Goal: Task Accomplishment & Management: Manage account settings

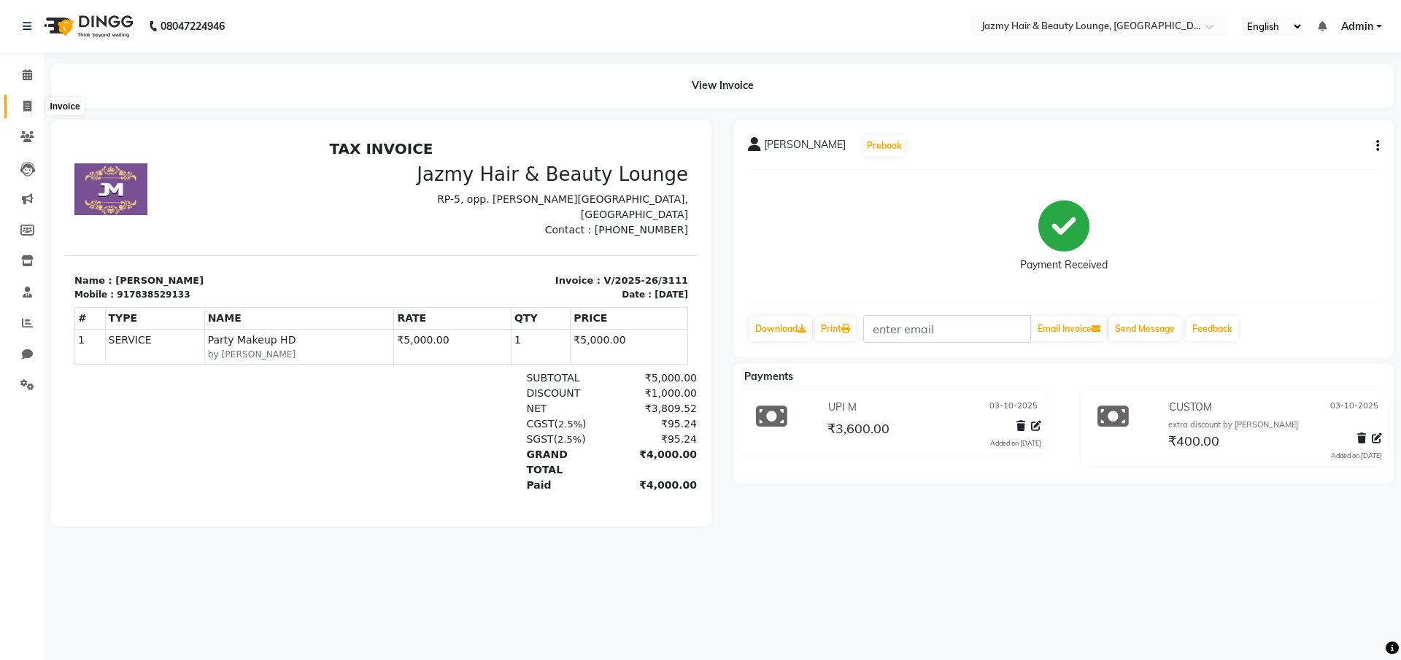
click at [28, 106] on icon at bounding box center [27, 106] width 8 height 11
select select "service"
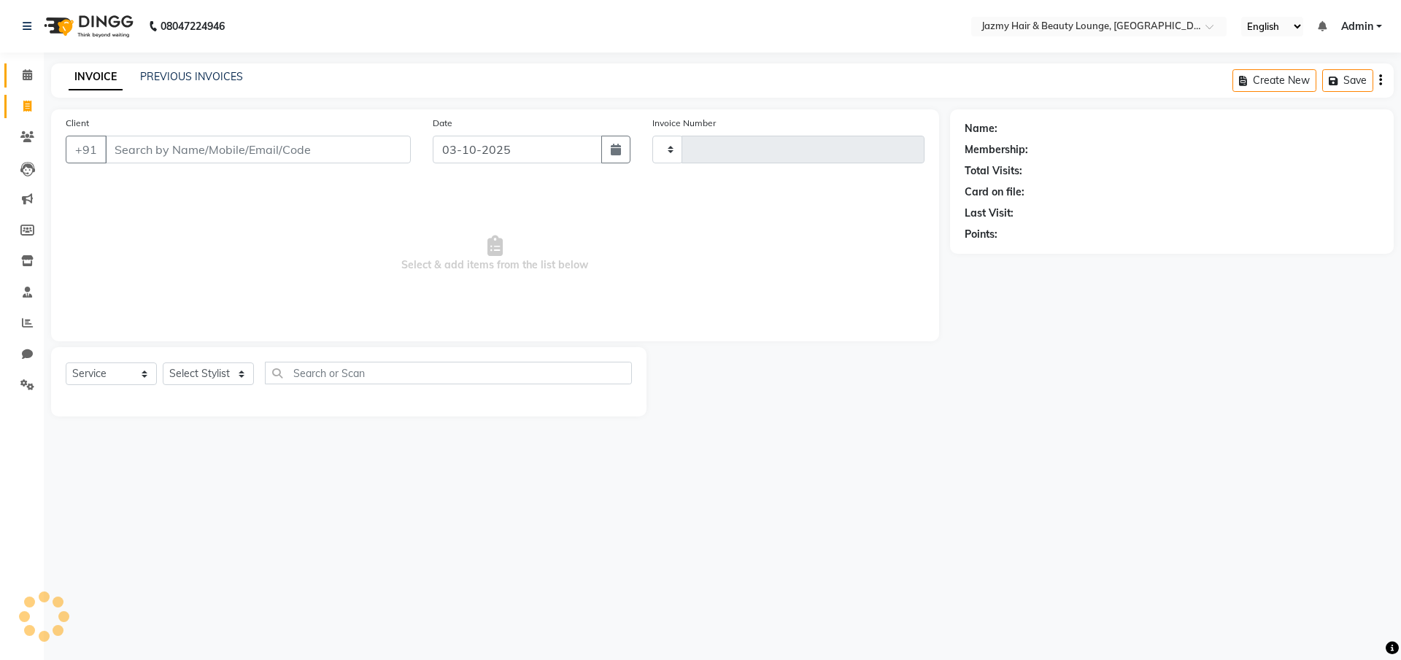
type input "3112"
select select "759"
click at [20, 70] on span at bounding box center [28, 75] width 26 height 17
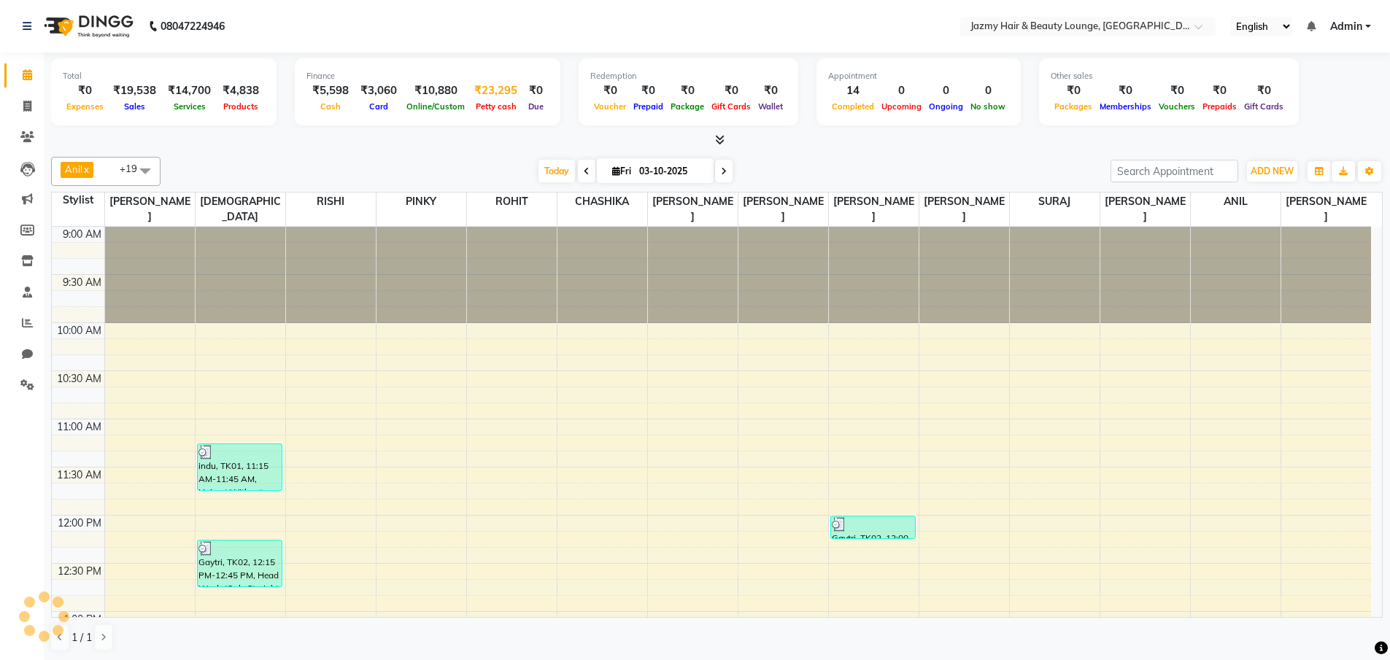
click at [487, 102] on span "Petty cash" at bounding box center [496, 106] width 48 height 10
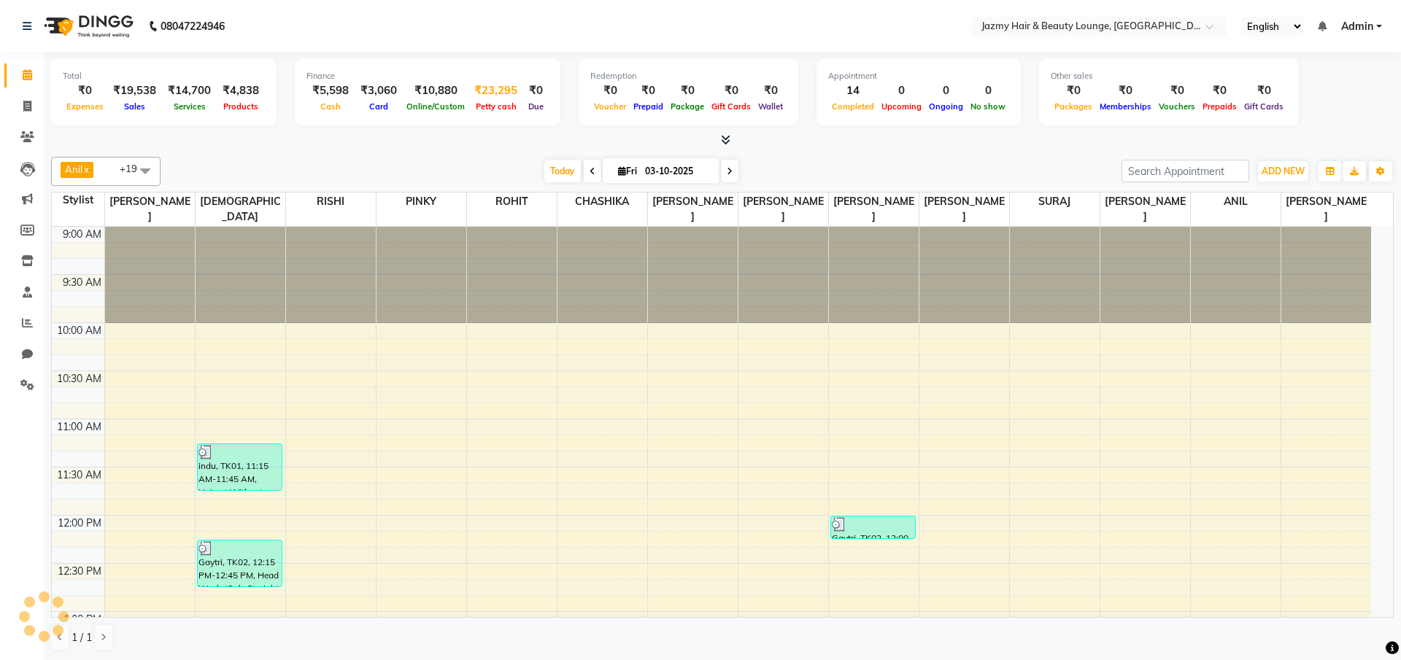
select select "2354"
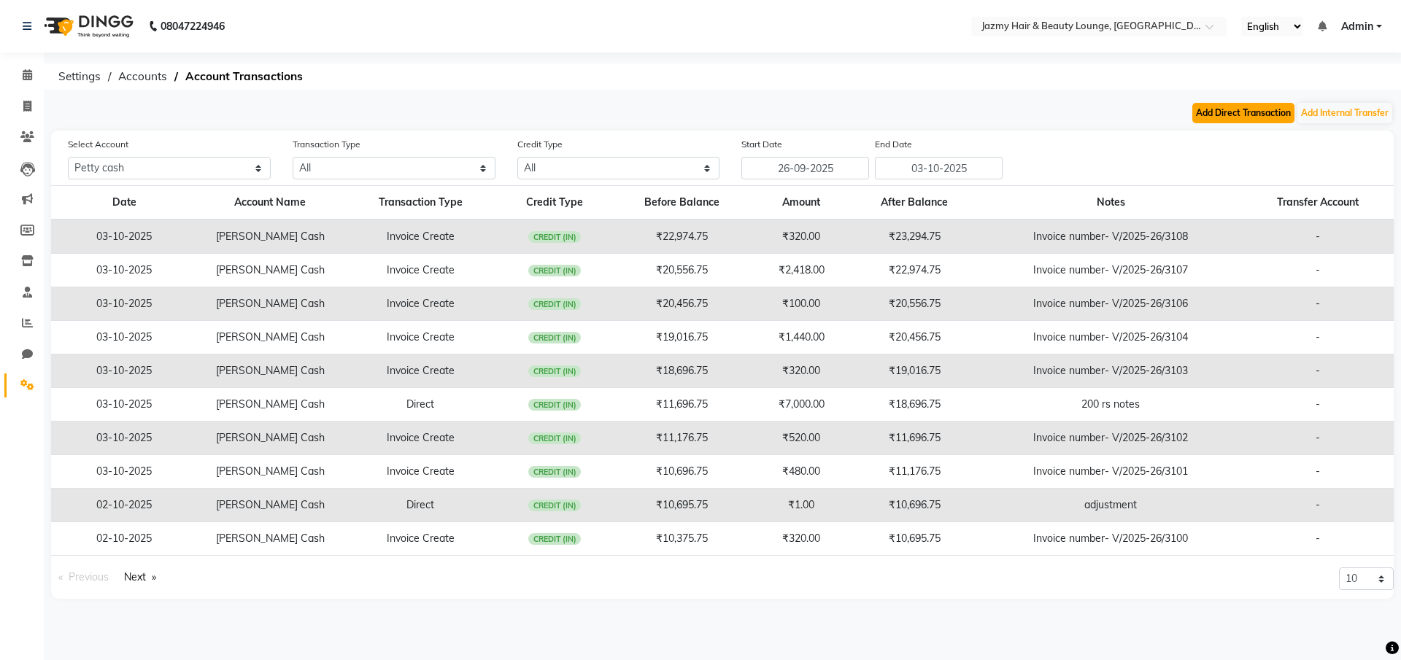
click at [1255, 107] on button "Add Direct Transaction" at bounding box center [1243, 113] width 102 height 20
select select "direct"
select select "2354"
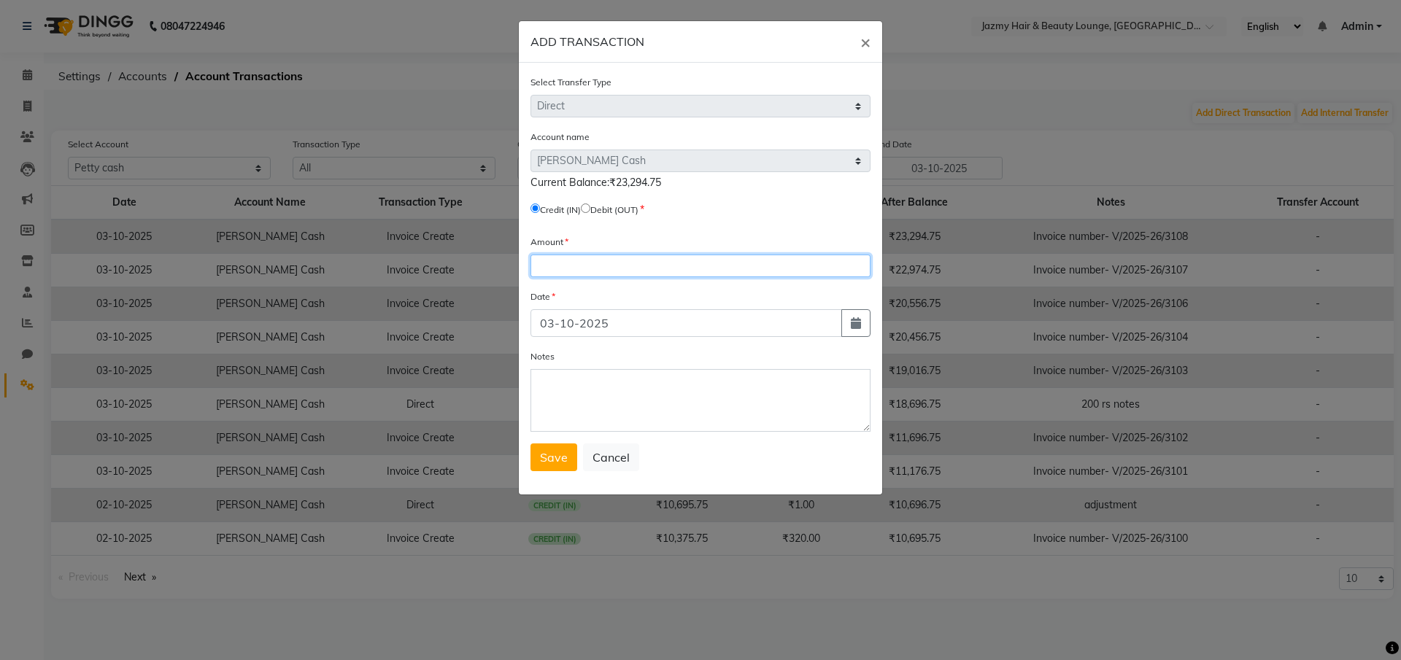
click at [693, 268] on input "number" at bounding box center [700, 266] width 340 height 23
type input "2000"
click at [669, 385] on textarea "Notes" at bounding box center [700, 400] width 340 height 63
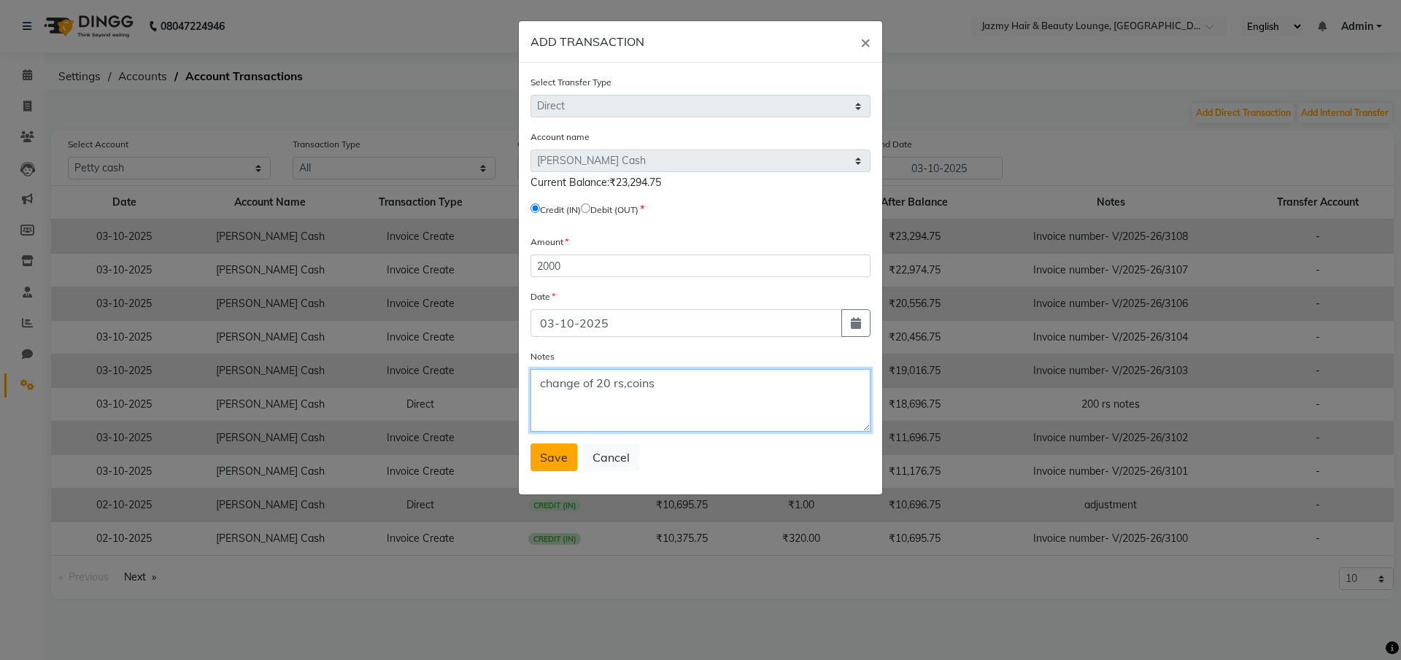
type textarea "change of 20 rs,coins"
click at [556, 460] on span "Save" at bounding box center [554, 457] width 28 height 15
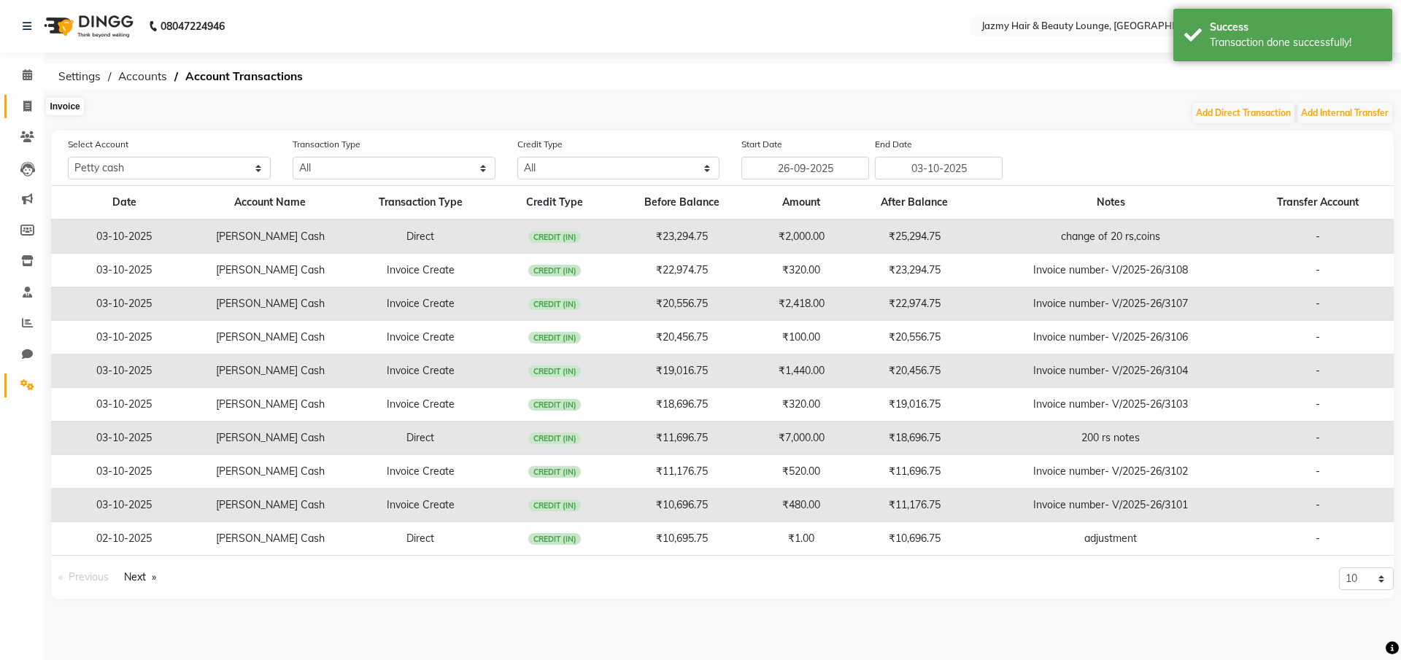
click at [28, 102] on icon at bounding box center [27, 106] width 8 height 11
select select "service"
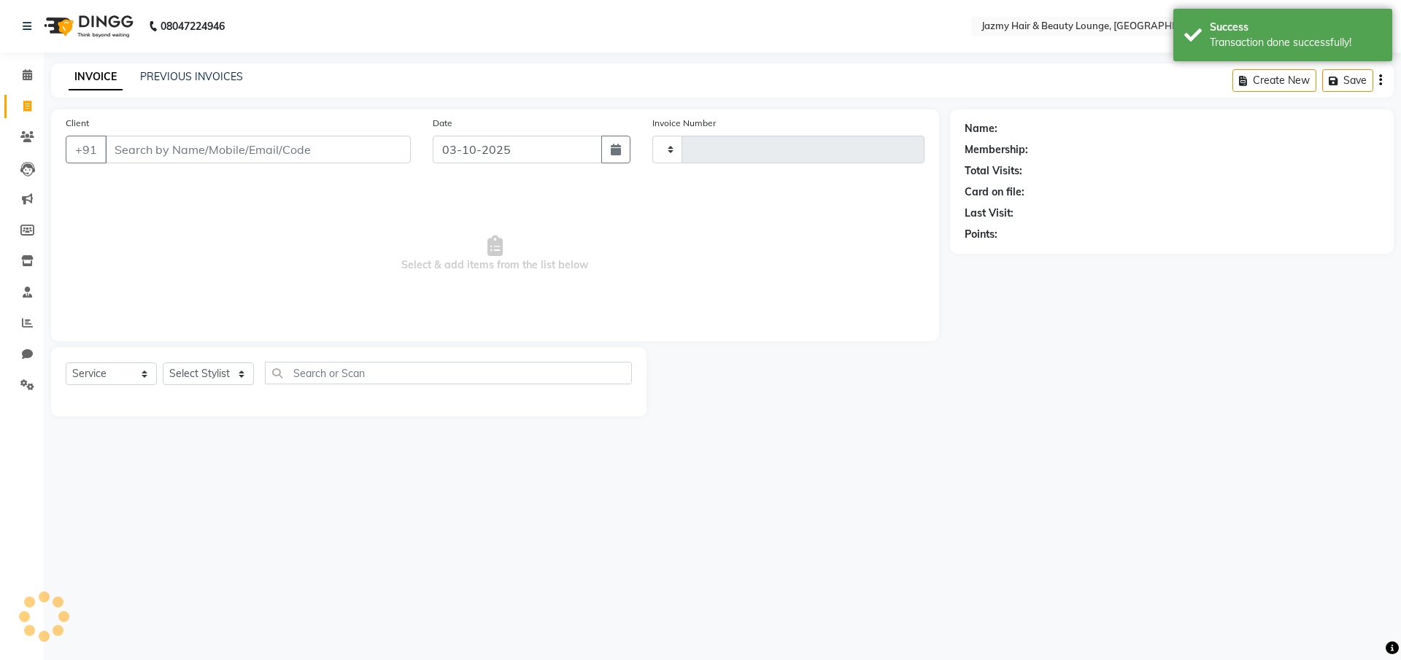
type input "3112"
select select "759"
click at [30, 75] on icon at bounding box center [27, 74] width 9 height 11
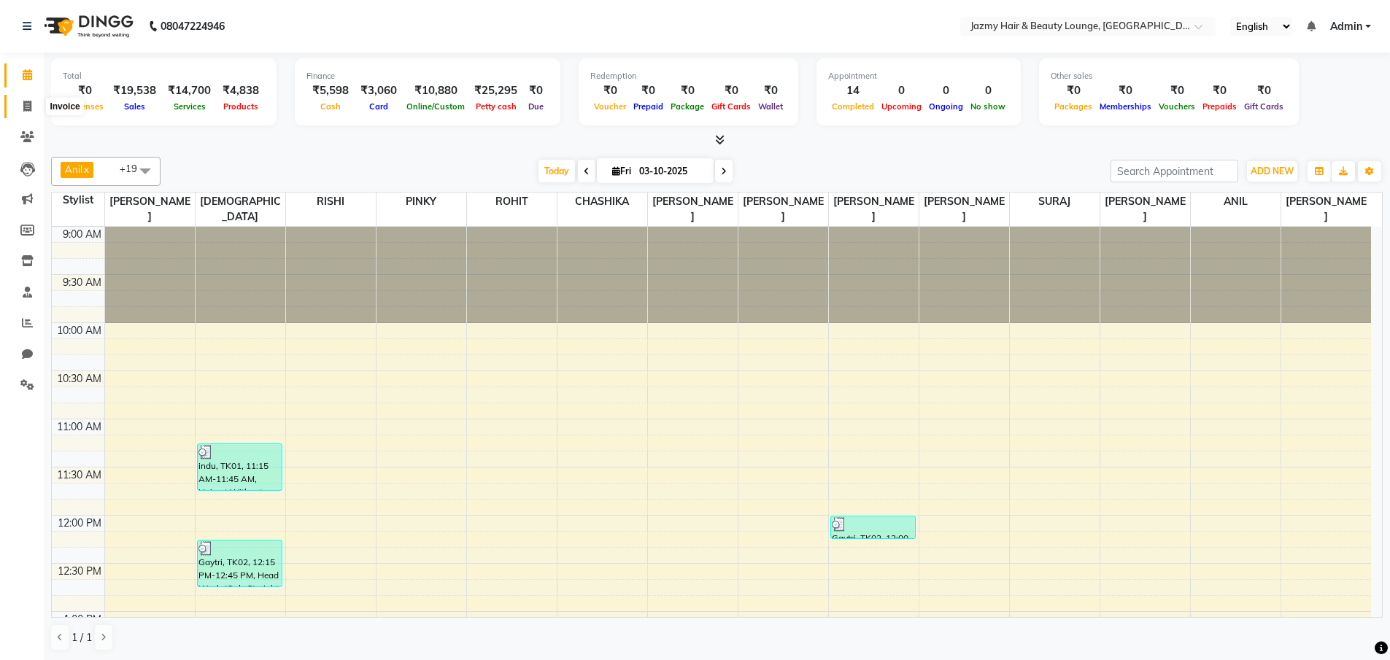
click at [27, 106] on icon at bounding box center [27, 106] width 8 height 11
select select "service"
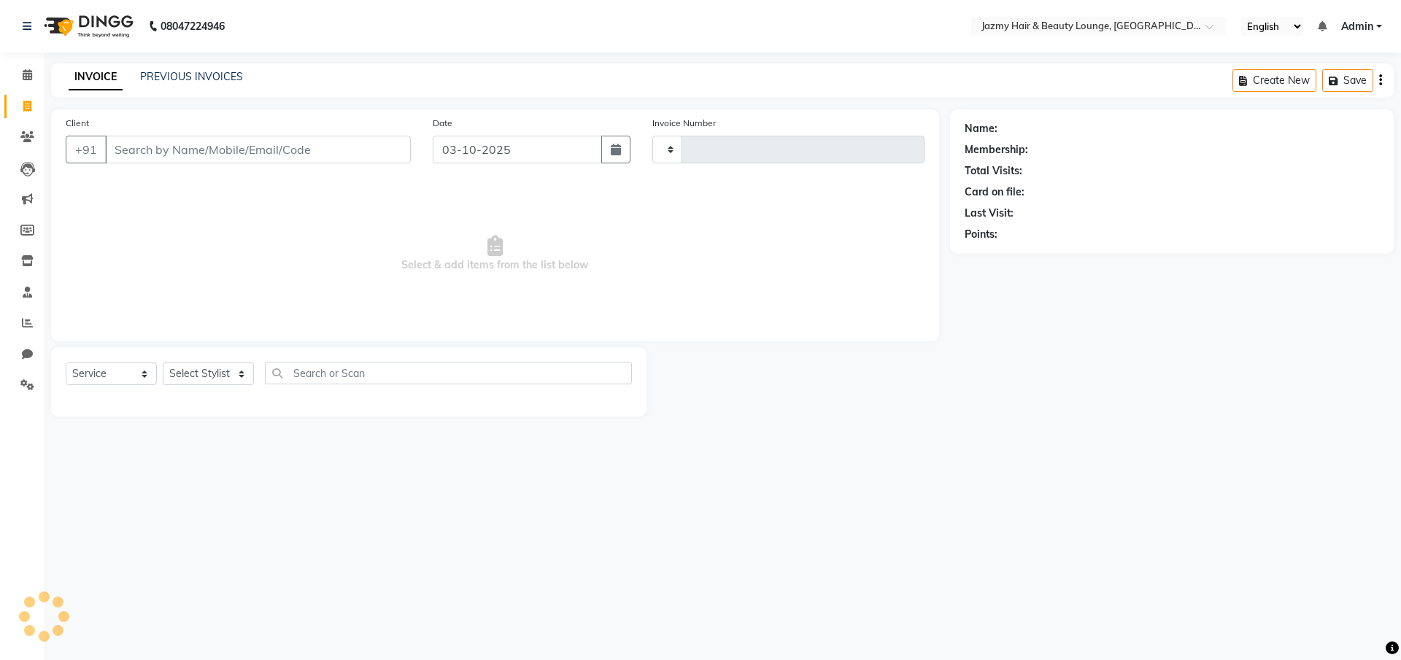
type input "3112"
select select "759"
click at [174, 152] on input "Client" at bounding box center [258, 150] width 306 height 28
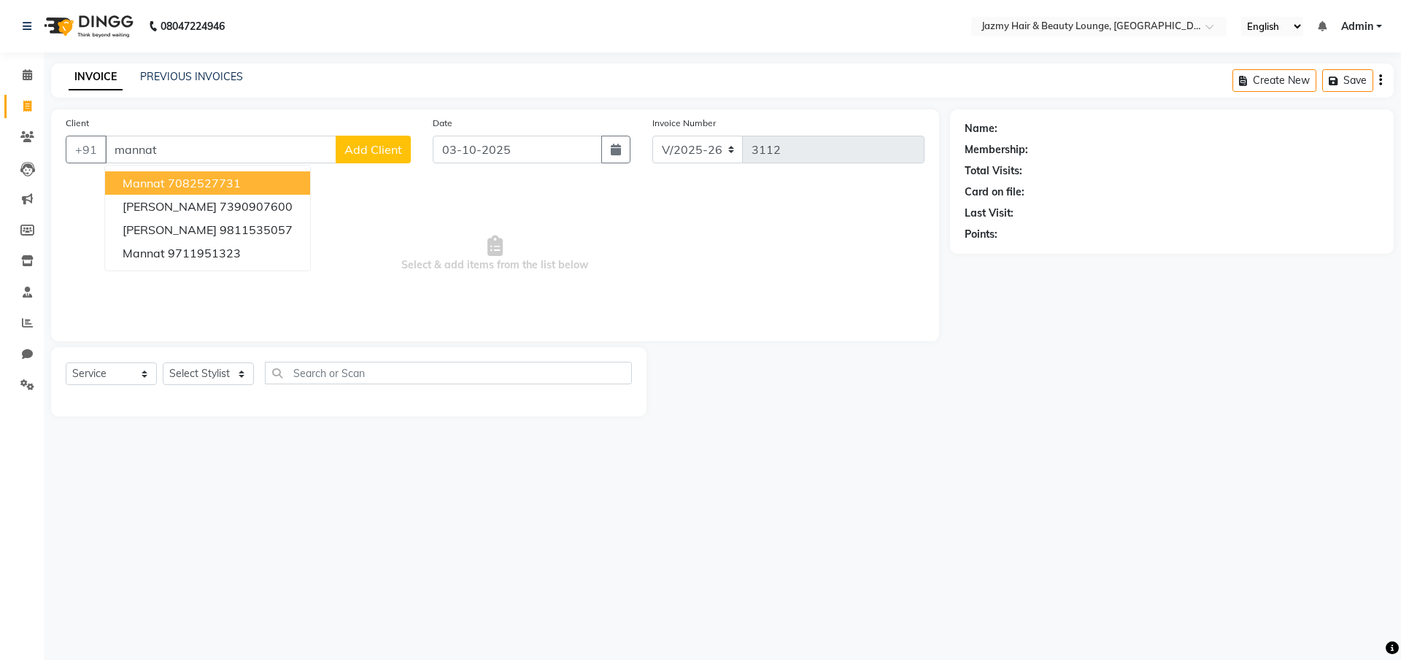
click at [229, 180] on ngb-highlight "7082527731" at bounding box center [204, 183] width 73 height 15
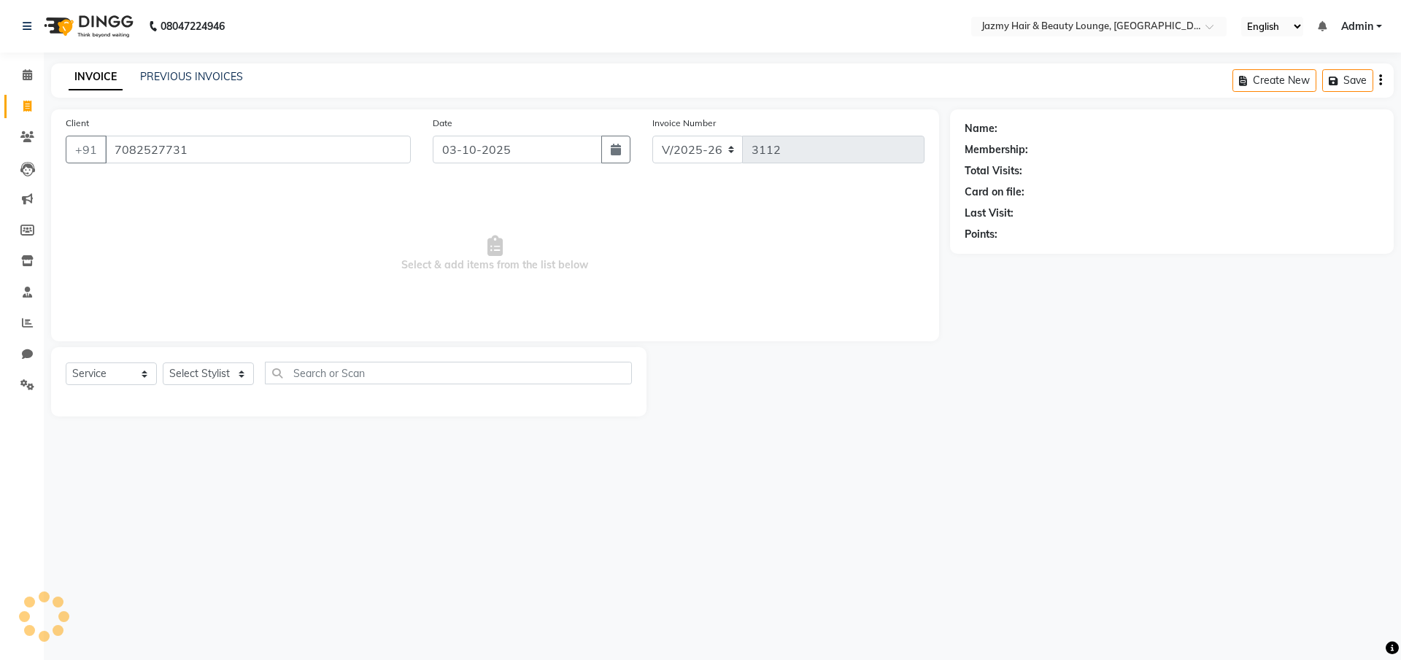
type input "7082527731"
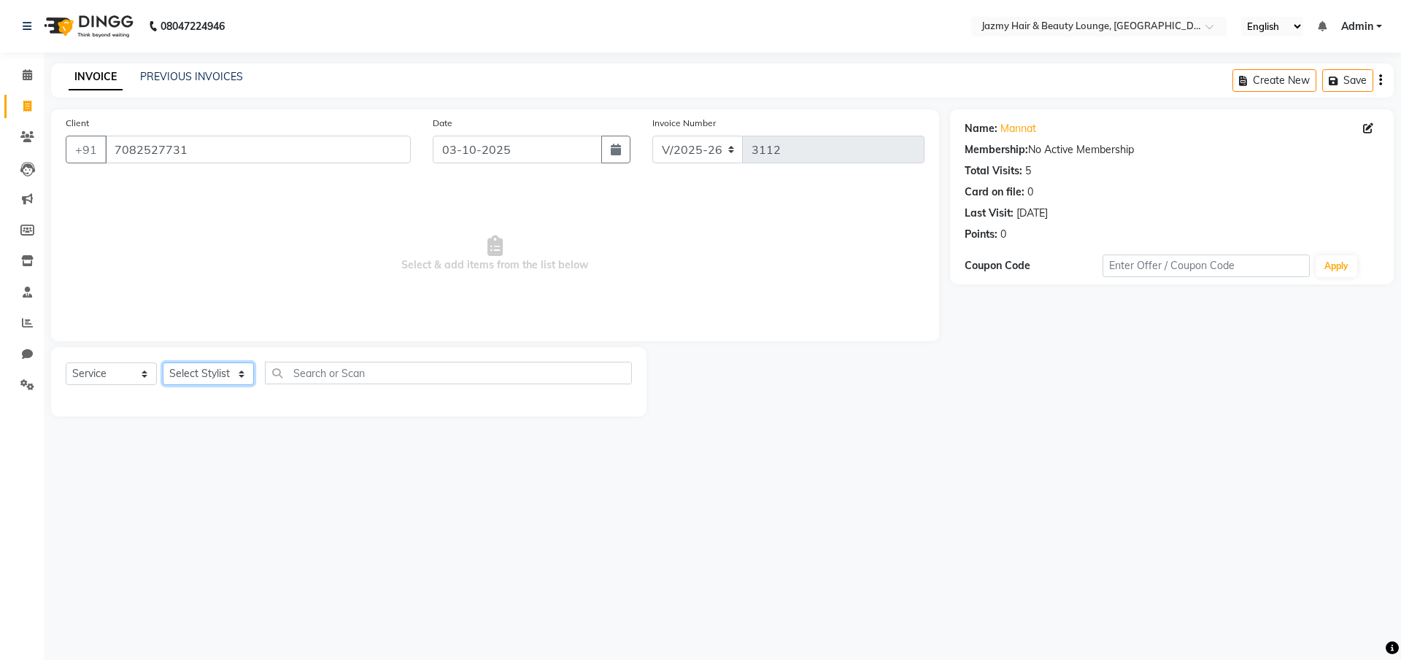
click at [236, 365] on select "Select Stylist AMIT [PERSON_NAME] [PERSON_NAME] CHASHIKA [PERSON_NAME] [PERSON_…" at bounding box center [208, 374] width 91 height 23
select select "12167"
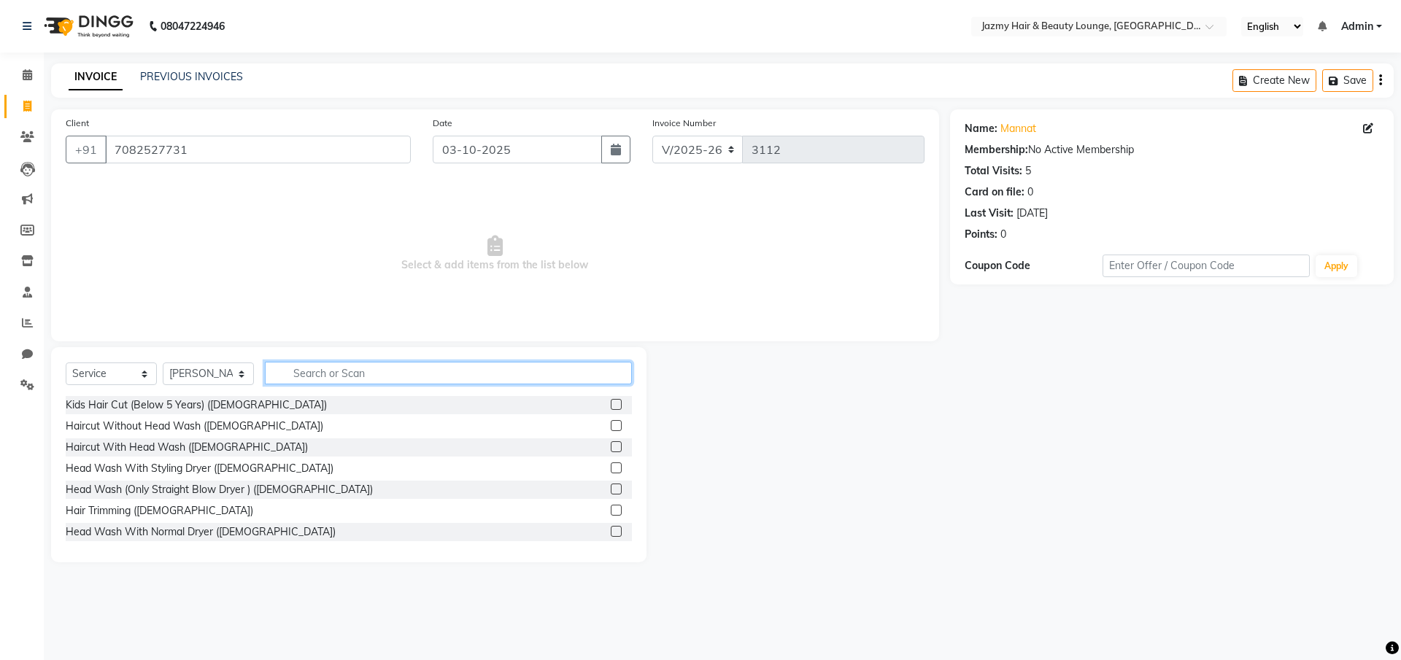
click at [317, 373] on input "text" at bounding box center [448, 373] width 367 height 23
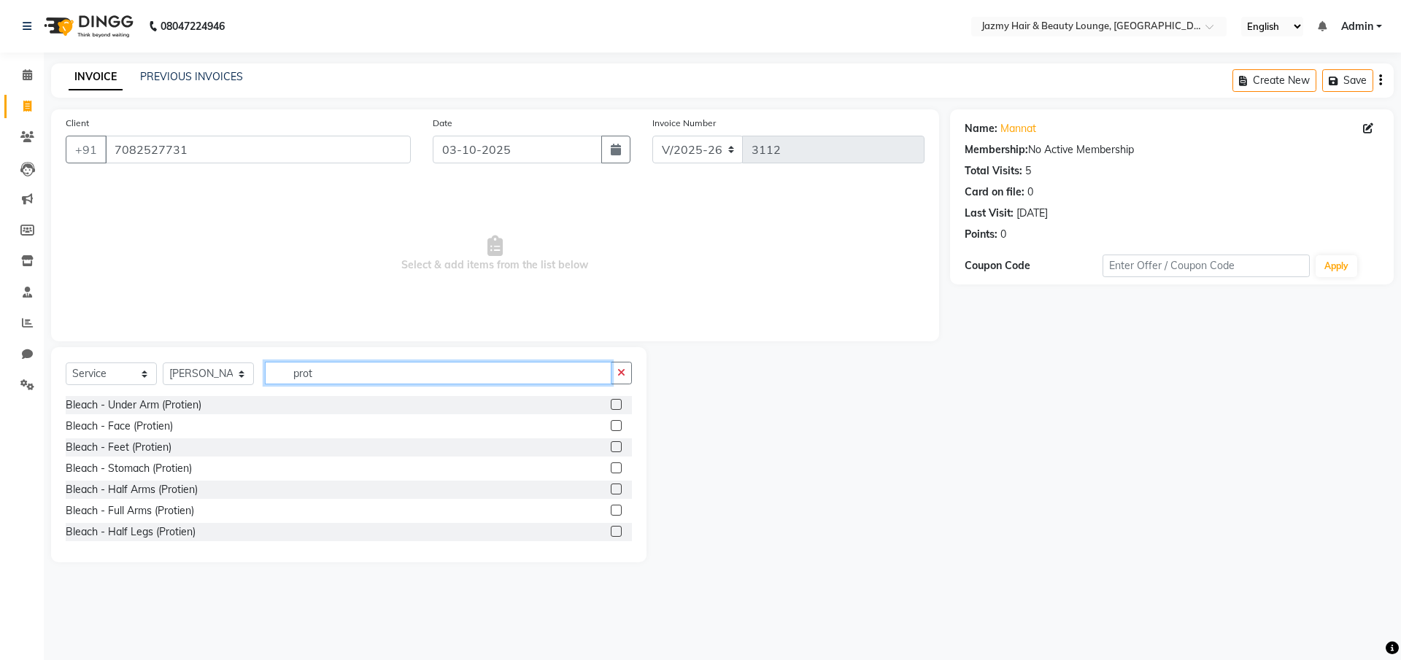
type input "prot"
click at [611, 424] on label at bounding box center [616, 425] width 11 height 11
click at [611, 424] on input "checkbox" at bounding box center [615, 426] width 9 height 9
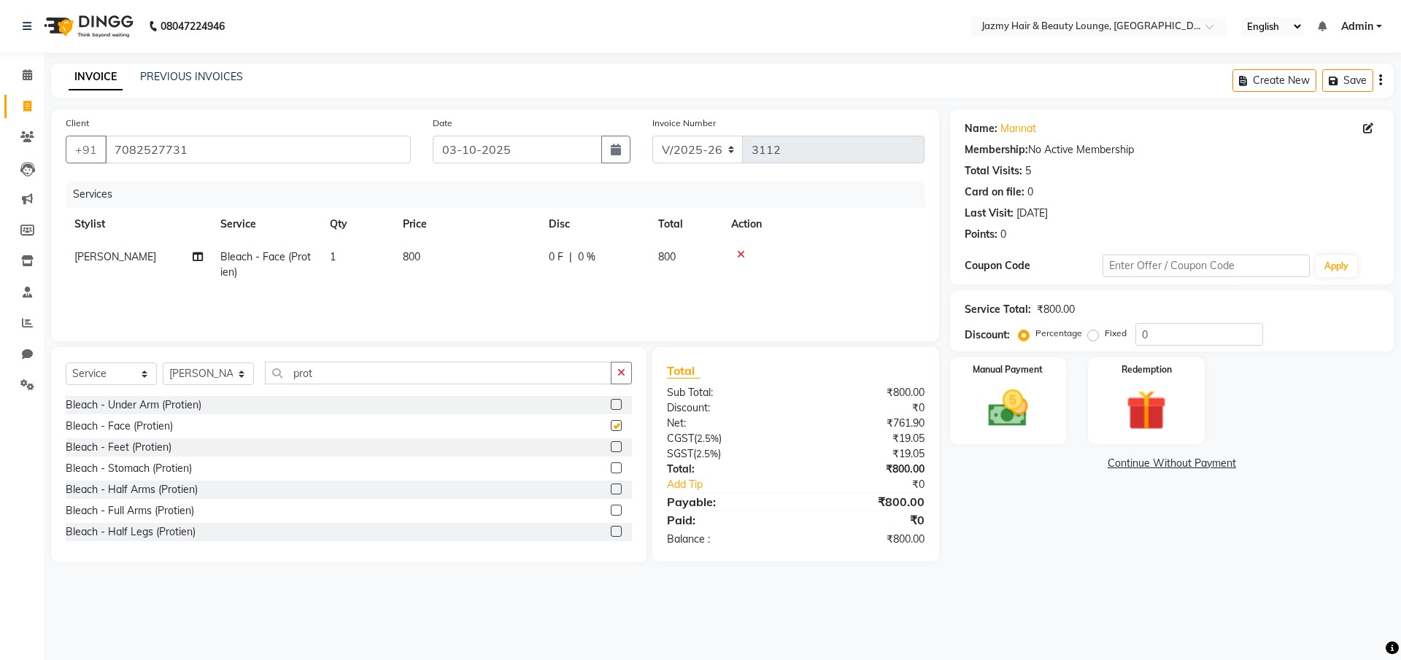
checkbox input "false"
click at [405, 381] on input "prot" at bounding box center [438, 373] width 347 height 23
type input "p"
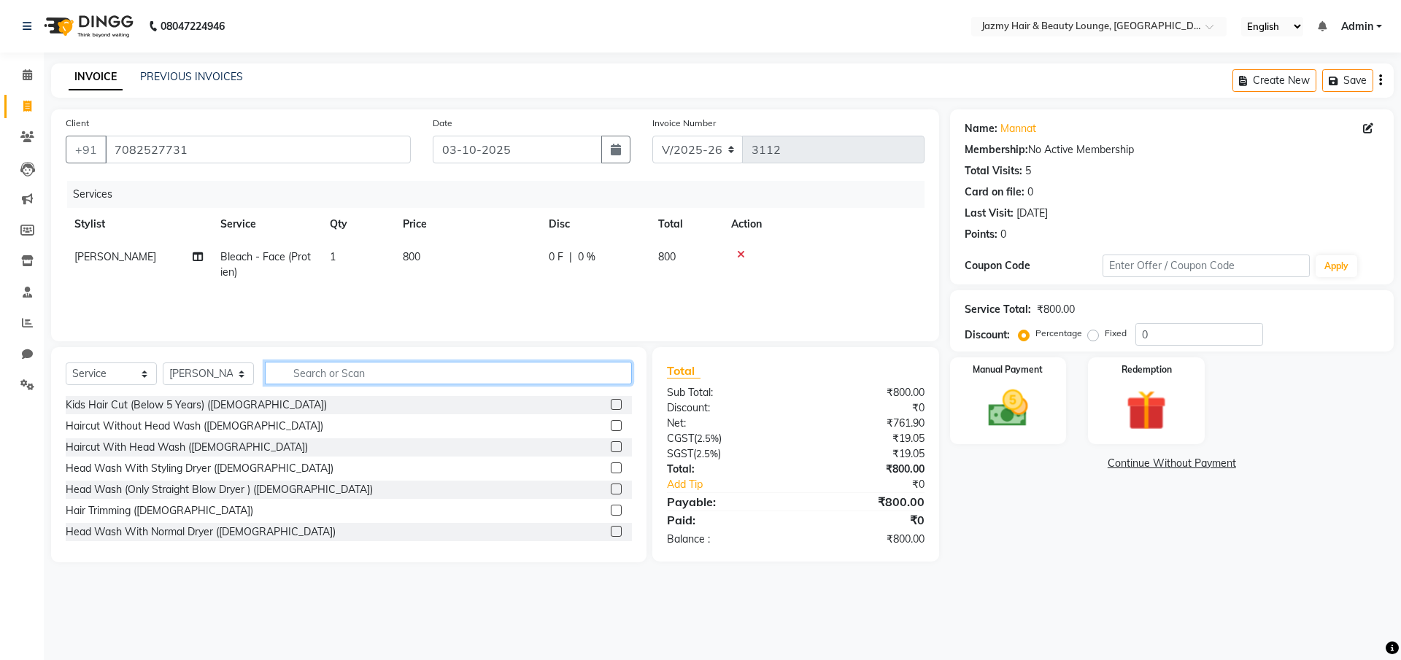
click at [400, 374] on input "text" at bounding box center [448, 373] width 367 height 23
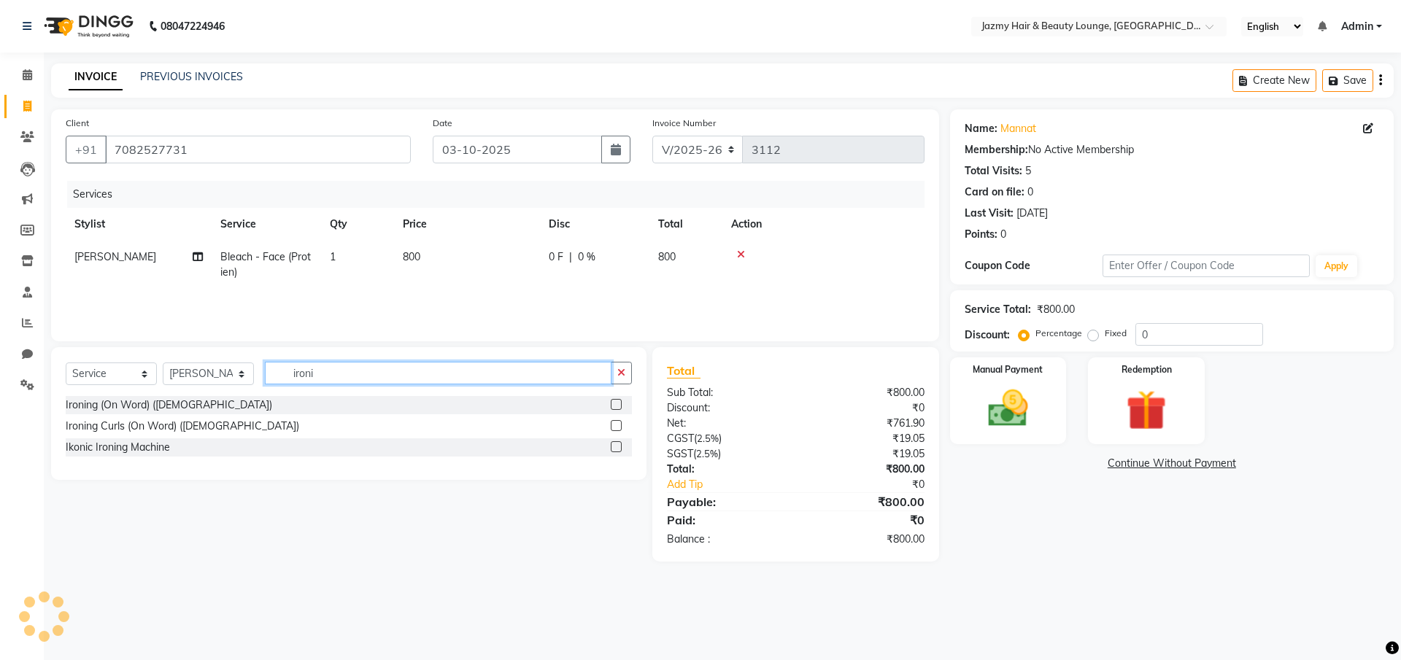
type input "ironi"
click at [618, 403] on label at bounding box center [616, 404] width 11 height 11
click at [618, 403] on input "checkbox" at bounding box center [615, 405] width 9 height 9
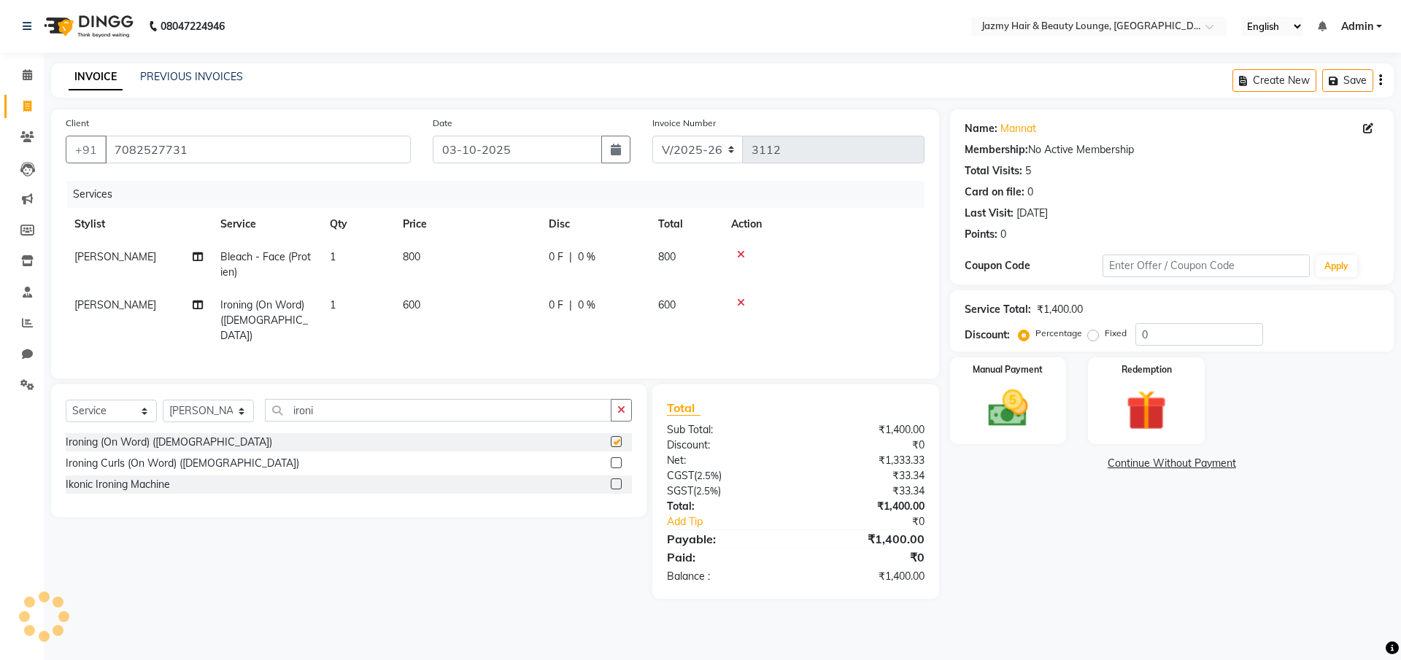
checkbox input "false"
click at [565, 246] on td "0 F | 0 %" at bounding box center [594, 265] width 109 height 48
select select "12167"
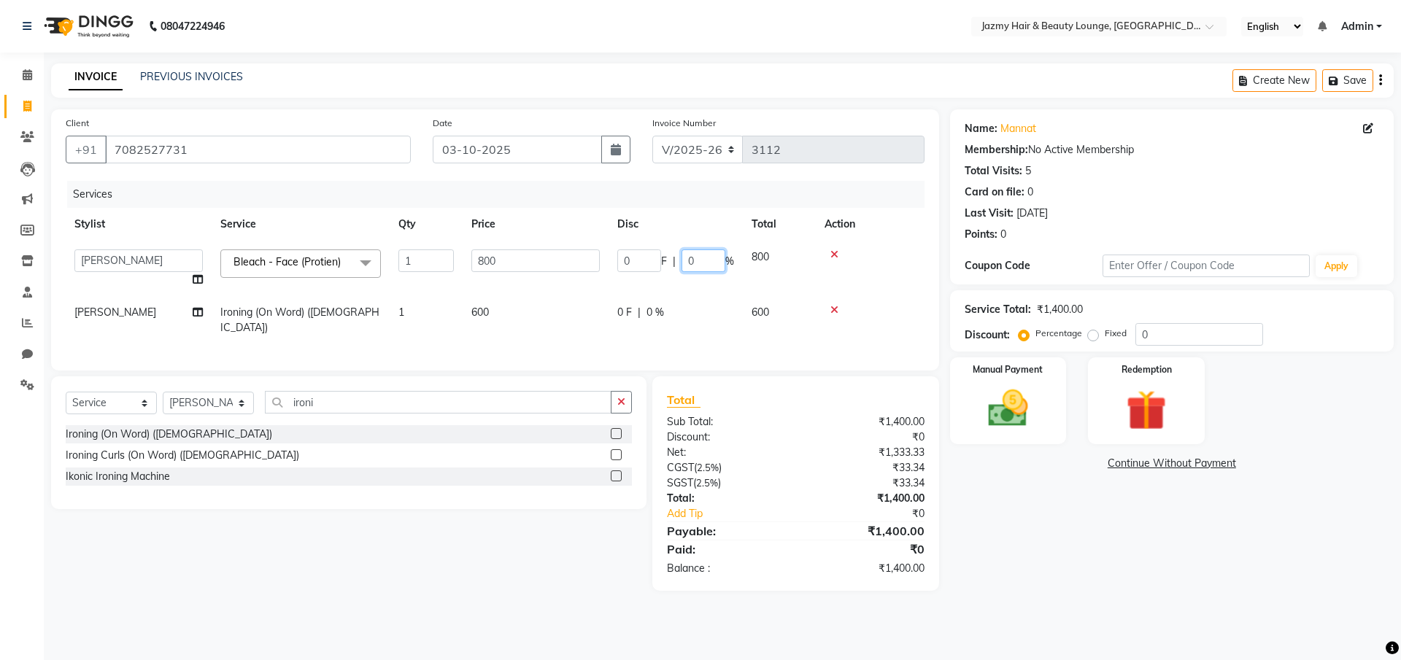
click at [689, 260] on input "0" at bounding box center [703, 260] width 44 height 23
type input "20"
click at [1242, 543] on div "Name: Mannat Membership: No Active Membership Total Visits: 5 Card on file: 0 L…" at bounding box center [1177, 349] width 454 height 481
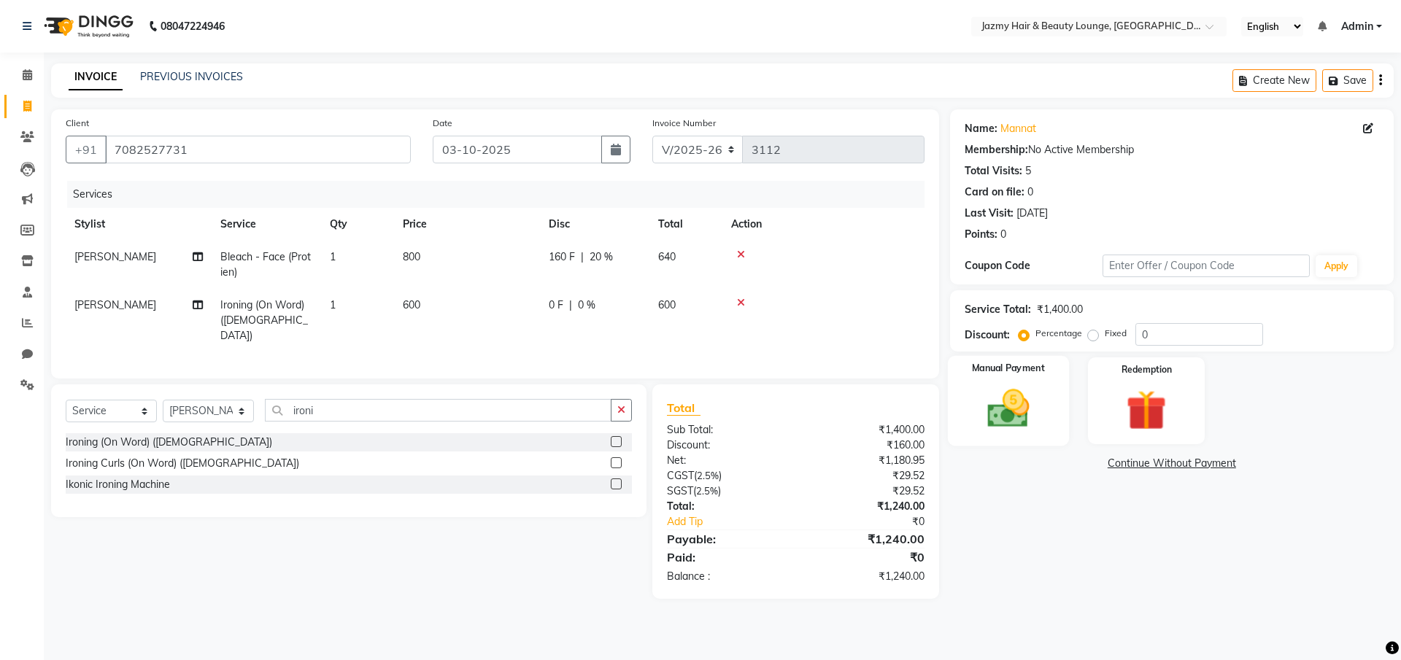
click at [1032, 443] on div "Manual Payment" at bounding box center [1007, 401] width 121 height 90
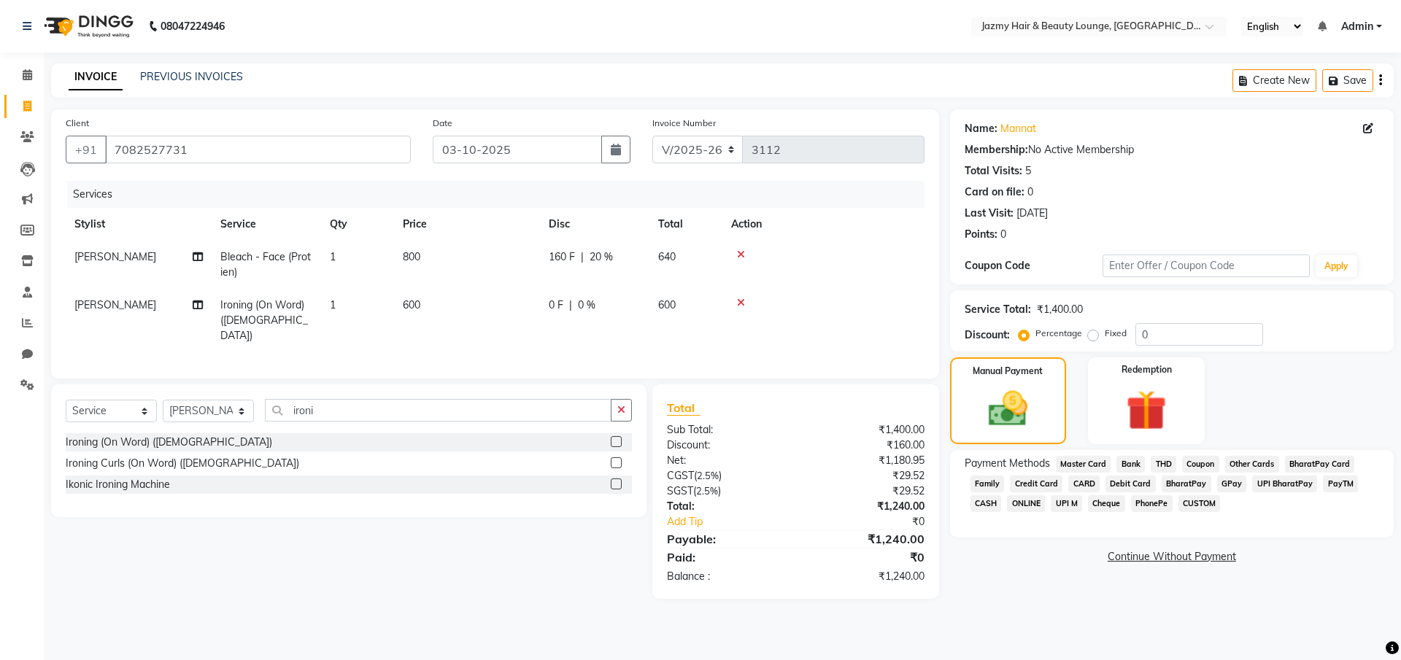
click at [104, 314] on td "[PERSON_NAME]" at bounding box center [139, 320] width 146 height 63
select select "12167"
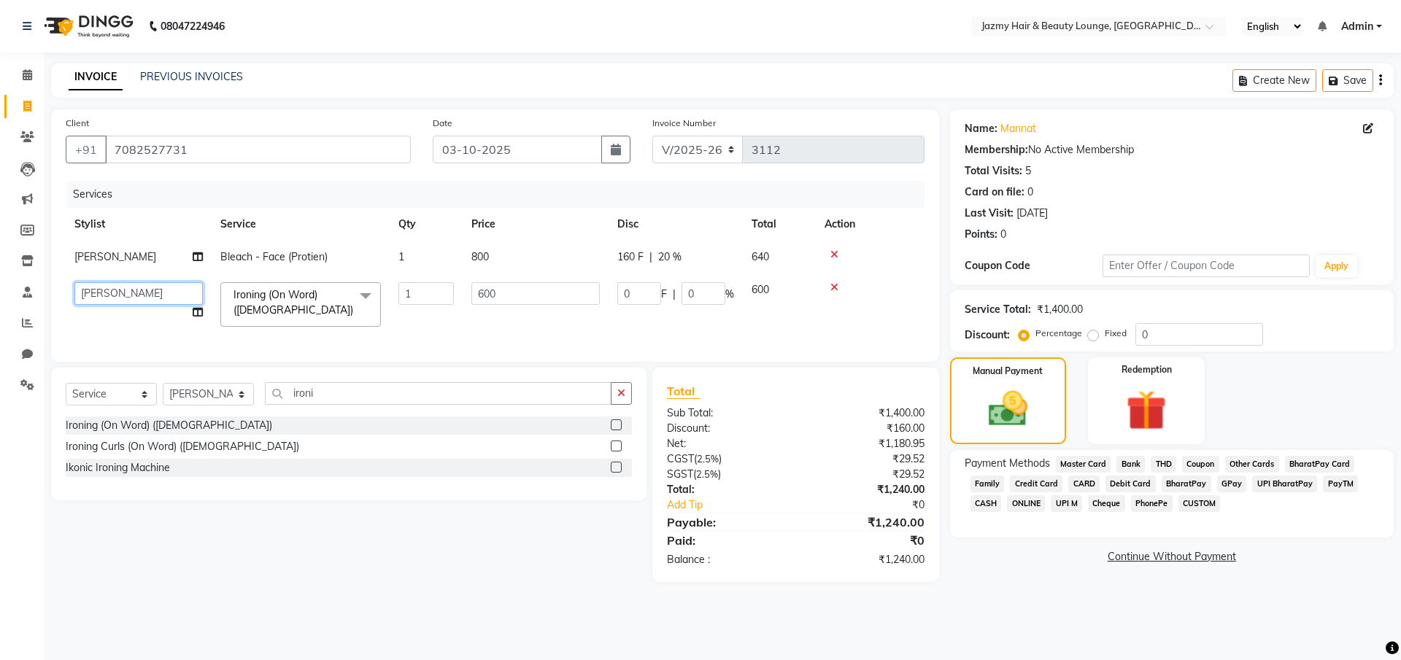
click at [101, 304] on select "AMIT [PERSON_NAME] [PERSON_NAME] CHASHIKA [PERSON_NAME] [PERSON_NAME] [PERSON_N…" at bounding box center [138, 293] width 128 height 23
select select "12179"
click at [975, 503] on span "CASH" at bounding box center [985, 503] width 31 height 17
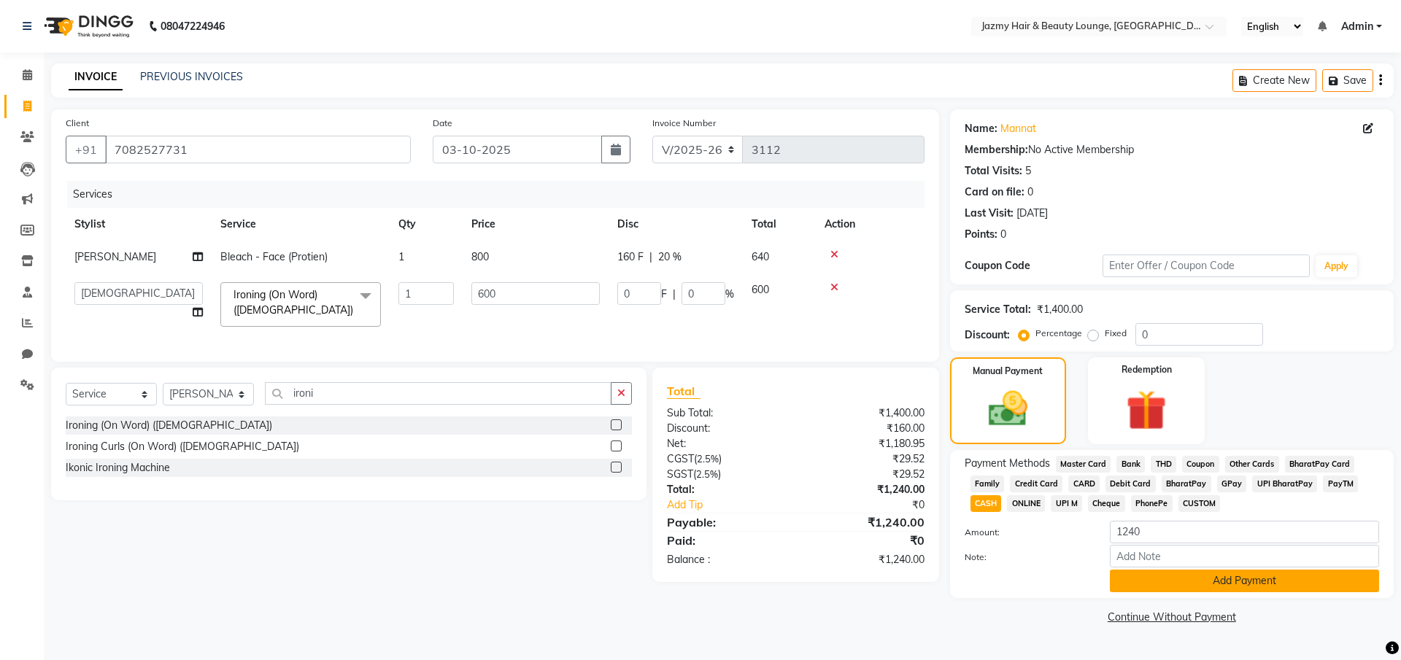
click at [1239, 583] on button "Add Payment" at bounding box center [1244, 581] width 269 height 23
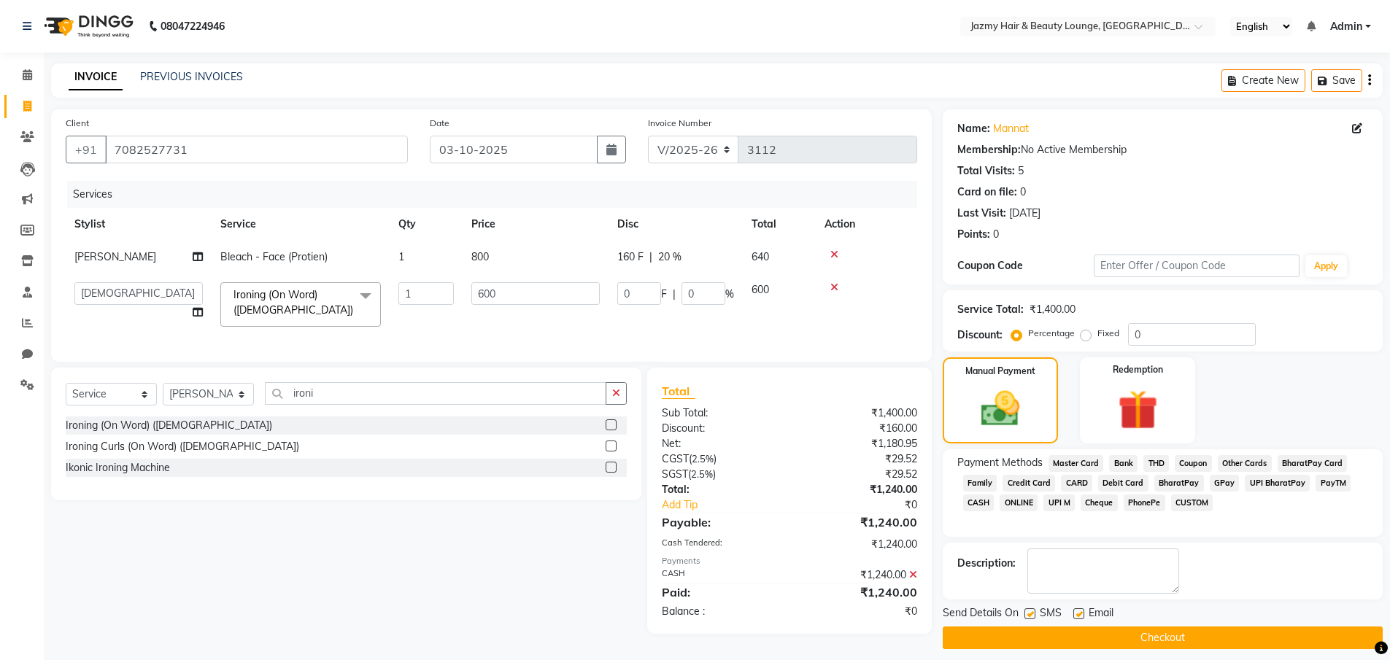
click at [1238, 629] on button "Checkout" at bounding box center [1163, 638] width 440 height 23
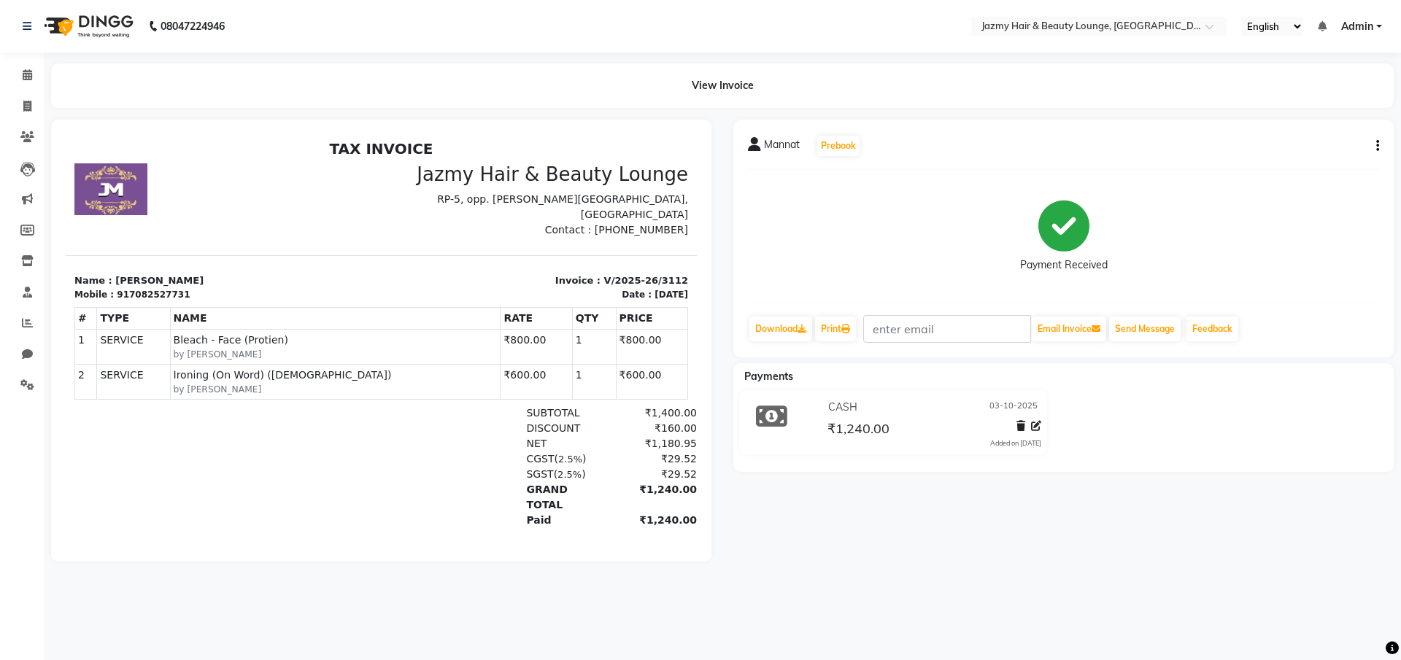
click at [1383, 139] on div "Mannat Prebook Payment Received Download Print Email Invoice Send Message Feedb…" at bounding box center [1063, 239] width 660 height 238
click at [1377, 146] on icon "button" at bounding box center [1377, 146] width 3 height 1
click at [1308, 158] on div "Edit Invoice" at bounding box center [1305, 164] width 100 height 18
select select "service"
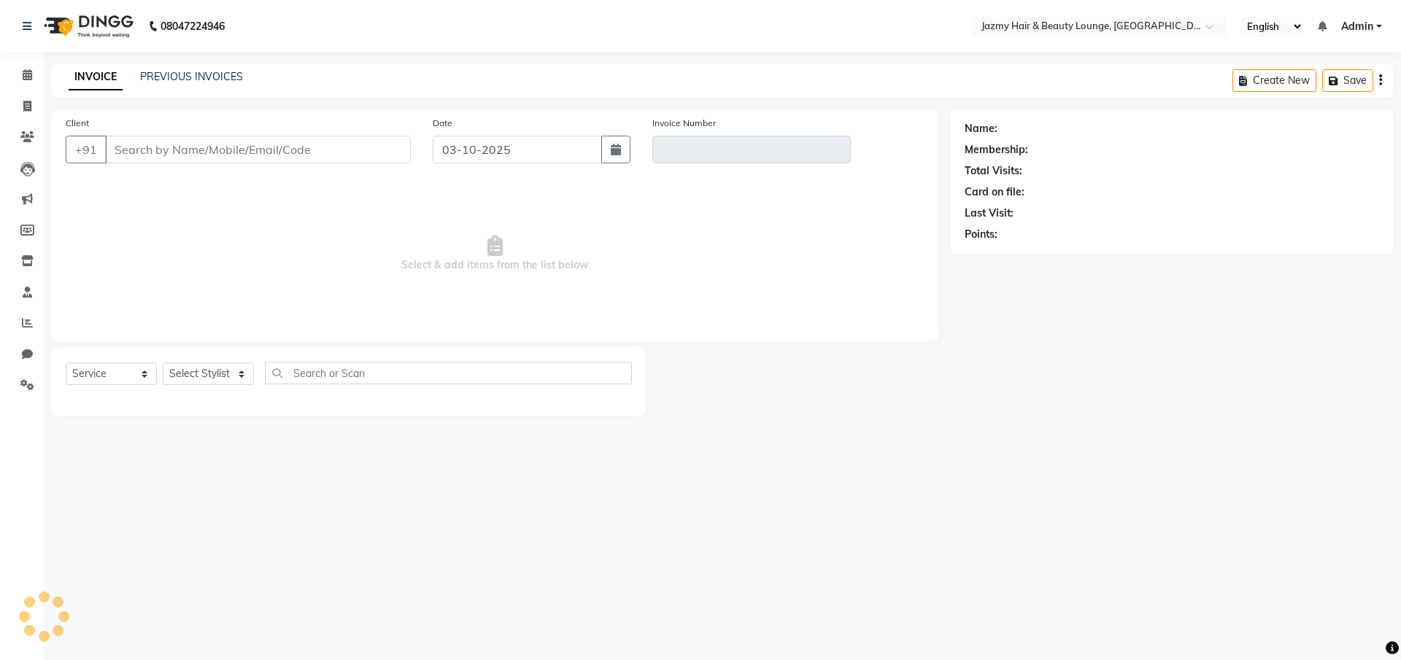
type input "7082527731"
type input "V/2025-26/3112"
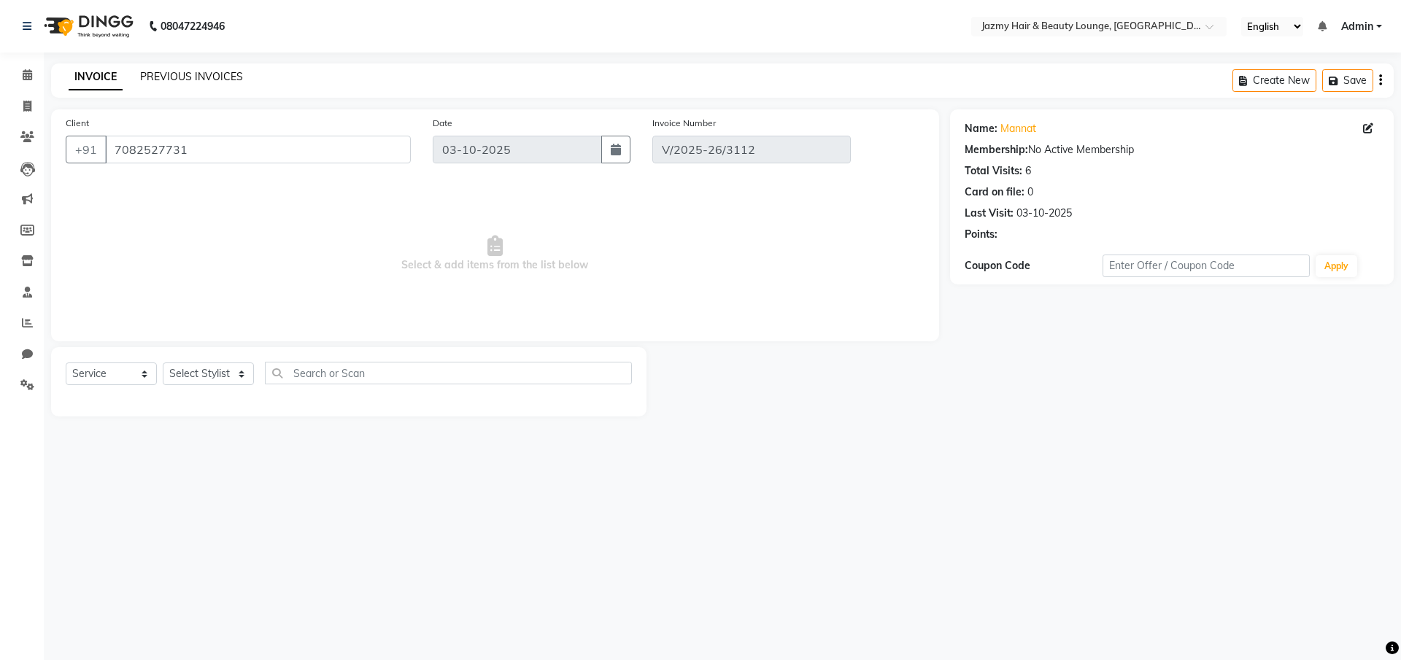
select select "select"
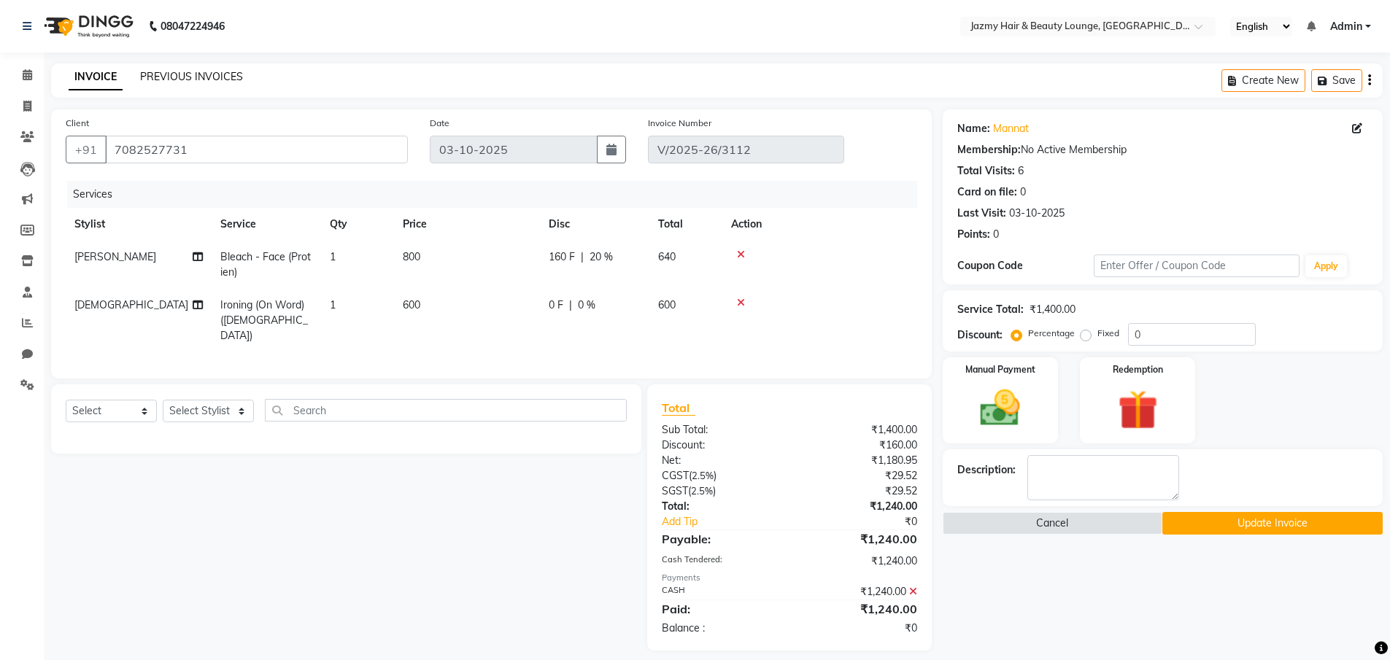
click at [161, 81] on link "PREVIOUS INVOICES" at bounding box center [191, 76] width 103 height 13
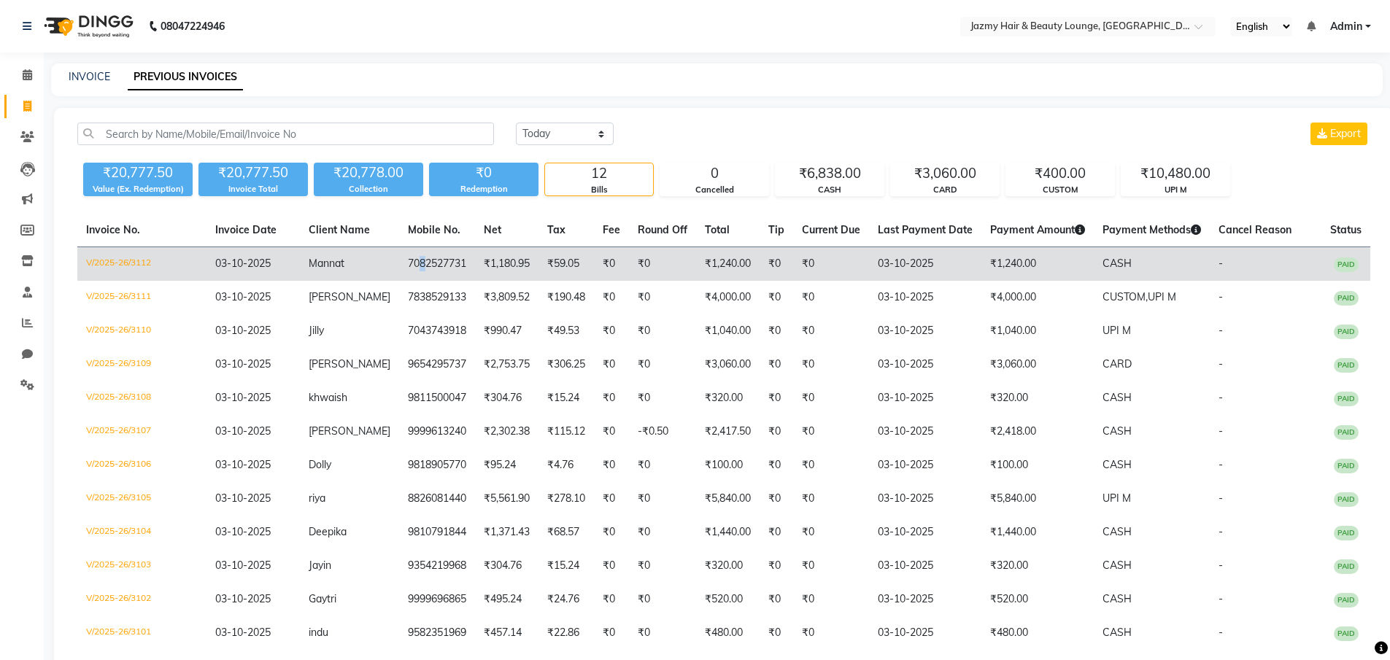
drag, startPoint x: 404, startPoint y: 263, endPoint x: 406, endPoint y: 271, distance: 8.2
click at [406, 271] on td "7082527731" at bounding box center [437, 264] width 76 height 34
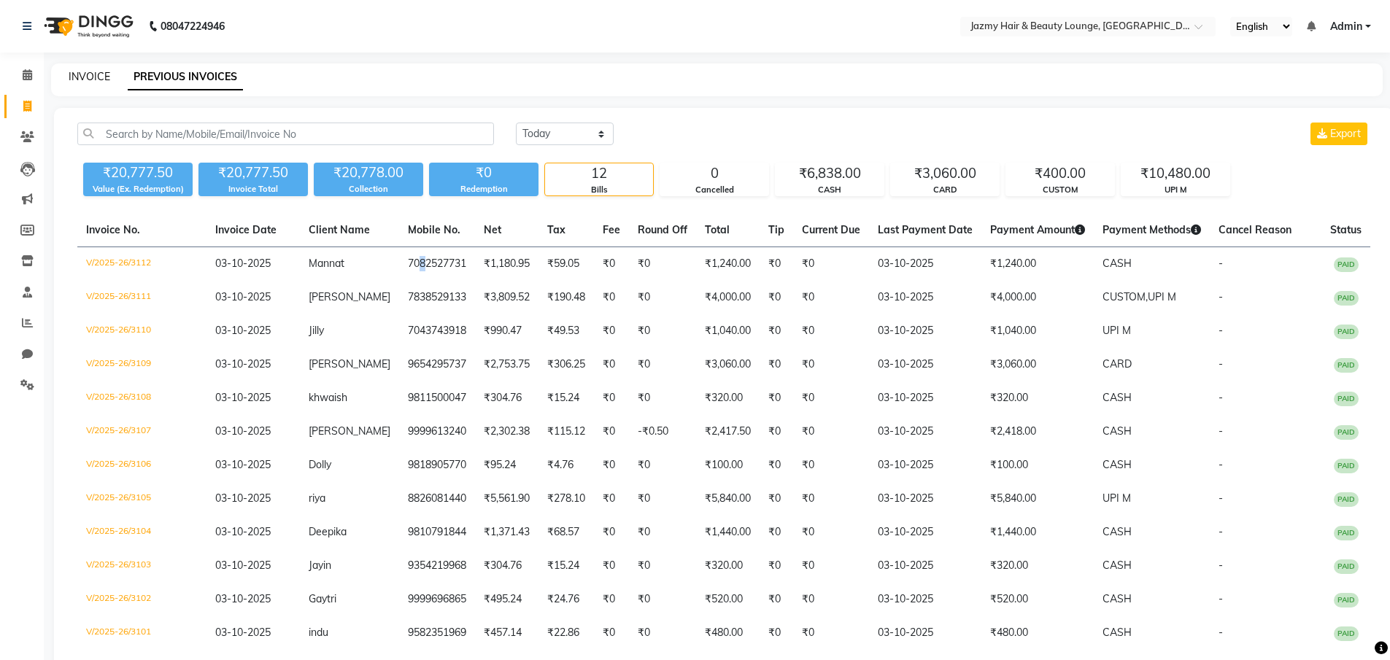
click at [103, 74] on link "INVOICE" at bounding box center [90, 76] width 42 height 13
select select "service"
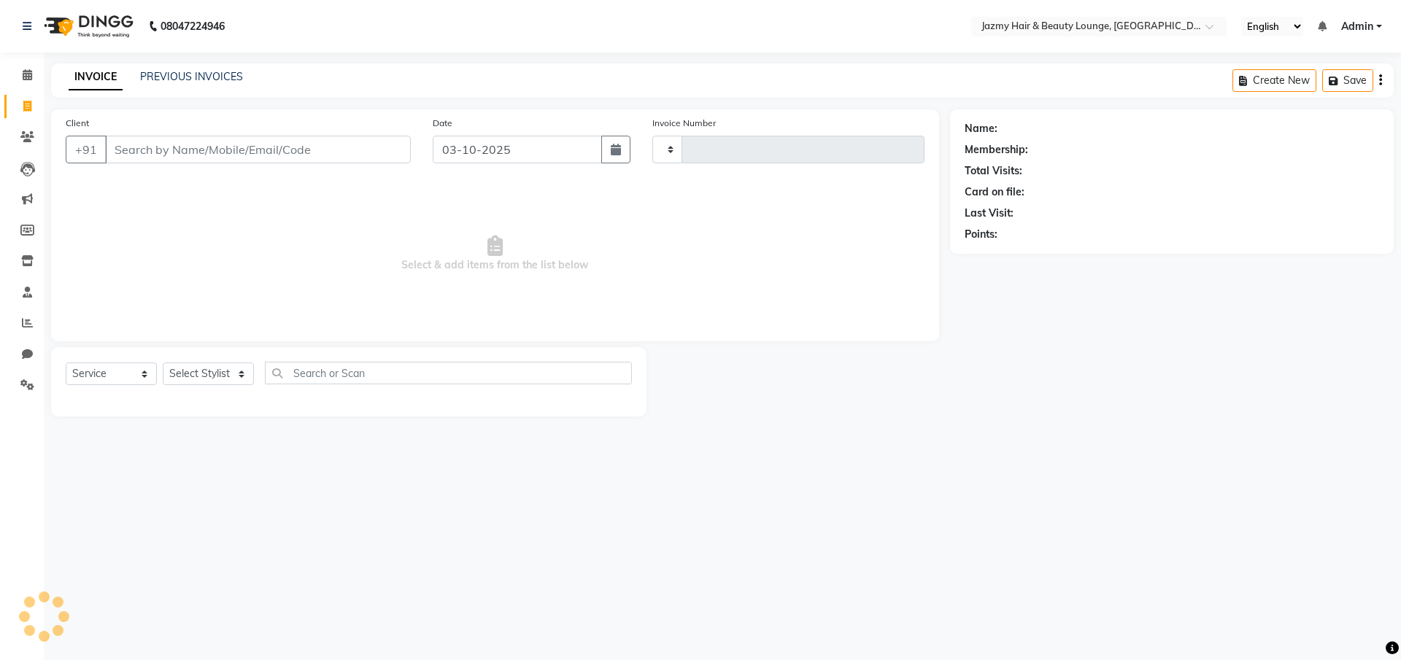
type input "3117"
select select "759"
click at [206, 155] on input "Client" at bounding box center [258, 150] width 306 height 28
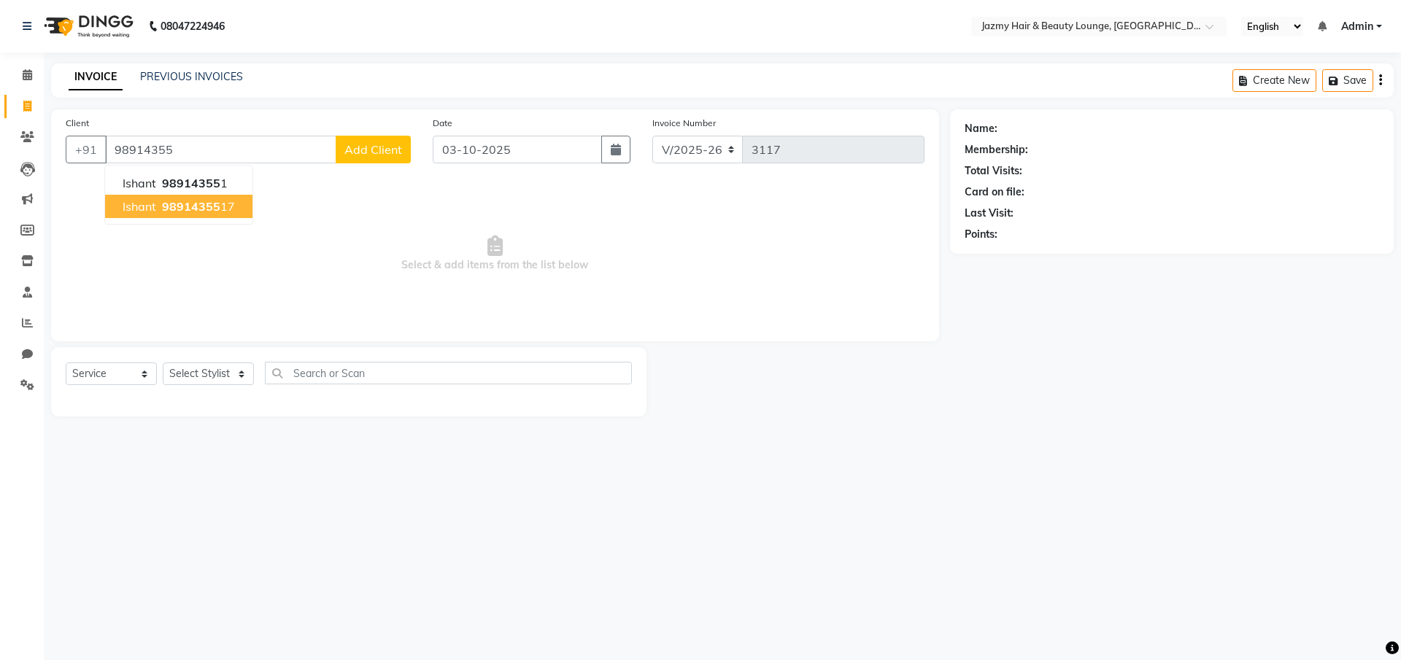
click at [221, 209] on ngb-highlight "98914355 17" at bounding box center [197, 206] width 76 height 15
type input "9891435517"
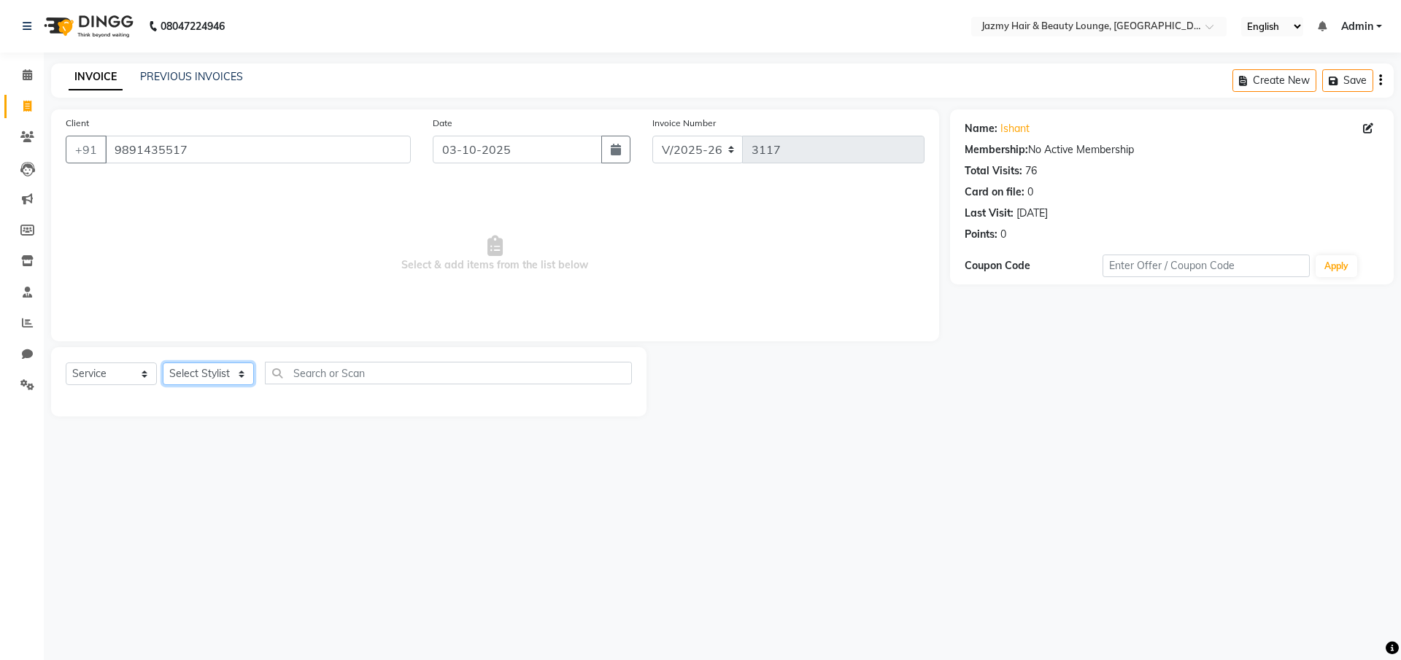
click at [214, 375] on select "Select Stylist AMIT [PERSON_NAME] [PERSON_NAME] CHASHIKA [PERSON_NAME] [PERSON_…" at bounding box center [208, 374] width 91 height 23
select select "46712"
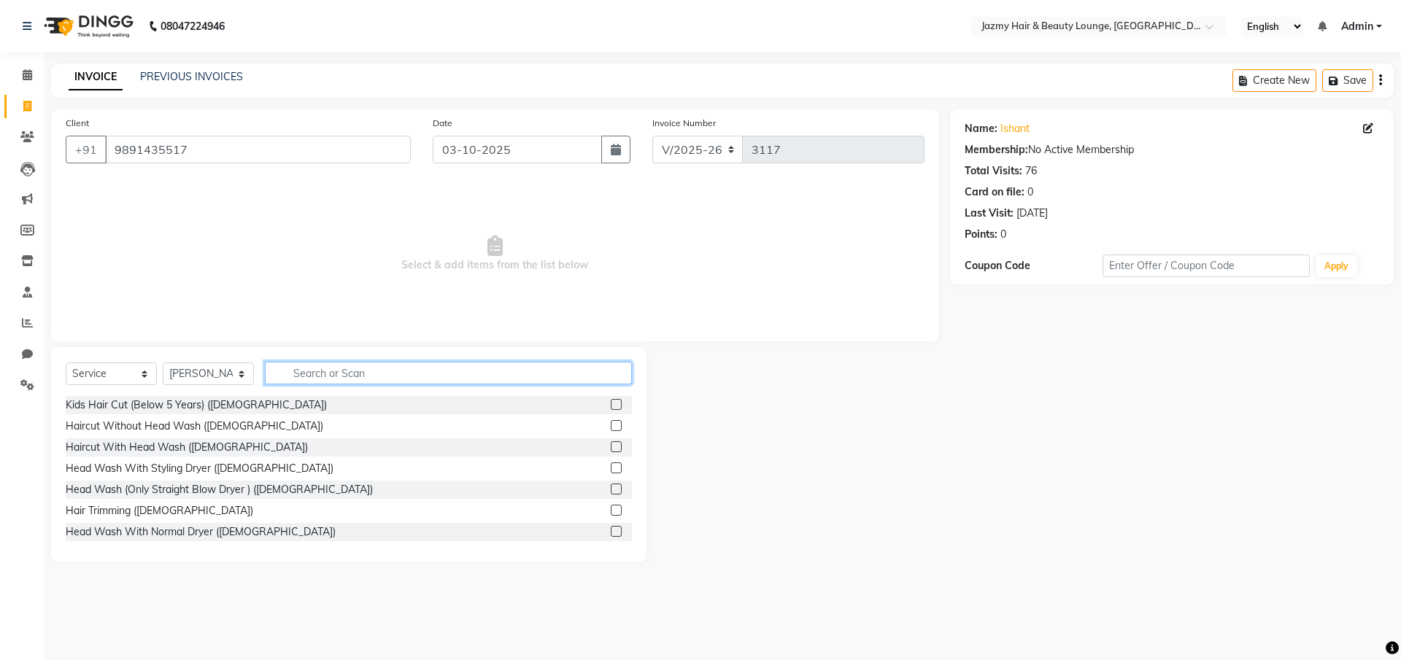
click at [294, 375] on input "text" at bounding box center [448, 373] width 367 height 23
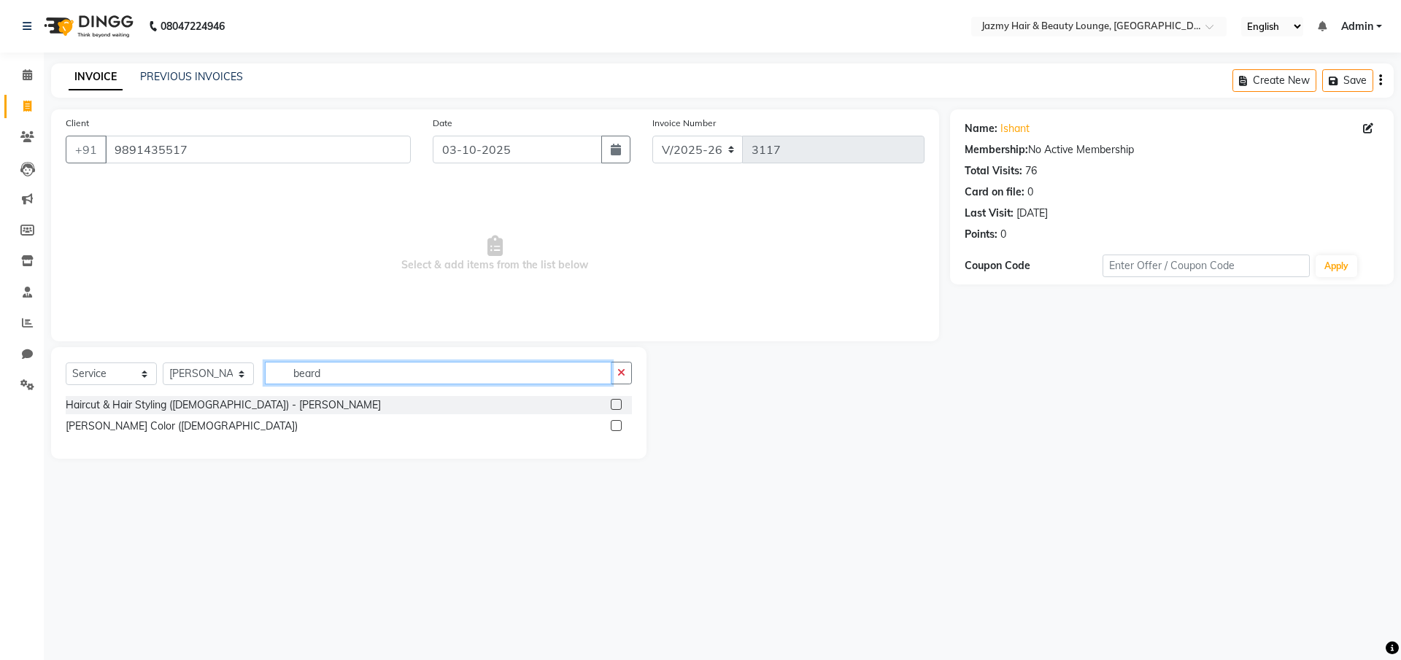
type input "beard"
click at [616, 403] on label at bounding box center [616, 404] width 11 height 11
click at [616, 403] on input "checkbox" at bounding box center [615, 405] width 9 height 9
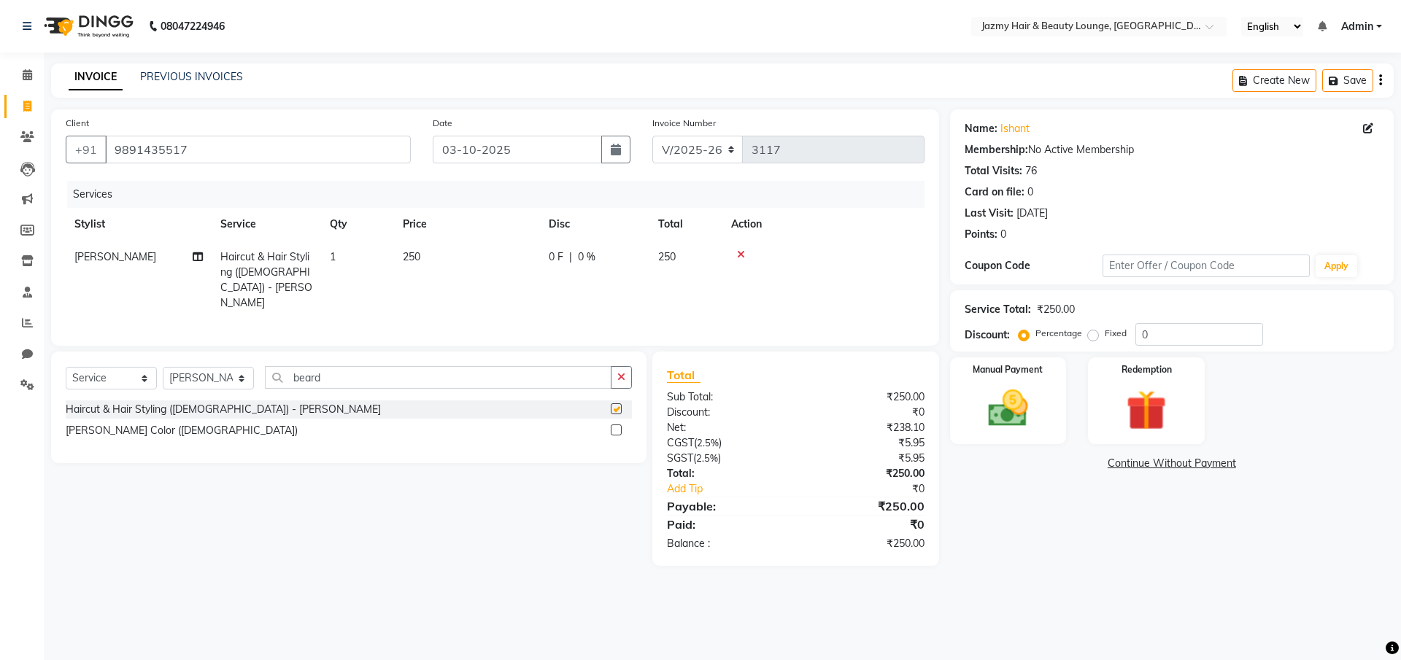
checkbox input "false"
click at [1132, 335] on div "Percentage Fixed" at bounding box center [1078, 334] width 114 height 19
click at [1137, 334] on input "0" at bounding box center [1199, 334] width 128 height 23
type input "20"
click at [1023, 420] on img at bounding box center [1008, 408] width 68 height 48
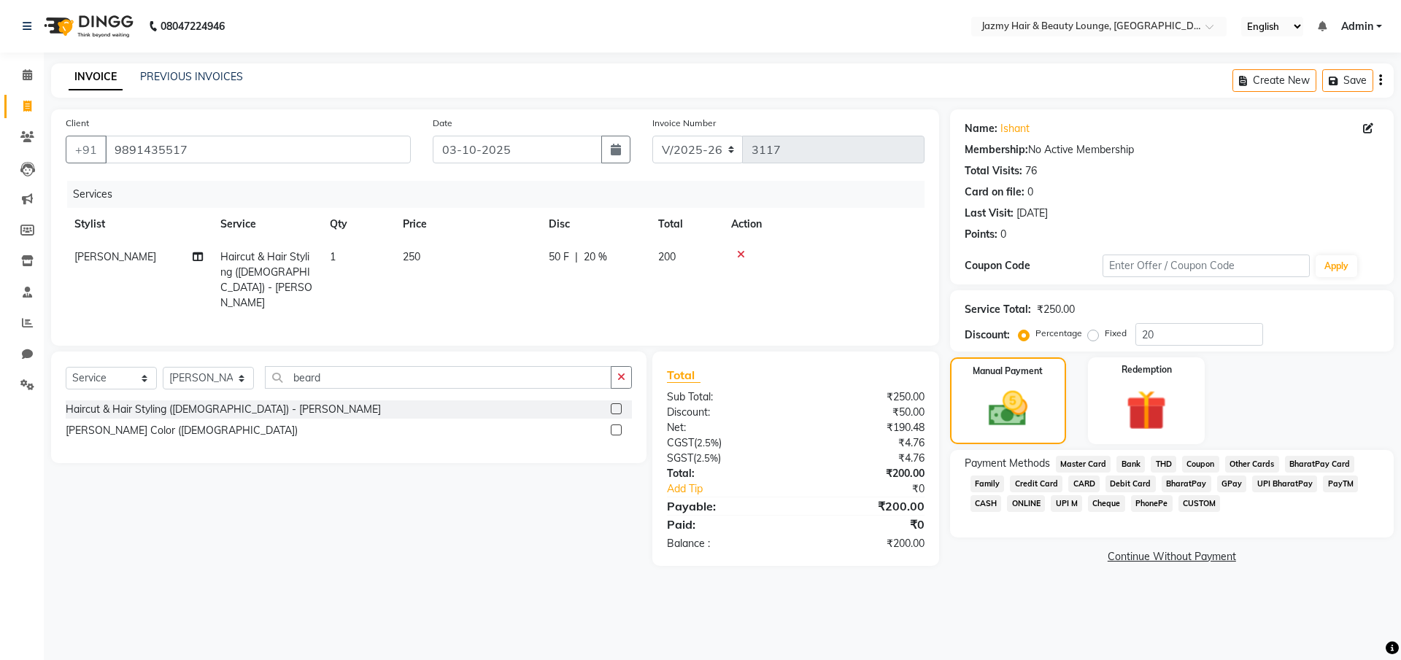
click at [1332, 484] on span "PayTM" at bounding box center [1340, 484] width 35 height 17
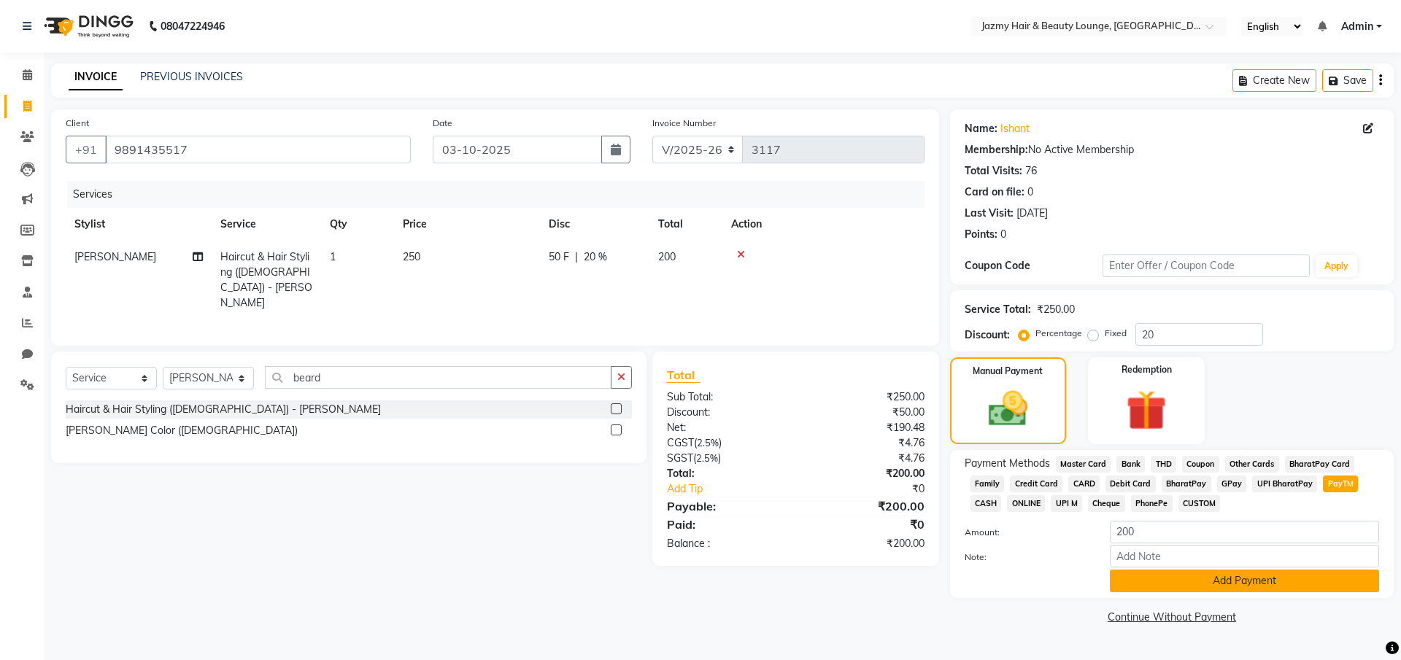
click at [1263, 578] on button "Add Payment" at bounding box center [1244, 581] width 269 height 23
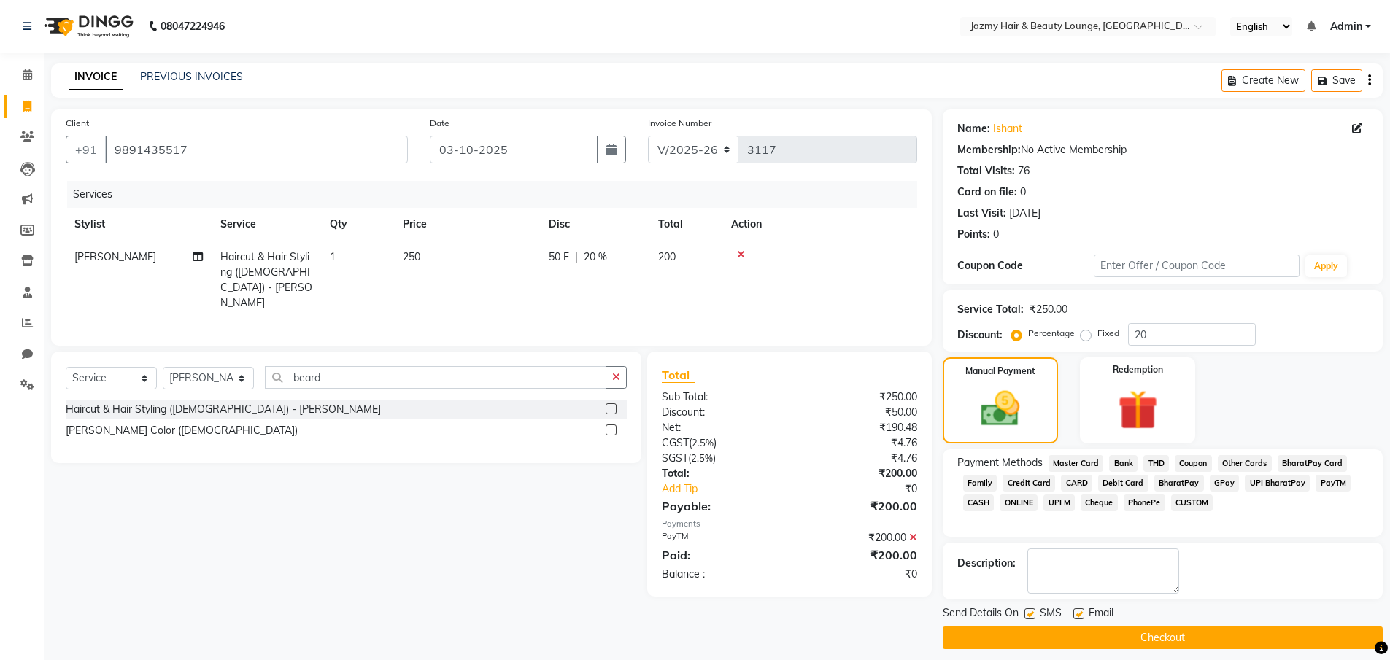
click at [1248, 631] on button "Checkout" at bounding box center [1163, 638] width 440 height 23
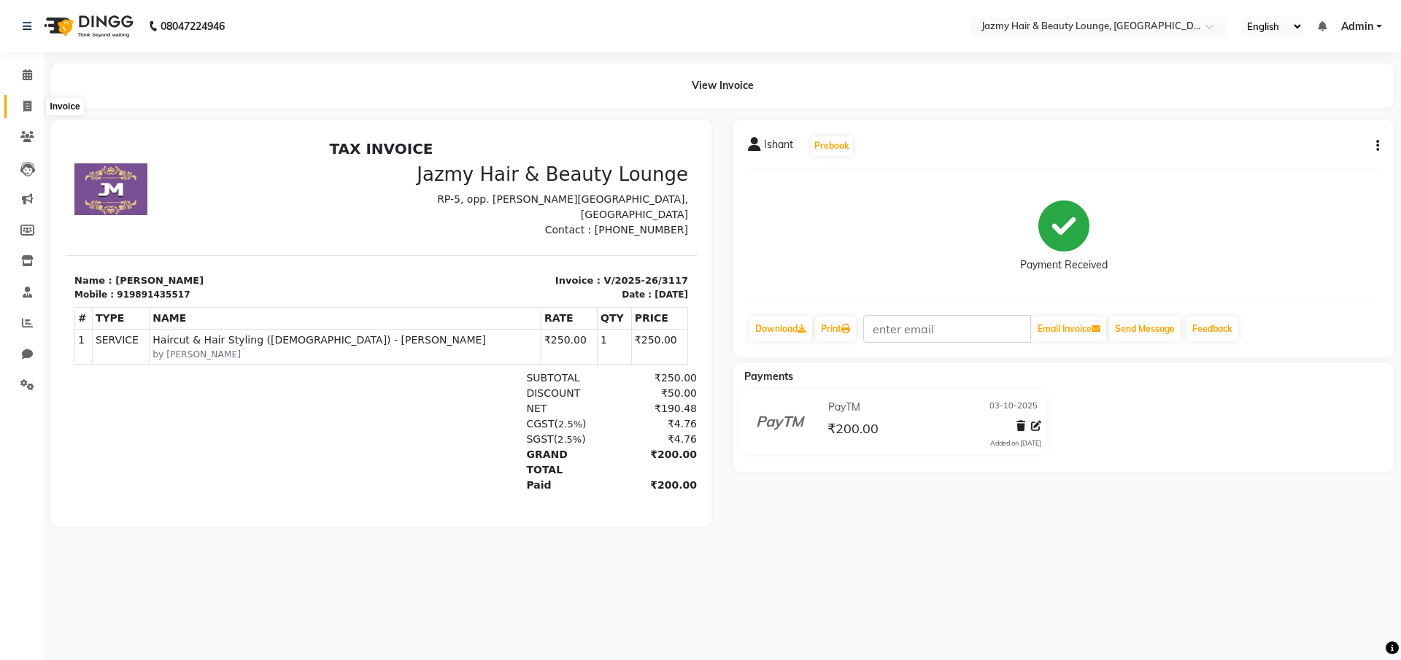
click at [17, 101] on span at bounding box center [28, 106] width 26 height 17
select select "759"
select select "service"
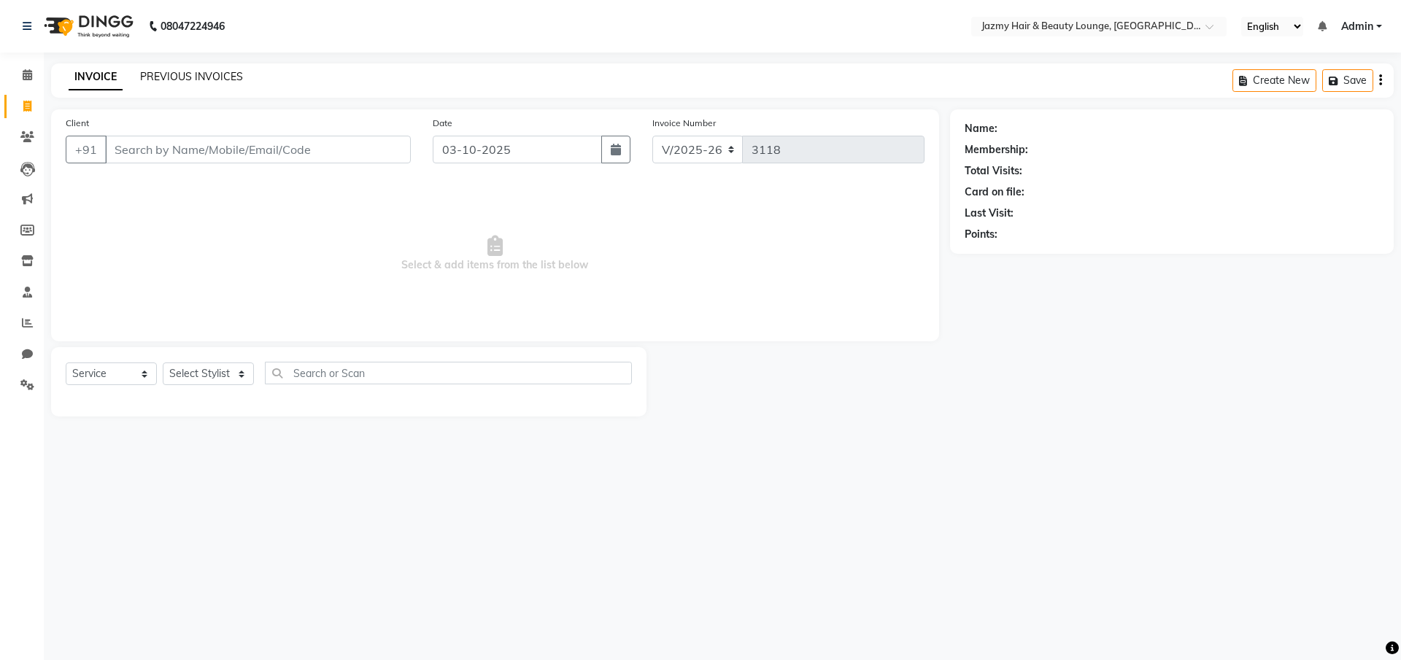
click at [193, 74] on link "PREVIOUS INVOICES" at bounding box center [191, 76] width 103 height 13
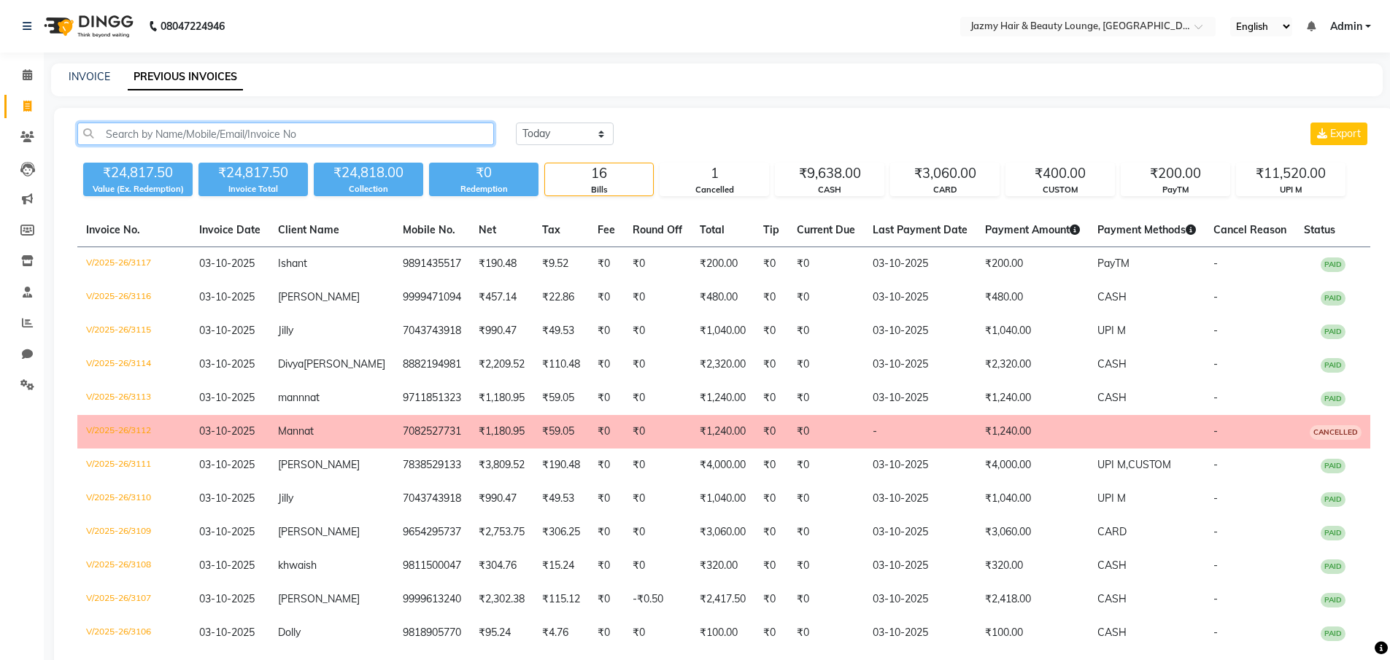
drag, startPoint x: 229, startPoint y: 122, endPoint x: 226, endPoint y: 131, distance: 9.9
click at [228, 125] on input "text" at bounding box center [285, 134] width 417 height 23
click at [93, 73] on link "INVOICE" at bounding box center [90, 76] width 42 height 13
select select "service"
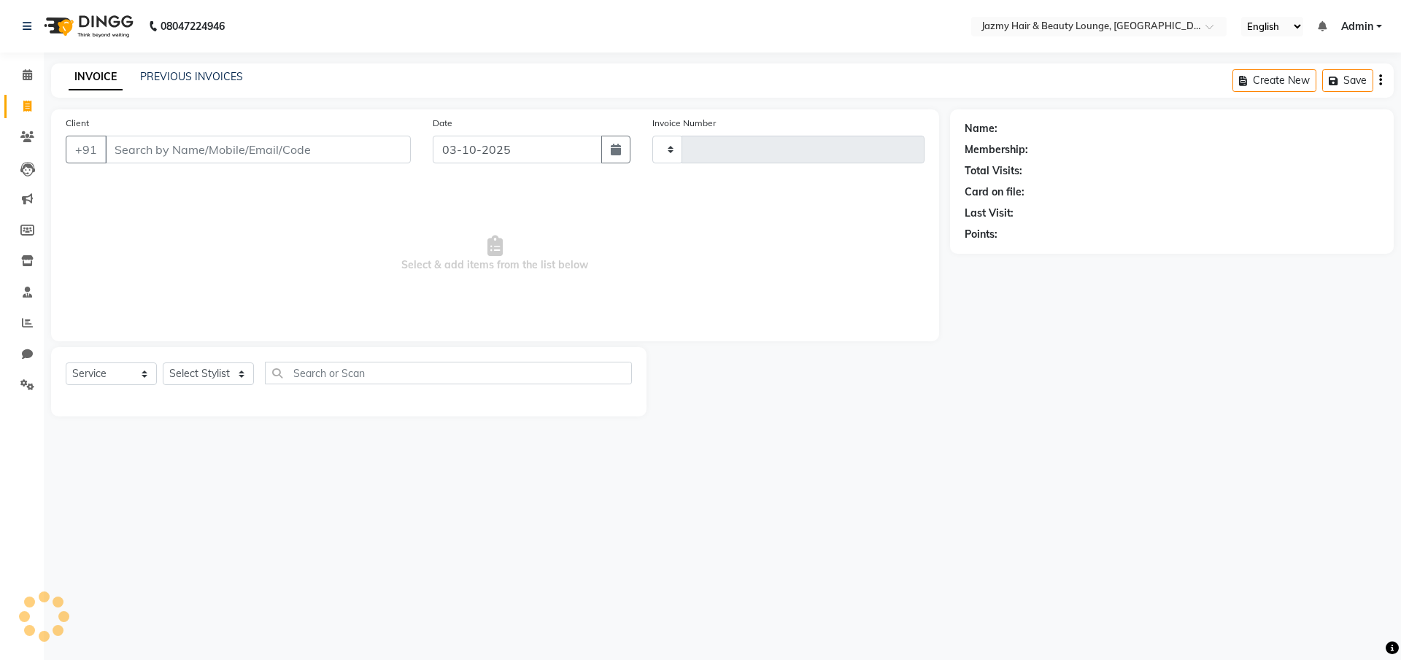
type input "3119"
select select "759"
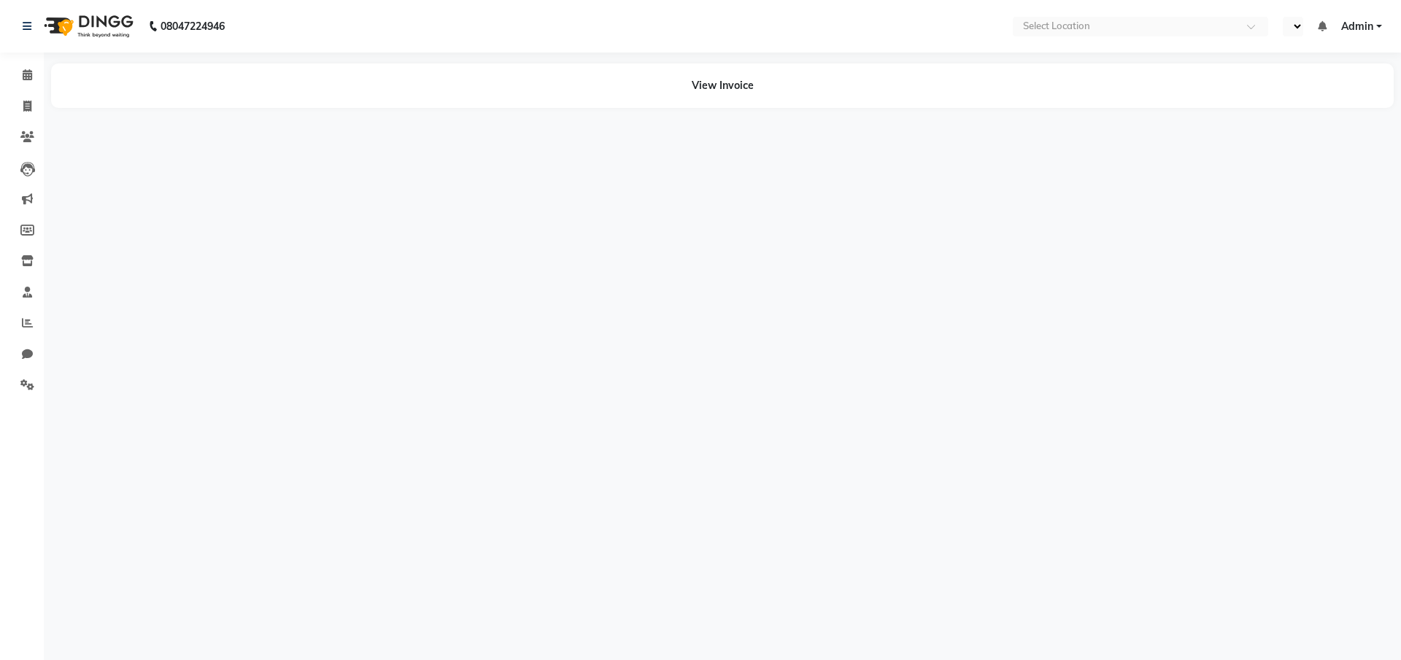
select select "en"
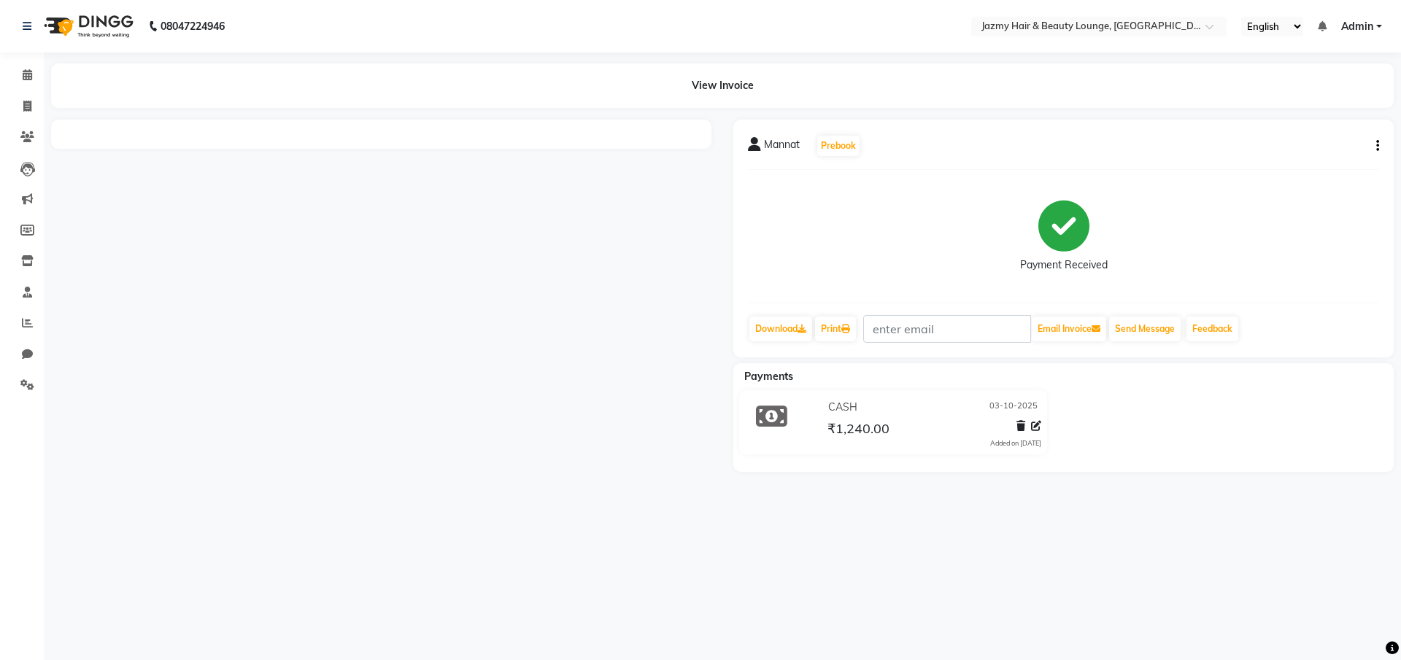
click at [1376, 147] on icon "button" at bounding box center [1377, 146] width 3 height 1
click at [1304, 161] on div "Edit Invoice" at bounding box center [1305, 164] width 100 height 18
select select "service"
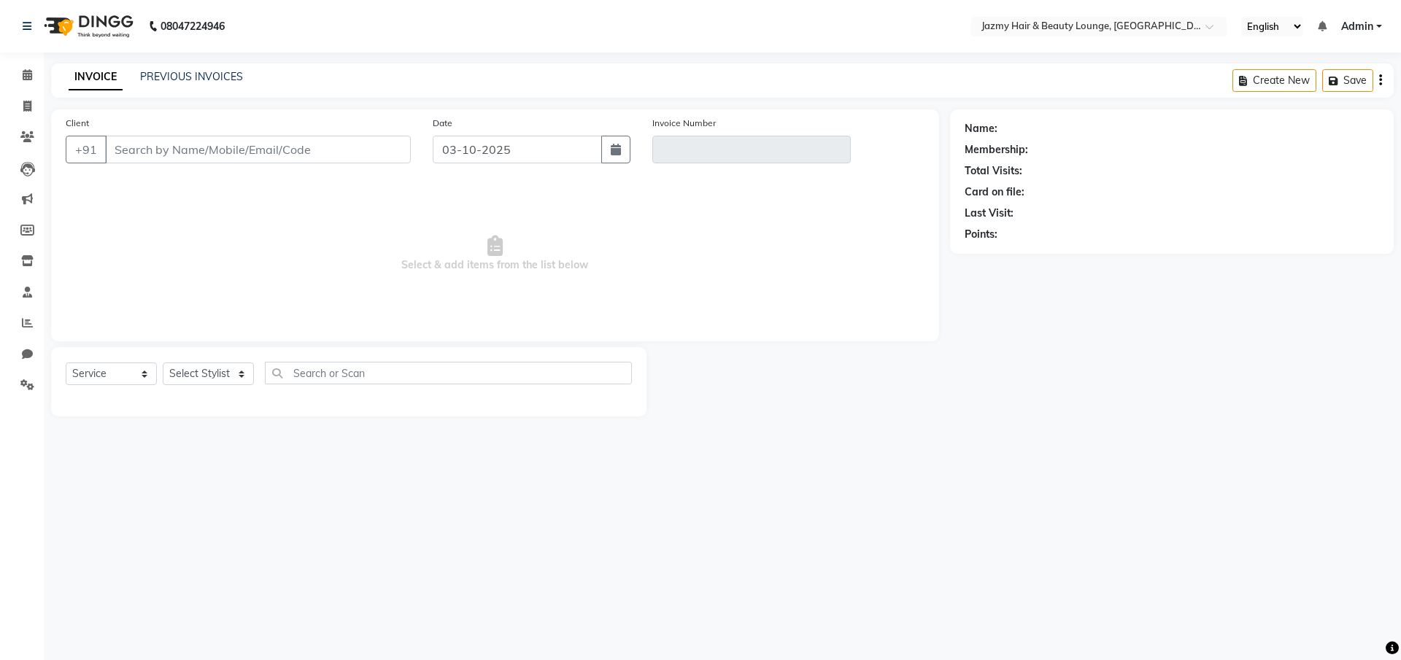
type input "7082527731"
type input "V/2025-26/3112"
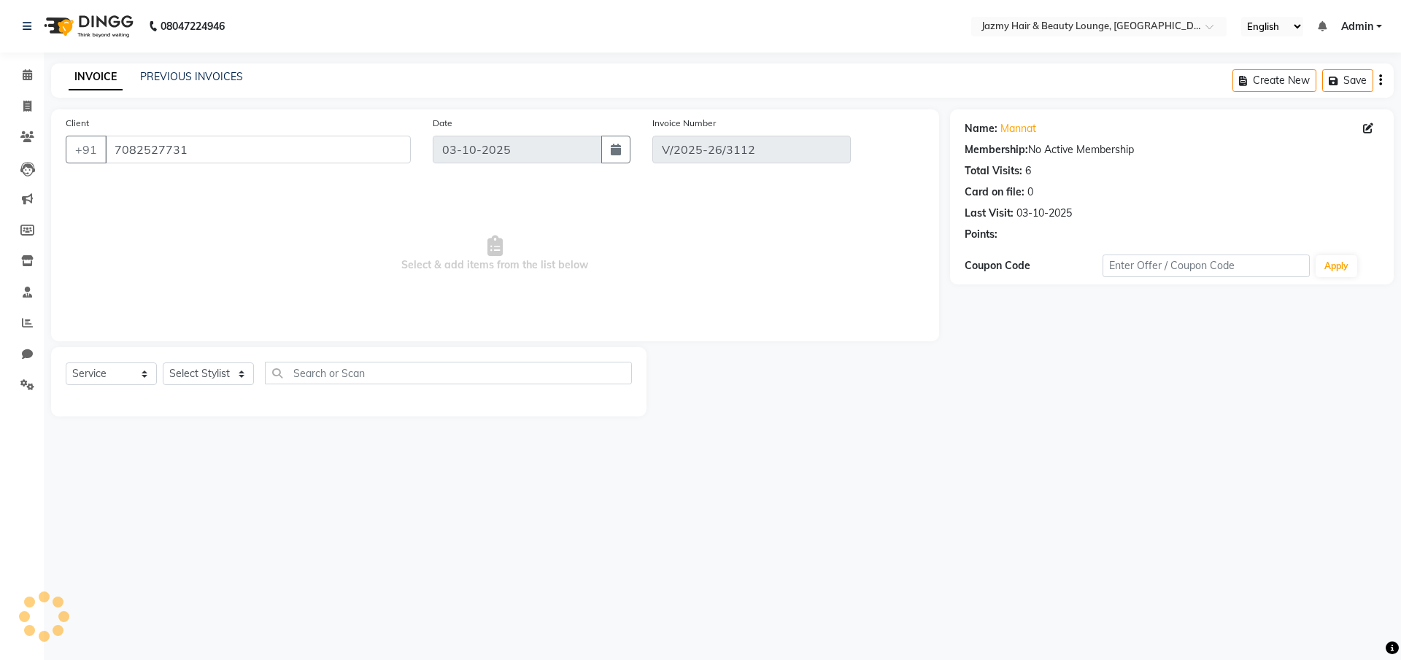
select select "select"
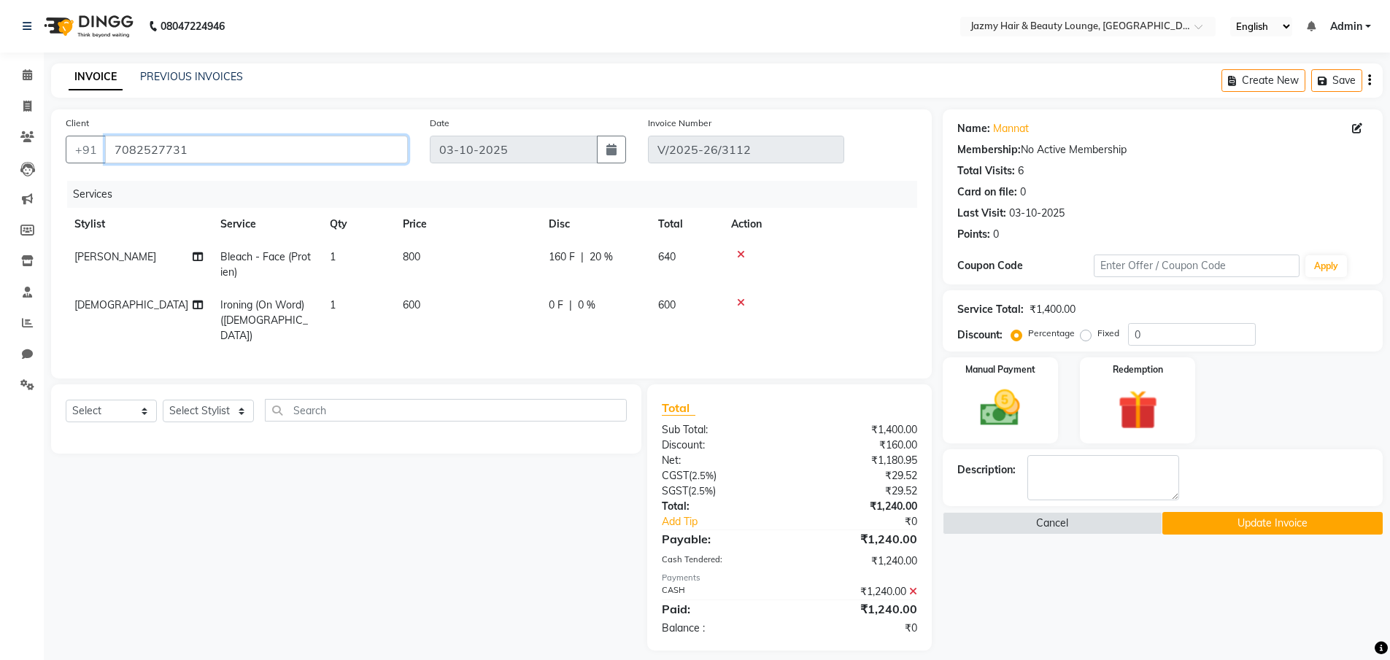
click at [295, 155] on input "7082527731" at bounding box center [256, 150] width 303 height 28
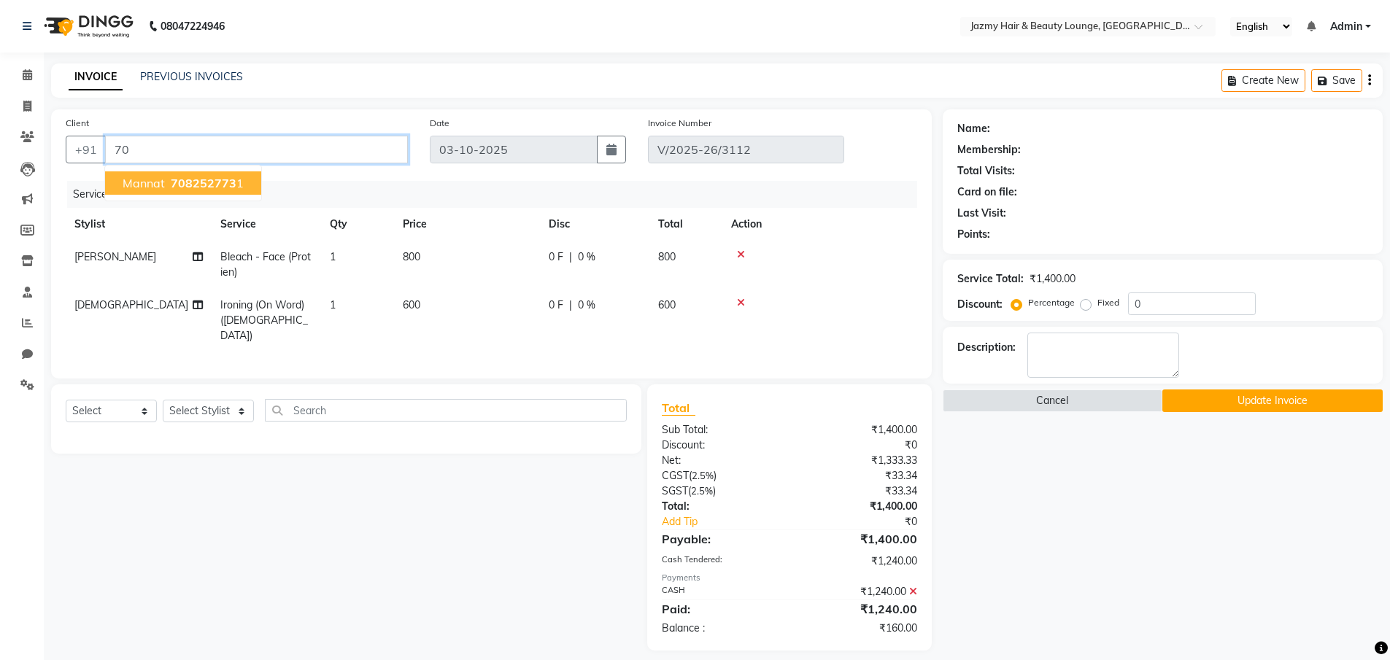
type input "7"
type input "9711851323"
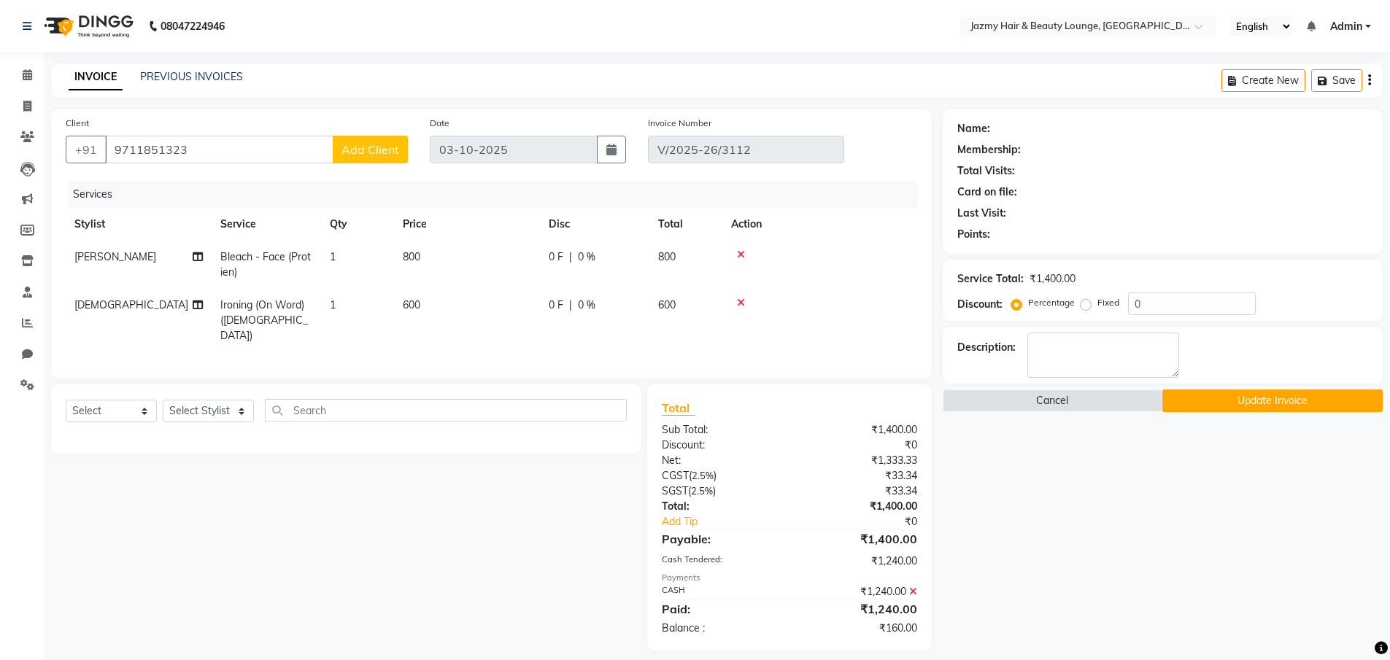
click at [353, 150] on span "Add Client" at bounding box center [370, 149] width 58 height 15
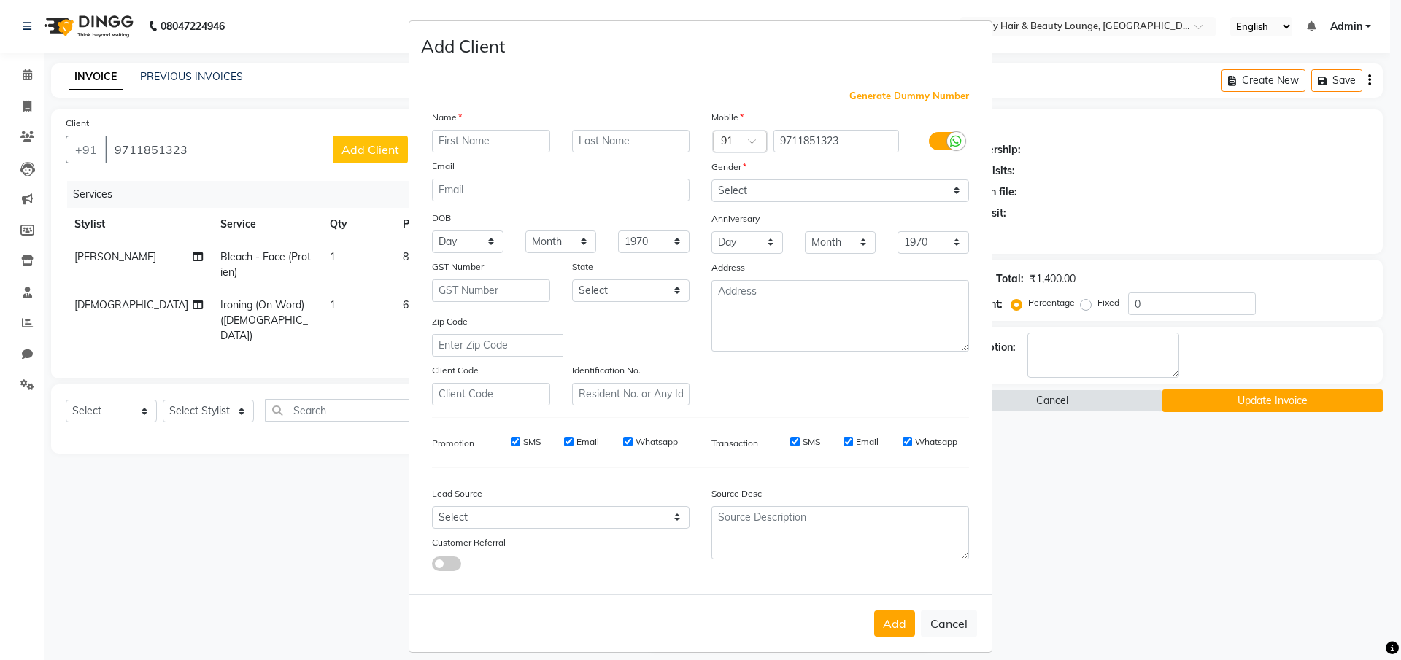
click at [478, 144] on input "text" at bounding box center [491, 141] width 118 height 23
type input "mannnat"
click at [760, 186] on select "Select Male Female Other Prefer Not To Say" at bounding box center [840, 190] width 258 height 23
select select "female"
click at [881, 616] on button "Add" at bounding box center [894, 624] width 41 height 26
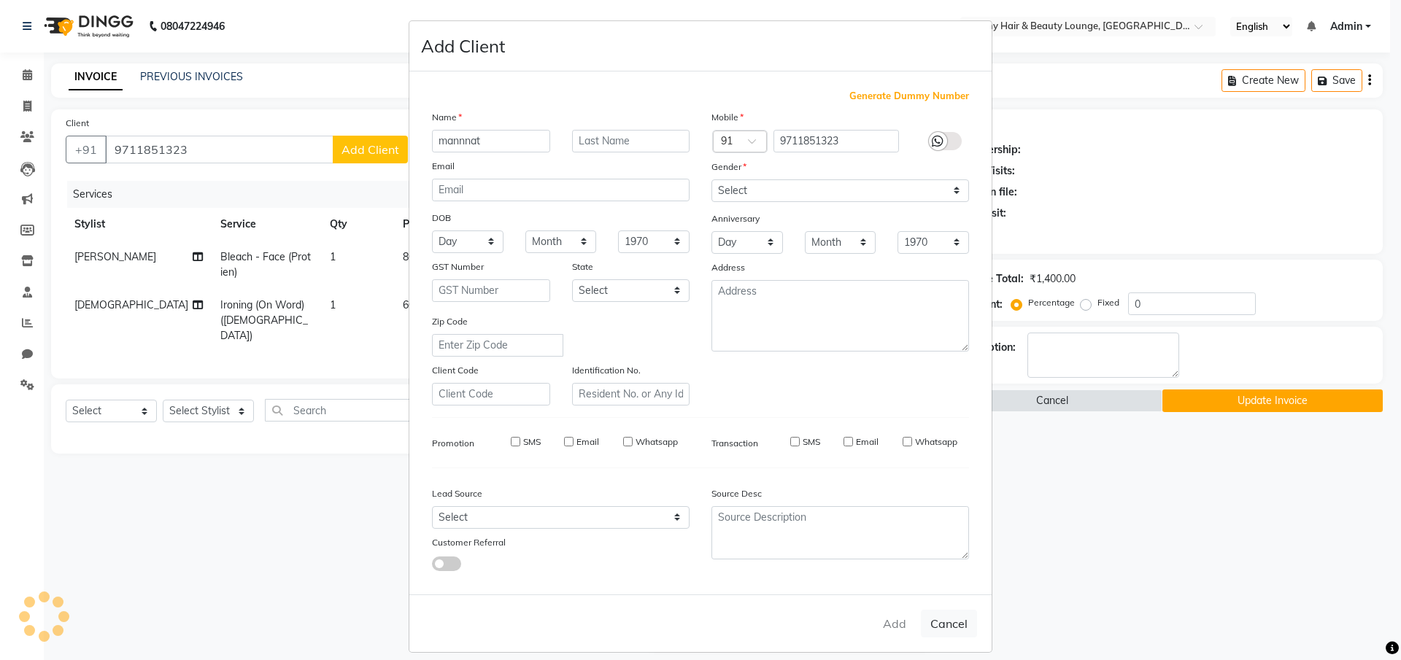
select select
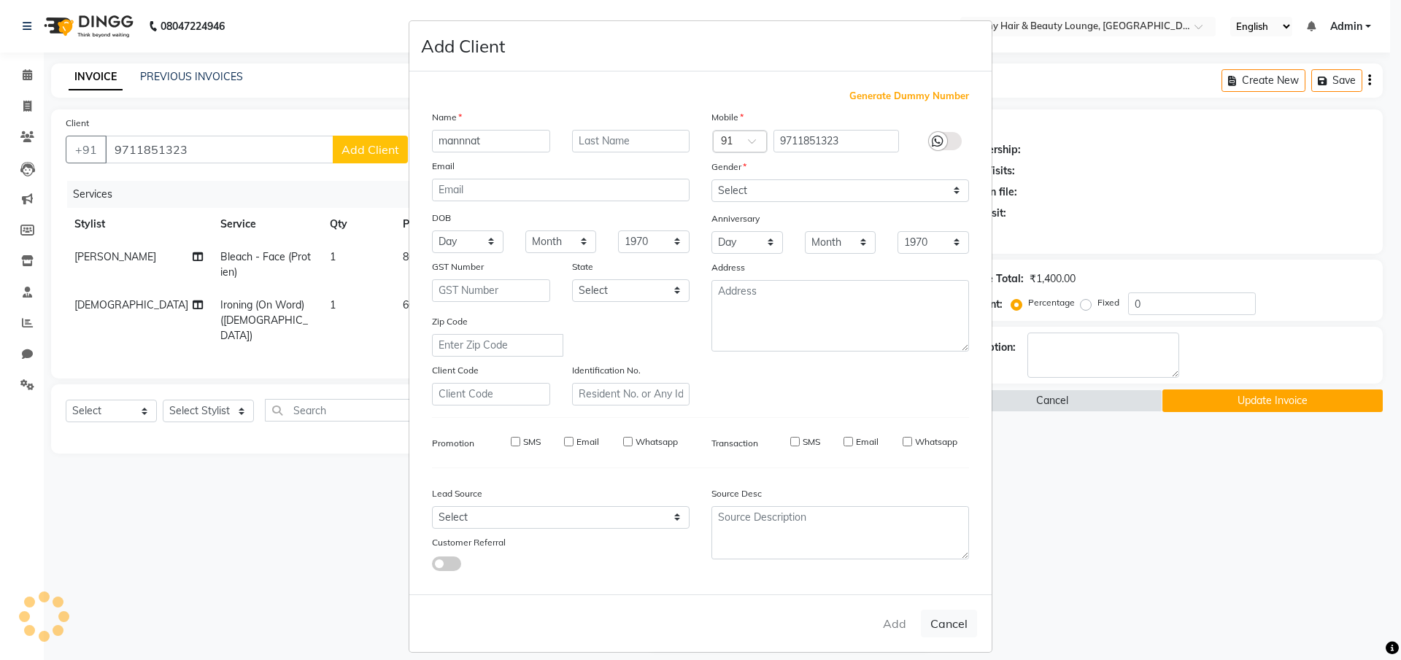
select select
checkbox input "false"
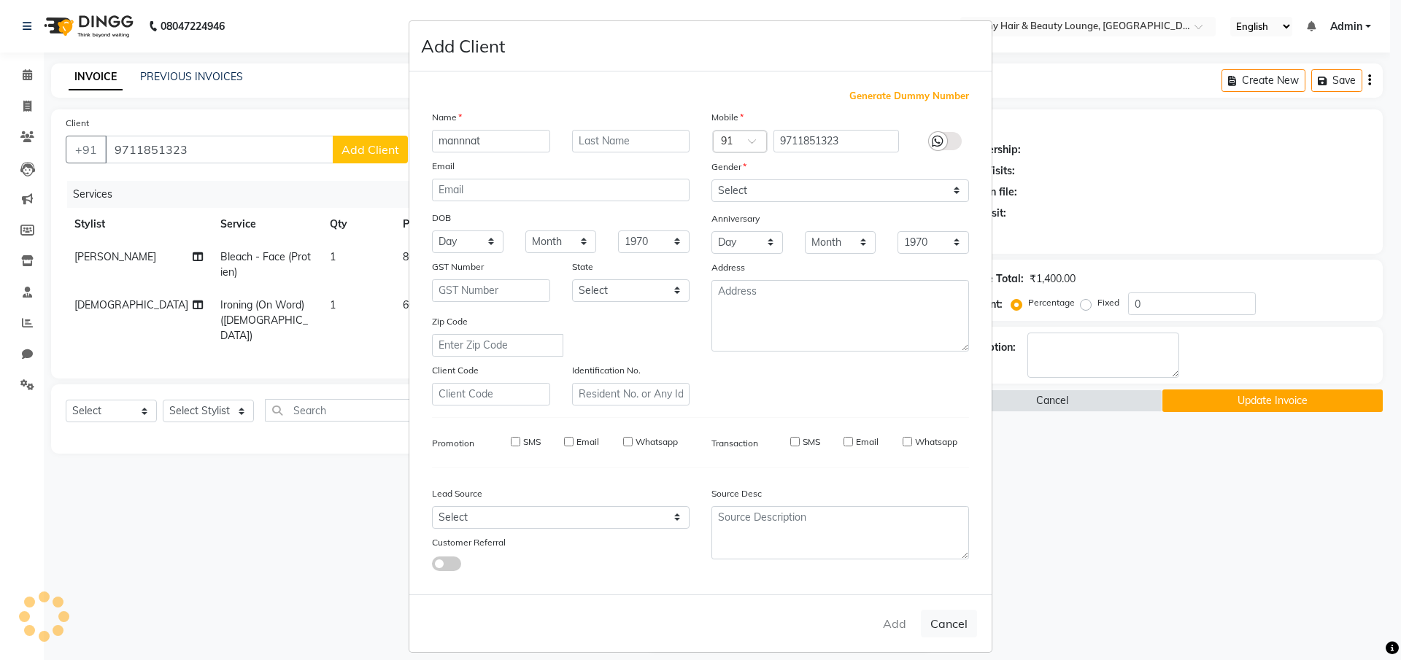
checkbox input "false"
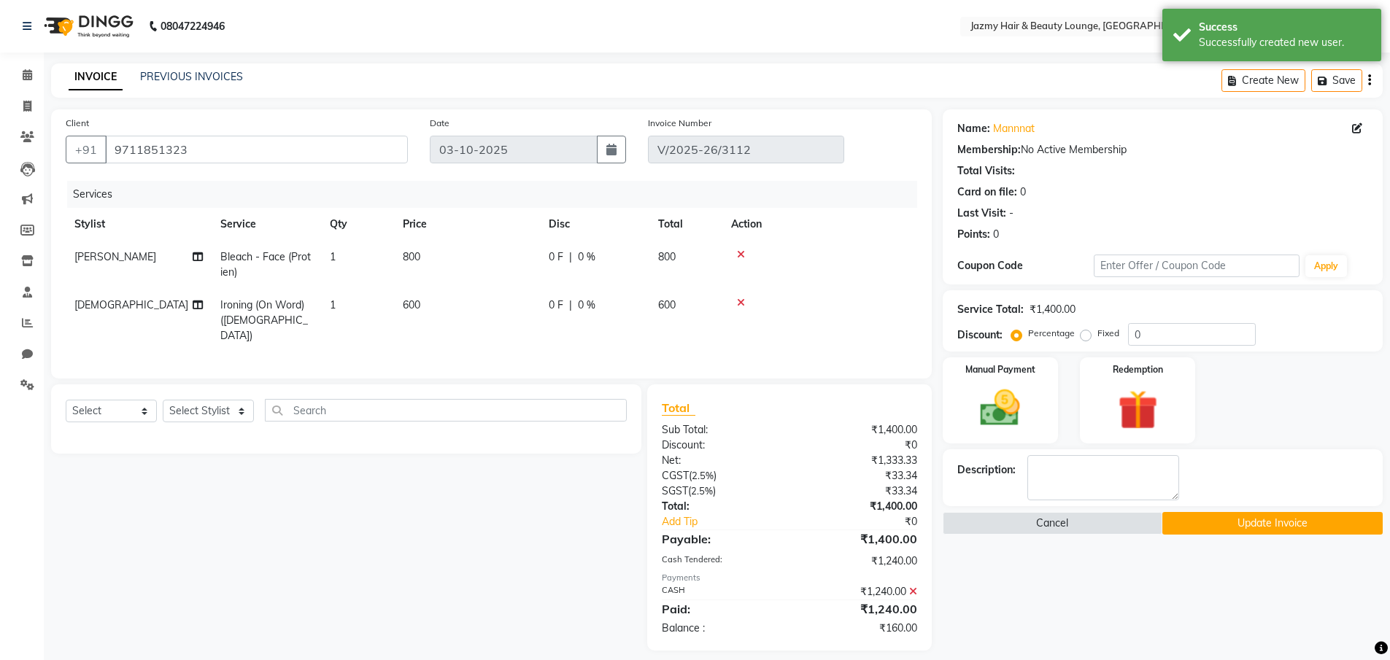
click at [1277, 527] on button "Update Invoice" at bounding box center [1272, 523] width 220 height 23
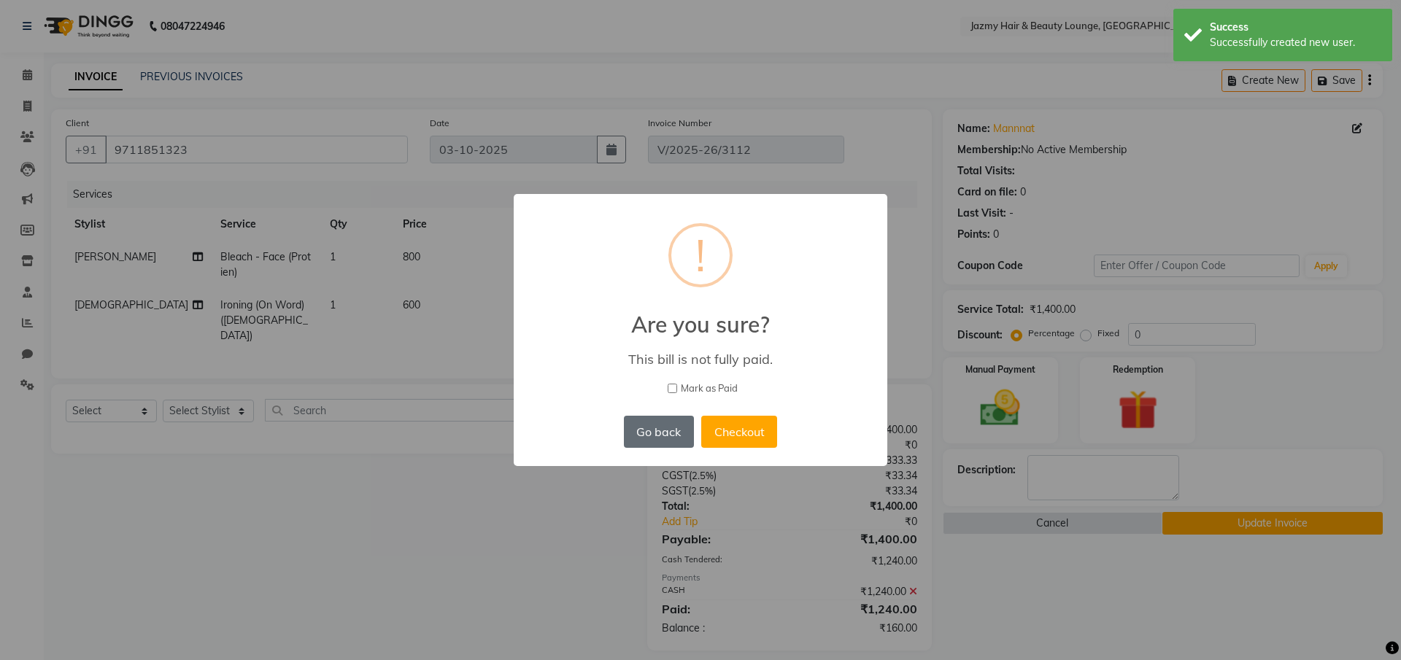
click at [651, 430] on button "Go back" at bounding box center [659, 432] width 70 height 32
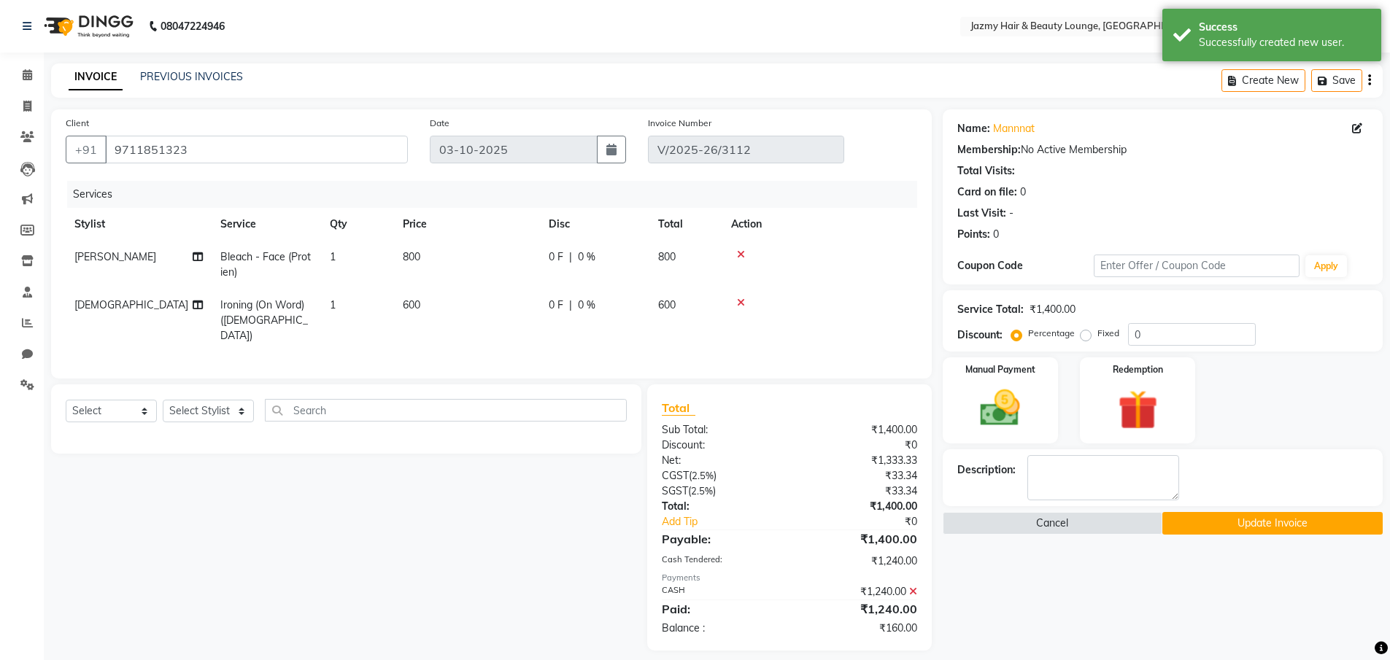
click at [916, 587] on icon at bounding box center [913, 592] width 8 height 10
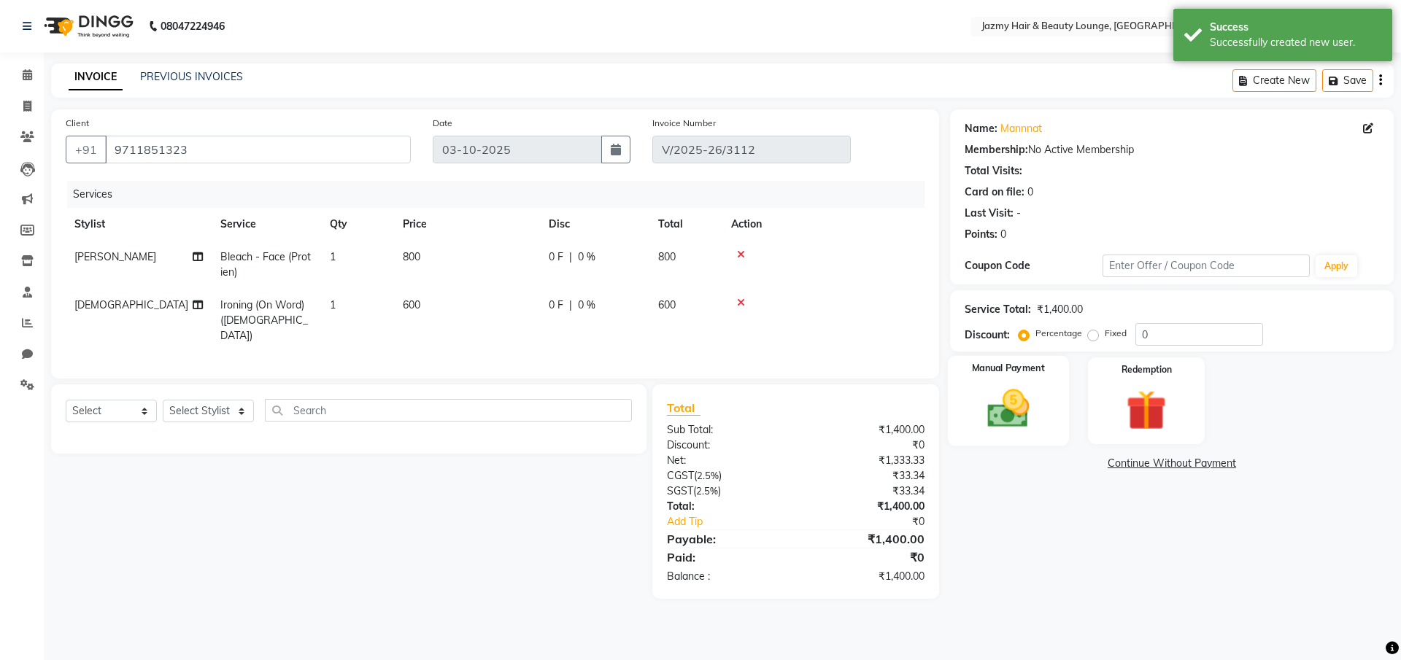
click at [987, 433] on div "Manual Payment" at bounding box center [1007, 401] width 121 height 90
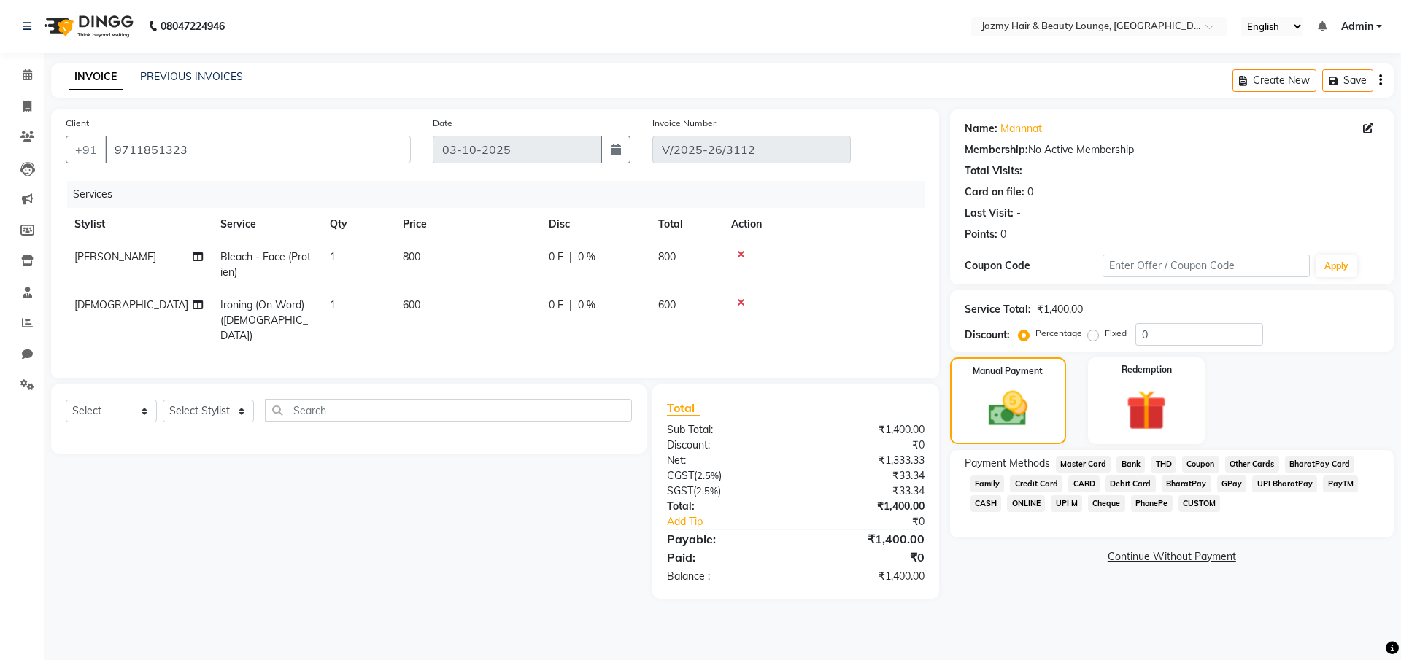
click at [580, 250] on span "0 %" at bounding box center [587, 256] width 18 height 15
select select "12167"
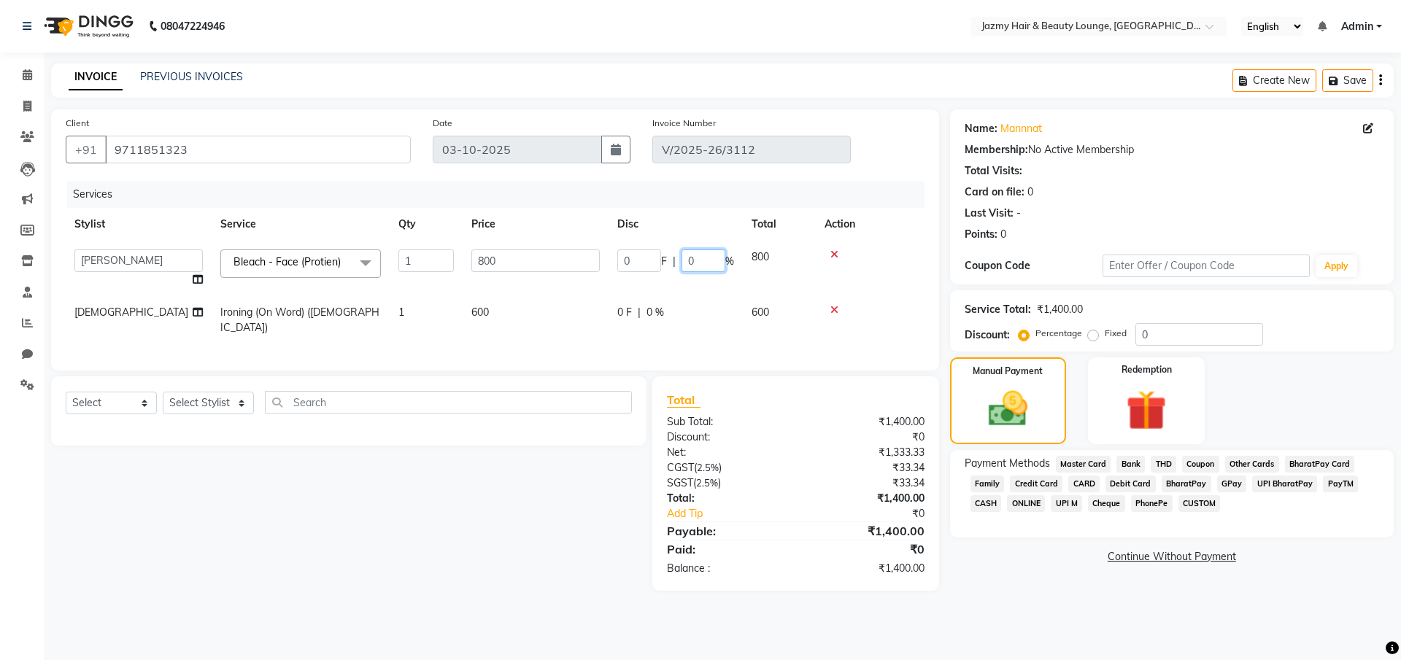
click at [682, 257] on input "0" at bounding box center [703, 260] width 44 height 23
type input "20"
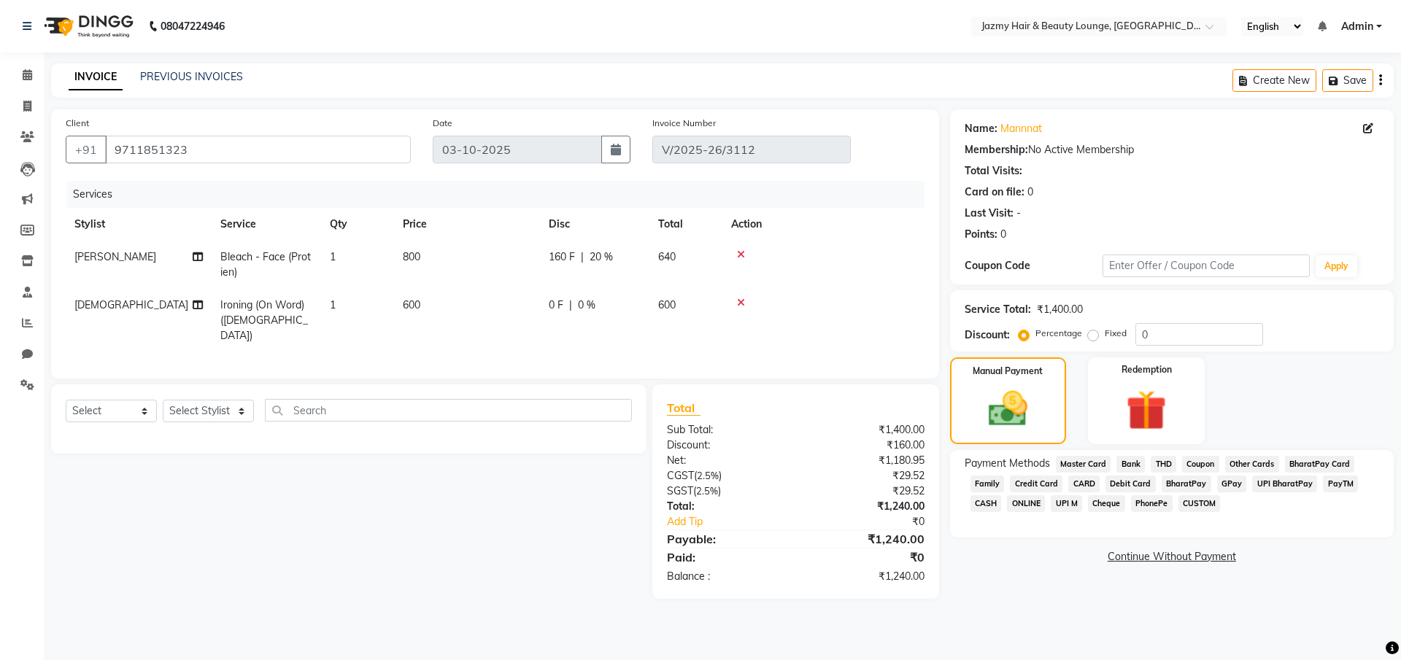
click at [1136, 608] on main "INVOICE PREVIOUS INVOICES Create New Save Client +91 9711851323 Date 03-10-2025…" at bounding box center [722, 341] width 1357 height 557
click at [987, 501] on span "CASH" at bounding box center [985, 503] width 31 height 17
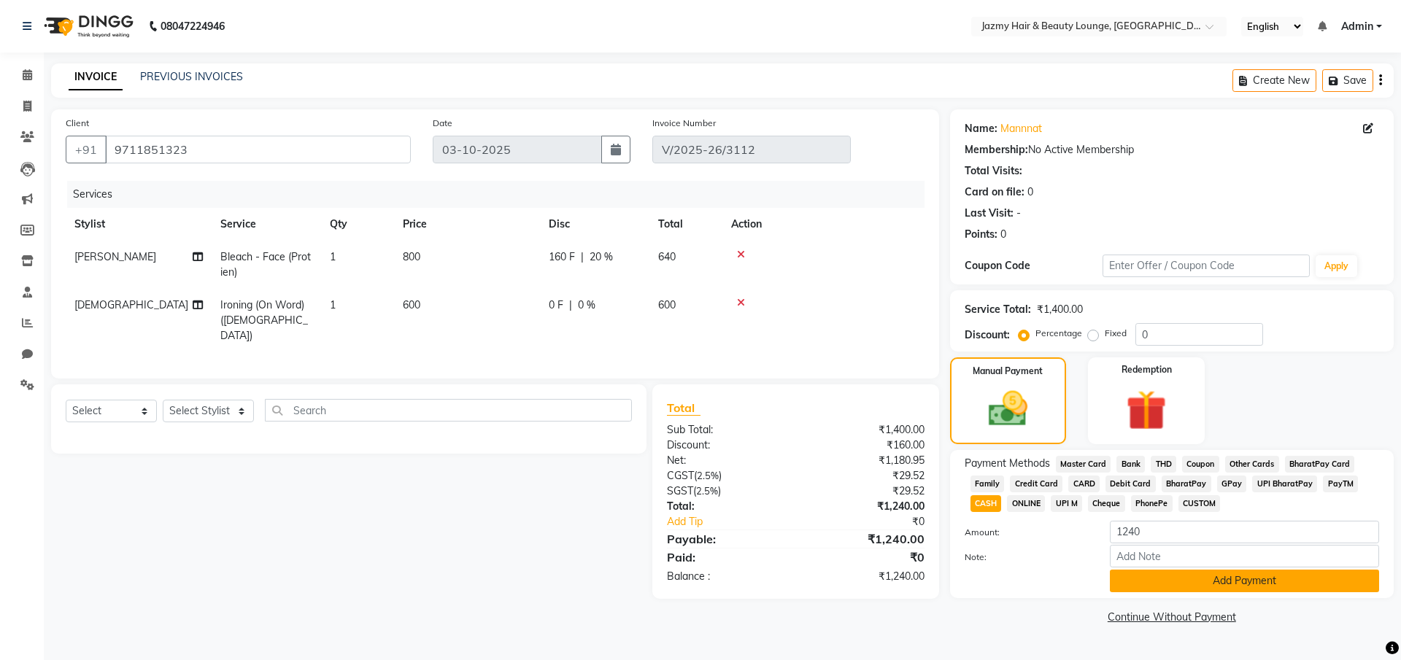
click at [1165, 586] on button "Add Payment" at bounding box center [1244, 581] width 269 height 23
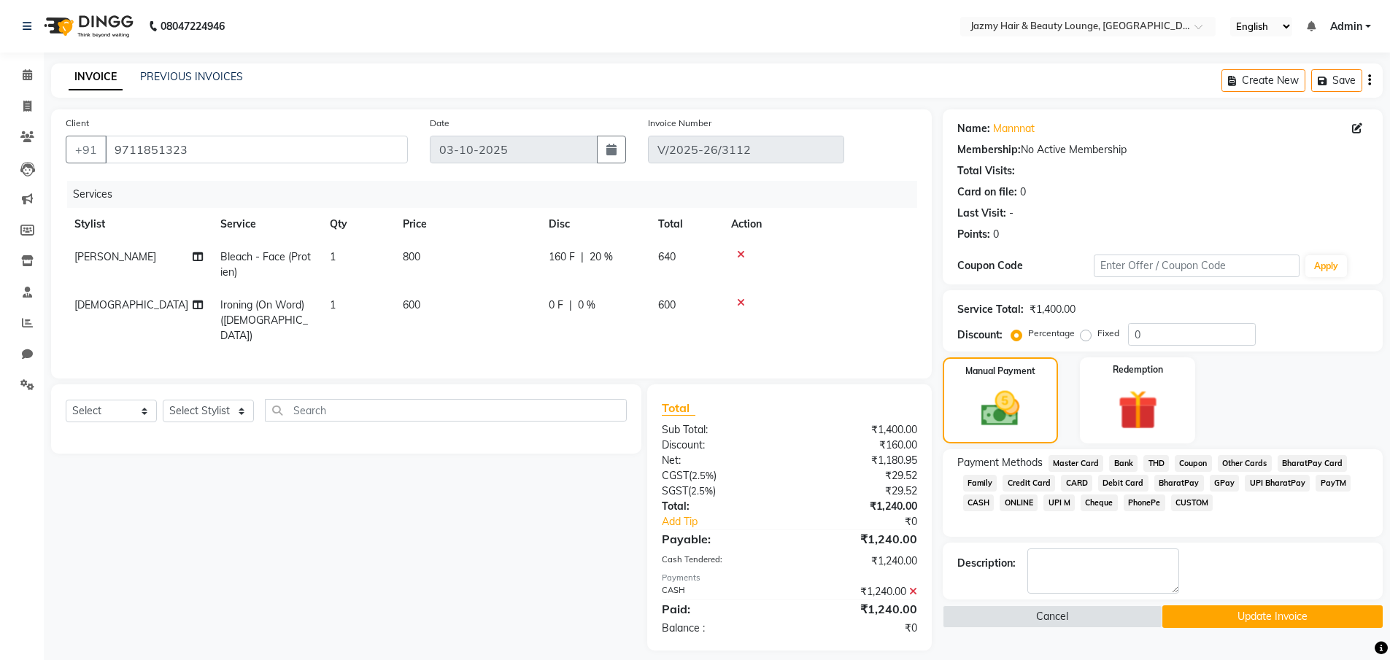
click at [1172, 616] on button "Update Invoice" at bounding box center [1272, 617] width 220 height 23
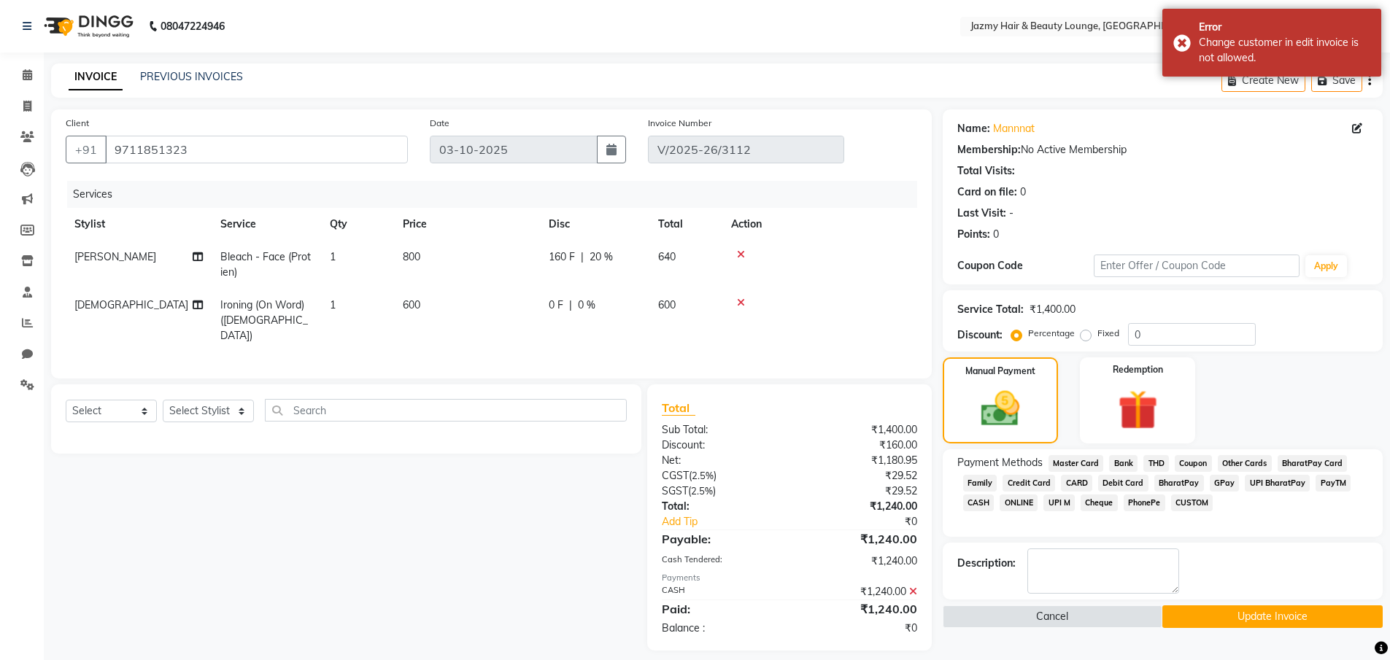
click at [1055, 93] on div "INVOICE PREVIOUS INVOICES Create New Save" at bounding box center [716, 80] width 1331 height 34
click at [1002, 618] on button "Cancel" at bounding box center [1053, 617] width 220 height 23
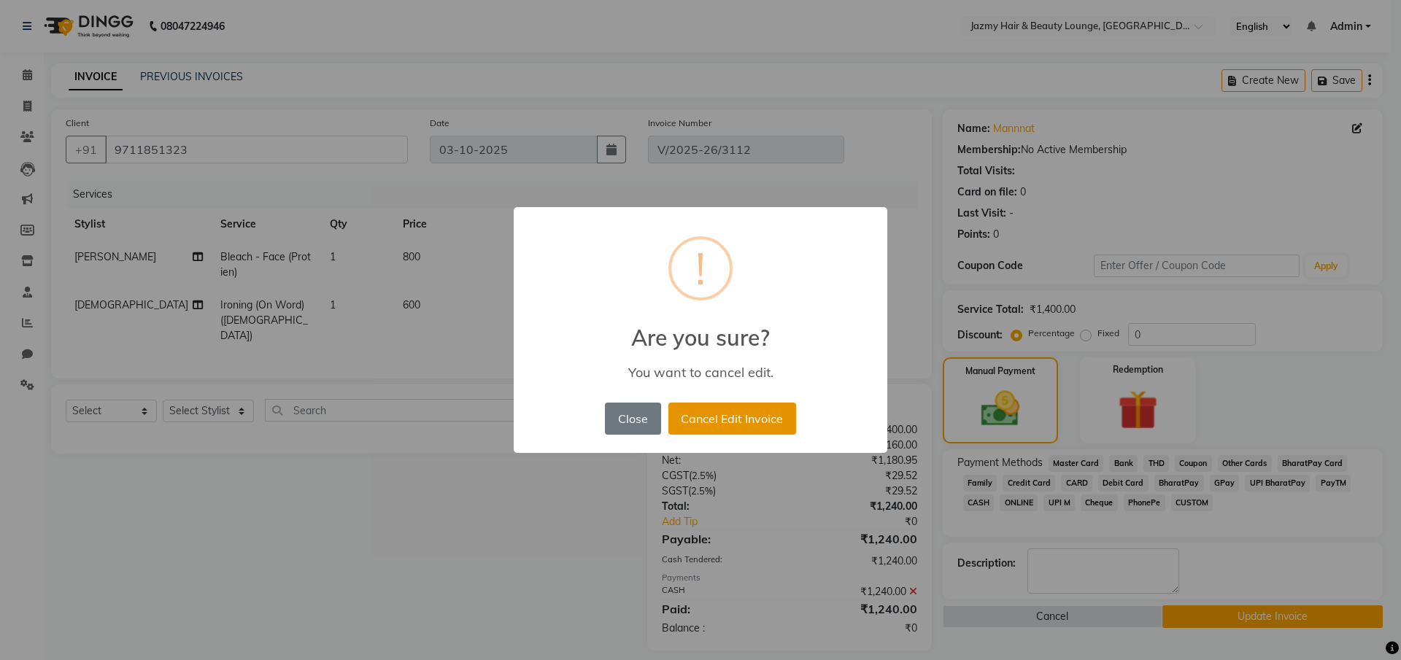
click at [719, 419] on button "Cancel Edit Invoice" at bounding box center [732, 419] width 128 height 32
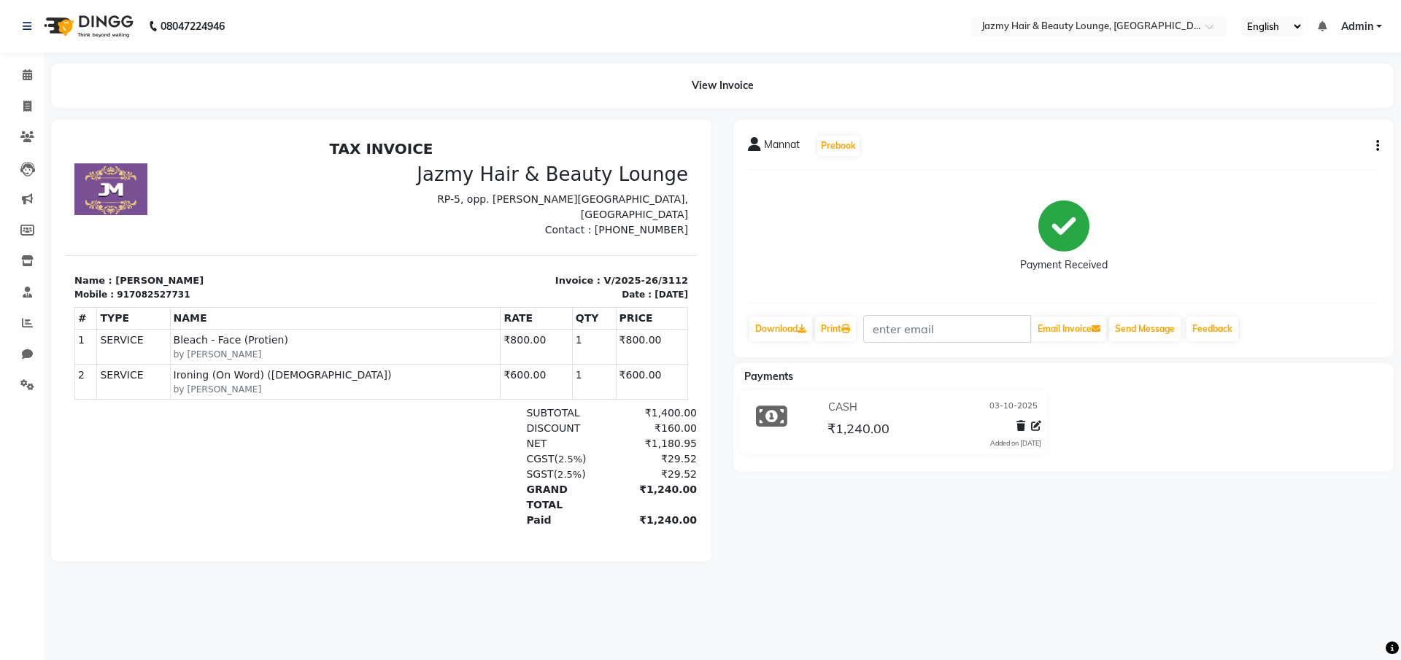
click at [1372, 144] on button "button" at bounding box center [1374, 146] width 9 height 15
click at [1323, 105] on div "Cancel Invoice" at bounding box center [1305, 110] width 100 height 18
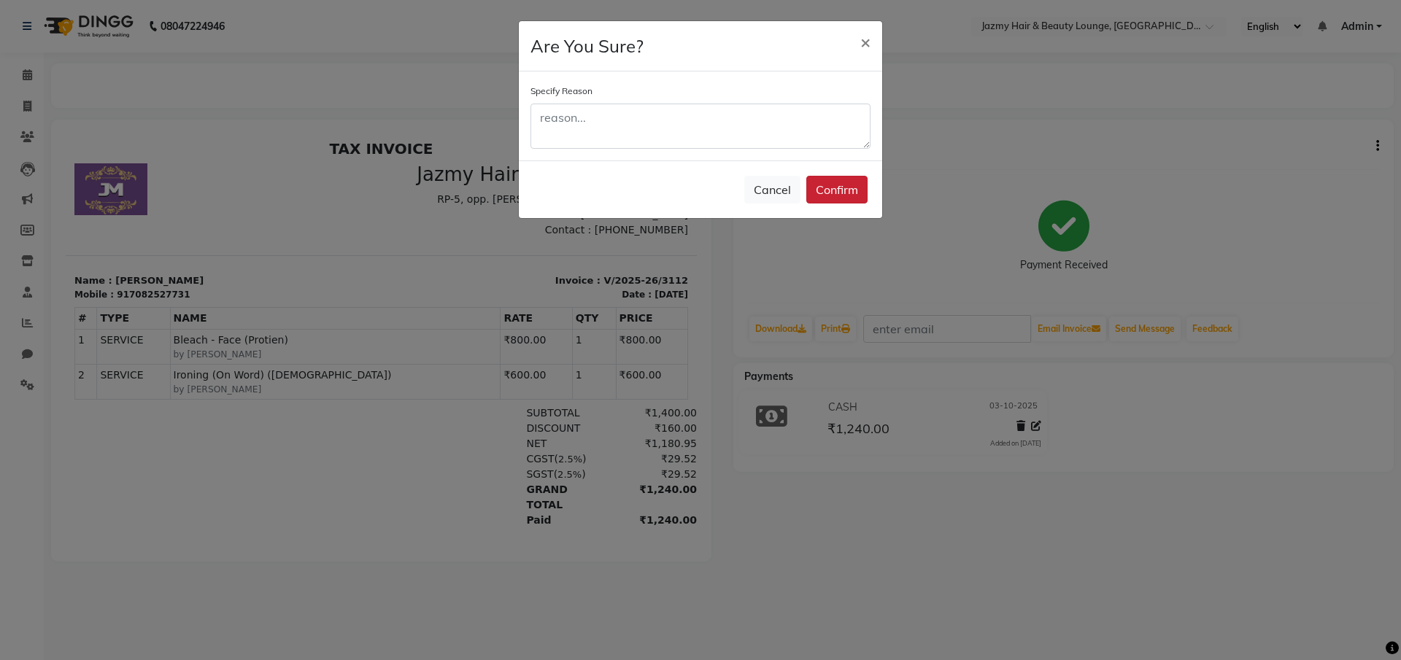
click at [841, 185] on button "Confirm" at bounding box center [836, 190] width 61 height 28
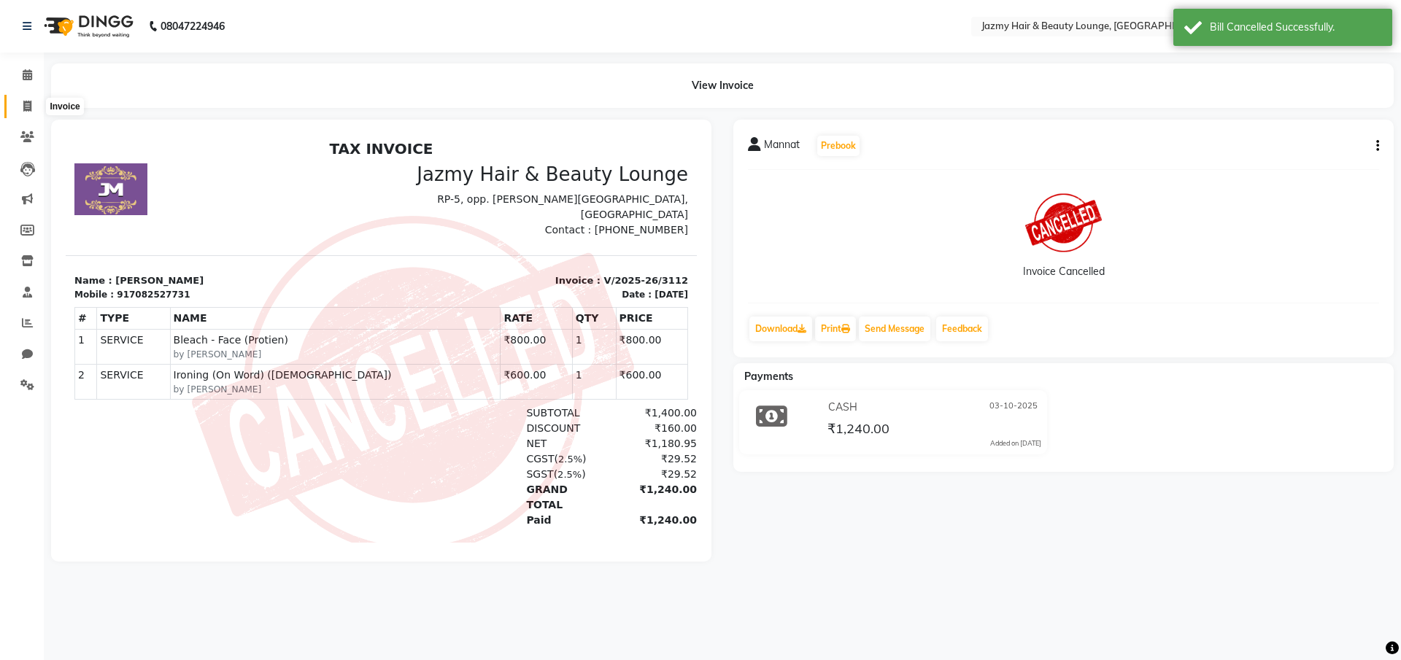
click at [31, 102] on icon at bounding box center [27, 106] width 8 height 11
select select "759"
select select "service"
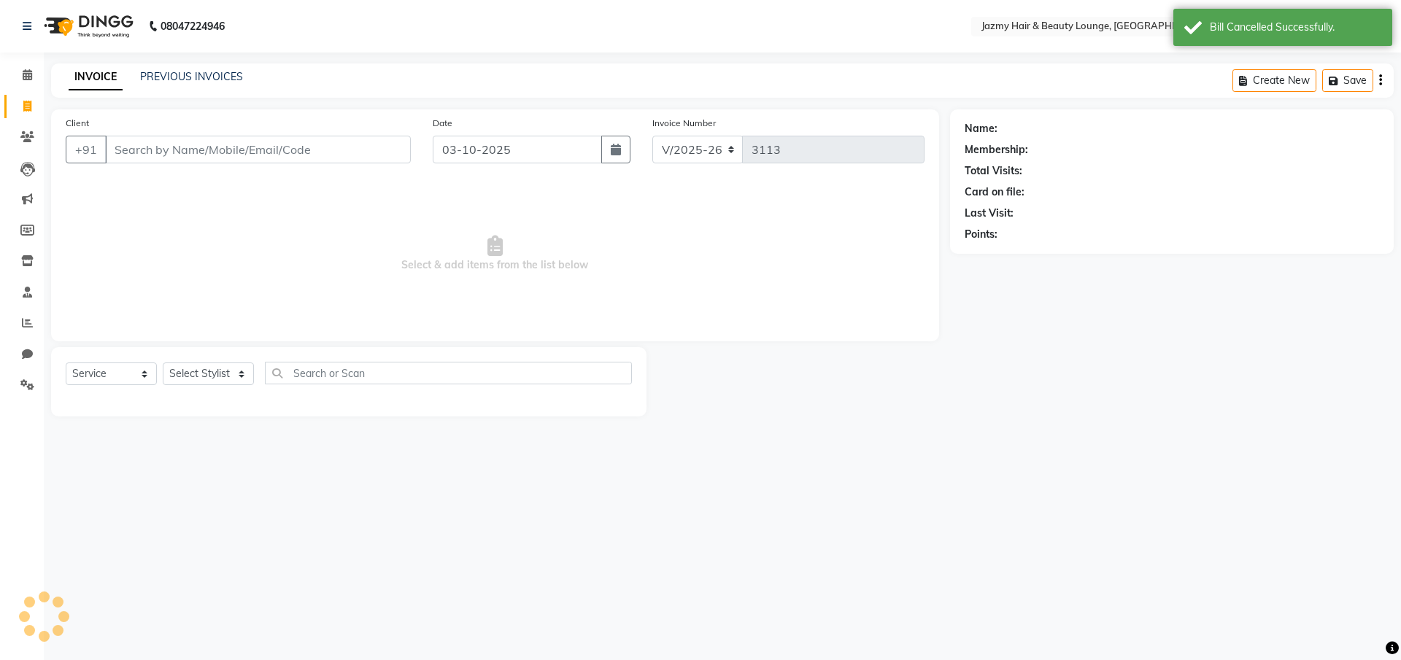
click at [143, 147] on input "Client" at bounding box center [258, 150] width 306 height 28
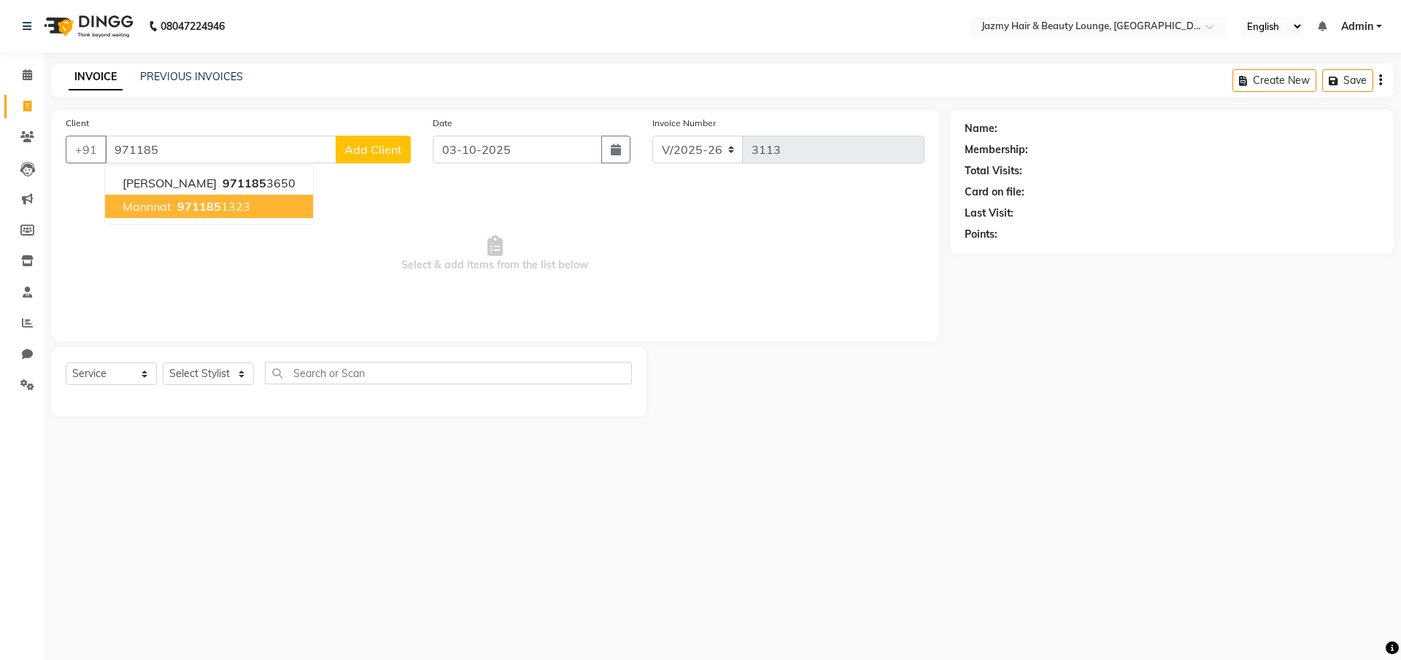
click at [174, 209] on ngb-highlight "971185 1323" at bounding box center [212, 206] width 76 height 15
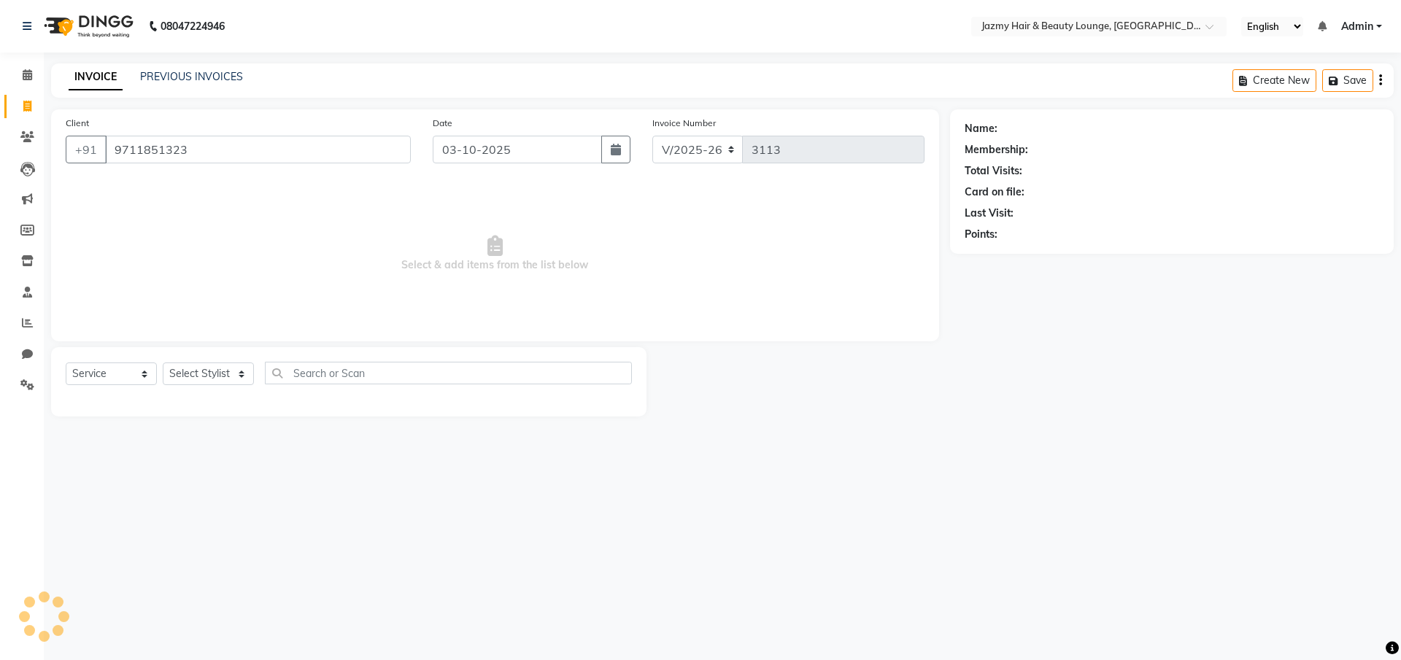
type input "9711851323"
click at [239, 377] on select "Select Stylist AMIT [PERSON_NAME] [PERSON_NAME] CHASHIKA [PERSON_NAME] [PERSON_…" at bounding box center [208, 374] width 91 height 23
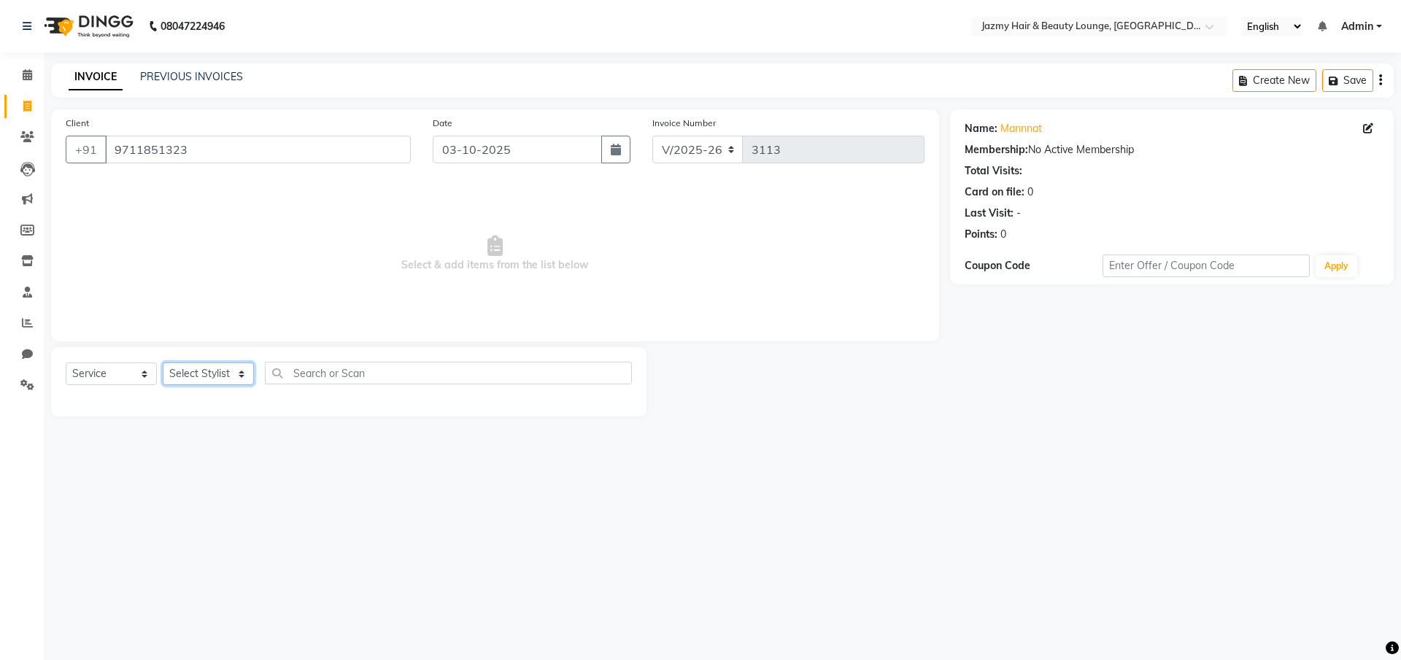
select select "12167"
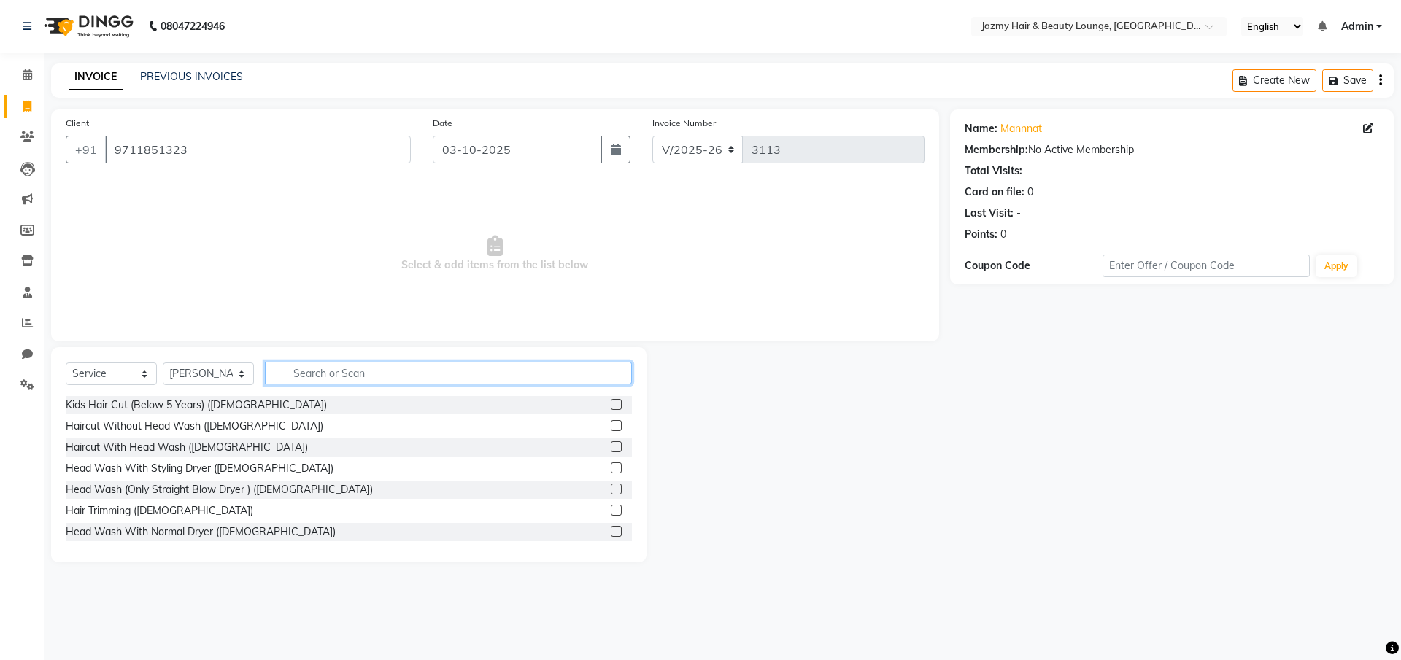
click at [367, 371] on input "text" at bounding box center [448, 373] width 367 height 23
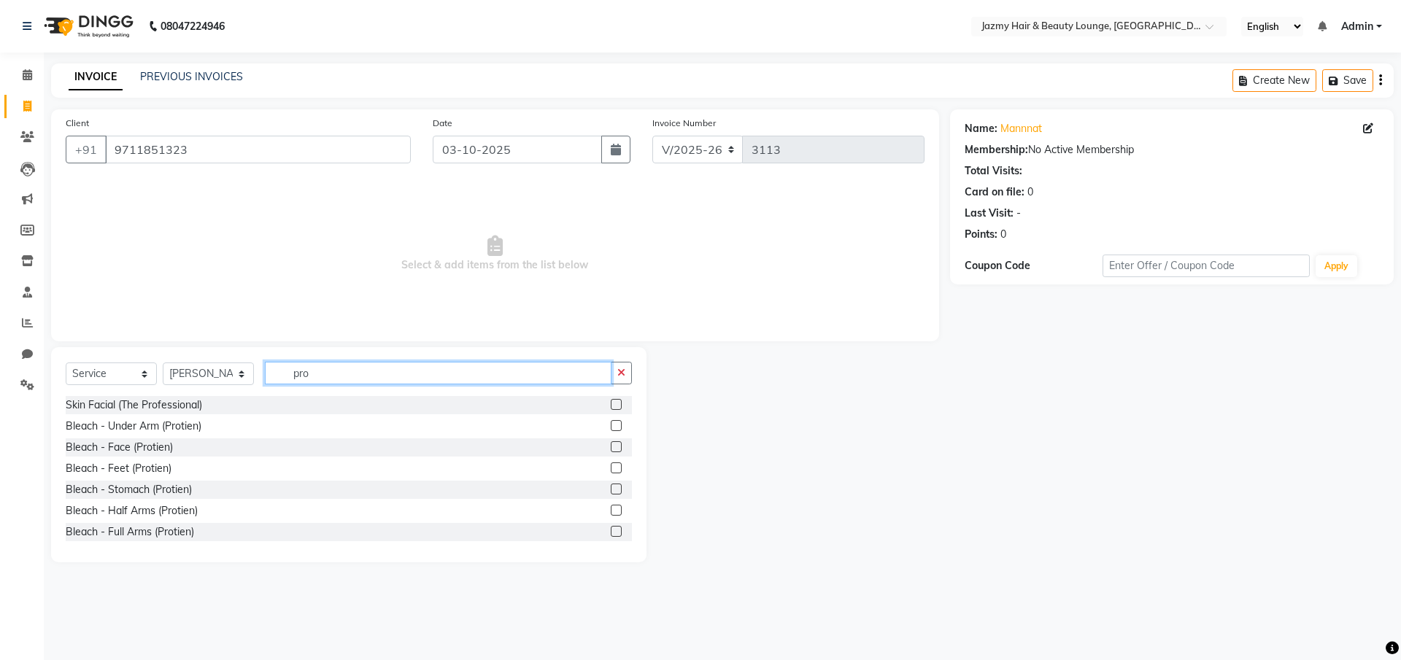
type input "pro"
click at [611, 446] on label at bounding box center [616, 446] width 11 height 11
click at [611, 446] on input "checkbox" at bounding box center [615, 447] width 9 height 9
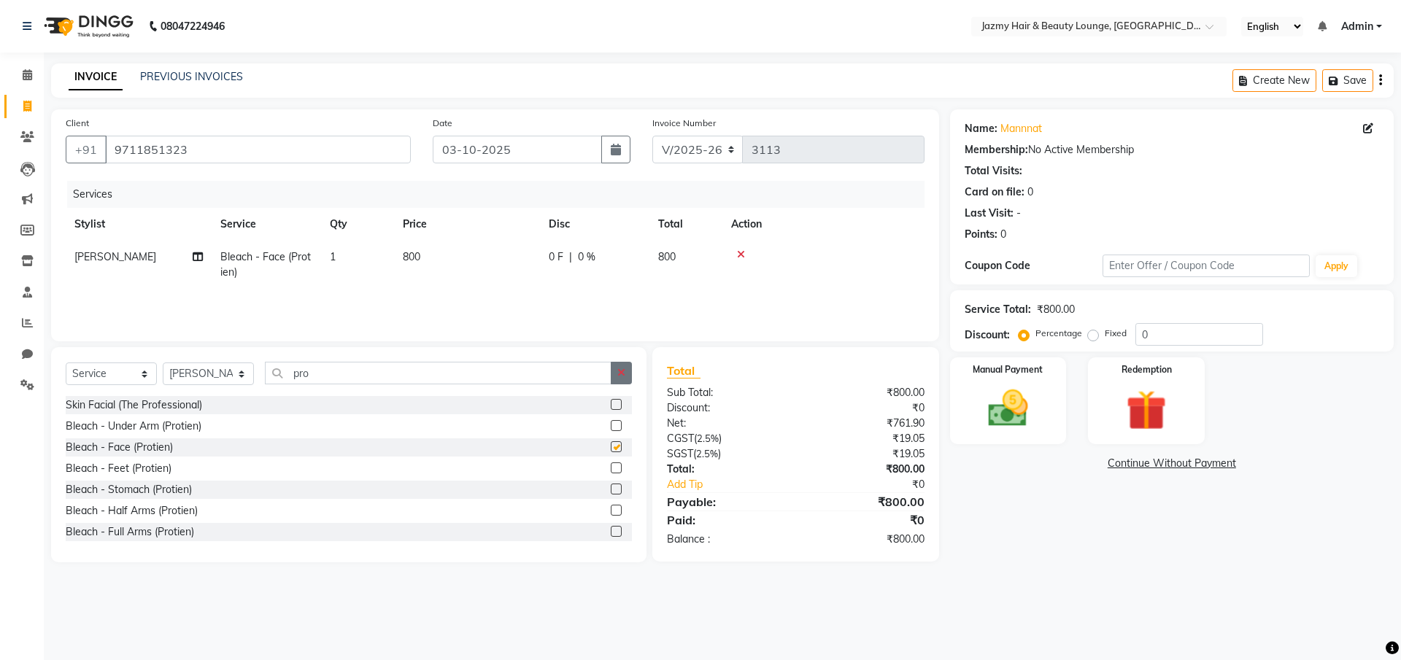
checkbox input "false"
click at [579, 257] on span "0 %" at bounding box center [587, 256] width 18 height 15
select select "12167"
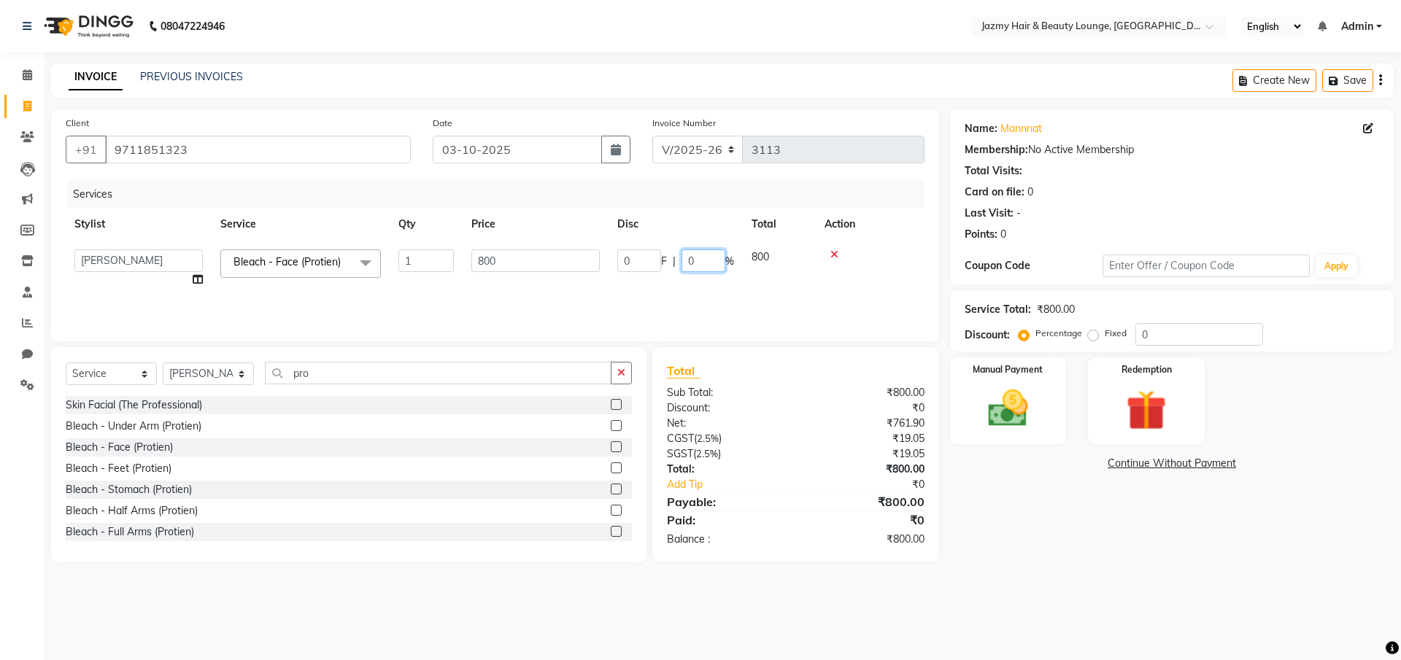
click at [688, 260] on input "0" at bounding box center [703, 260] width 44 height 23
type input "20"
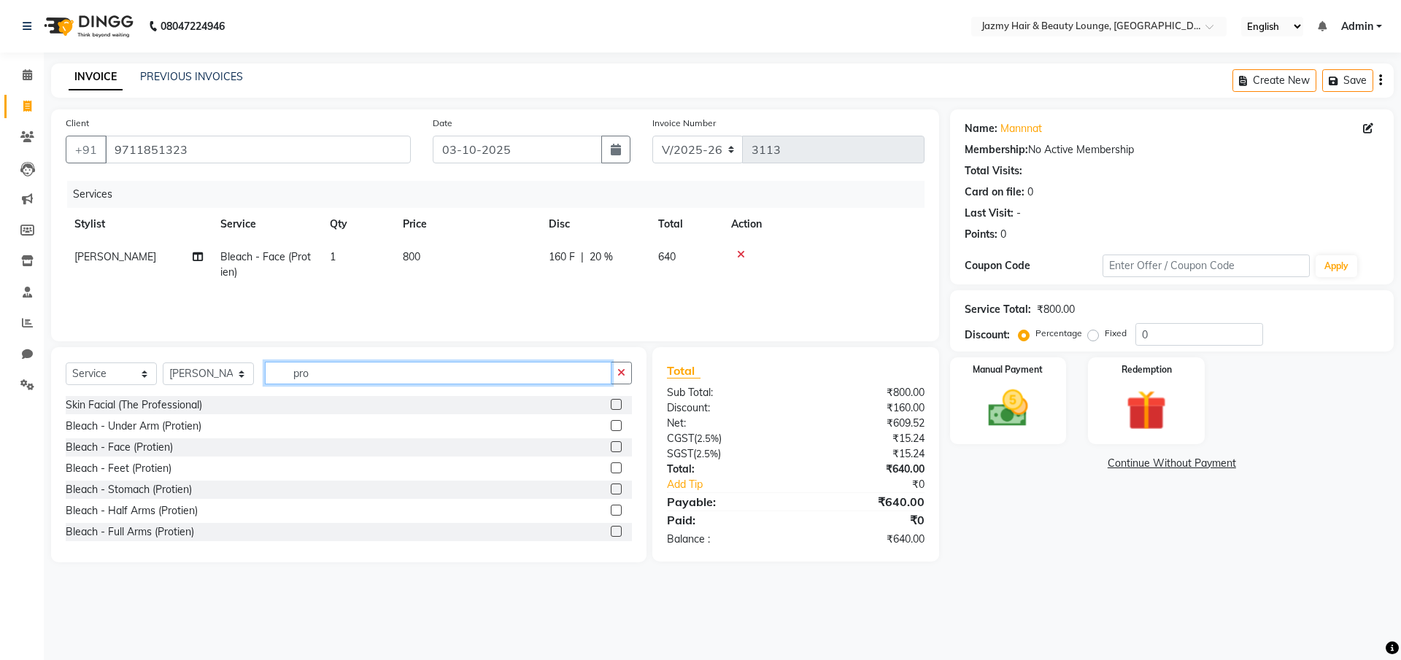
click at [382, 371] on input "pro" at bounding box center [438, 373] width 347 height 23
type input "p"
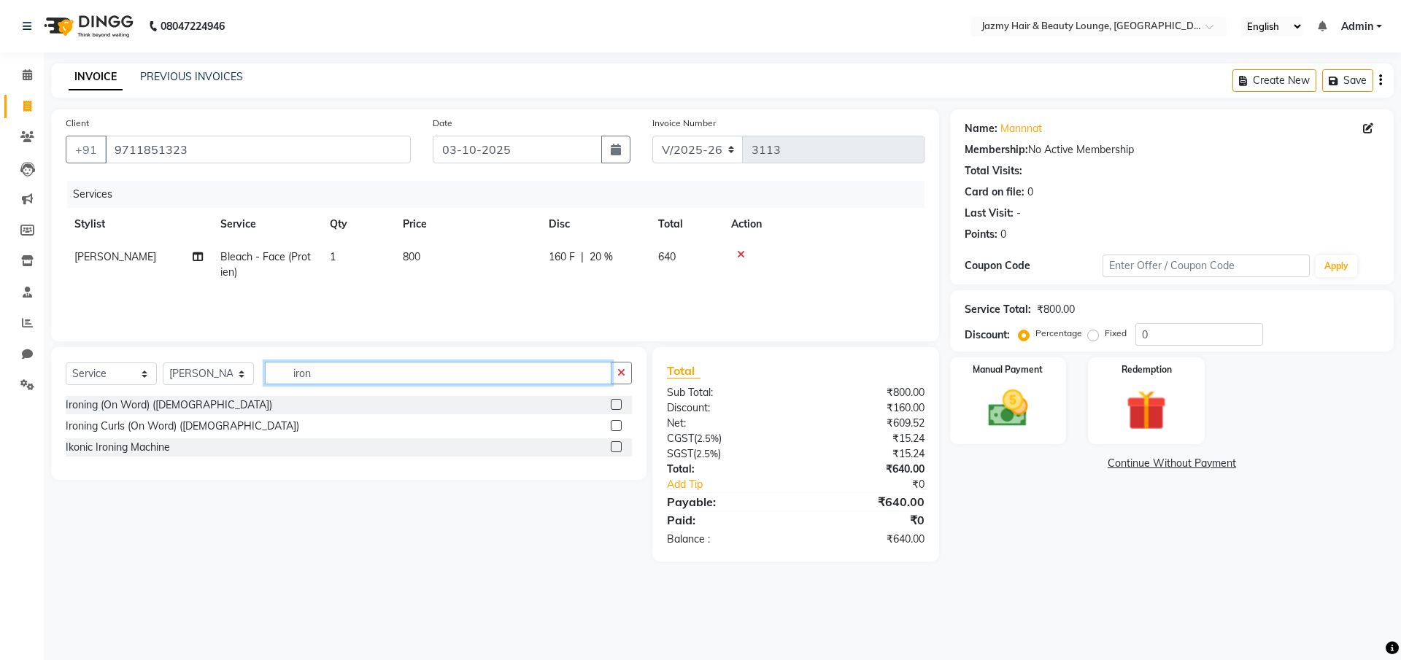
type input "iron"
drag, startPoint x: 614, startPoint y: 401, endPoint x: 528, endPoint y: 380, distance: 88.5
click at [614, 401] on label at bounding box center [616, 404] width 11 height 11
click at [614, 401] on input "checkbox" at bounding box center [615, 405] width 9 height 9
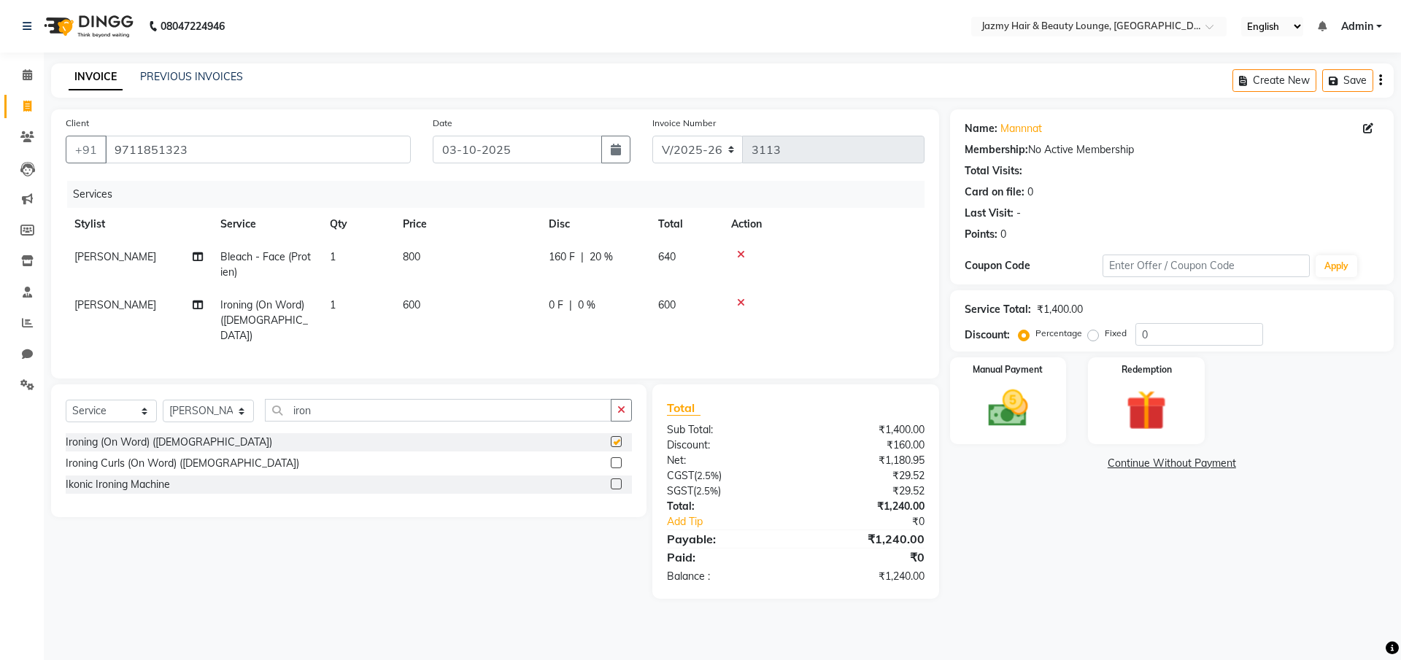
checkbox input "false"
click at [88, 298] on span "[PERSON_NAME]" at bounding box center [115, 304] width 82 height 13
select select "12167"
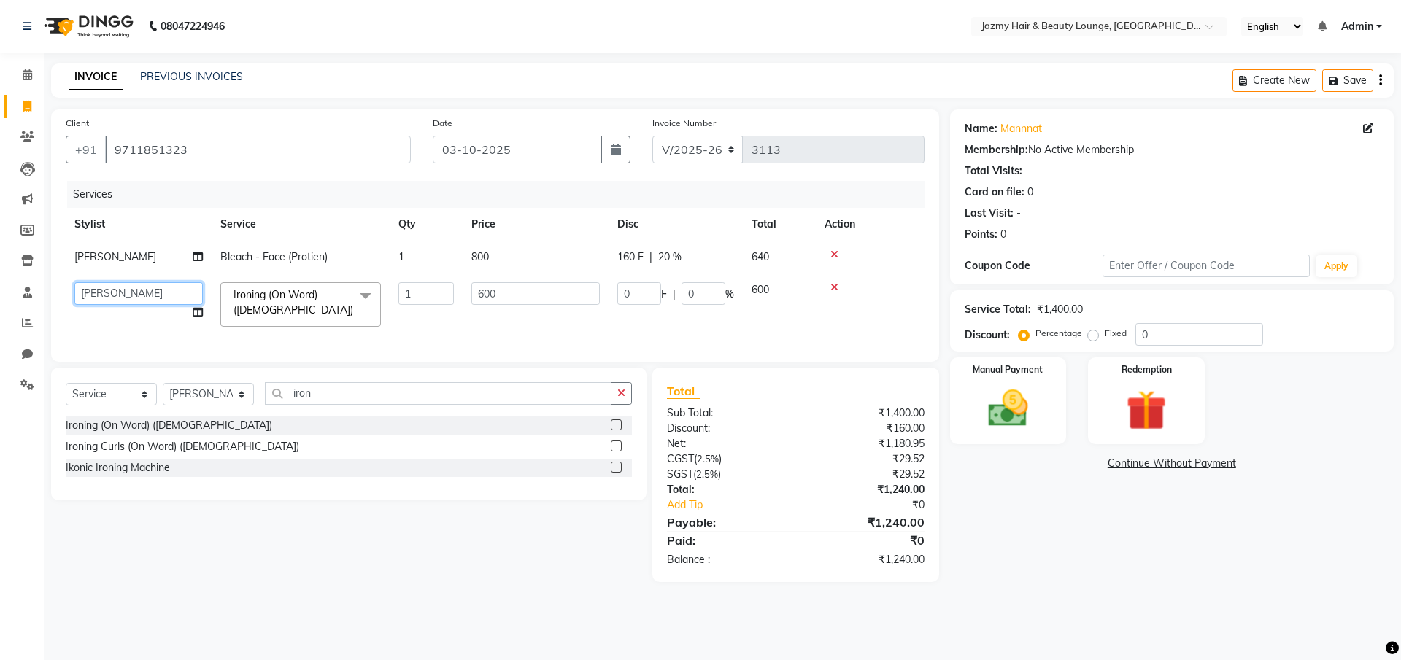
click at [87, 301] on select "AMIT [PERSON_NAME] [PERSON_NAME] CHASHIKA [PERSON_NAME] [PERSON_NAME] [PERSON_N…" at bounding box center [138, 293] width 128 height 23
select select "12179"
click at [1020, 404] on img at bounding box center [1008, 408] width 68 height 48
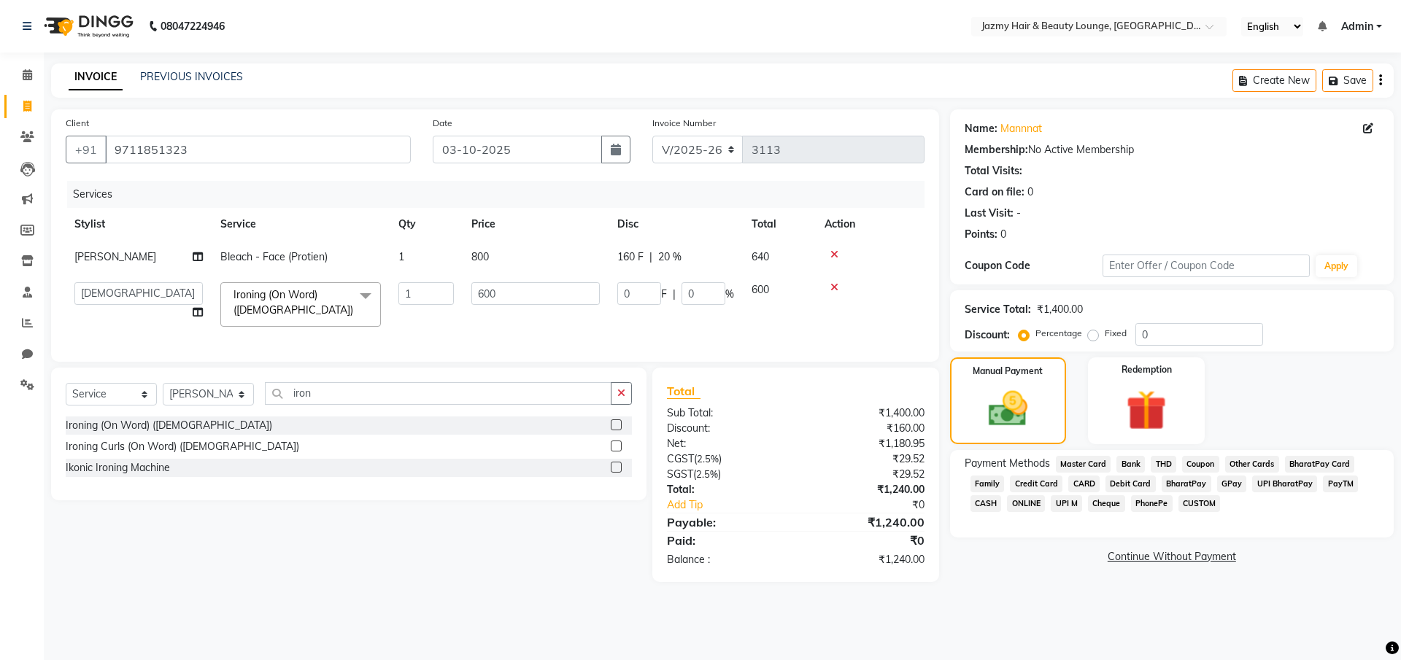
click at [992, 500] on span "CASH" at bounding box center [985, 503] width 31 height 17
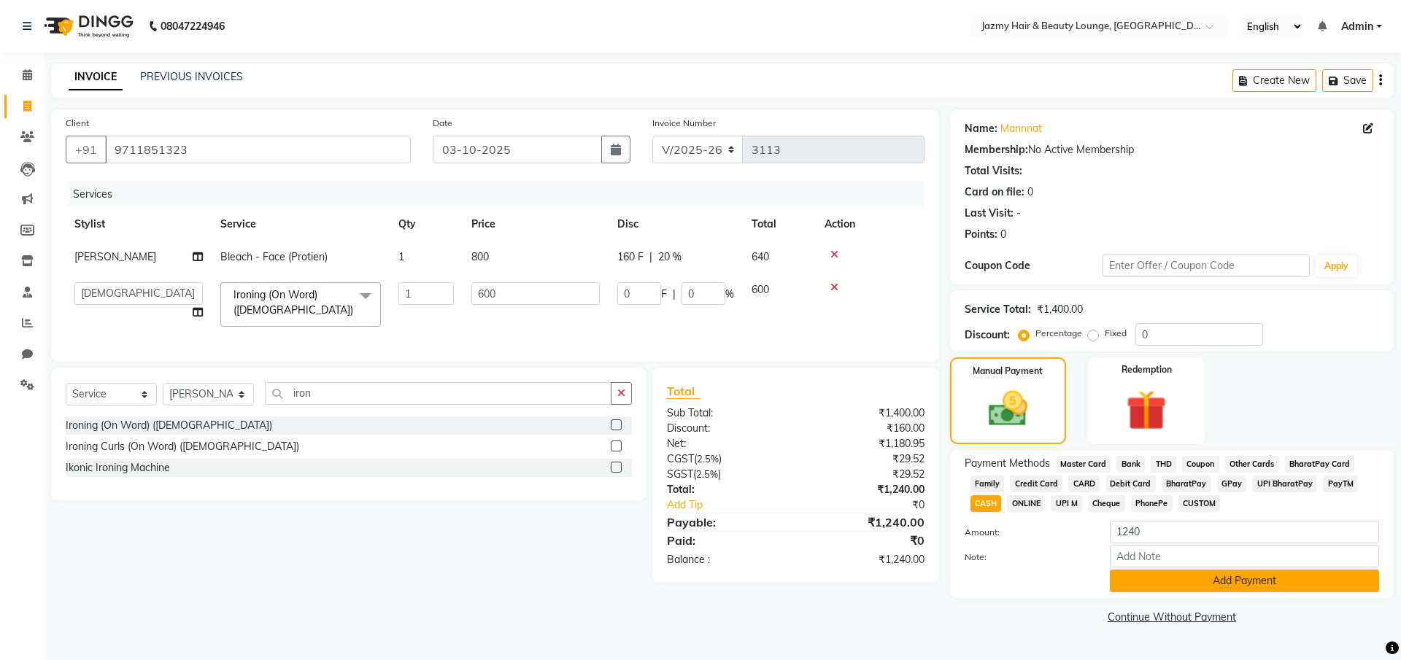
click at [1169, 570] on div "Add Payment" at bounding box center [1244, 581] width 291 height 23
click at [1183, 584] on button "Add Payment" at bounding box center [1244, 581] width 269 height 23
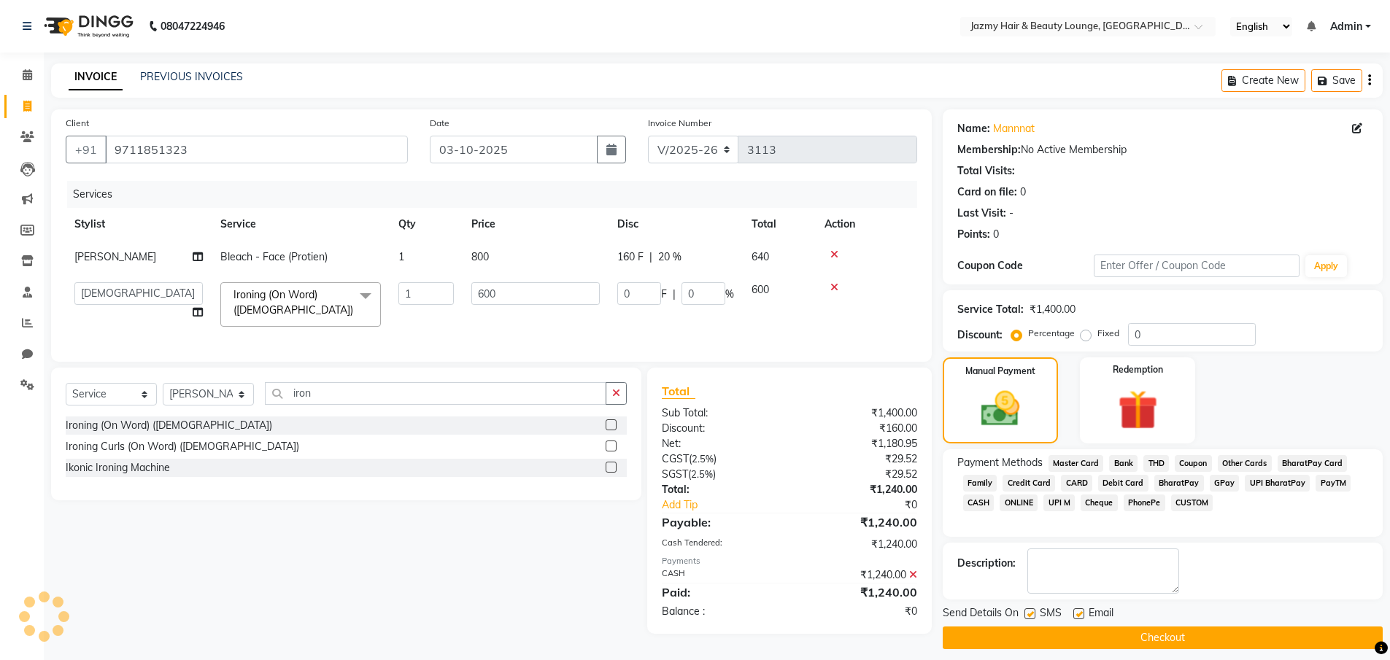
click at [1212, 641] on button "Checkout" at bounding box center [1163, 638] width 440 height 23
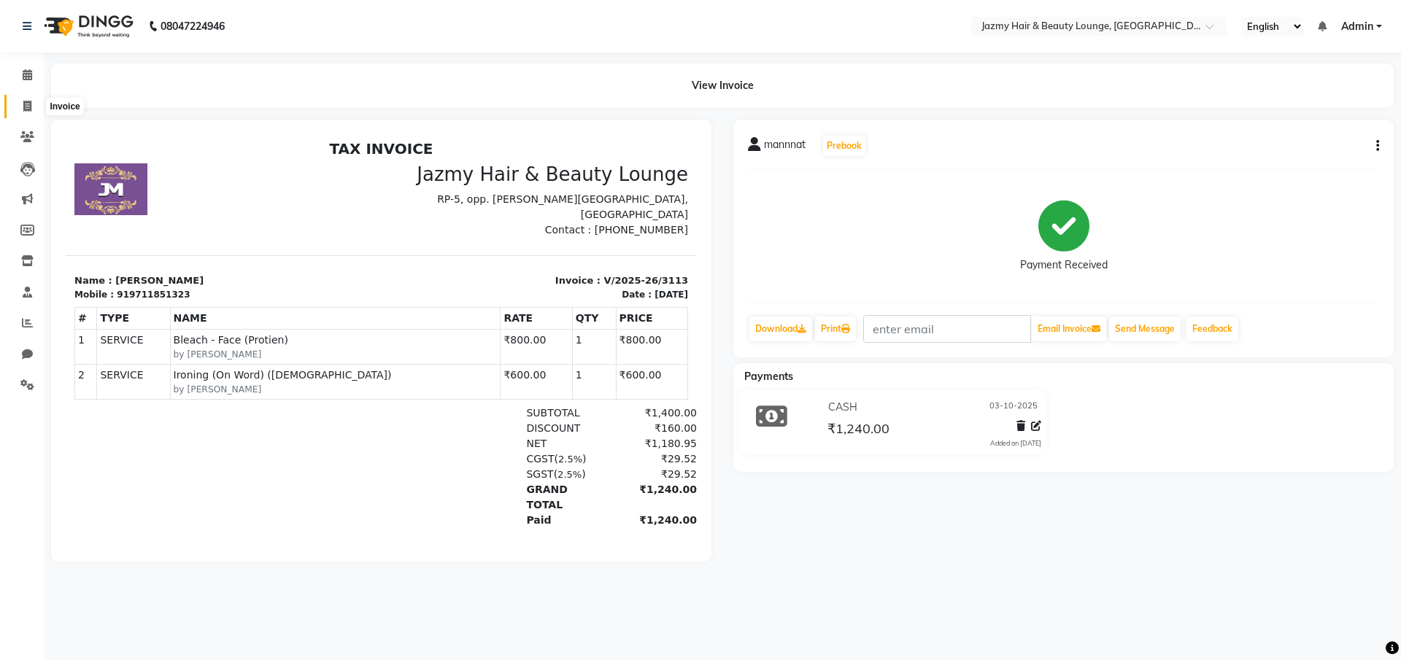
click at [34, 108] on span at bounding box center [28, 106] width 26 height 17
select select "service"
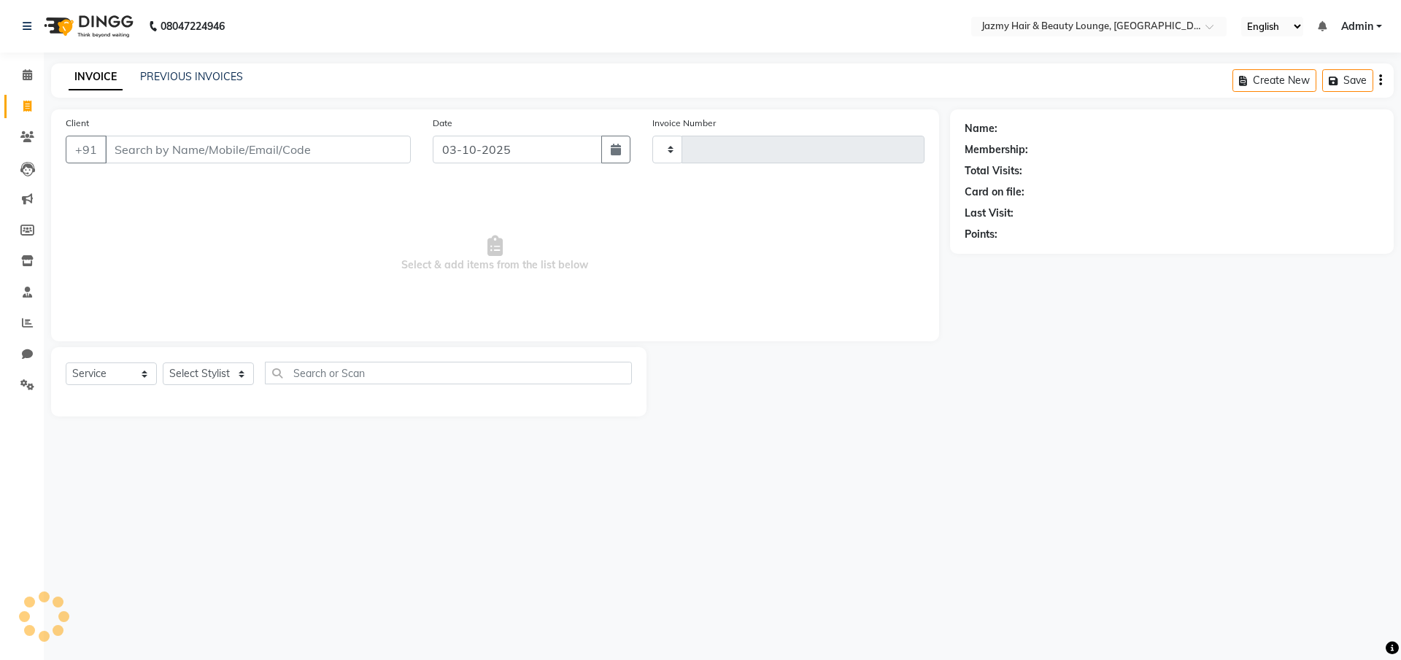
type input "3114"
select select "759"
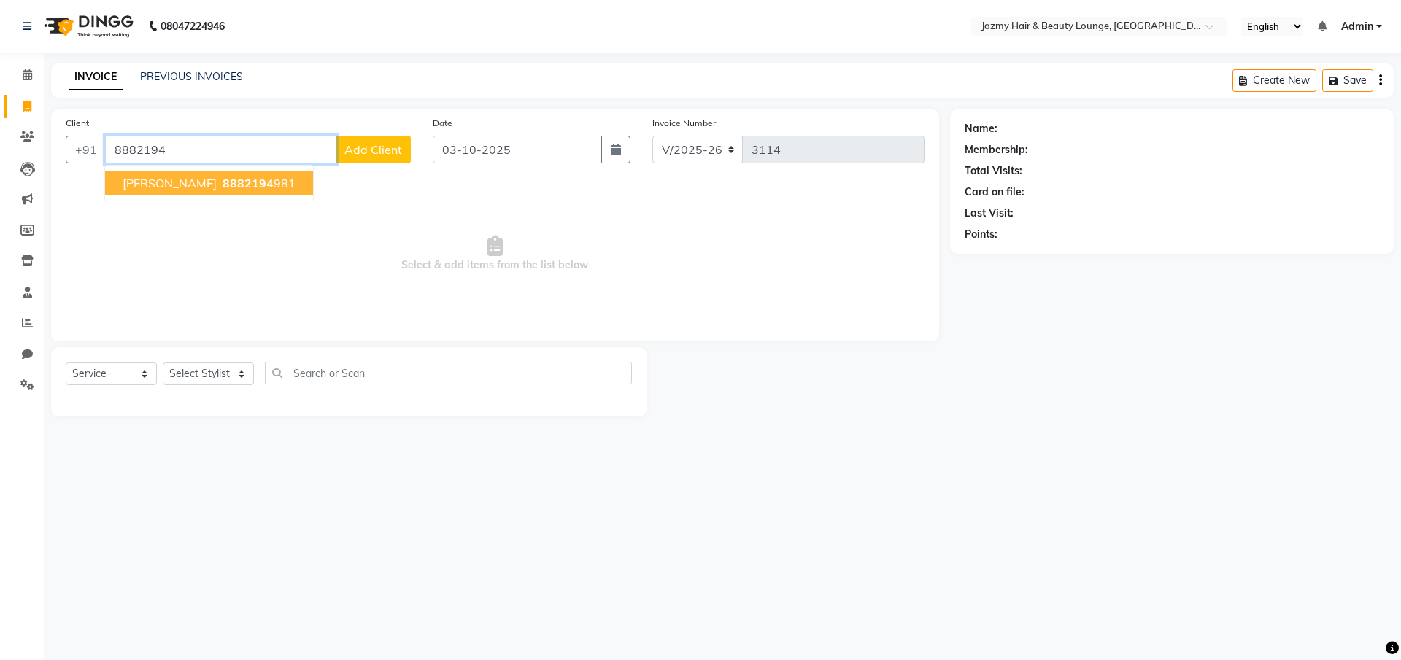
click at [185, 178] on span "Divya Khattar" at bounding box center [170, 183] width 94 height 15
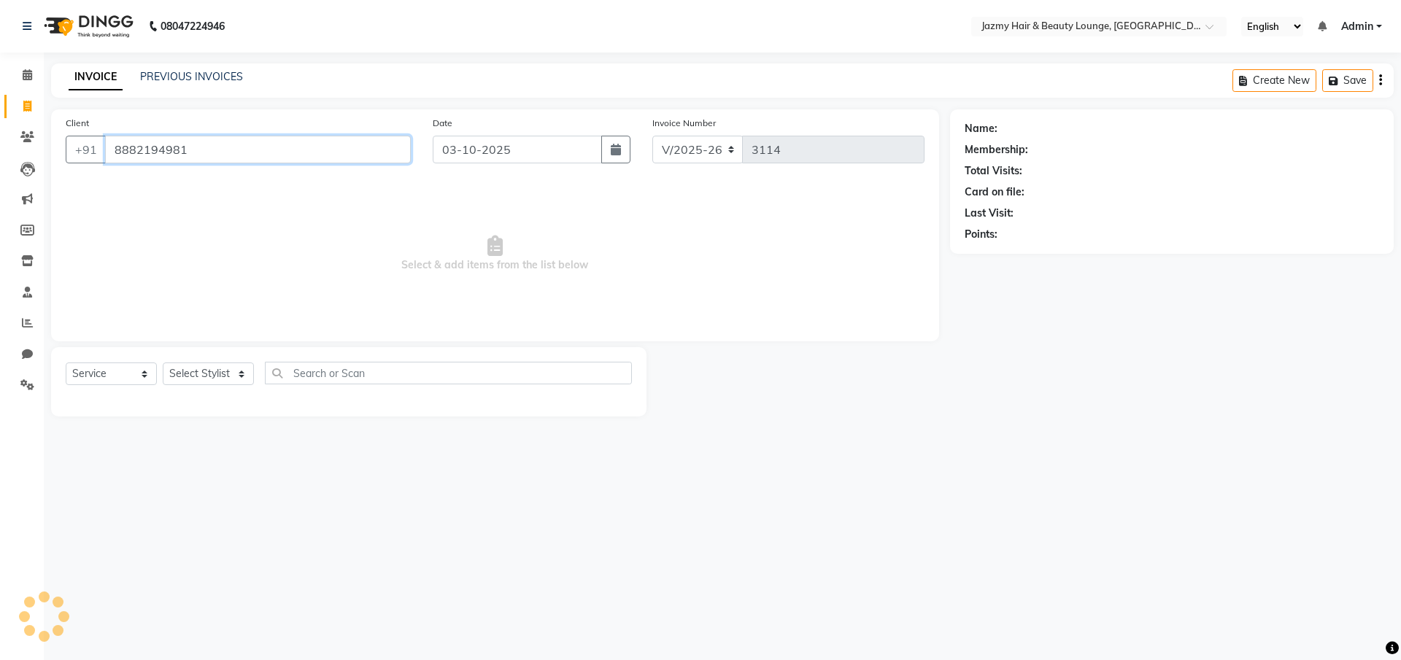
type input "8882194981"
click at [179, 377] on select "Select Stylist AMIT [PERSON_NAME] [PERSON_NAME] CHASHIKA [PERSON_NAME] [PERSON_…" at bounding box center [208, 374] width 91 height 23
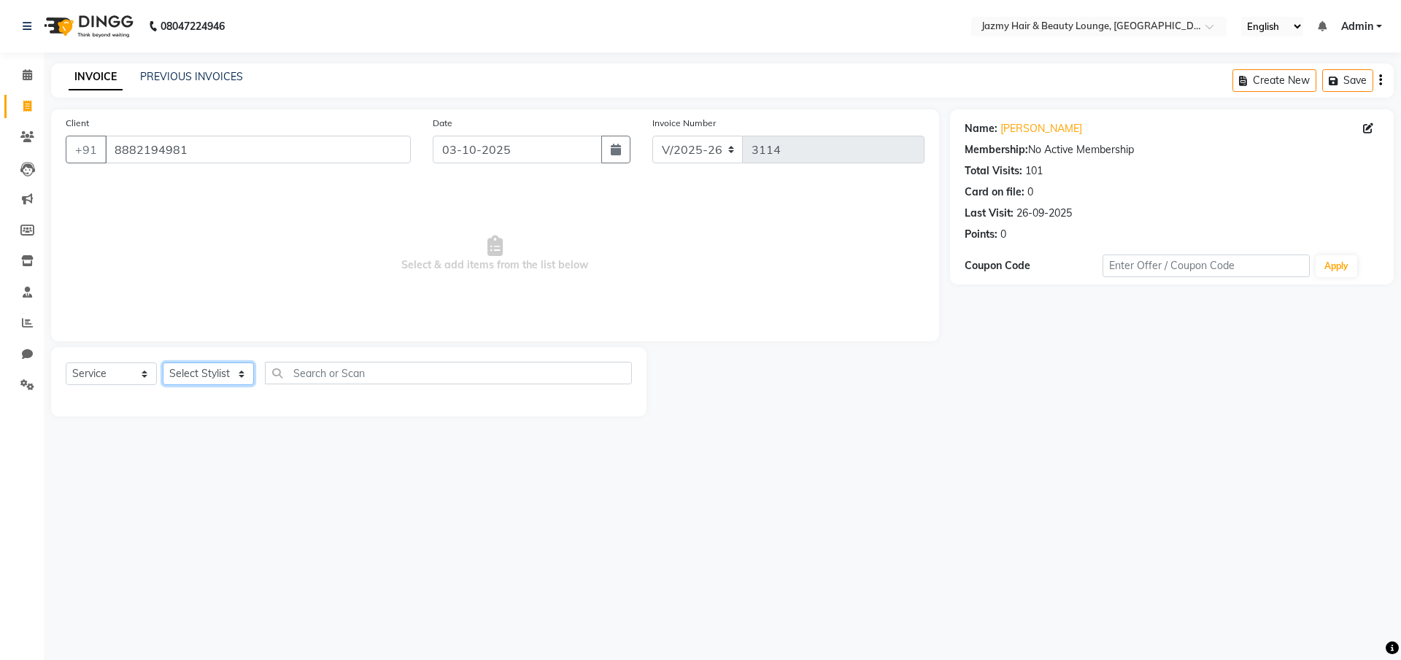
select select "12167"
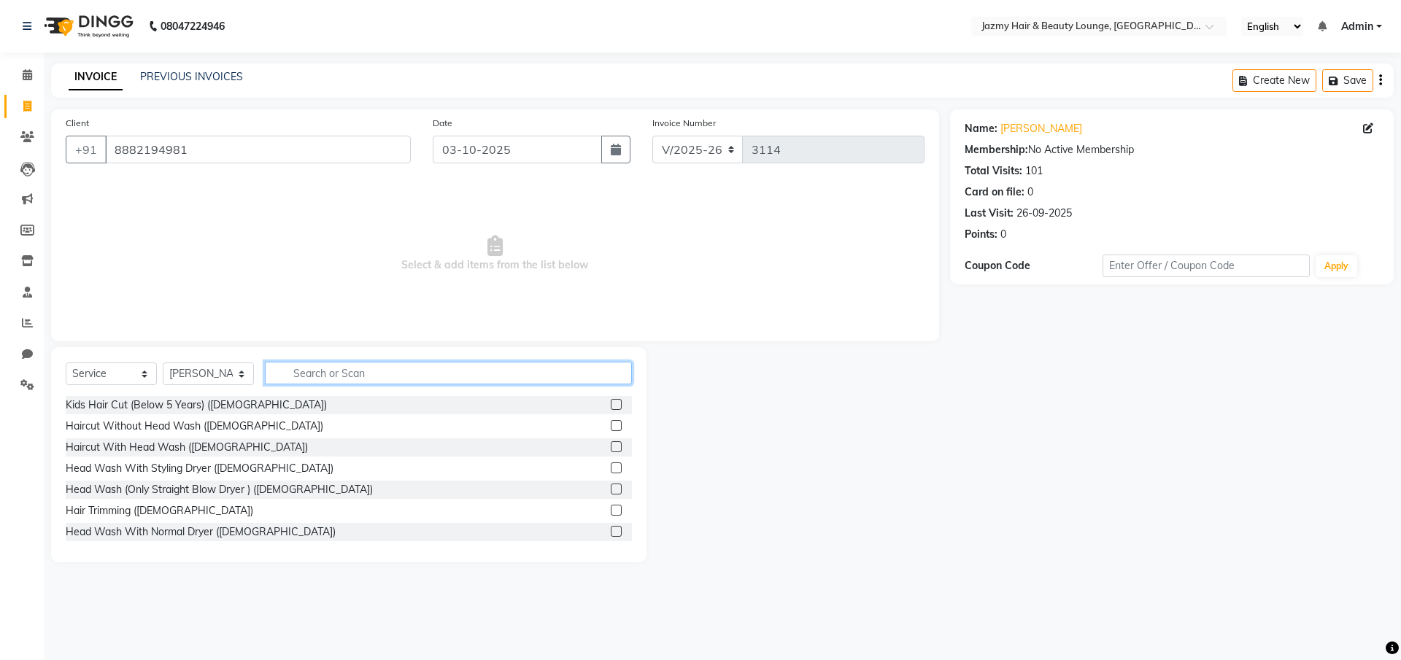
click at [353, 376] on input "text" at bounding box center [448, 373] width 367 height 23
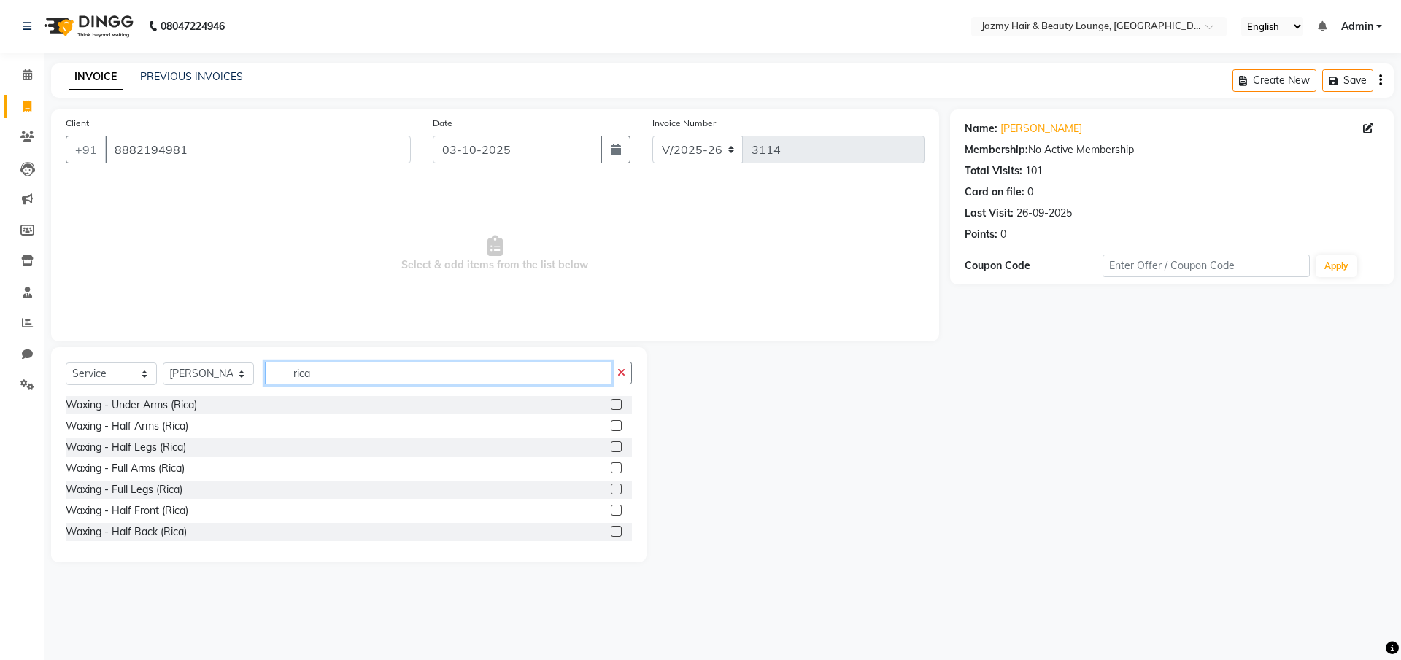
type input "rica"
click at [611, 466] on label at bounding box center [616, 468] width 11 height 11
click at [611, 466] on input "checkbox" at bounding box center [615, 468] width 9 height 9
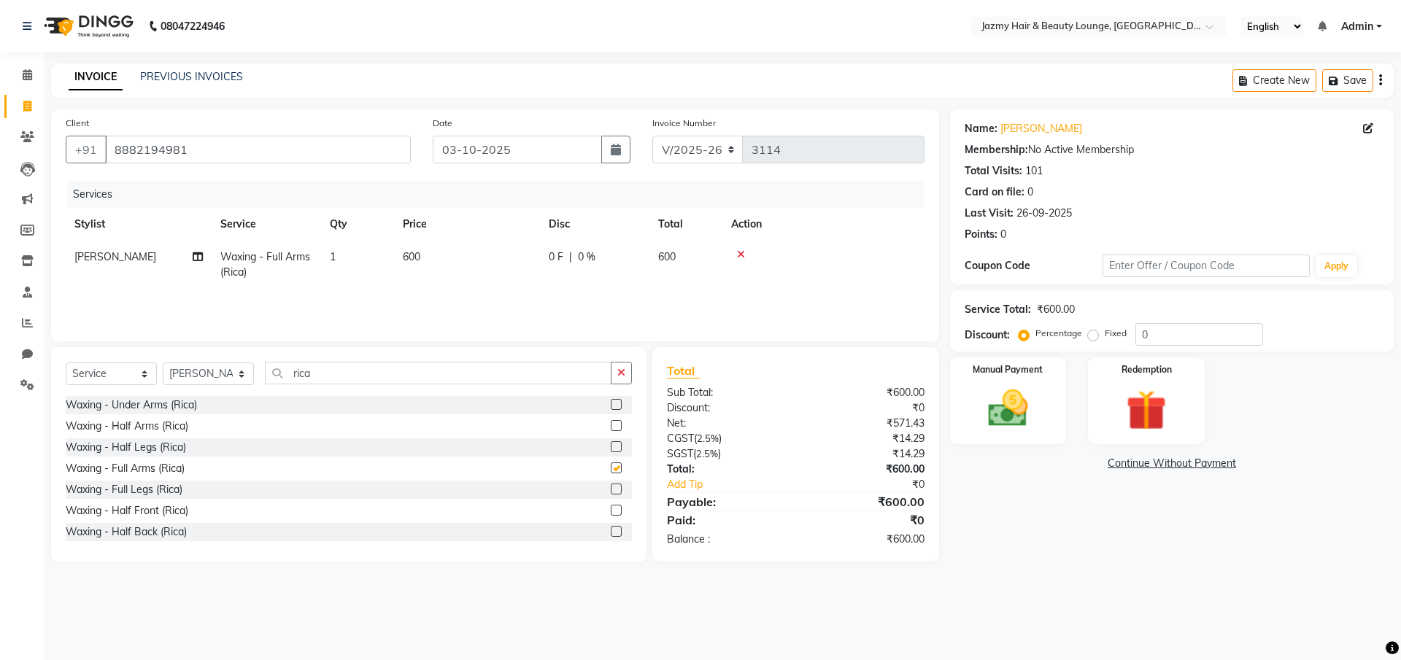
checkbox input "false"
click at [508, 371] on input "rica" at bounding box center [438, 373] width 347 height 23
type input "r"
type input "prot"
click at [611, 425] on label at bounding box center [616, 425] width 11 height 11
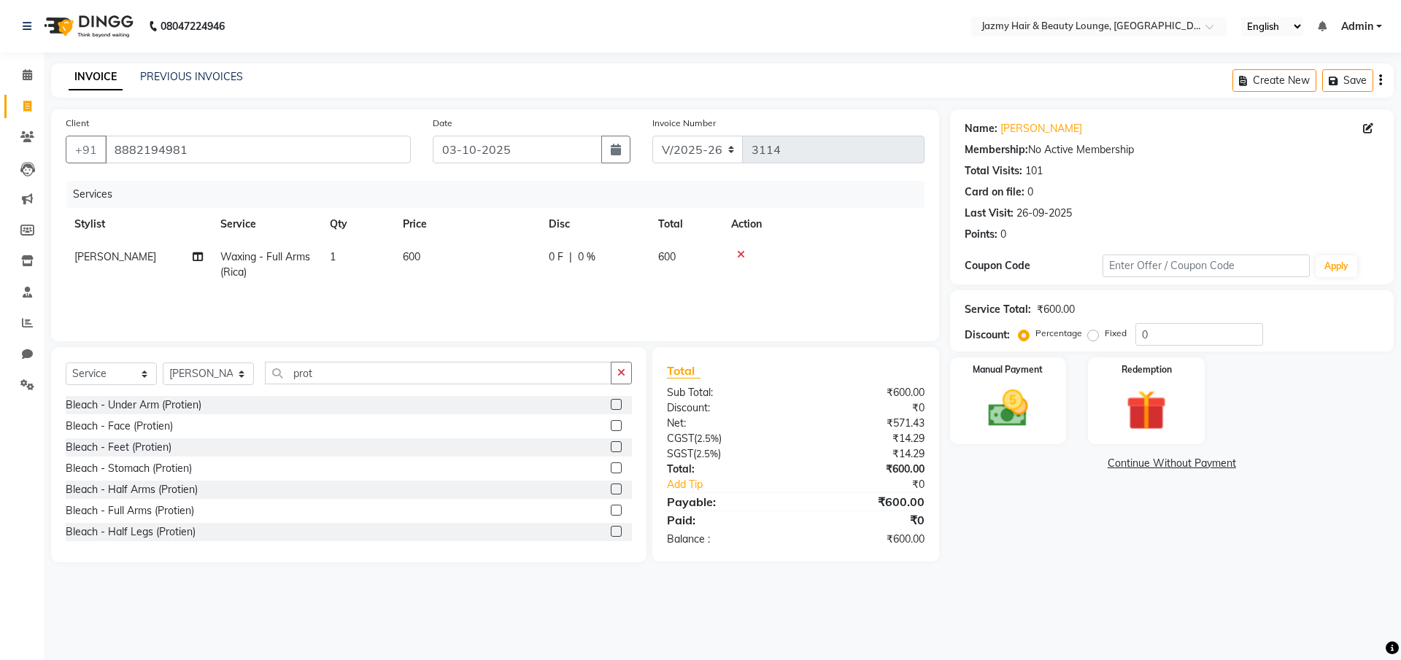
click at [611, 425] on input "checkbox" at bounding box center [615, 426] width 9 height 9
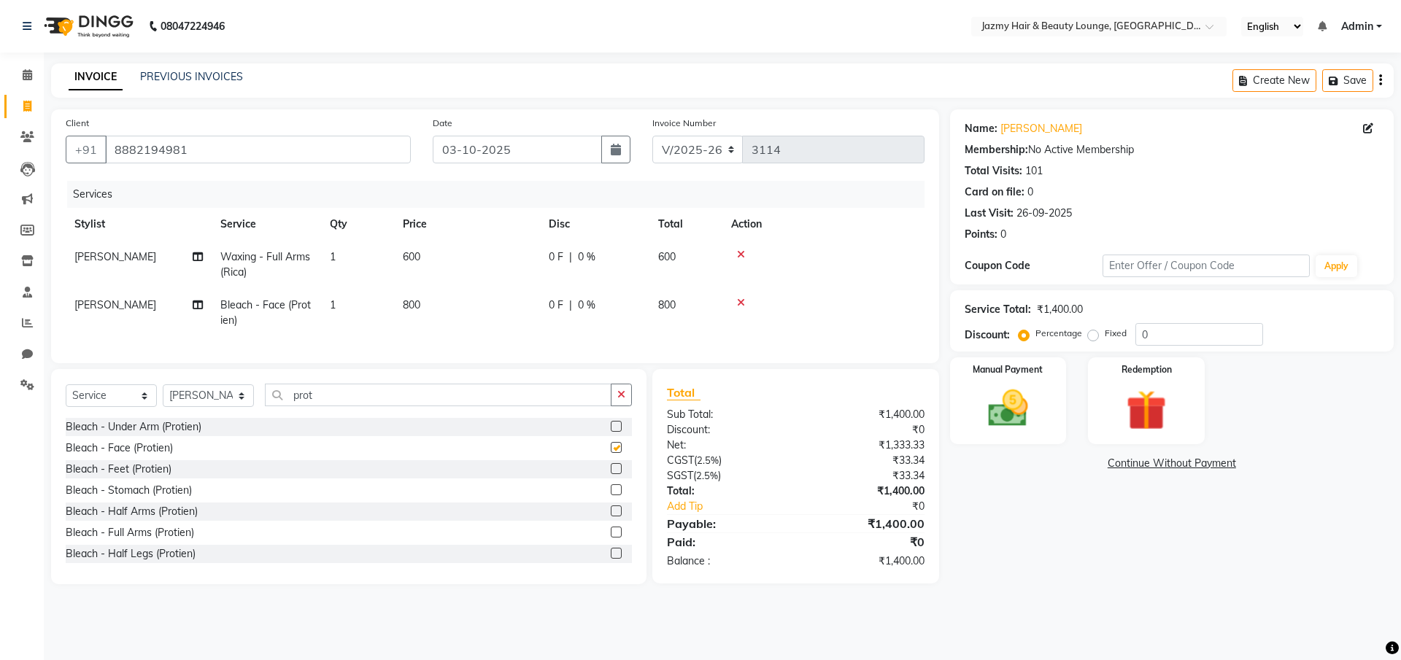
checkbox input "false"
click at [414, 406] on input "prot" at bounding box center [438, 395] width 347 height 23
type input "p"
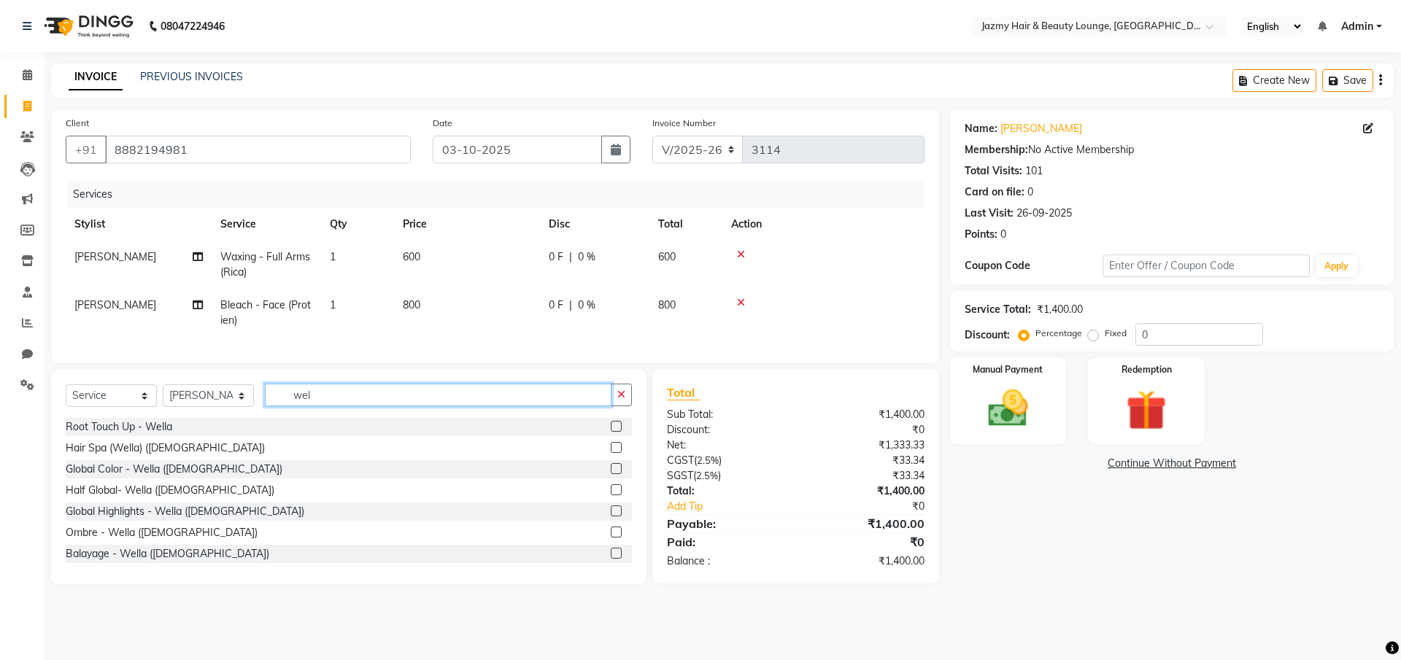
type input "wel"
click at [611, 432] on label at bounding box center [616, 426] width 11 height 11
click at [611, 432] on input "checkbox" at bounding box center [615, 426] width 9 height 9
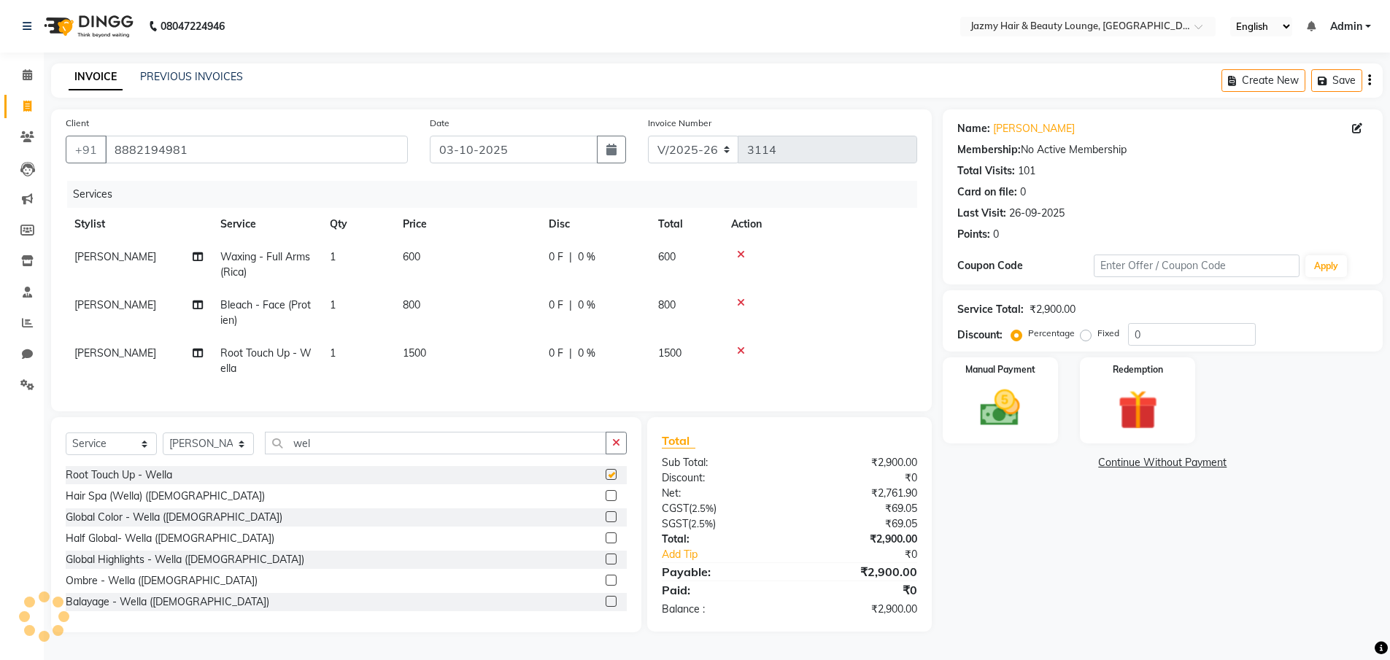
checkbox input "false"
click at [1125, 333] on div "Percentage Fixed" at bounding box center [1071, 334] width 114 height 19
click at [1128, 332] on input "0" at bounding box center [1192, 334] width 128 height 23
type input "20"
click at [80, 353] on span "[PERSON_NAME]" at bounding box center [115, 353] width 82 height 13
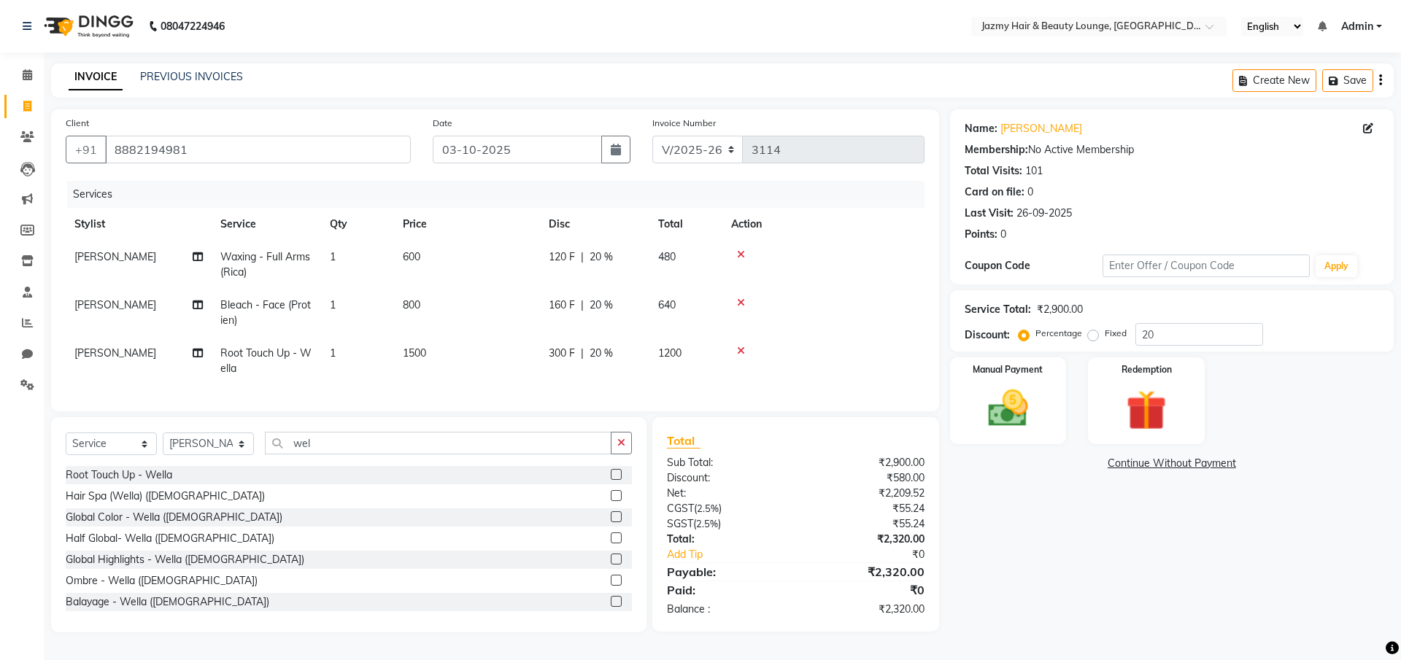
select select "12167"
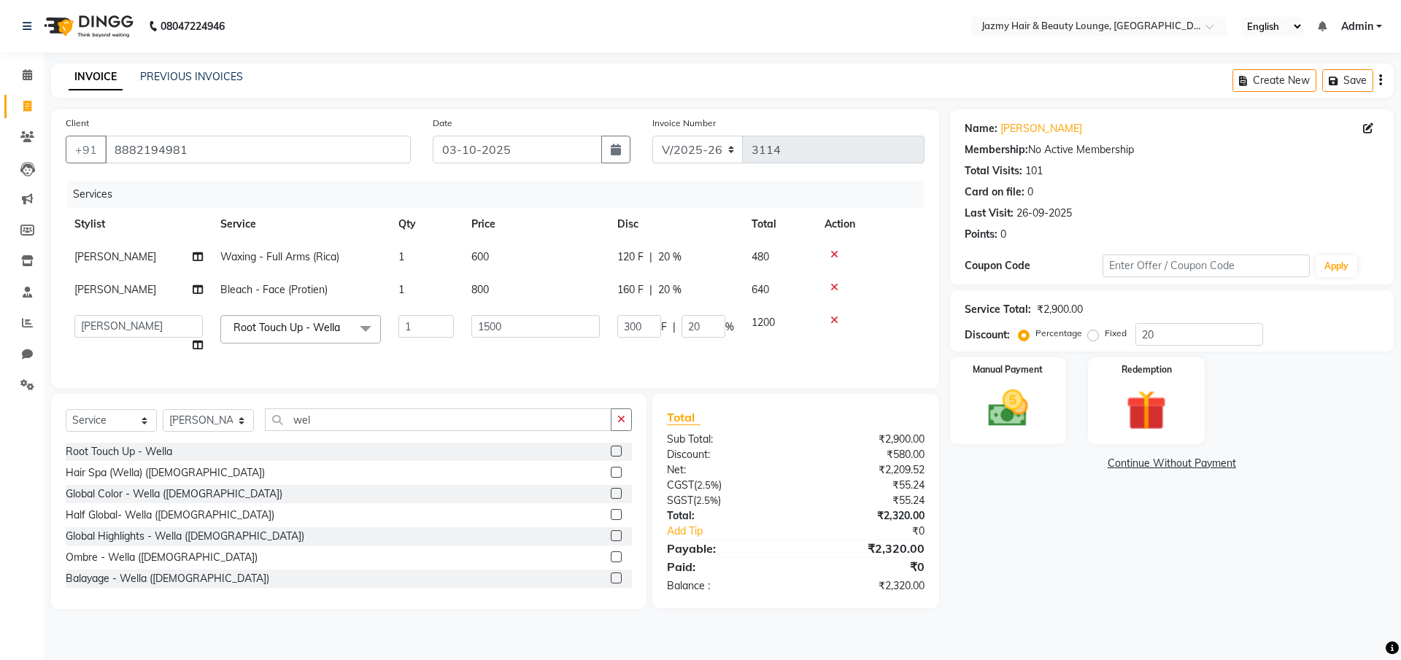
click at [80, 353] on td "AMIT [PERSON_NAME] [PERSON_NAME] CHASHIKA [PERSON_NAME] [PERSON_NAME] [PERSON_N…" at bounding box center [139, 333] width 146 height 55
click at [98, 329] on select "AMIT [PERSON_NAME] [PERSON_NAME] CHASHIKA [PERSON_NAME] [PERSON_NAME] [PERSON_N…" at bounding box center [138, 326] width 128 height 23
select select "12179"
click at [1223, 576] on div "Name: Divya Khattar Membership: No Active Membership Total Visits: 101 Card on …" at bounding box center [1177, 359] width 454 height 500
click at [1039, 400] on img at bounding box center [1008, 408] width 68 height 48
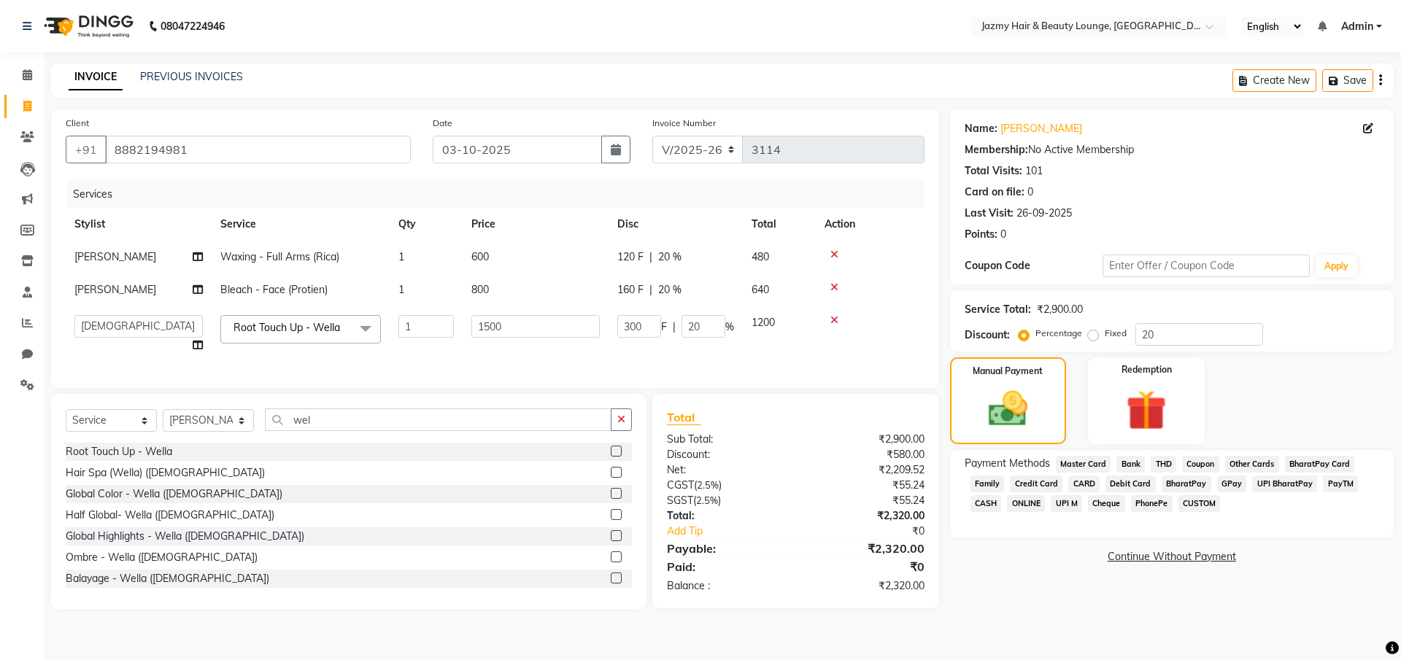
click at [988, 498] on span "CASH" at bounding box center [985, 503] width 31 height 17
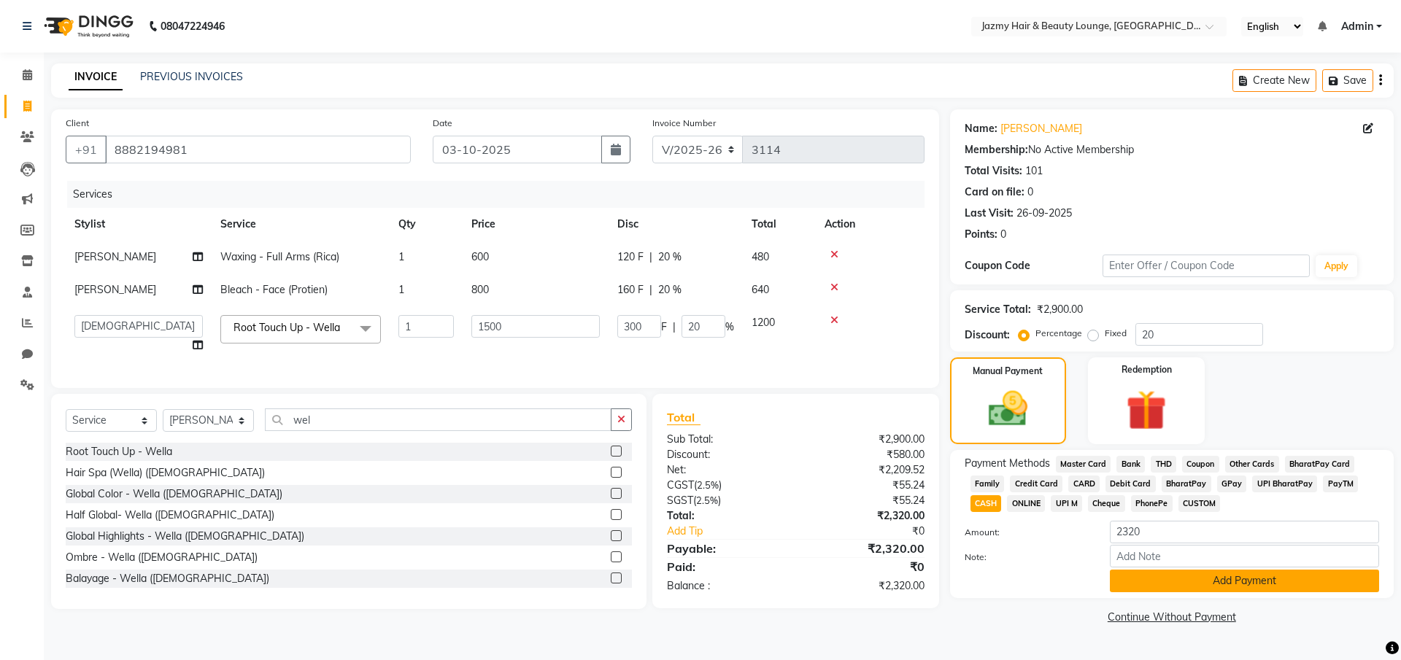
click at [1150, 585] on button "Add Payment" at bounding box center [1244, 581] width 269 height 23
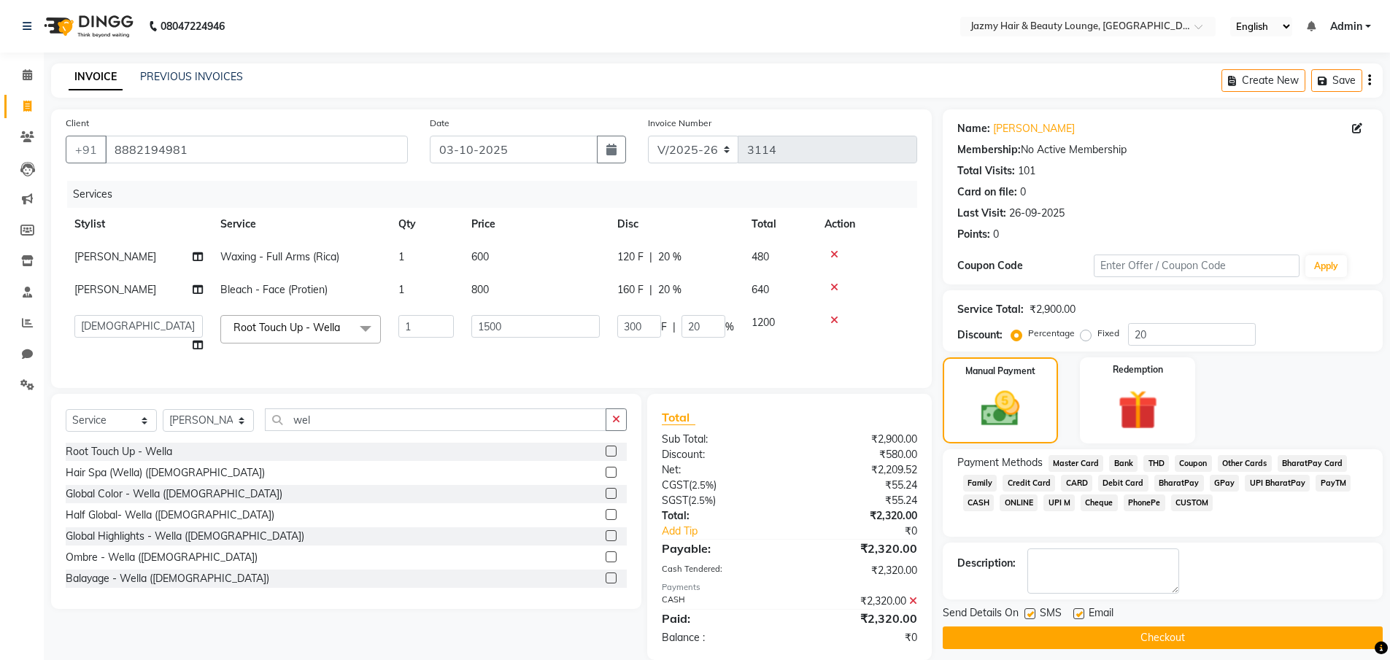
click at [1156, 631] on button "Checkout" at bounding box center [1163, 638] width 440 height 23
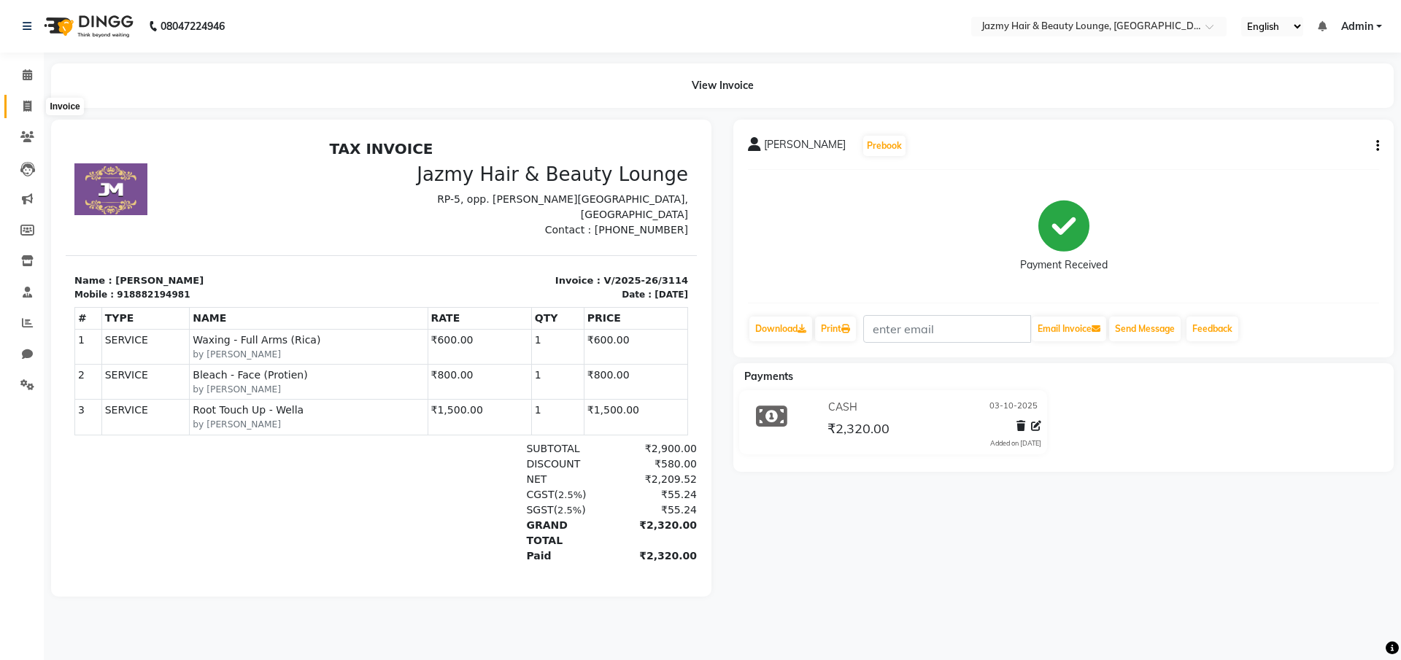
click at [25, 107] on icon at bounding box center [27, 106] width 8 height 11
select select "service"
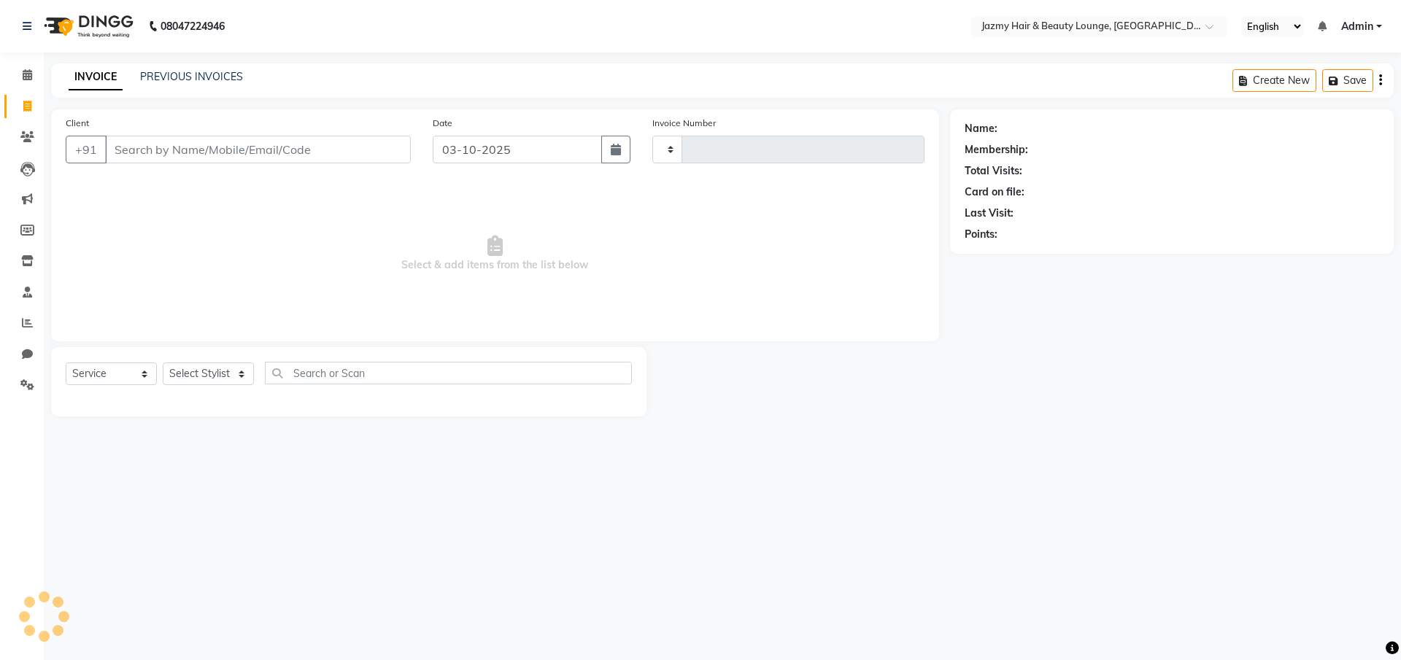
type input "3115"
select select "759"
click at [147, 154] on input "Client" at bounding box center [258, 150] width 306 height 28
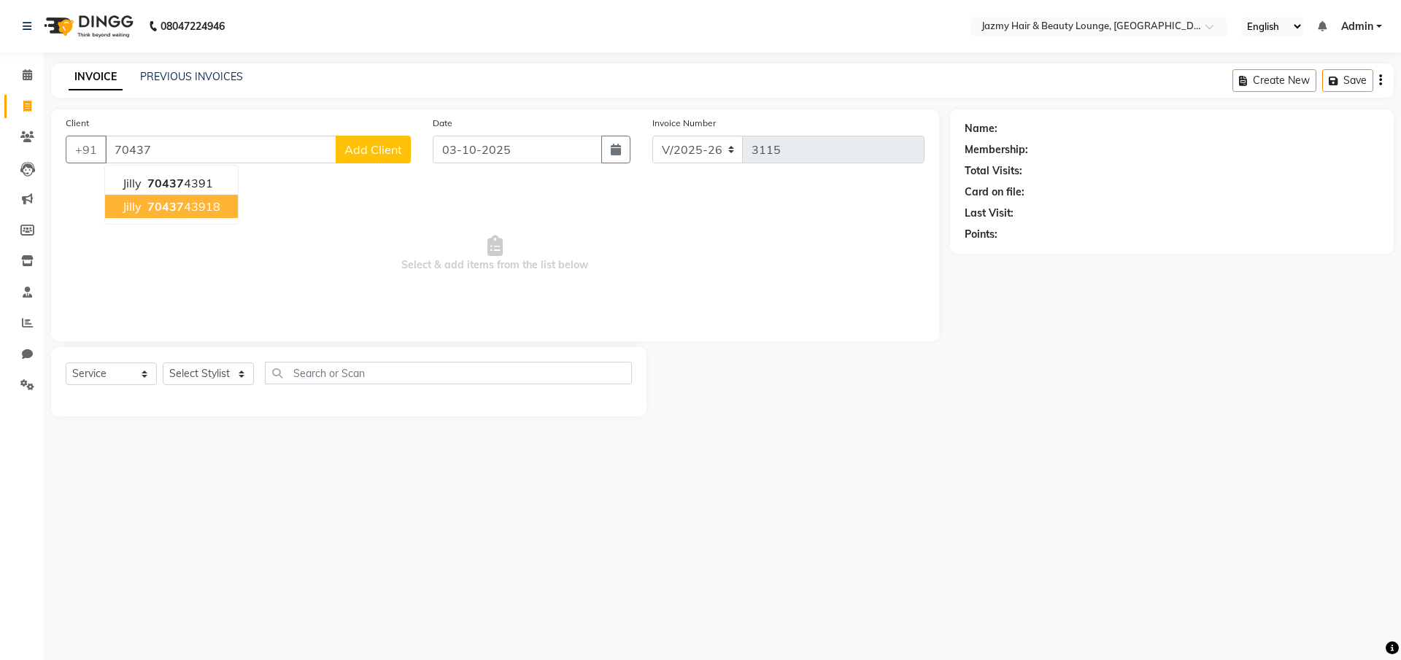
click at [206, 211] on ngb-highlight "70437 43918" at bounding box center [182, 206] width 76 height 15
type input "7043743918"
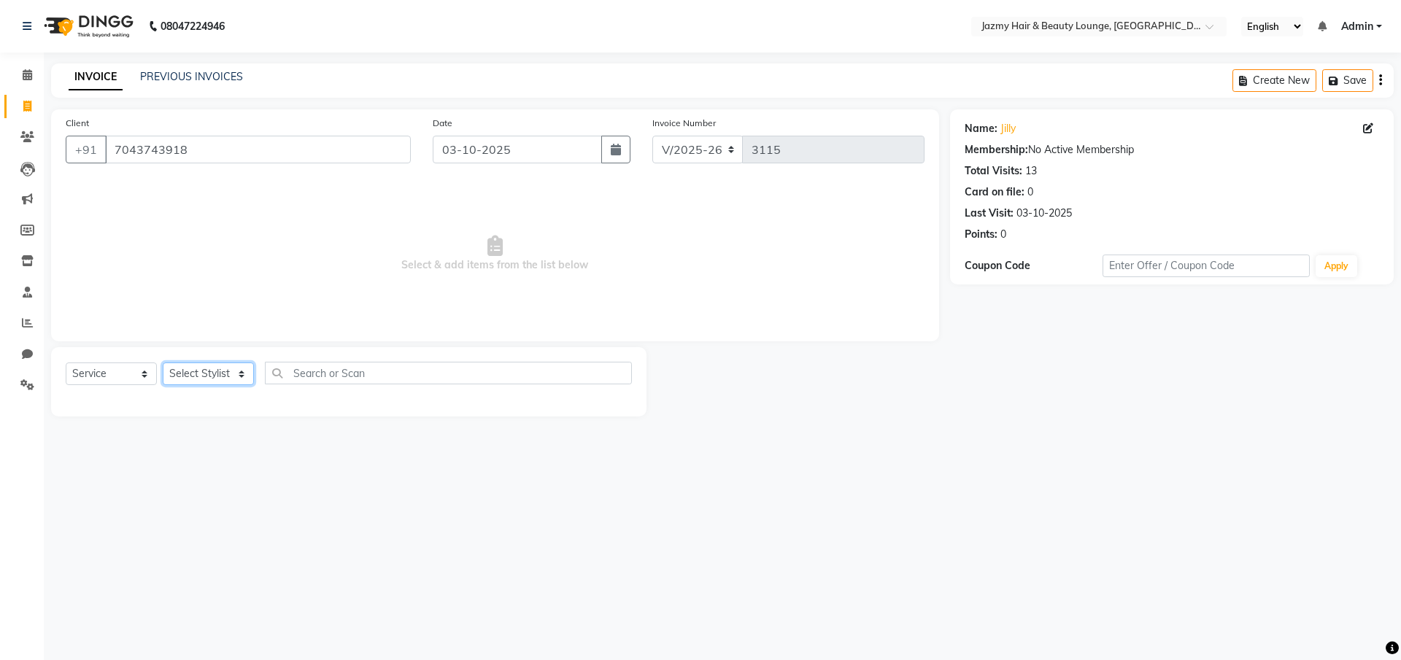
click at [211, 368] on select "Select Stylist AMIT [PERSON_NAME] [PERSON_NAME] CHASHIKA [PERSON_NAME] [PERSON_…" at bounding box center [208, 374] width 91 height 23
select select "44181"
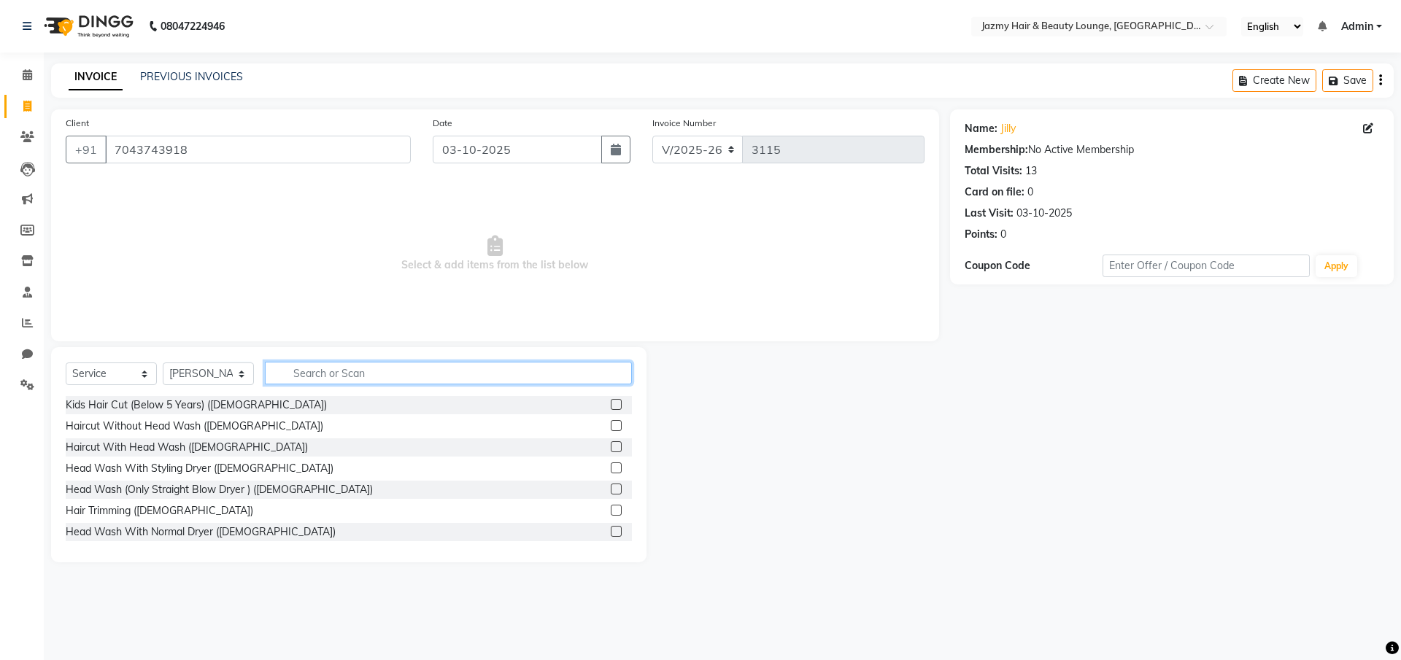
click at [304, 377] on input "text" at bounding box center [448, 373] width 367 height 23
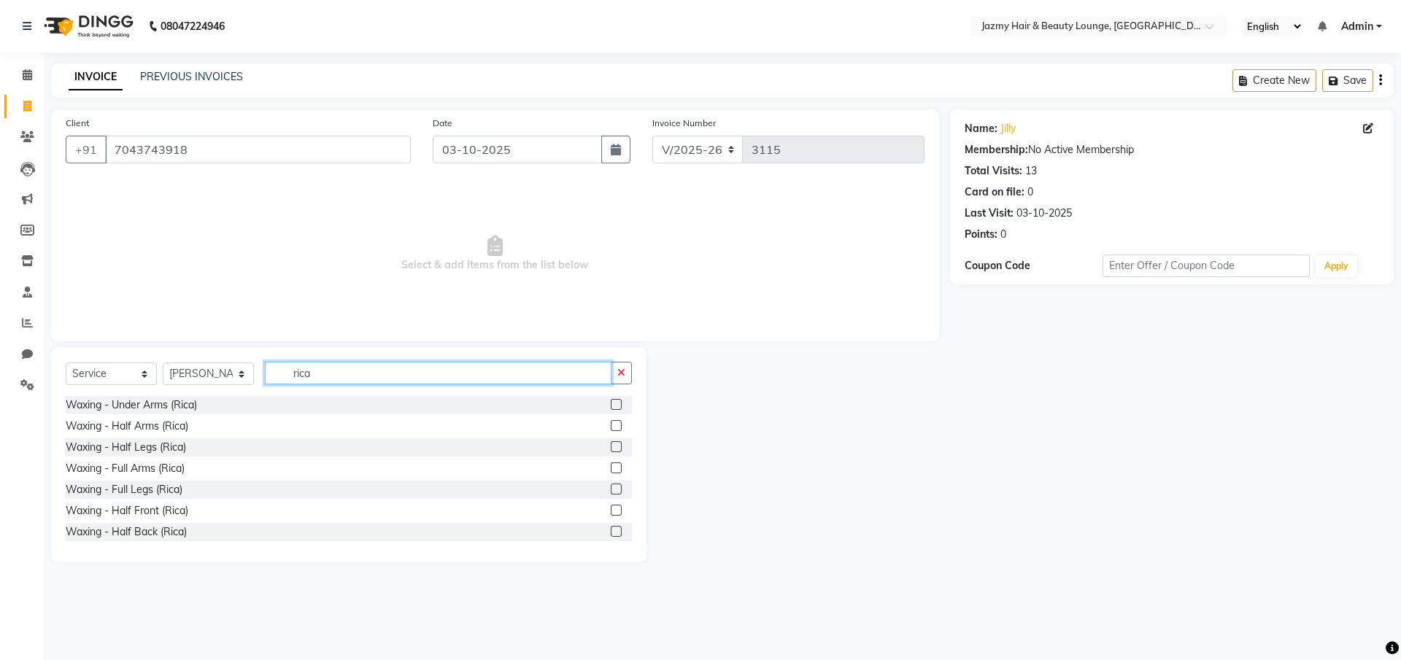
type input "rica"
click at [611, 466] on label at bounding box center [616, 468] width 11 height 11
click at [611, 466] on input "checkbox" at bounding box center [615, 468] width 9 height 9
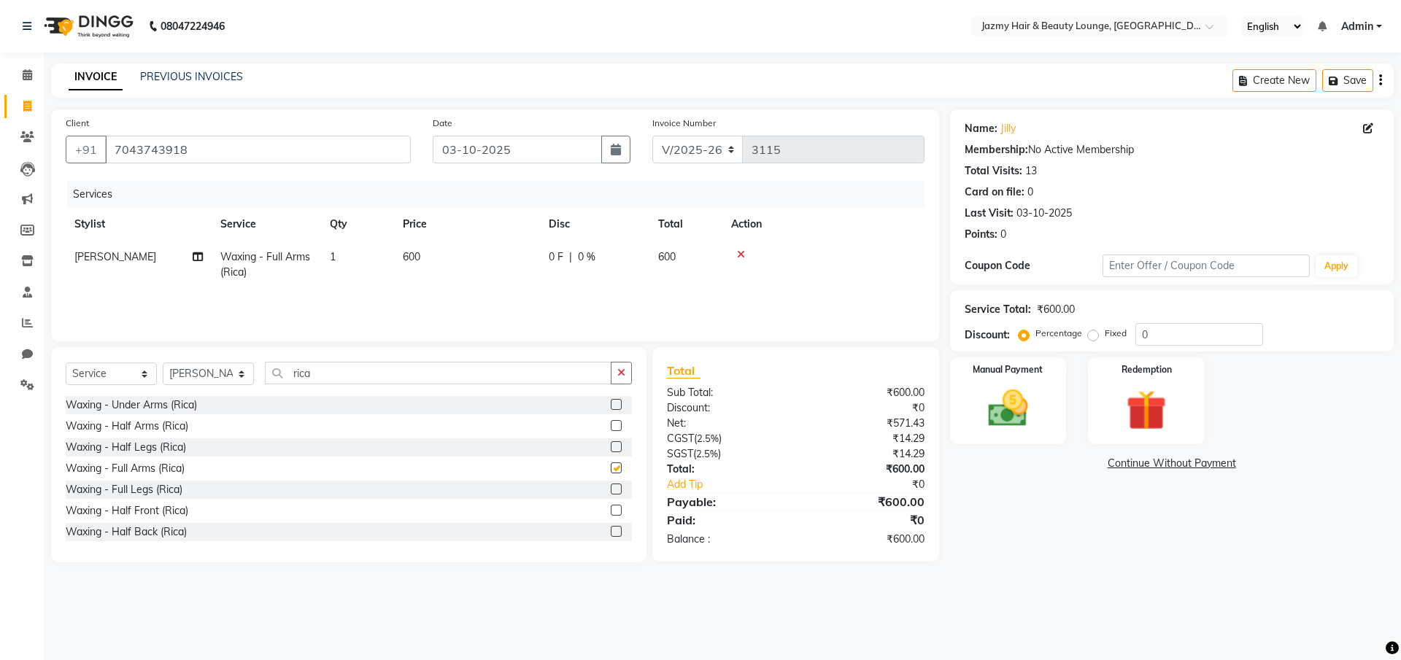
checkbox input "false"
click at [611, 490] on label at bounding box center [616, 489] width 11 height 11
click at [611, 490] on input "checkbox" at bounding box center [615, 489] width 9 height 9
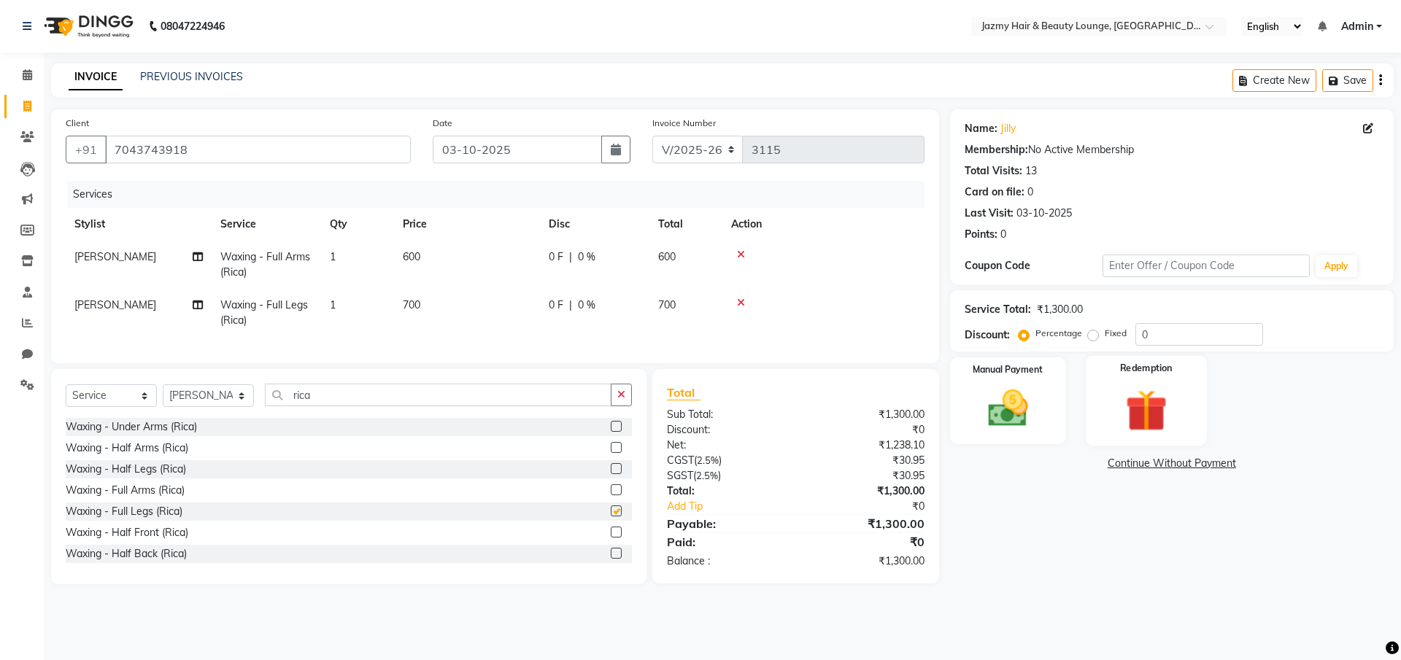
checkbox input "false"
click at [1135, 336] on input "0" at bounding box center [1199, 334] width 128 height 23
type input "20"
click at [969, 423] on div "Manual Payment" at bounding box center [1007, 401] width 121 height 90
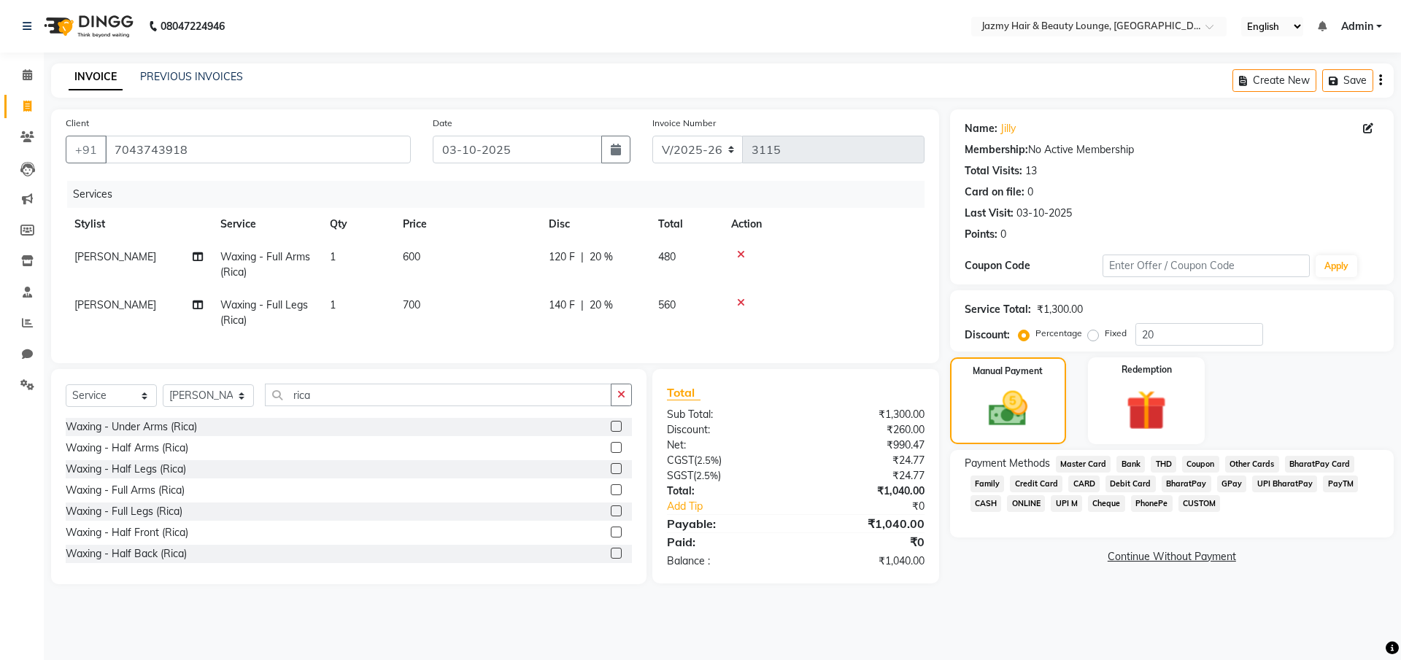
click at [1063, 501] on span "UPI M" at bounding box center [1066, 503] width 31 height 17
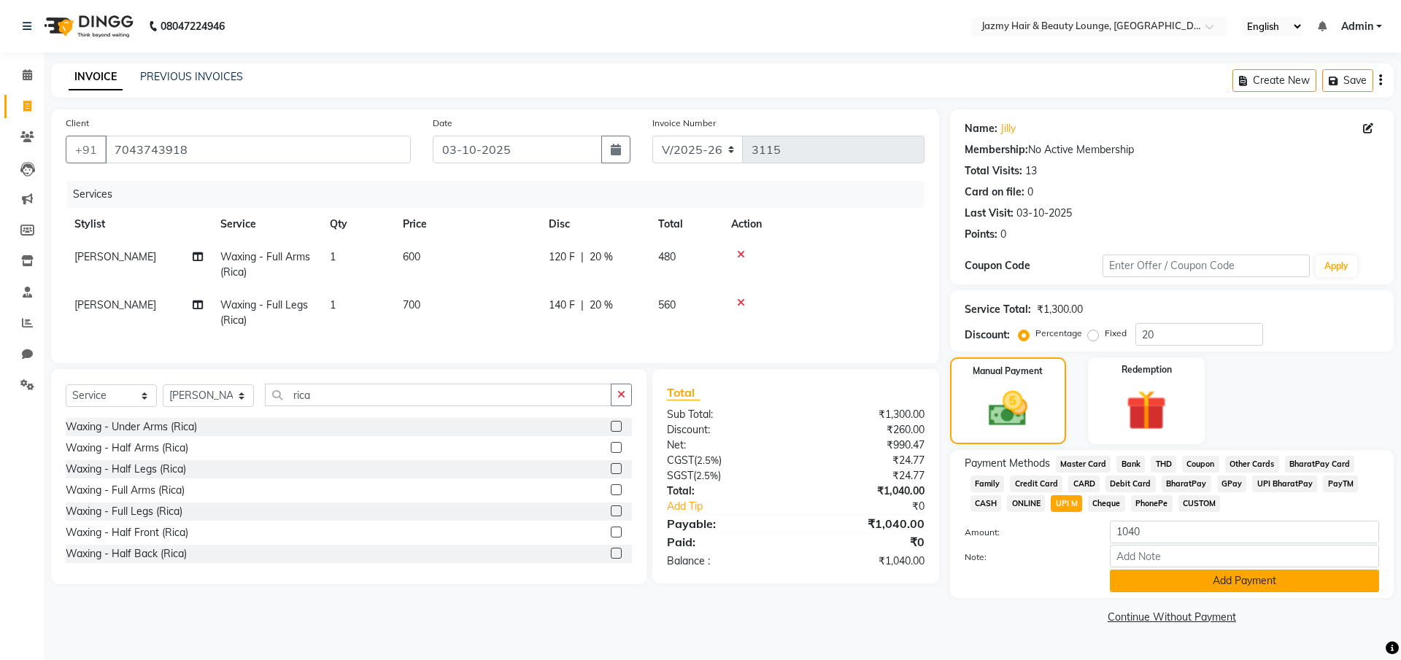
click at [1137, 577] on button "Add Payment" at bounding box center [1244, 581] width 269 height 23
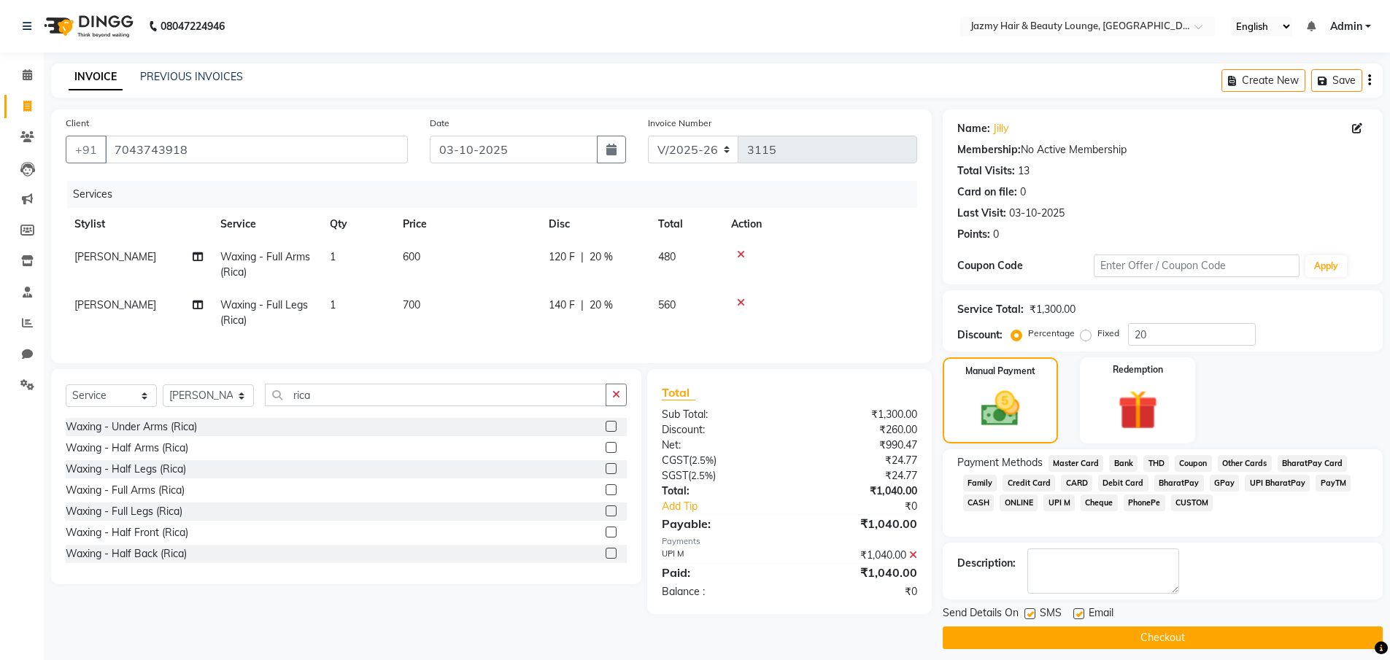
click at [1142, 646] on button "Checkout" at bounding box center [1163, 638] width 440 height 23
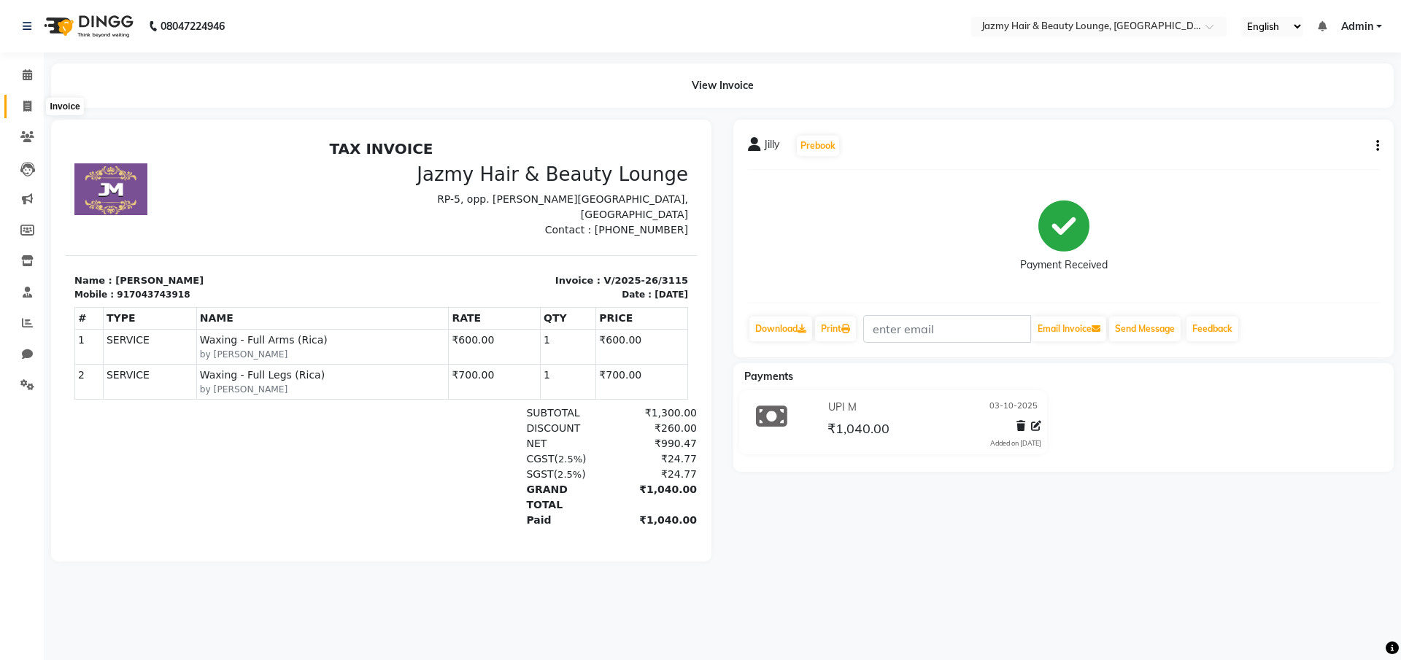
click at [27, 109] on icon at bounding box center [27, 106] width 8 height 11
select select "service"
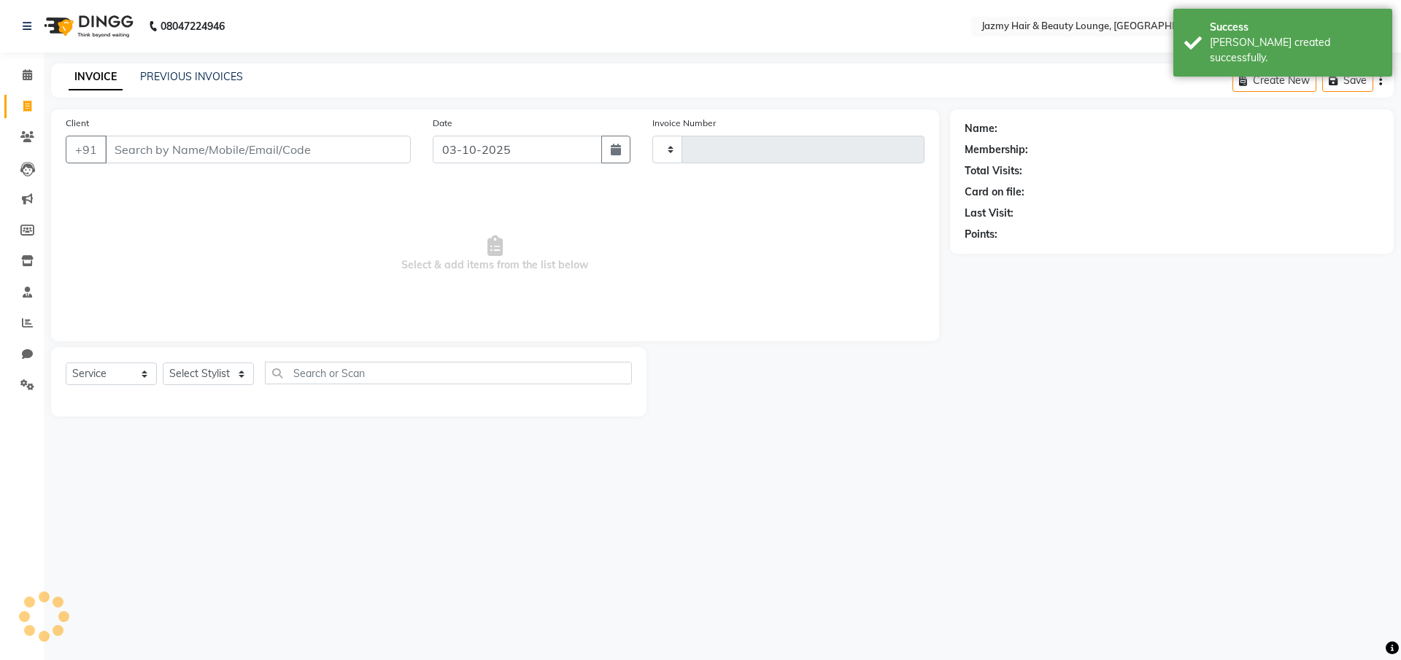
type input "3116"
select select "759"
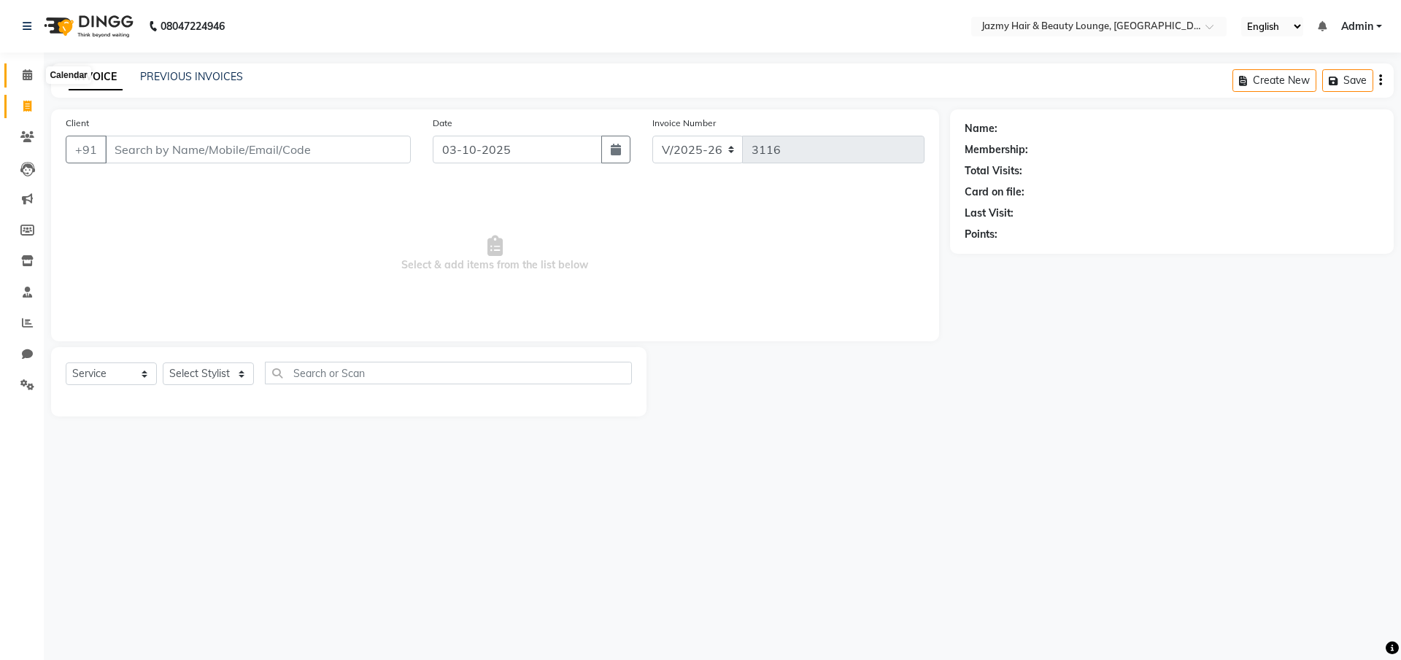
click at [19, 73] on span at bounding box center [28, 75] width 26 height 17
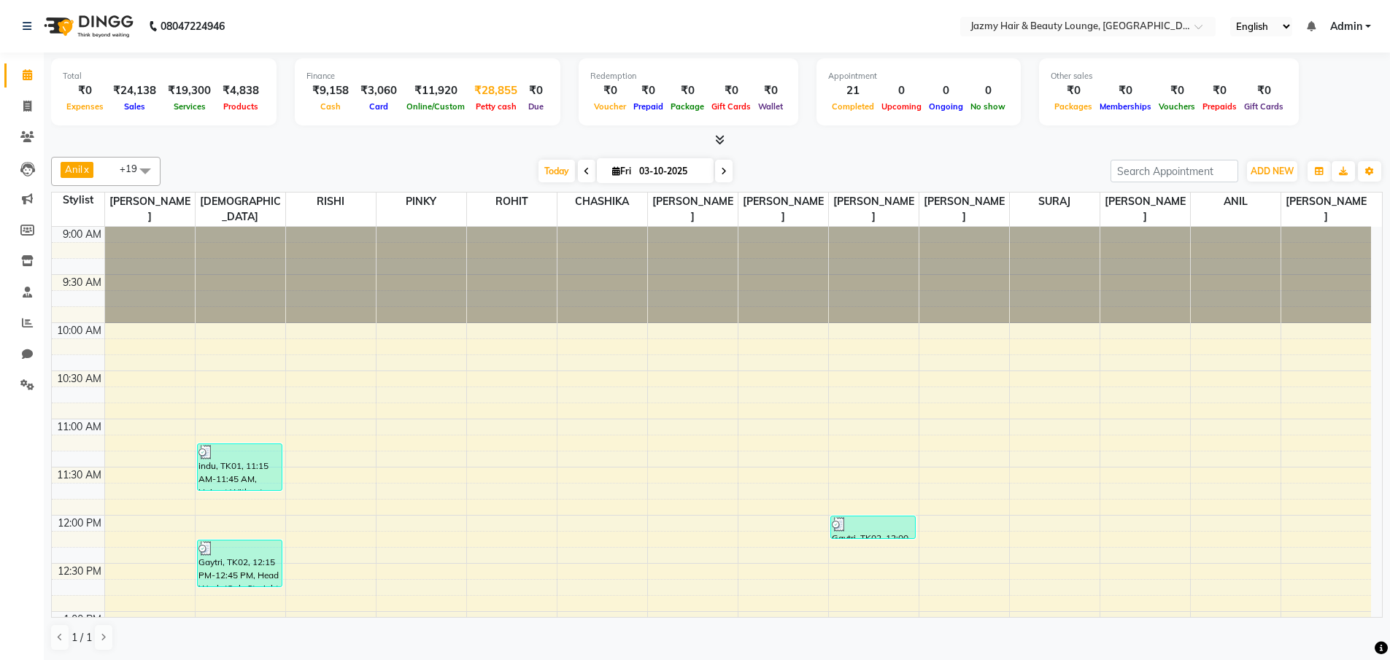
click at [495, 88] on div "₹28,855" at bounding box center [495, 90] width 55 height 17
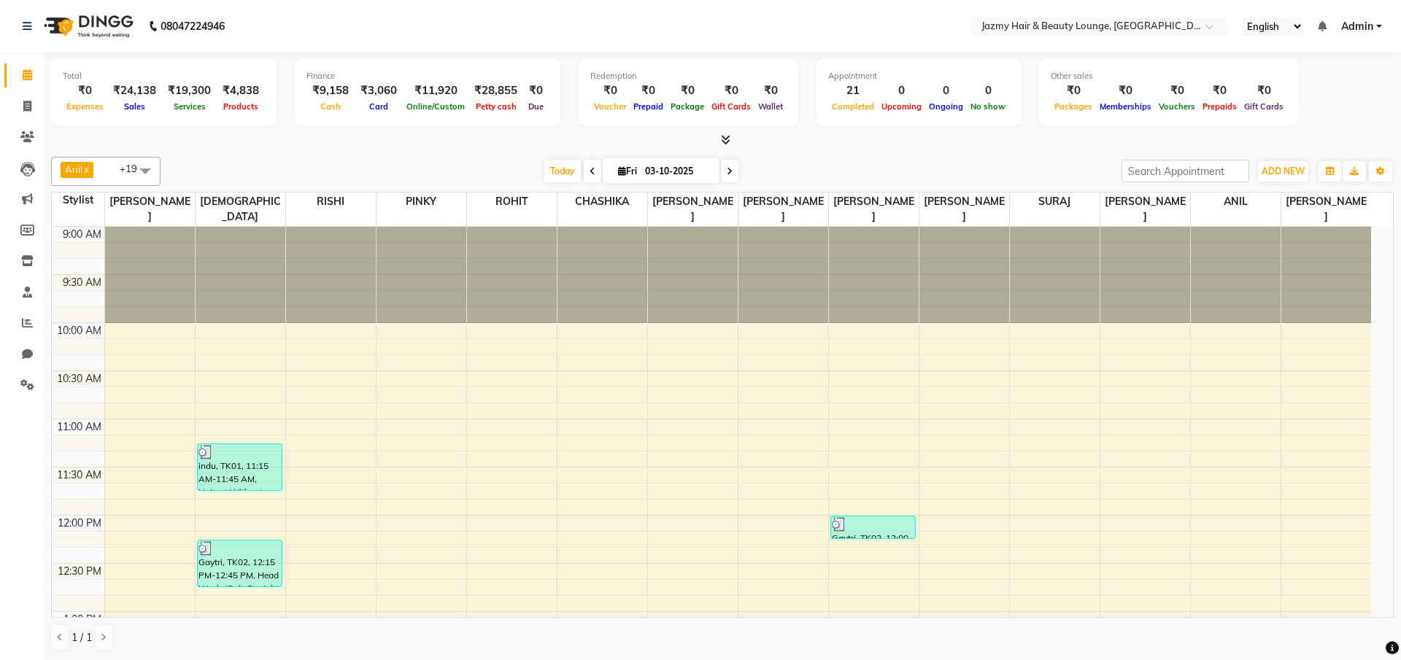
select select "2354"
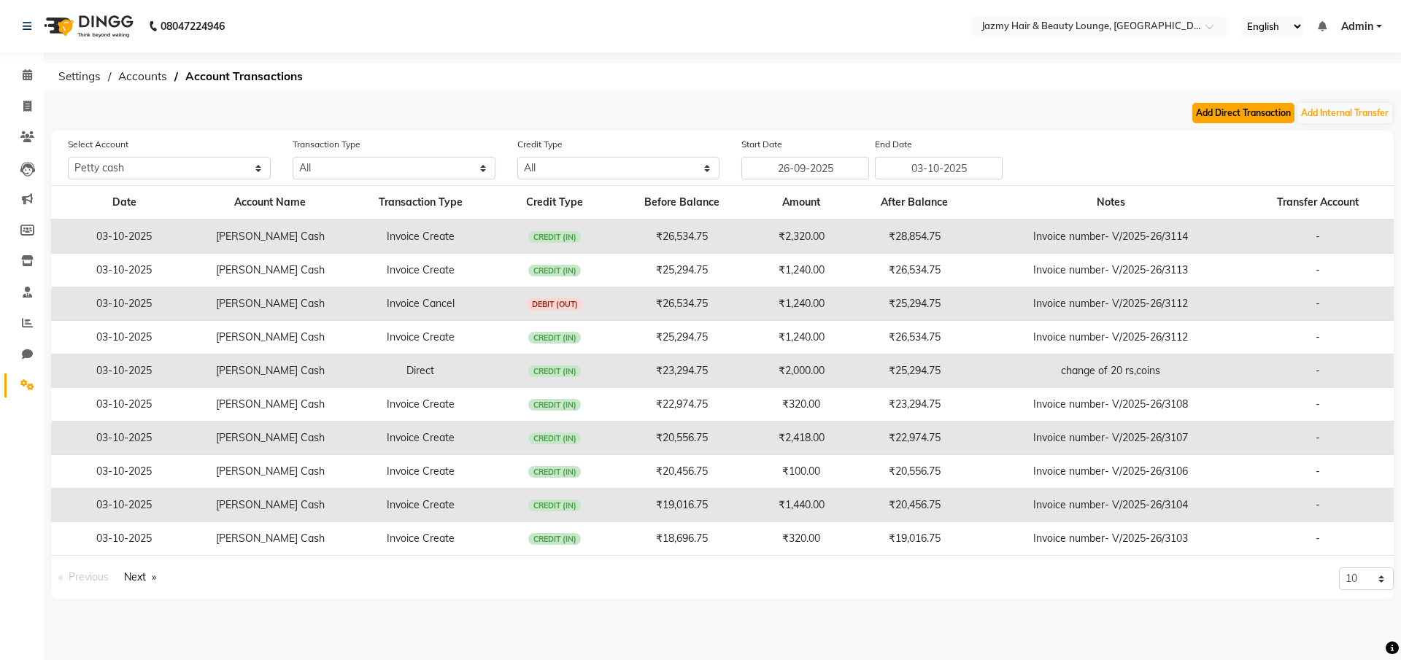
click at [1226, 109] on button "Add Direct Transaction" at bounding box center [1243, 113] width 102 height 20
select select "direct"
select select "2354"
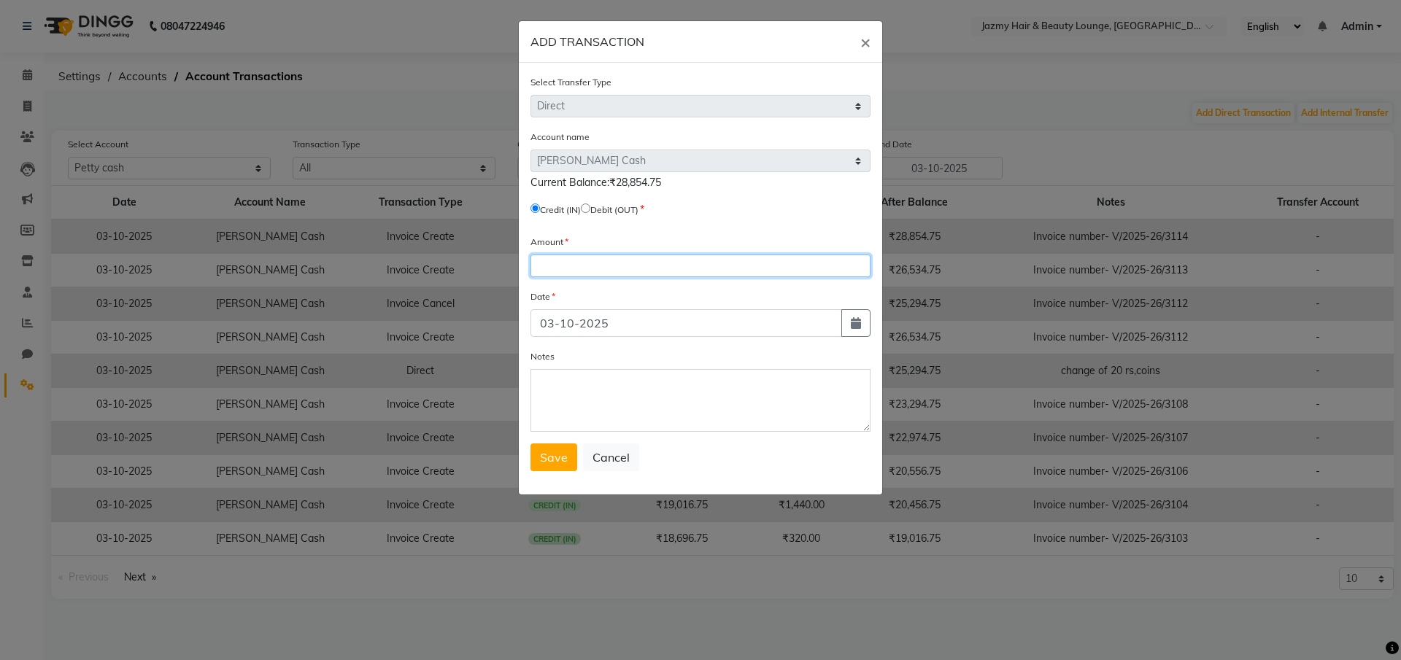
click at [678, 268] on input "number" at bounding box center [700, 266] width 340 height 23
type input "4800"
click at [587, 387] on textarea "Notes" at bounding box center [700, 400] width 340 height 63
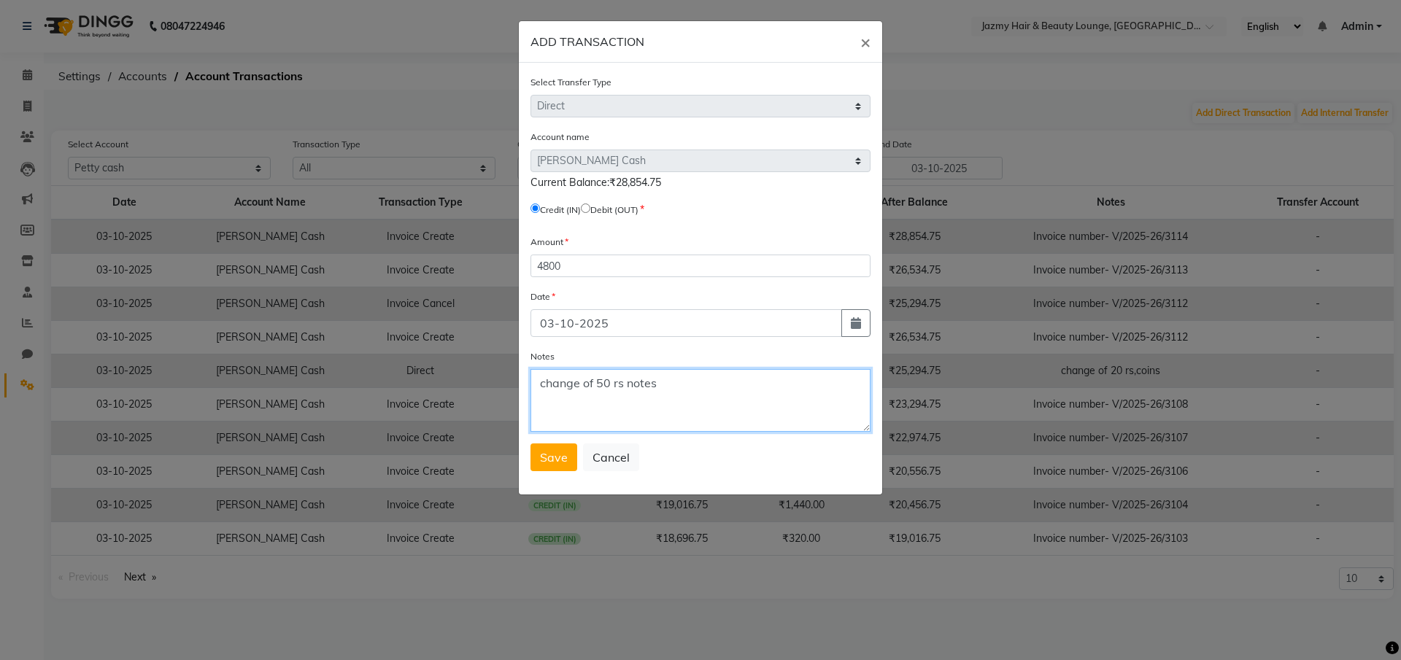
type textarea "change of 50 rs notes"
click at [572, 478] on div "Select Transfer Type Select Direct Internal Account name Select Default Account…" at bounding box center [700, 279] width 363 height 432
click at [560, 464] on span "Save" at bounding box center [554, 457] width 28 height 15
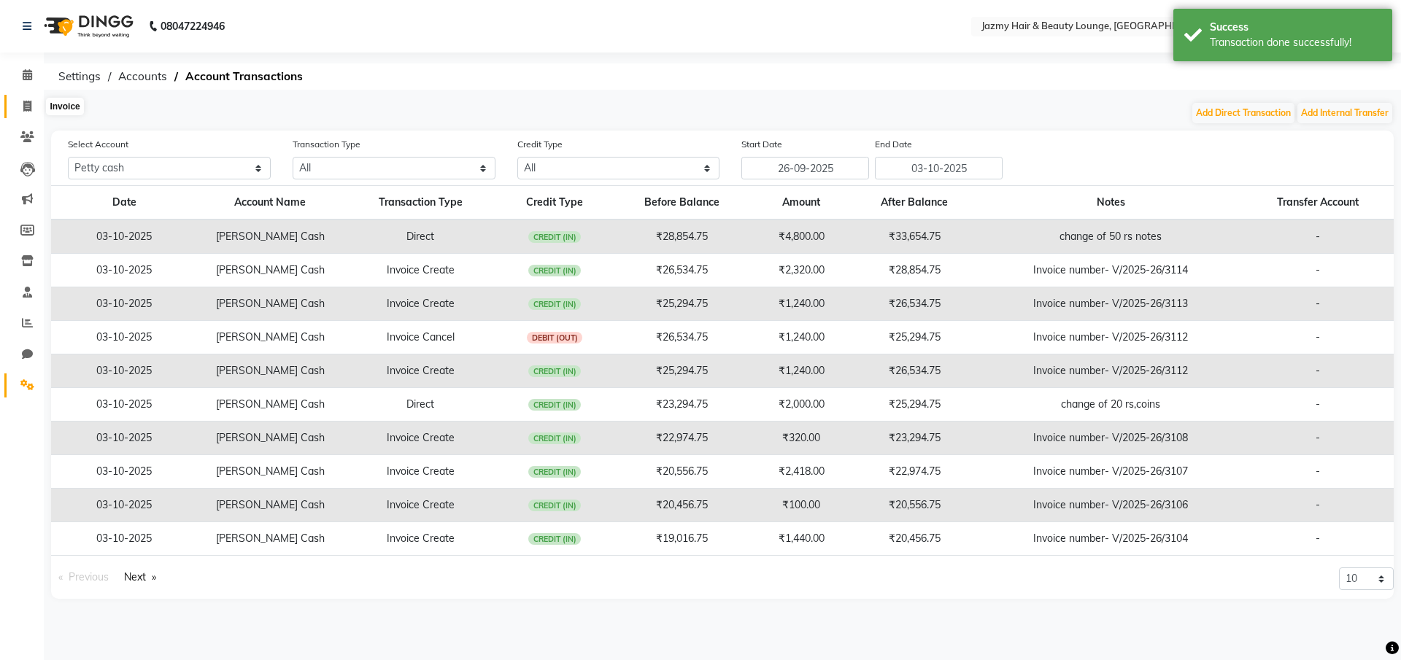
click at [28, 101] on icon at bounding box center [27, 106] width 8 height 11
select select "759"
select select "service"
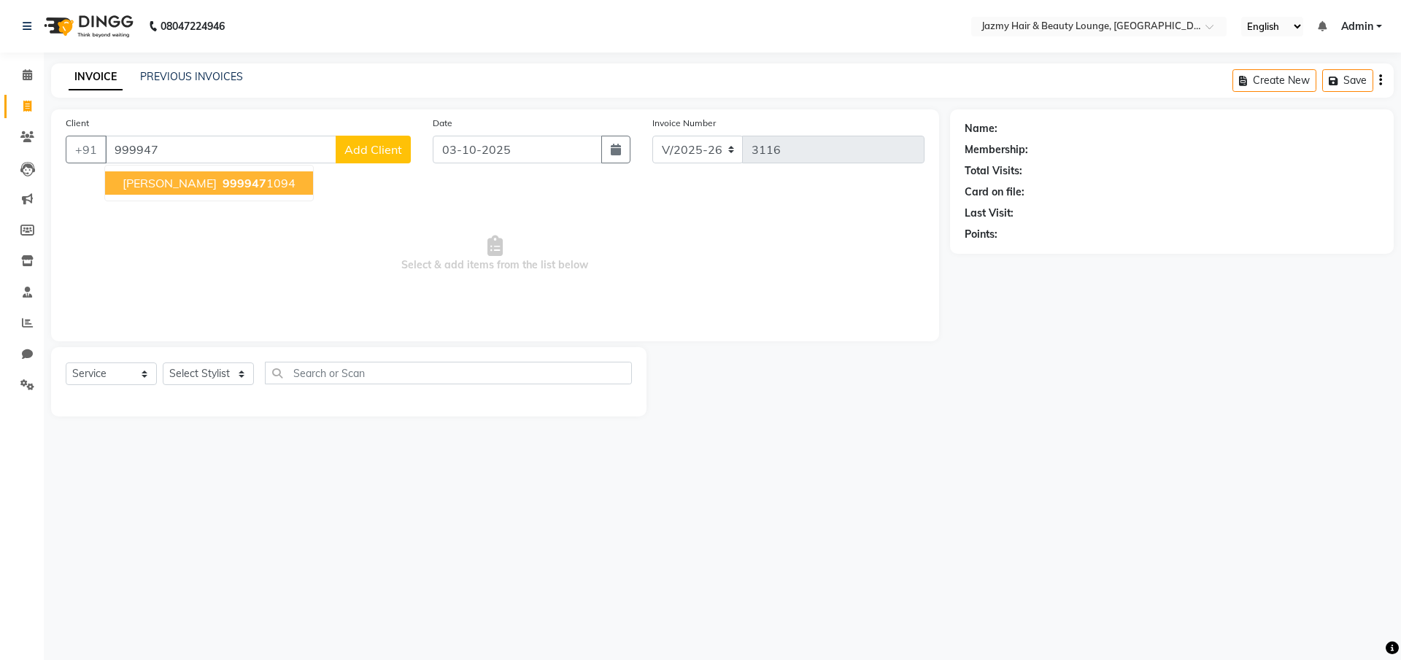
click at [142, 186] on span "[PERSON_NAME]" at bounding box center [170, 183] width 94 height 15
type input "9999471094"
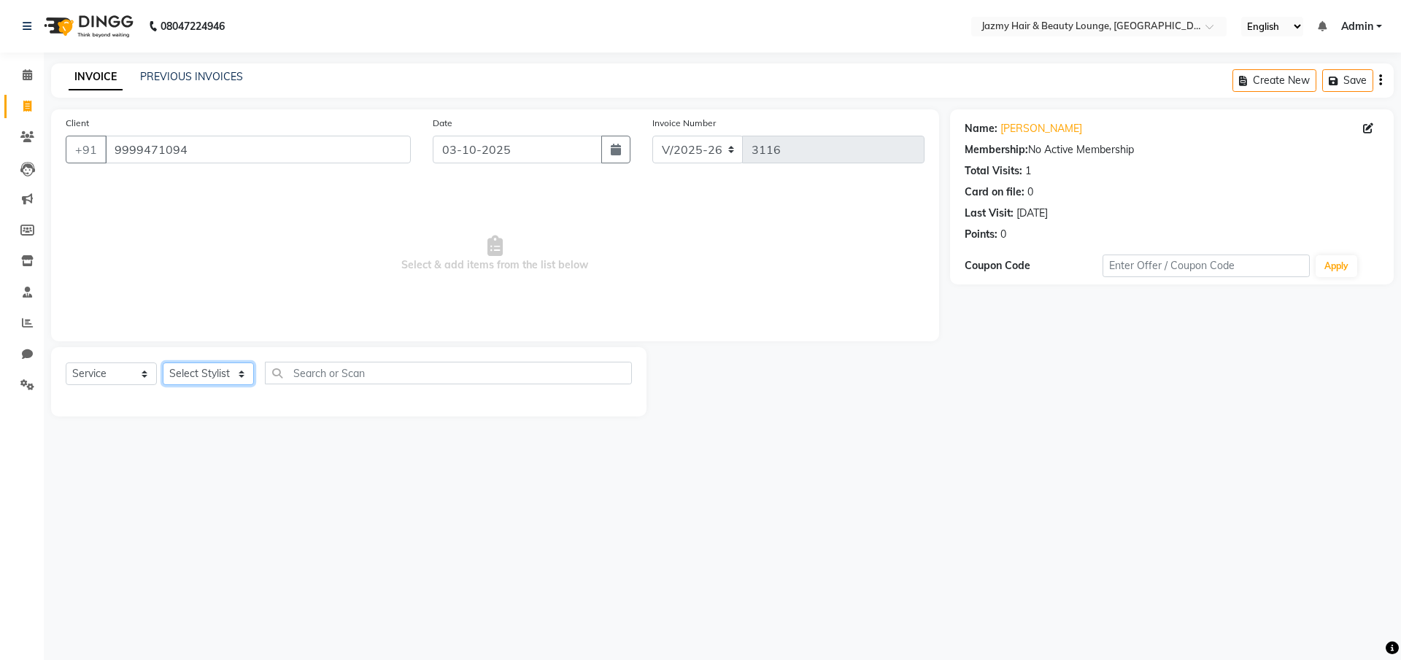
click at [220, 376] on select "Select Stylist AMIT [PERSON_NAME] [PERSON_NAME] CHASHIKA [PERSON_NAME] [PERSON_…" at bounding box center [208, 374] width 91 height 23
select select "51399"
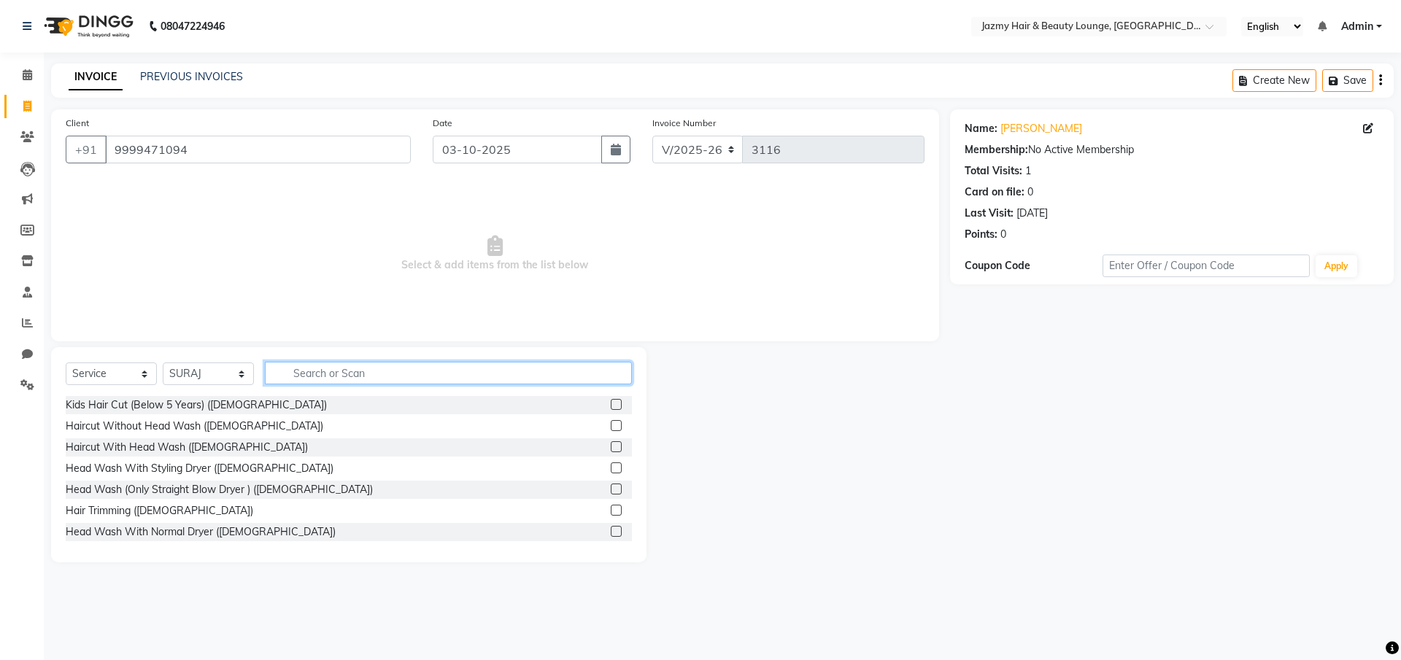
click at [373, 371] on input "text" at bounding box center [448, 373] width 367 height 23
click at [611, 425] on label at bounding box center [616, 425] width 11 height 11
click at [611, 425] on input "checkbox" at bounding box center [615, 426] width 9 height 9
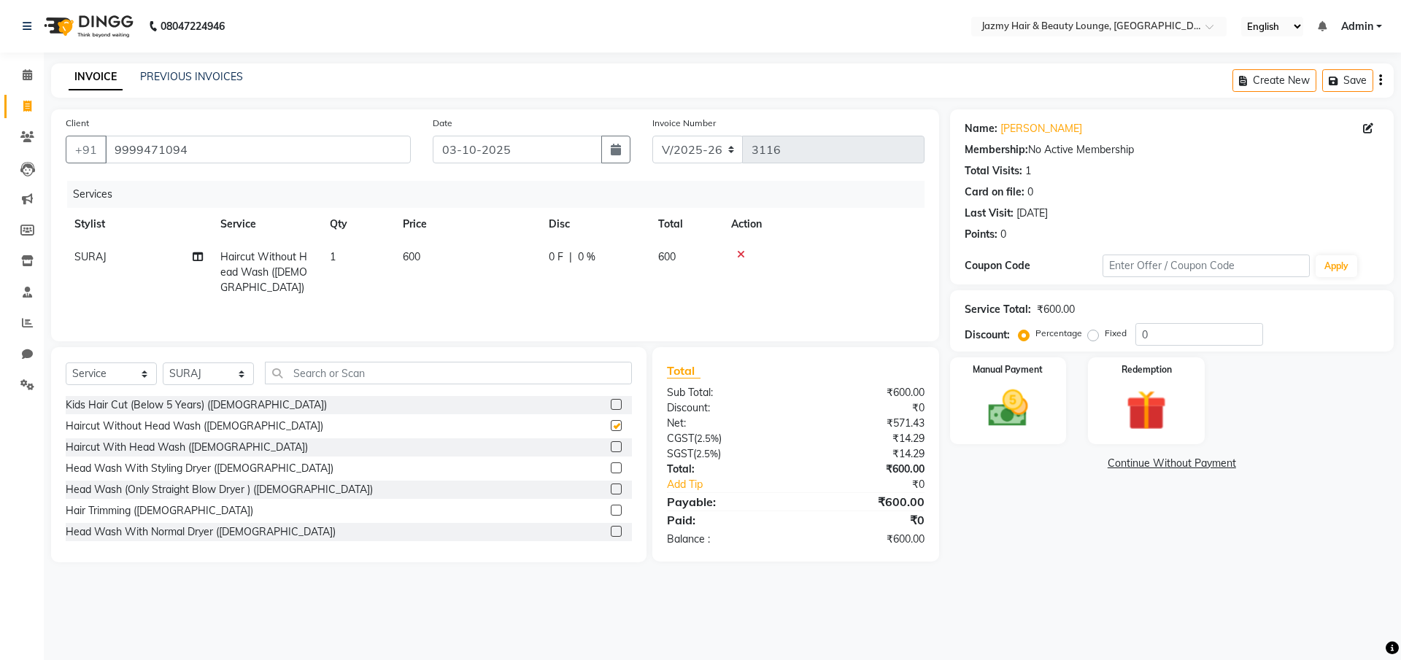
checkbox input "false"
click at [1136, 336] on input "0" at bounding box center [1199, 334] width 128 height 23
type input "20"
click at [999, 428] on img at bounding box center [1008, 408] width 68 height 48
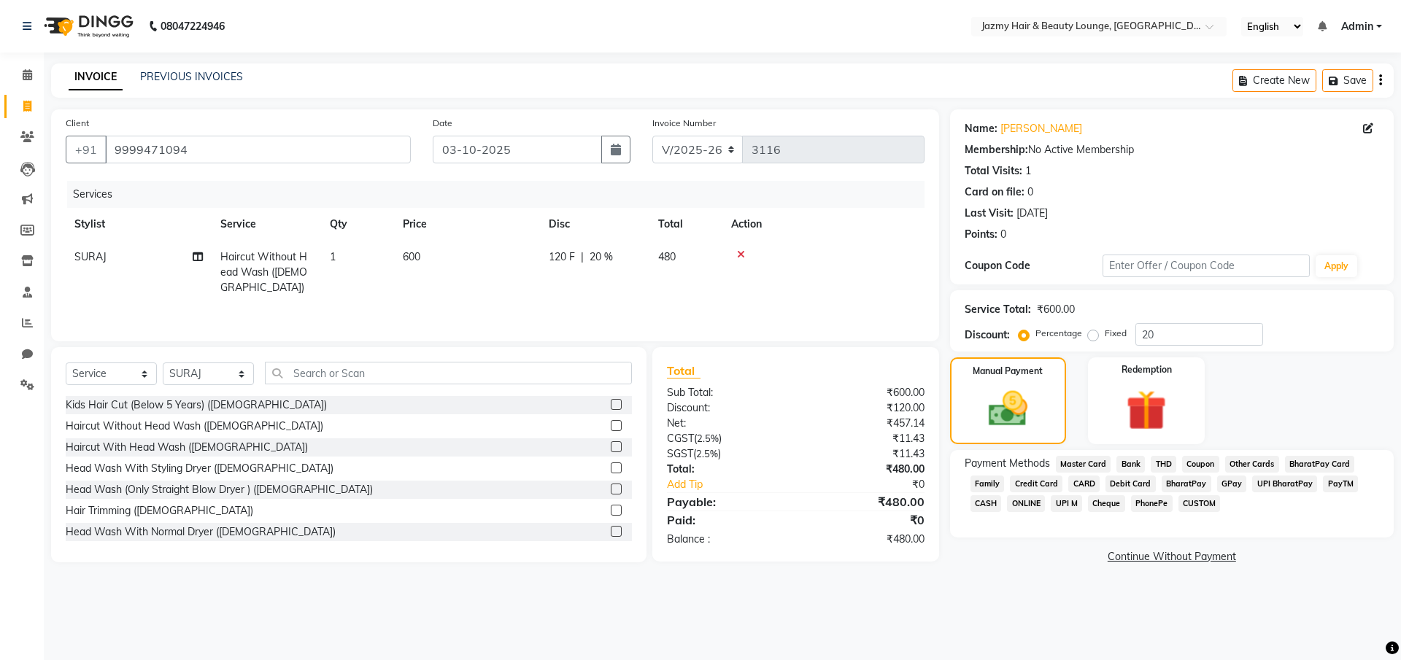
click at [978, 498] on span "CASH" at bounding box center [985, 503] width 31 height 17
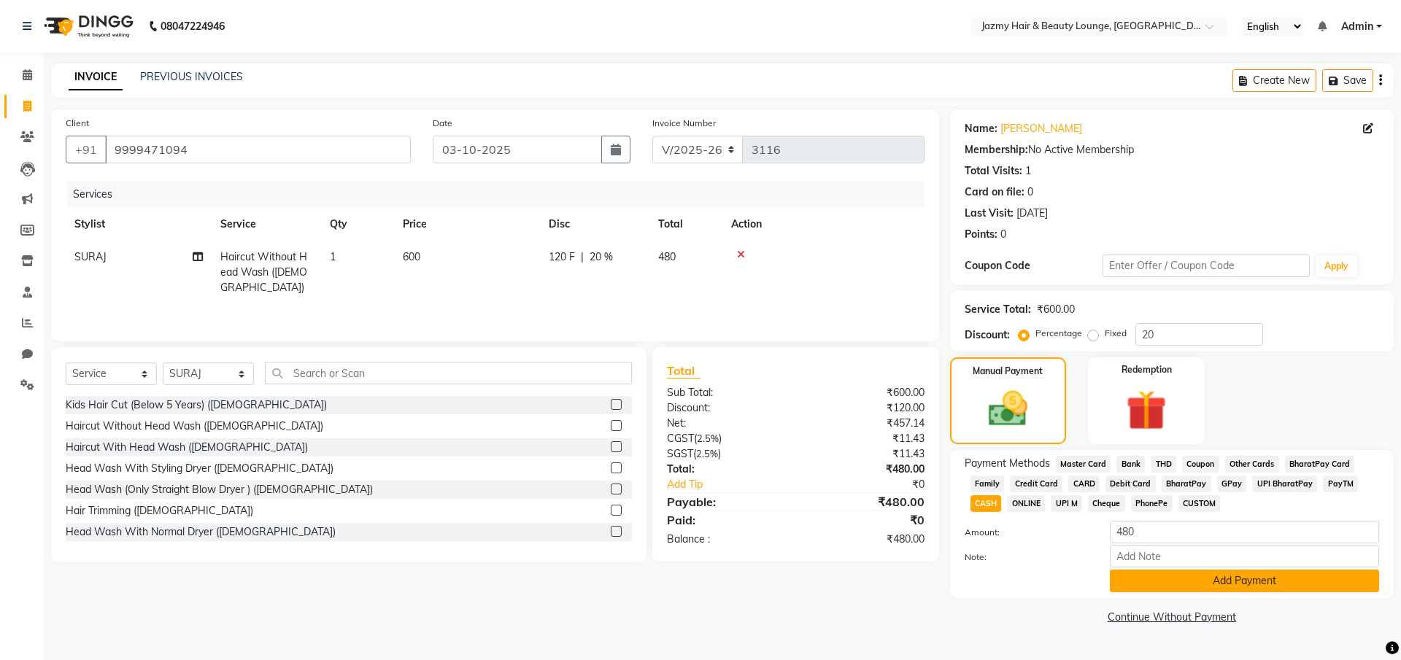
click at [1156, 587] on button "Add Payment" at bounding box center [1244, 581] width 269 height 23
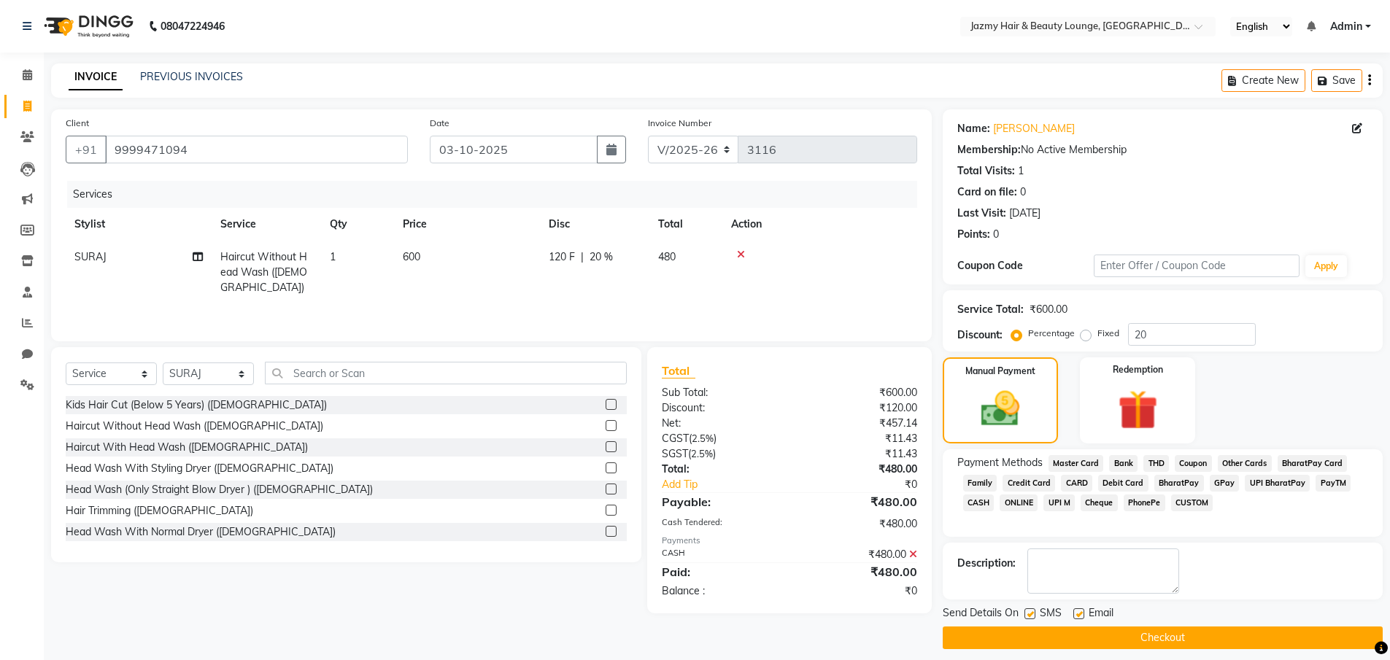
click at [1169, 632] on button "Checkout" at bounding box center [1163, 638] width 440 height 23
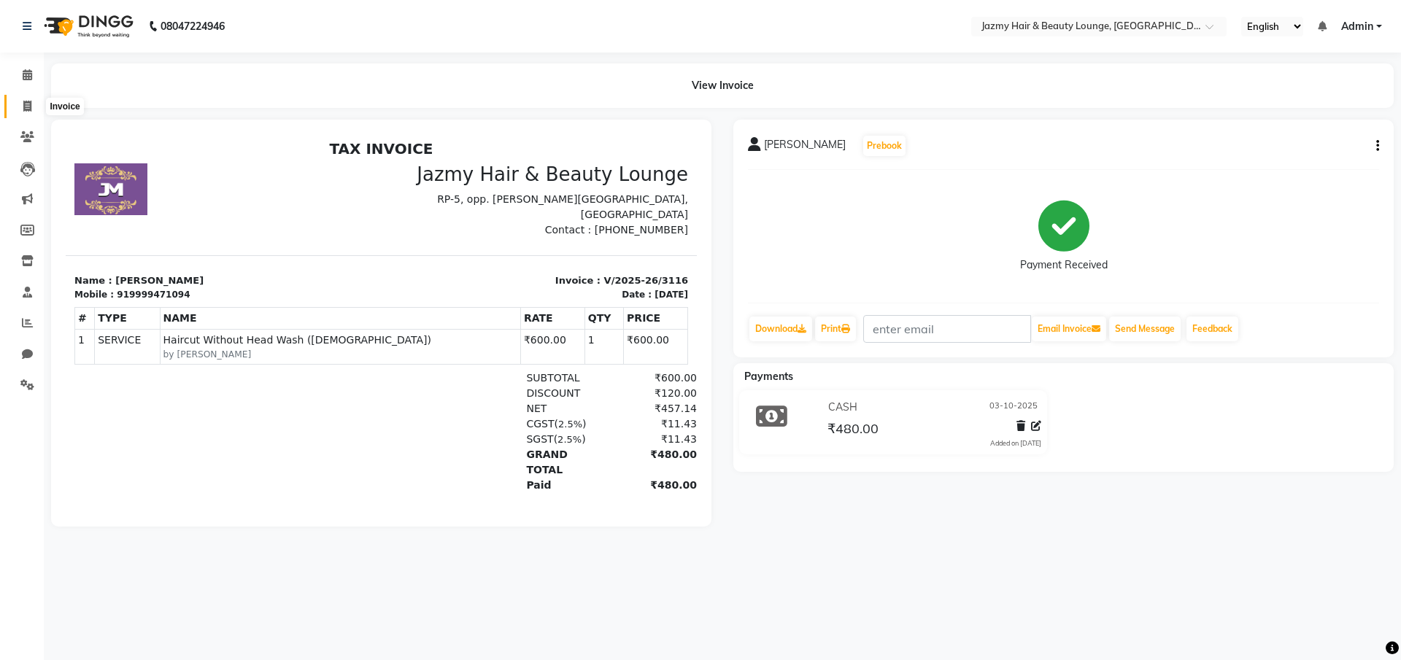
click at [28, 105] on icon at bounding box center [27, 106] width 8 height 11
select select "service"
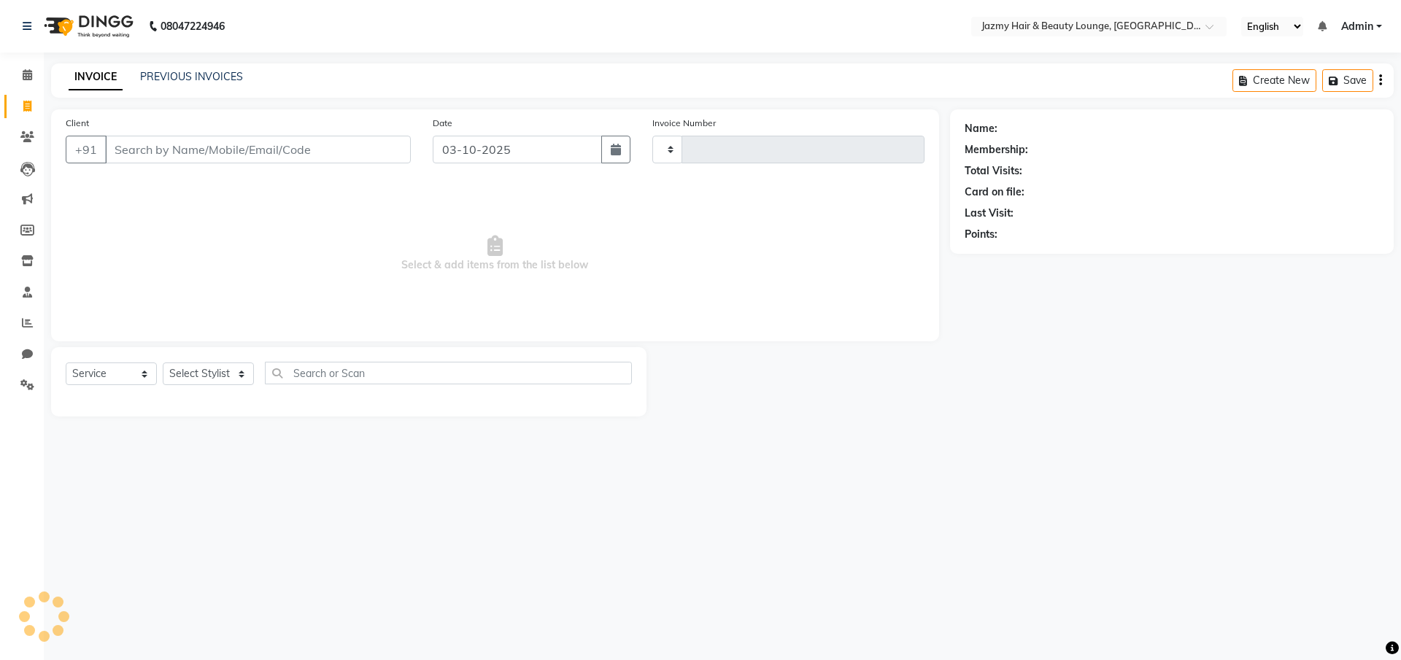
type input "3117"
select select "759"
click at [110, 142] on input "Client" at bounding box center [258, 150] width 306 height 28
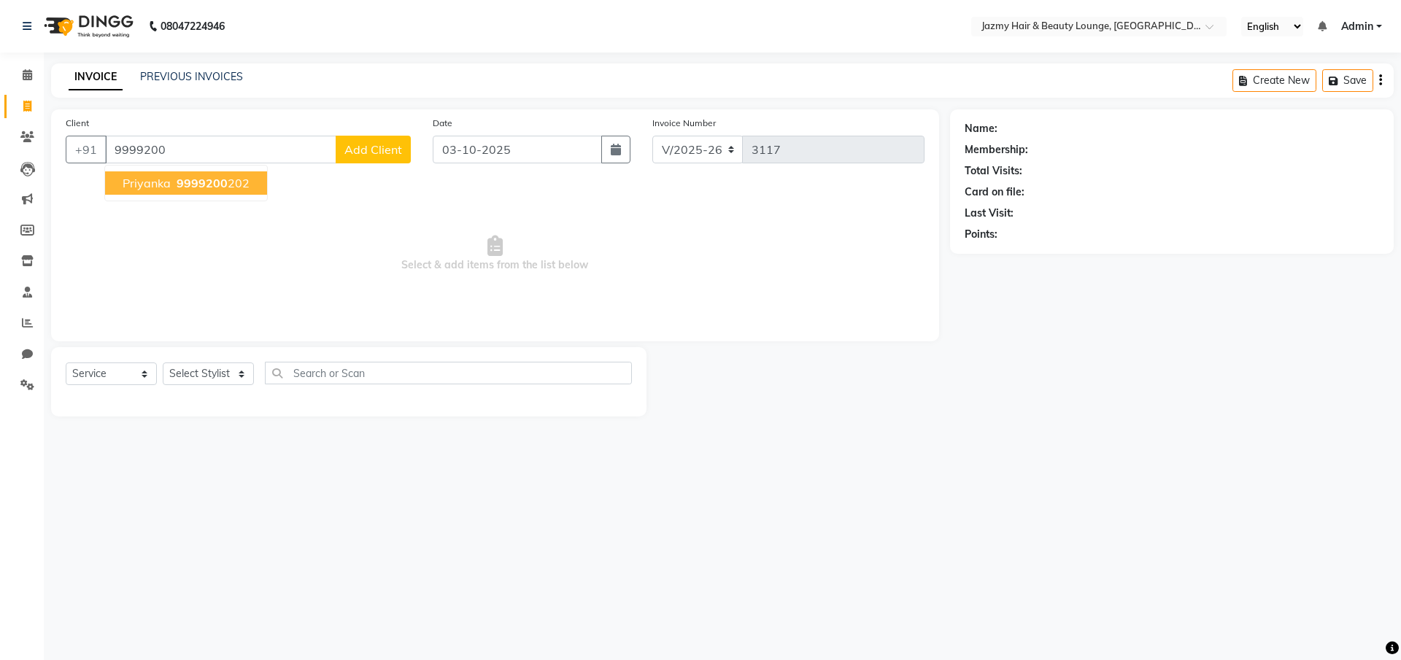
click at [141, 182] on span "Priyanka" at bounding box center [147, 183] width 48 height 15
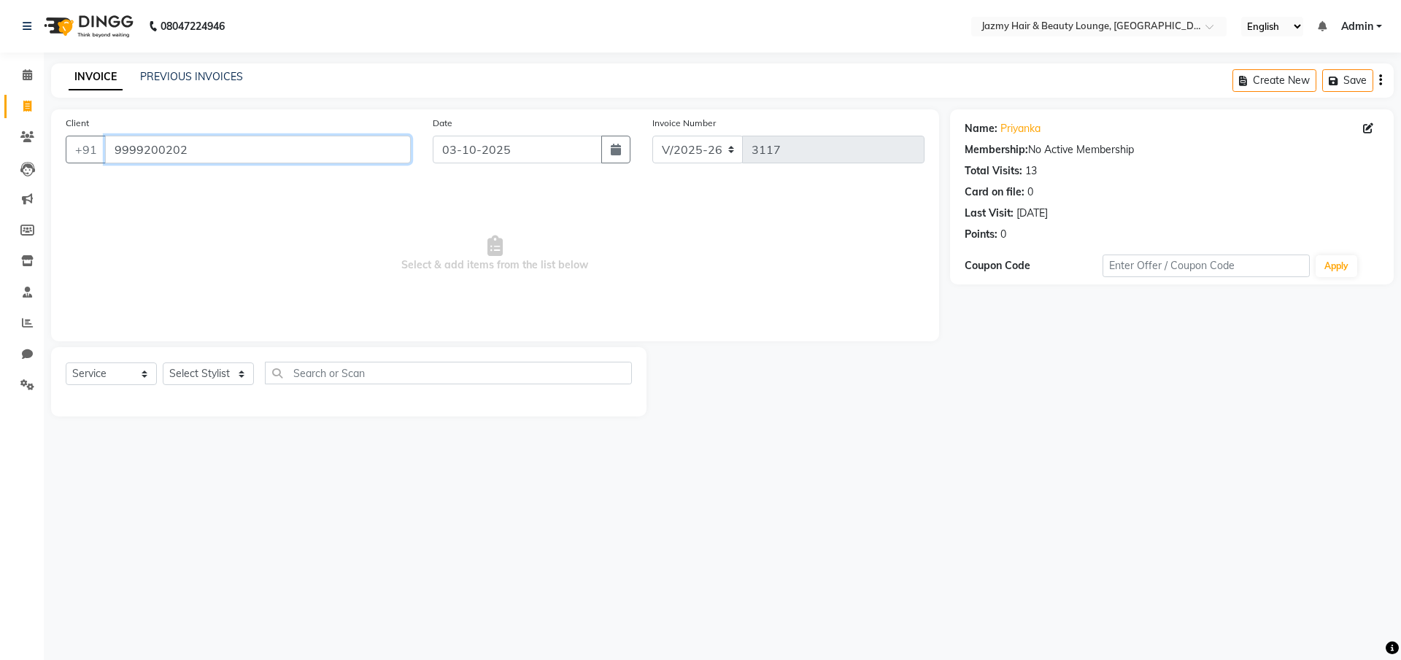
click at [218, 149] on input "9999200202" at bounding box center [258, 150] width 306 height 28
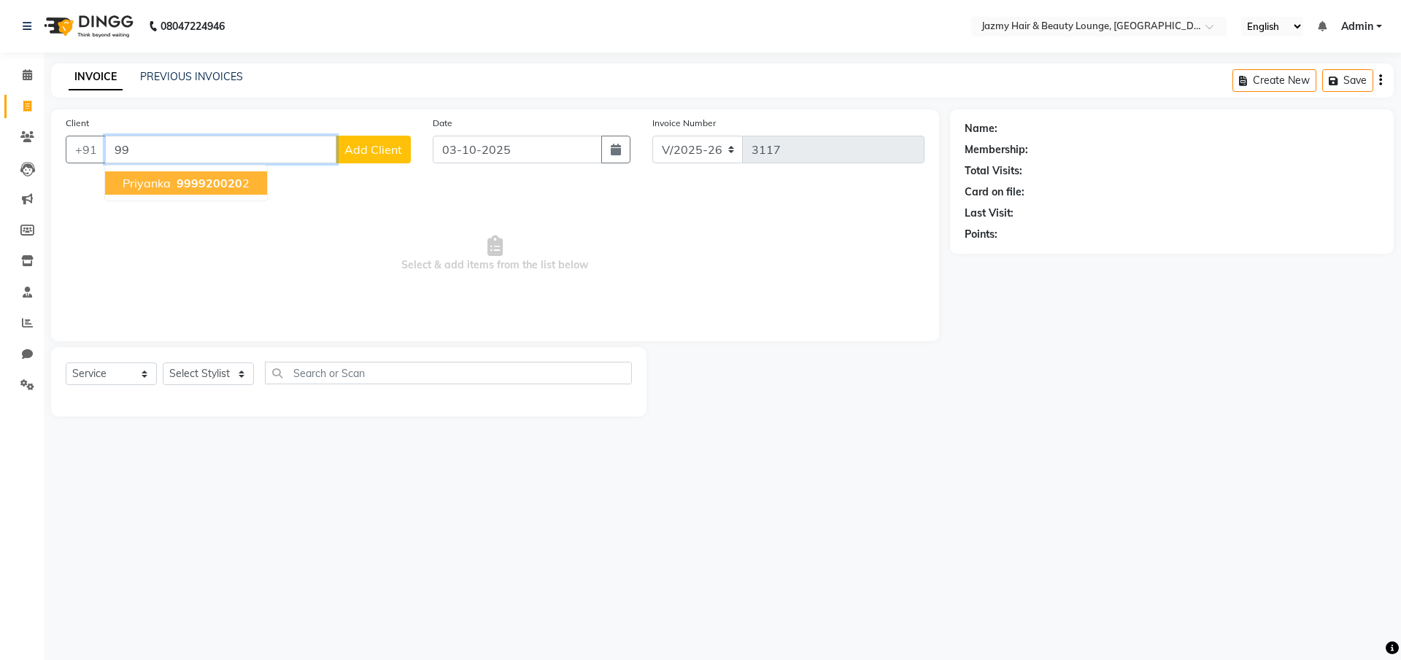
type input "9"
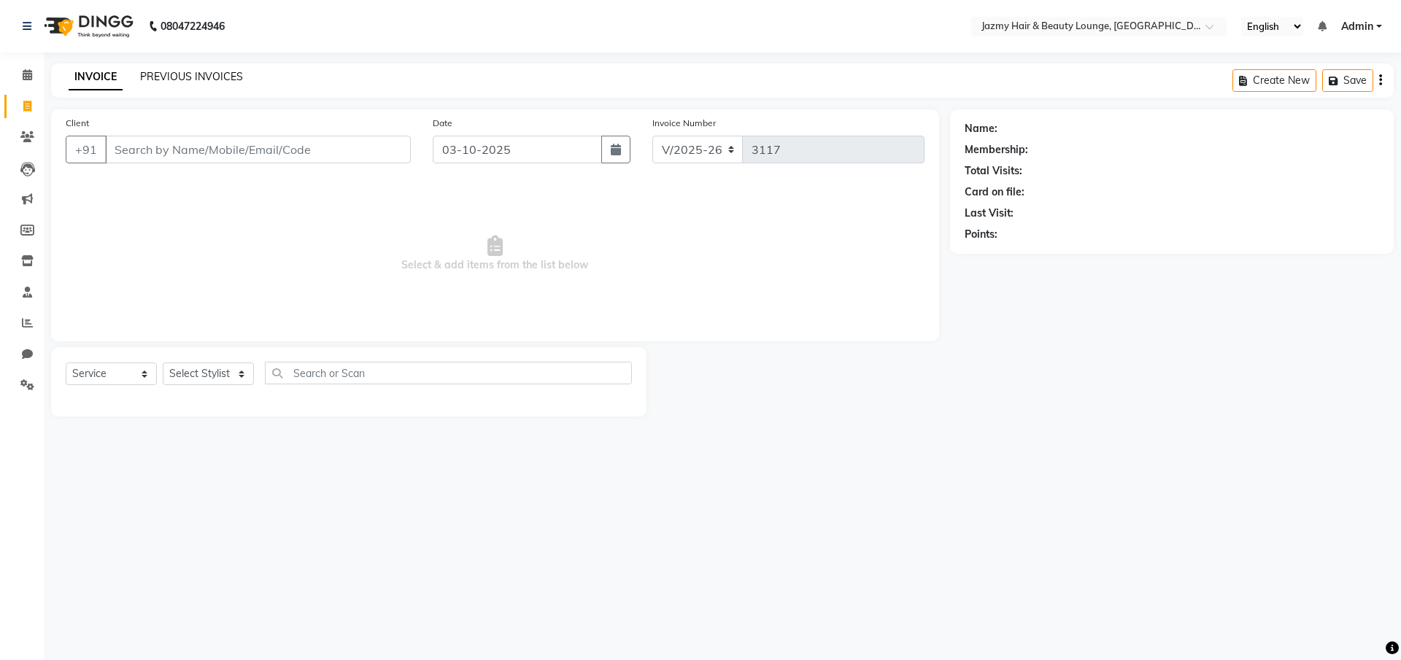
click at [206, 76] on link "PREVIOUS INVOICES" at bounding box center [191, 76] width 103 height 13
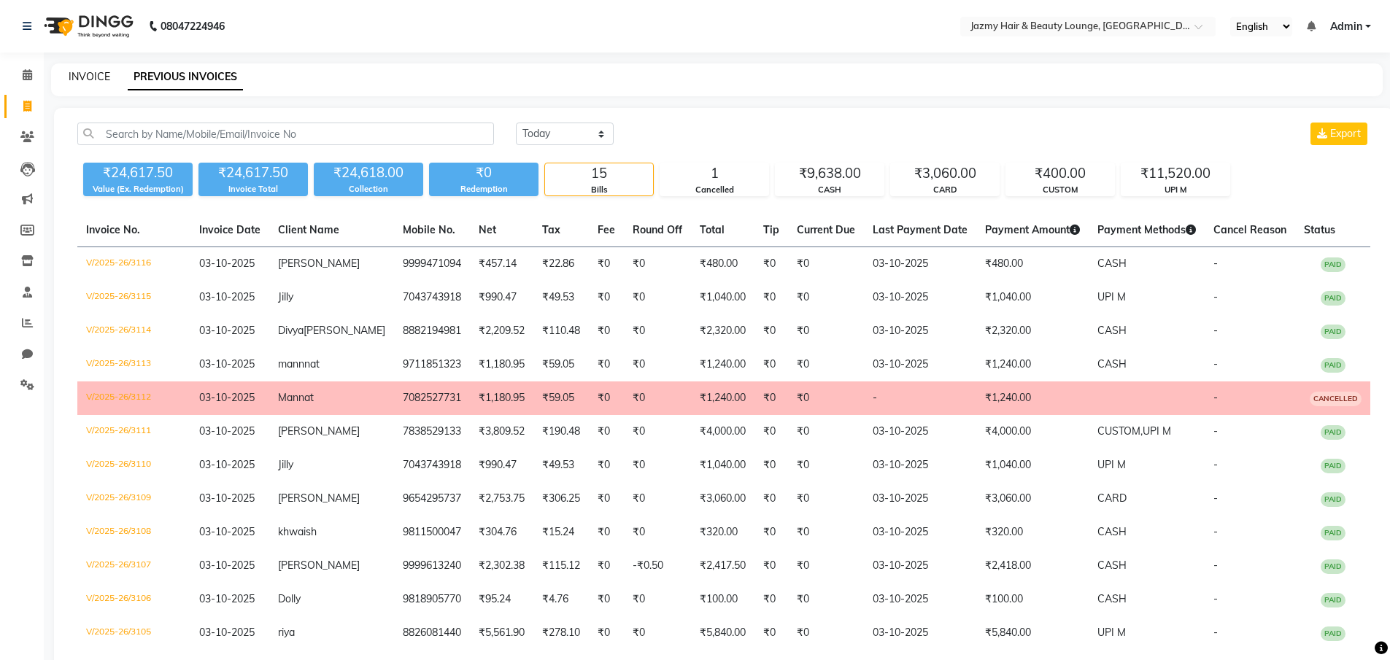
click at [85, 82] on div "INVOICE" at bounding box center [90, 76] width 42 height 15
click at [86, 72] on link "INVOICE" at bounding box center [90, 76] width 42 height 13
select select "service"
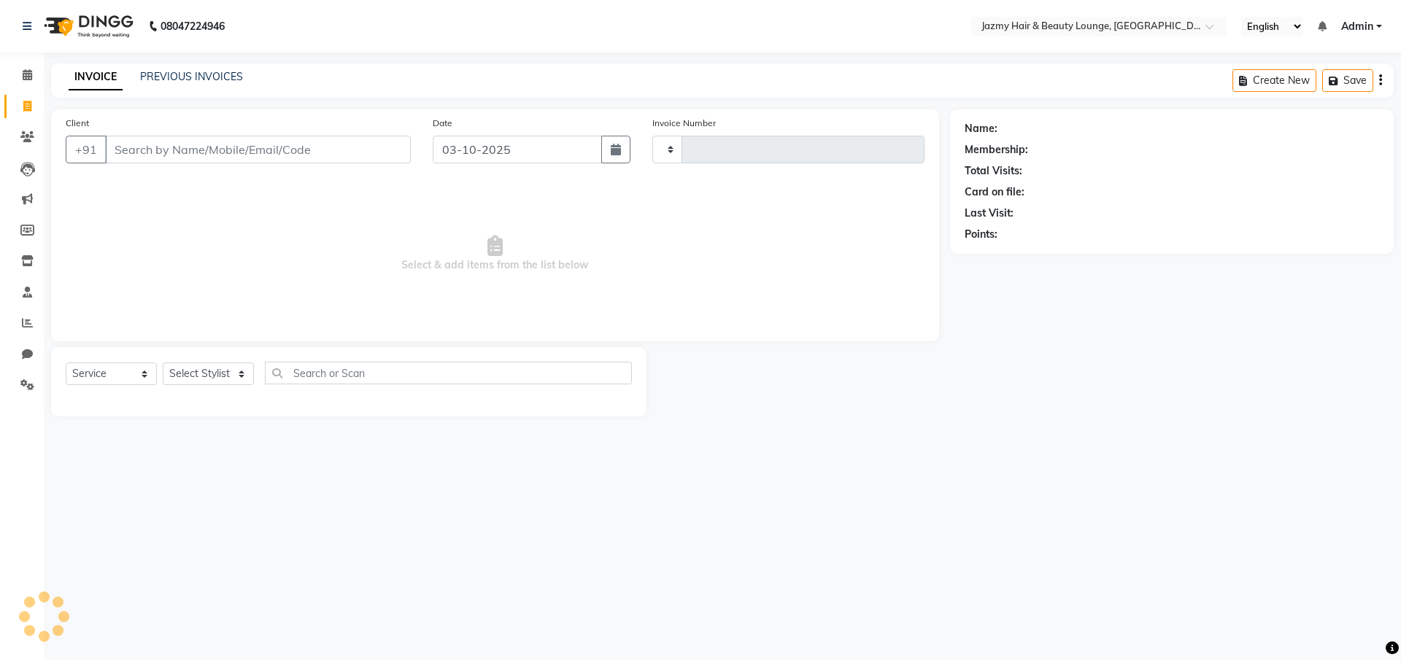
type input "3117"
select select "759"
click at [145, 143] on input "Client" at bounding box center [258, 150] width 306 height 28
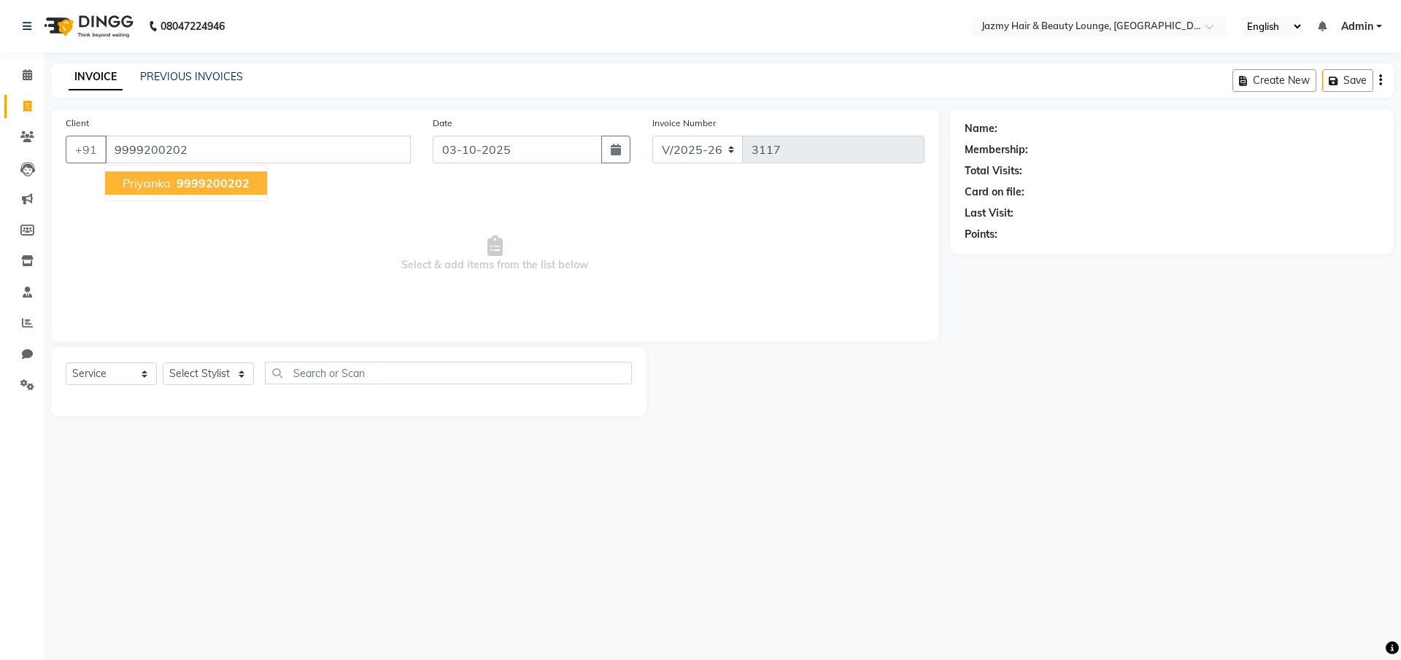
type input "9999200202"
click at [142, 189] on span "Priyanka" at bounding box center [147, 183] width 48 height 15
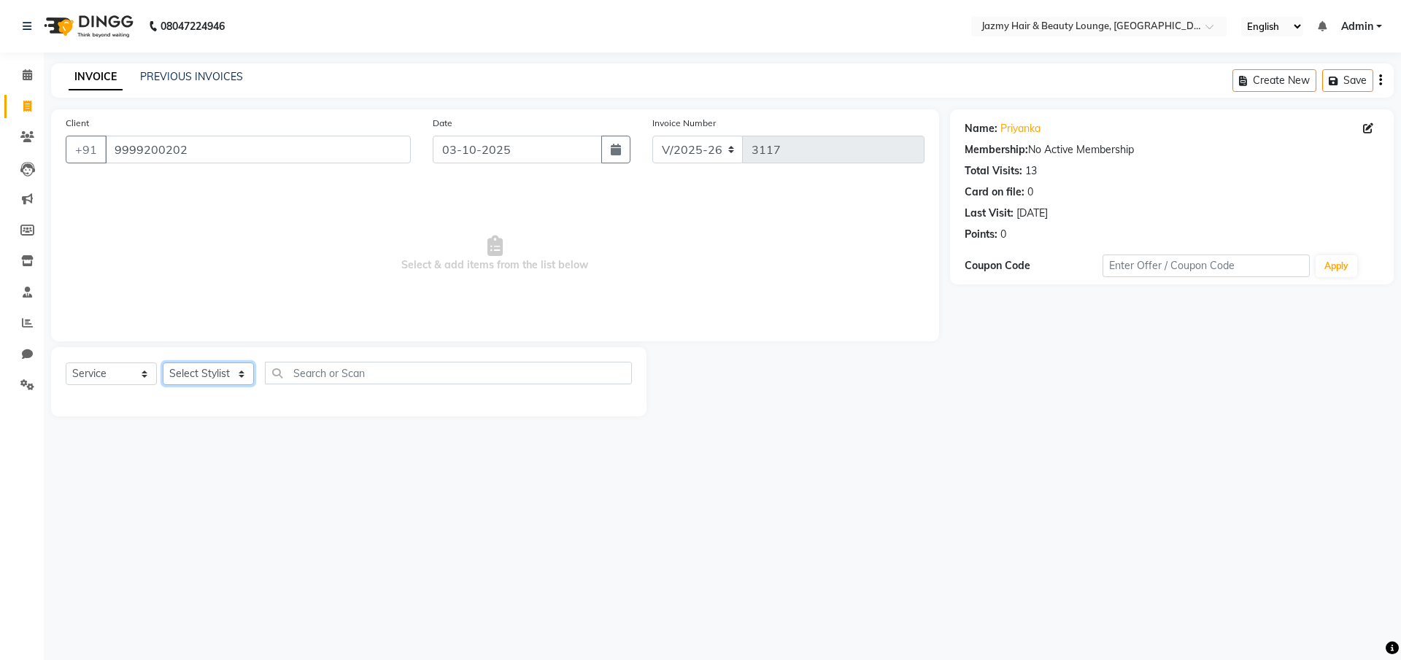
click at [215, 379] on select "Select Stylist AMIT [PERSON_NAME] [PERSON_NAME] CHASHIKA [PERSON_NAME] [PERSON_…" at bounding box center [208, 374] width 91 height 23
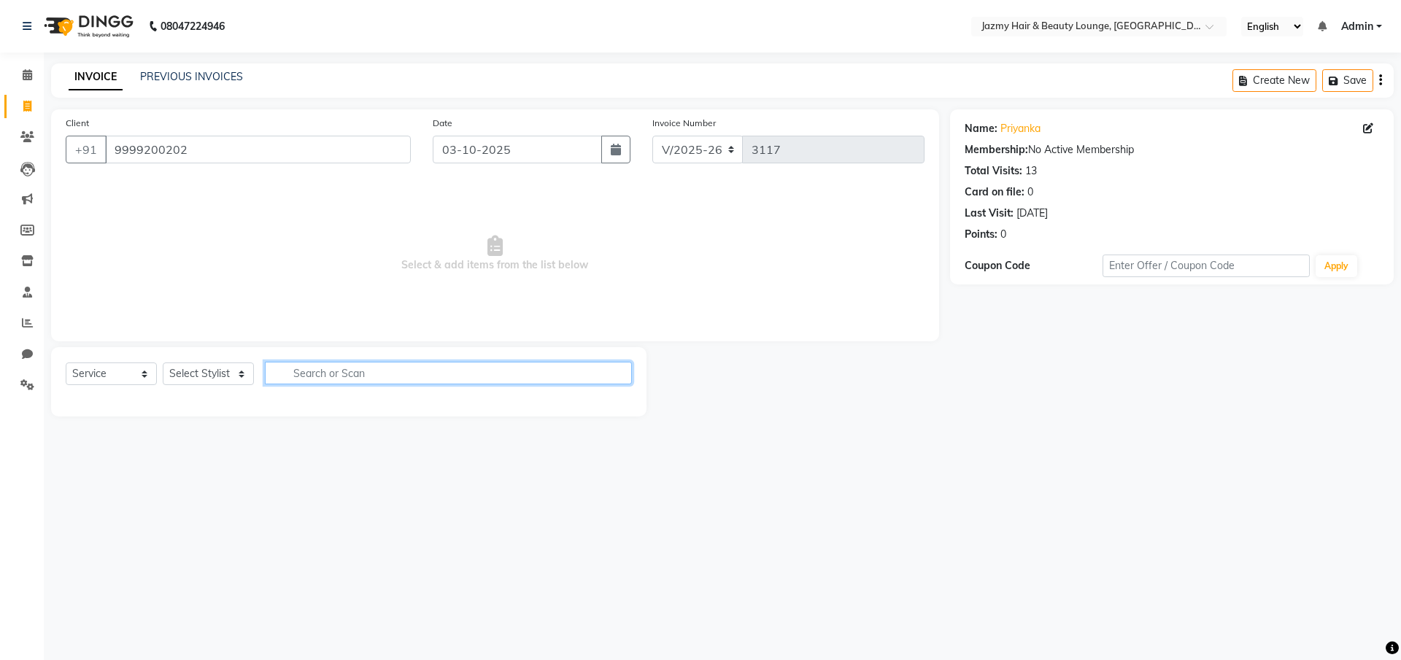
click at [301, 371] on input "text" at bounding box center [448, 373] width 367 height 23
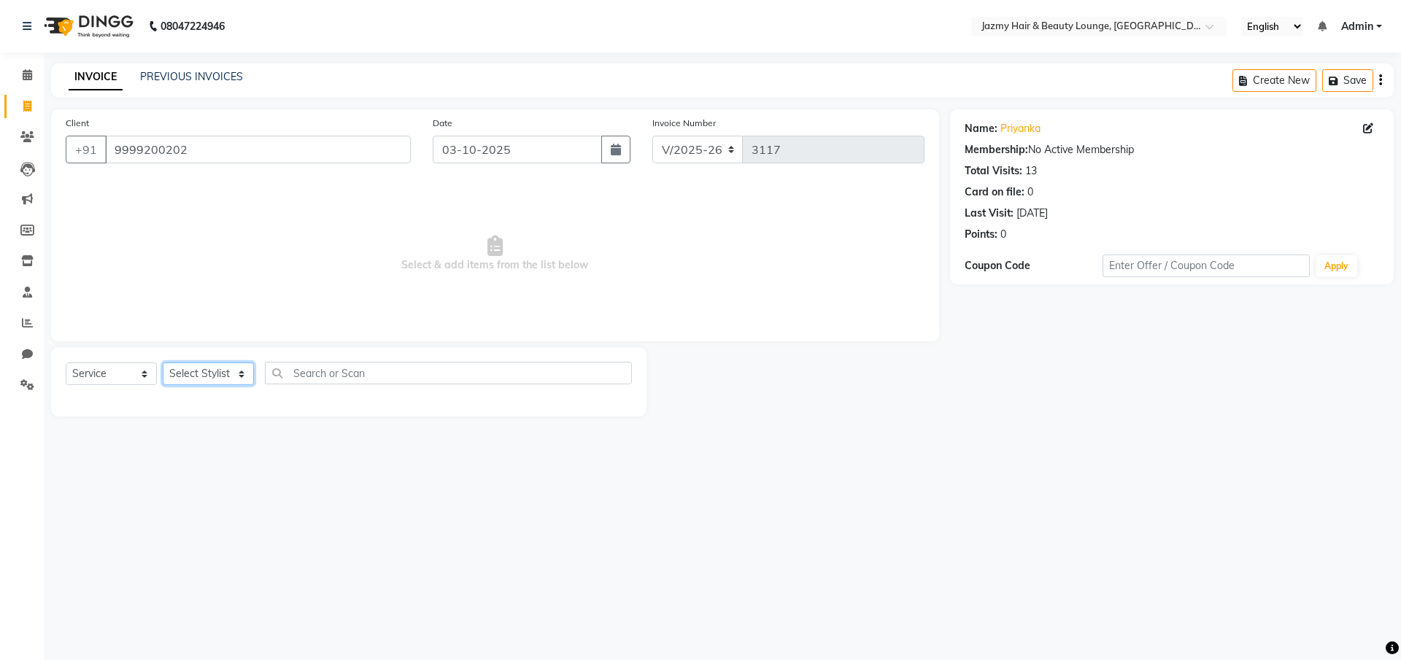
click at [217, 379] on select "Select Stylist AMIT [PERSON_NAME] [PERSON_NAME] CHASHIKA [PERSON_NAME] [PERSON_…" at bounding box center [208, 374] width 91 height 23
select select "46712"
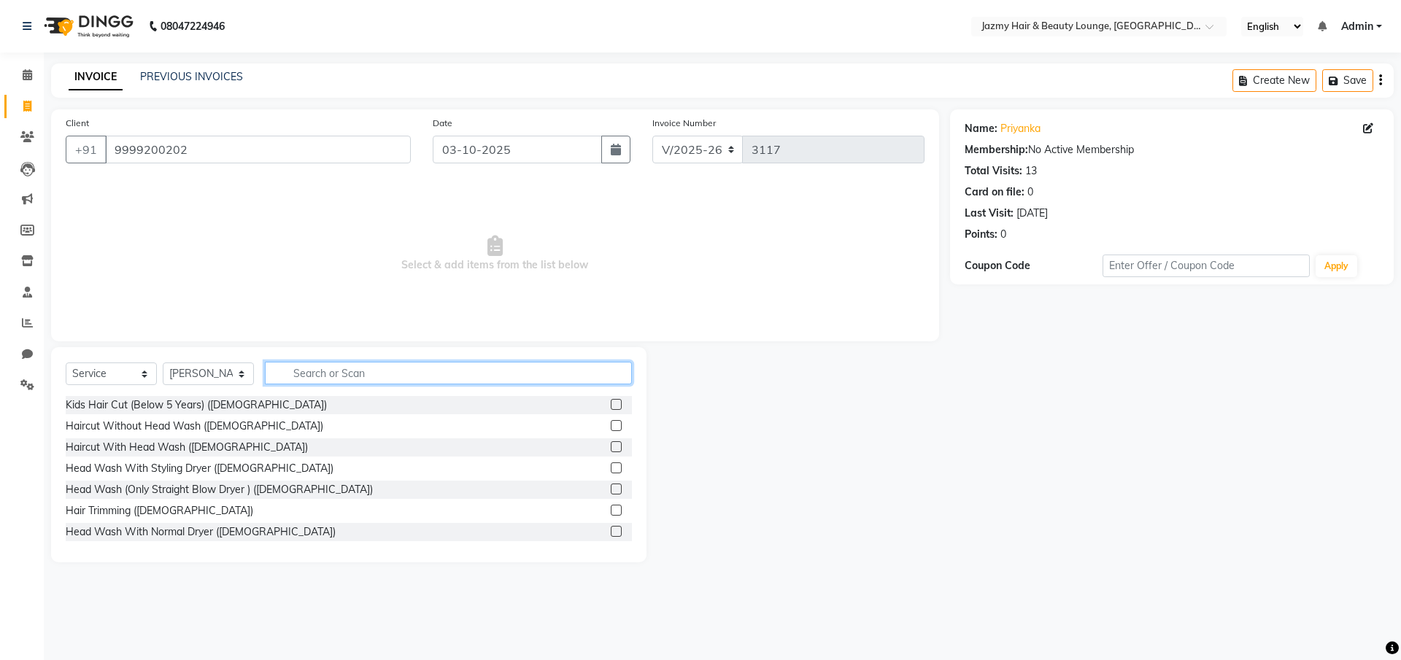
click at [398, 363] on input "text" at bounding box center [448, 373] width 367 height 23
type input "haircut"
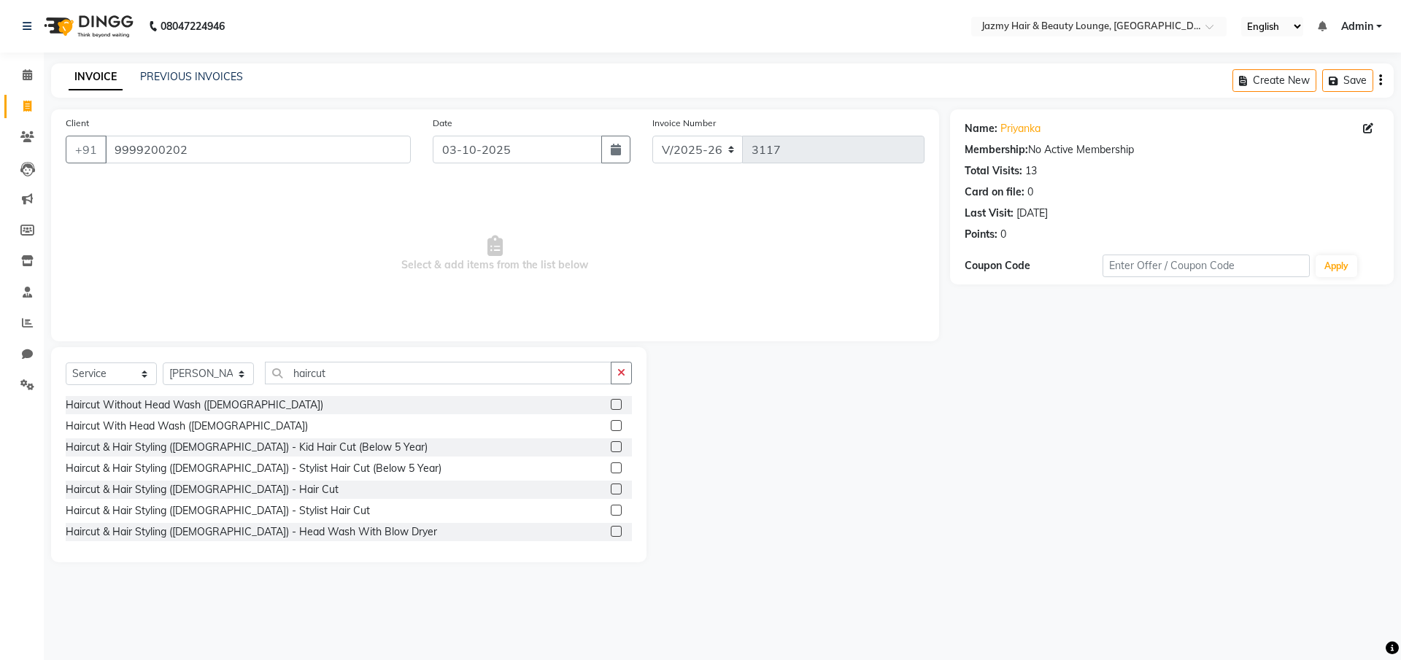
click at [611, 484] on label at bounding box center [616, 489] width 11 height 11
click at [611, 485] on input "checkbox" at bounding box center [615, 489] width 9 height 9
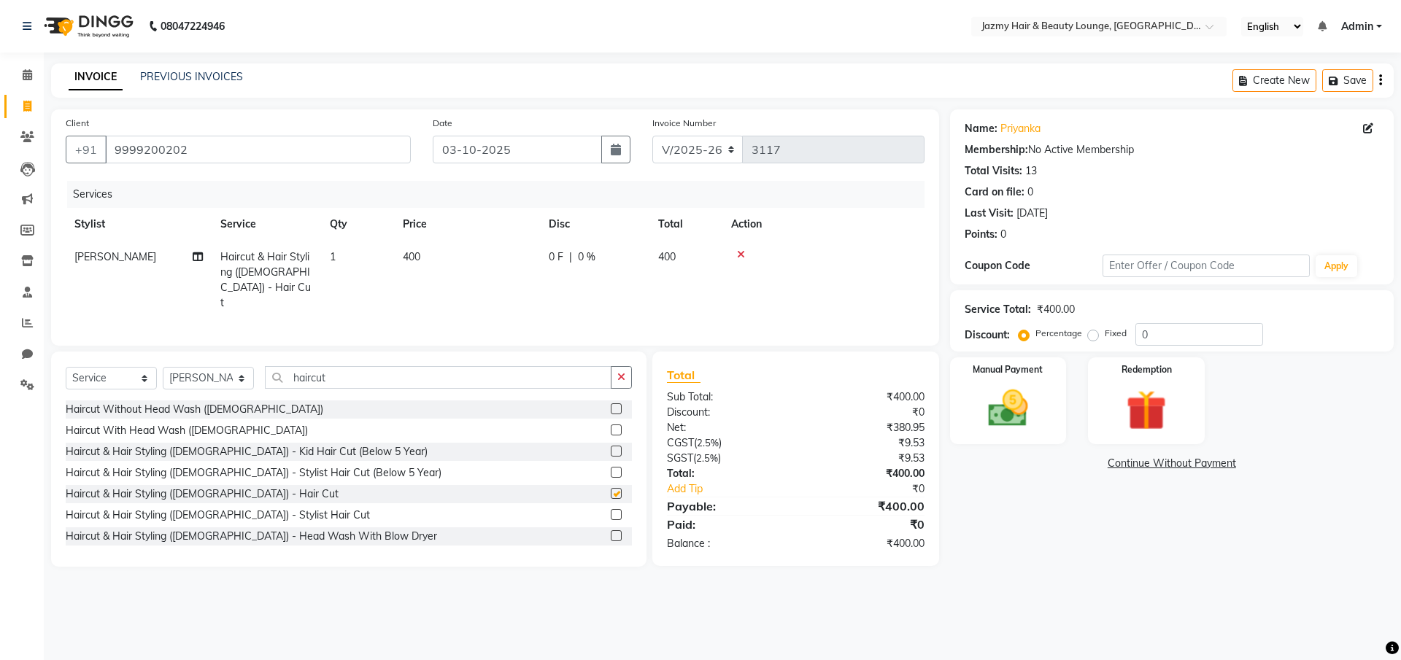
checkbox input "false"
click at [496, 373] on input "haircut" at bounding box center [438, 377] width 347 height 23
type input "h"
click at [611, 488] on label at bounding box center [616, 493] width 11 height 11
click at [611, 490] on input "checkbox" at bounding box center [615, 494] width 9 height 9
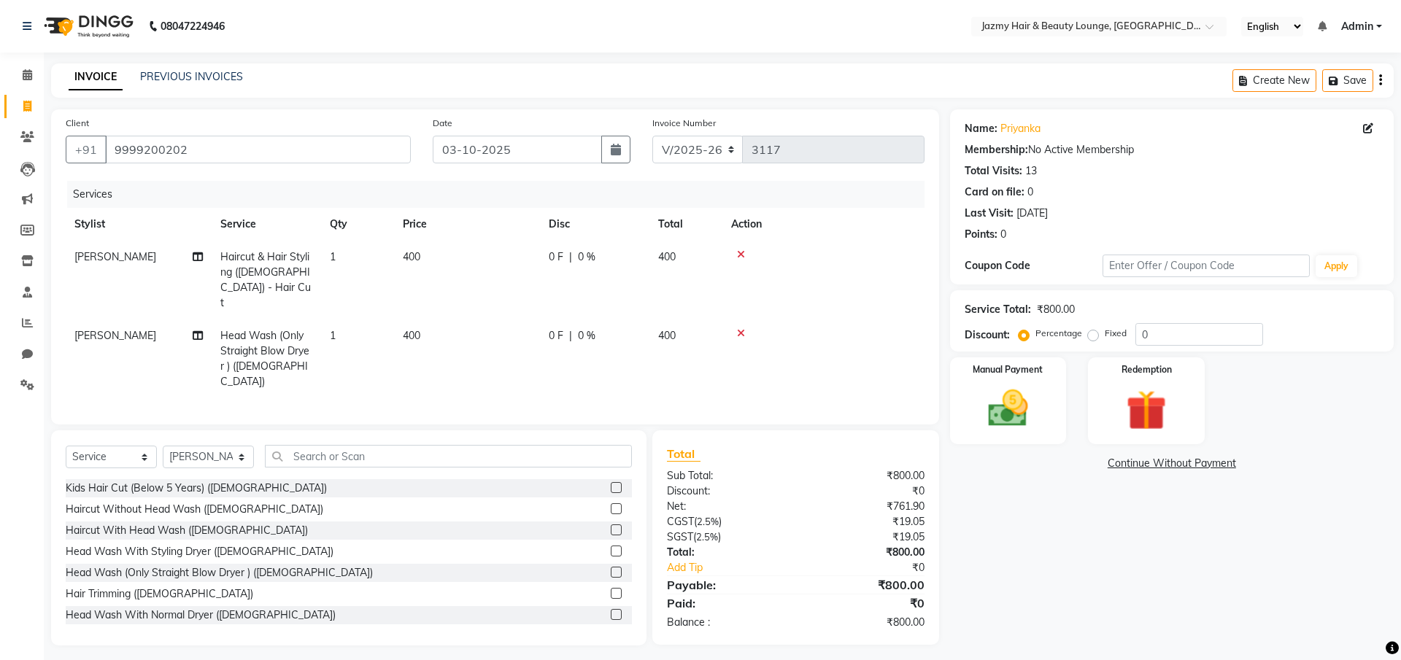
click at [611, 567] on label at bounding box center [616, 572] width 11 height 11
click at [611, 568] on input "checkbox" at bounding box center [615, 572] width 9 height 9
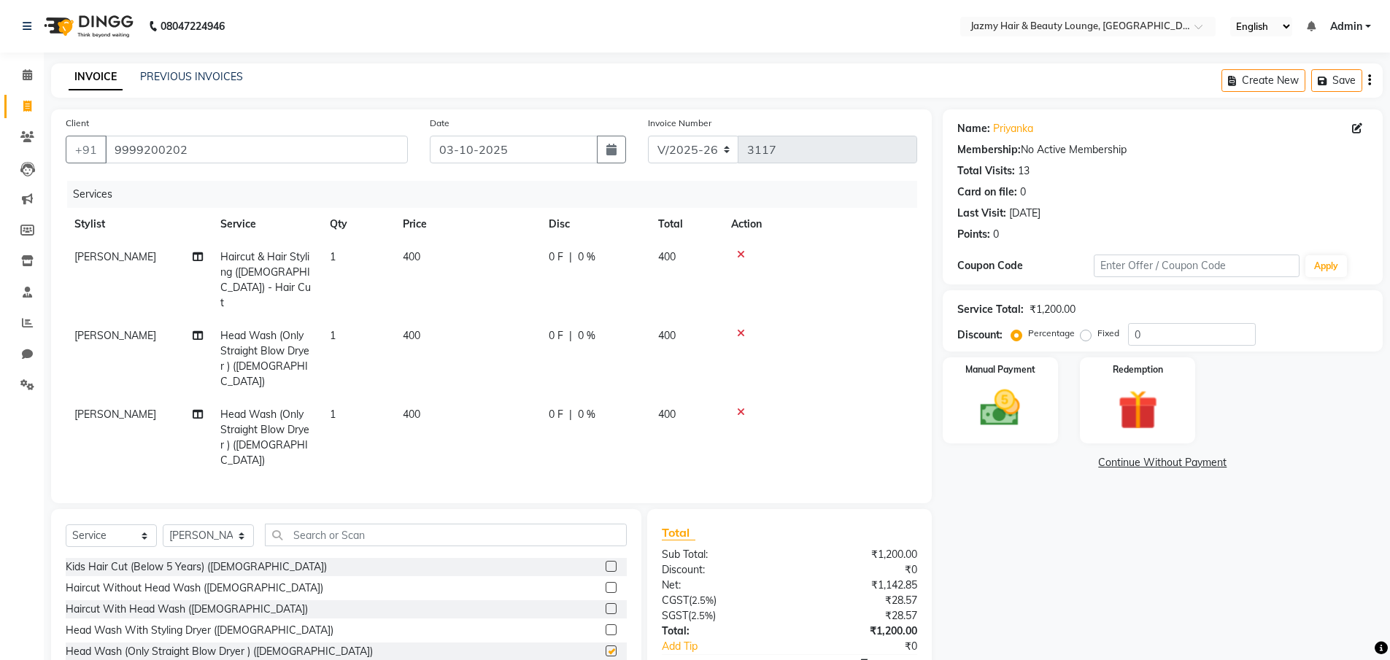
checkbox input "false"
click at [89, 329] on span "[PERSON_NAME]" at bounding box center [115, 335] width 82 height 13
select select "46712"
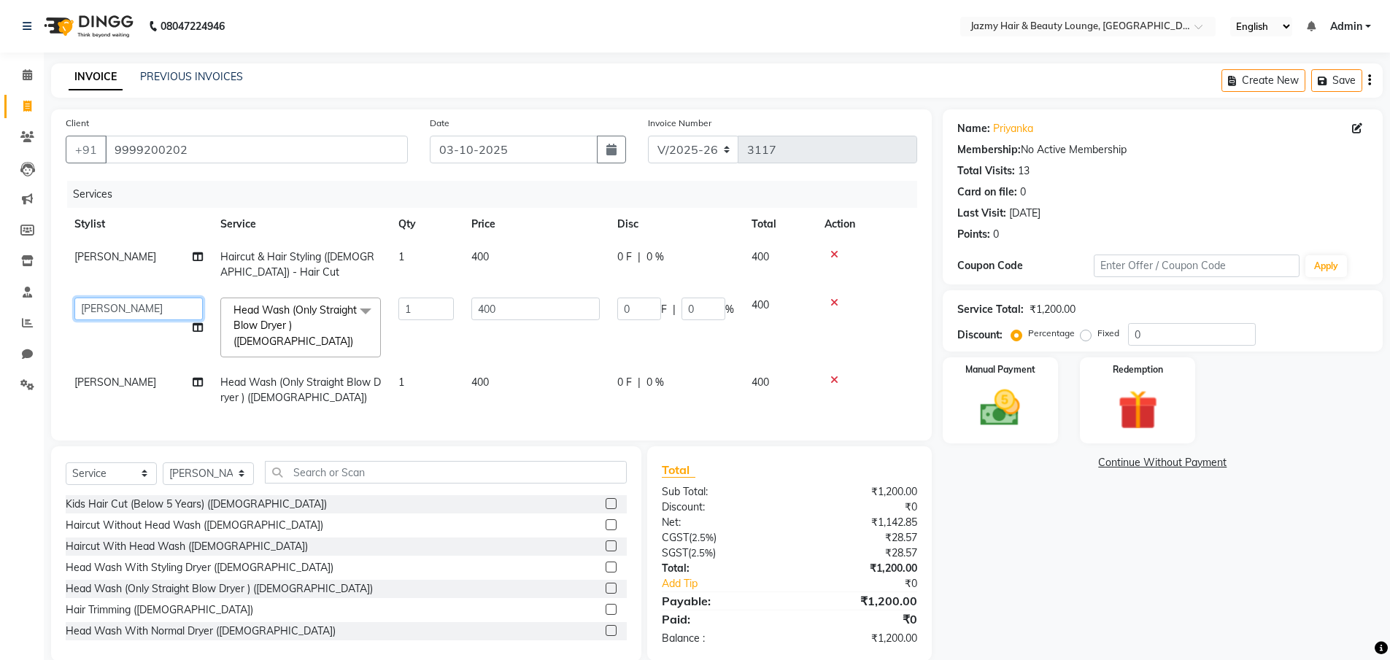
click at [89, 317] on select "AMIT [PERSON_NAME] [PERSON_NAME] CHASHIKA [PERSON_NAME] [PERSON_NAME] [PERSON_N…" at bounding box center [138, 309] width 128 height 23
select select "15747"
click at [119, 383] on td "[PERSON_NAME]" at bounding box center [139, 390] width 146 height 48
select select "46712"
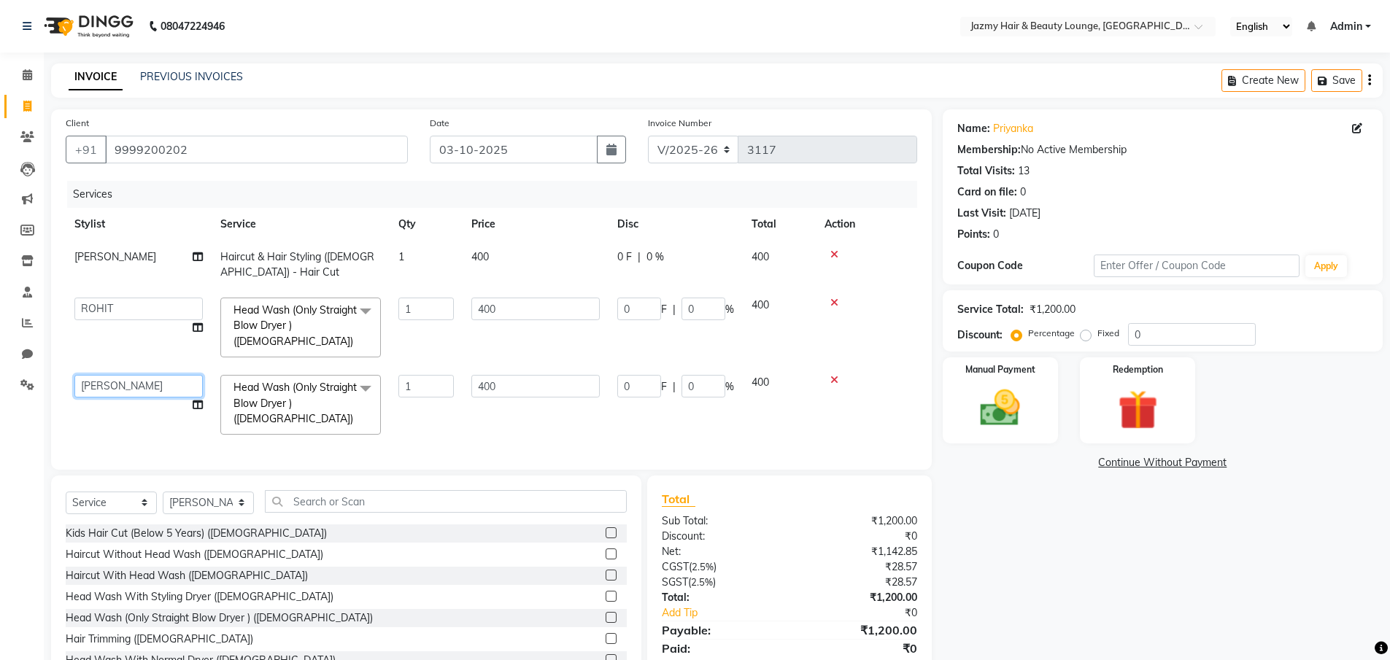
click at [119, 384] on select "AMIT [PERSON_NAME] [PERSON_NAME] CHASHIKA [PERSON_NAME] [PERSON_NAME] [PERSON_N…" at bounding box center [138, 386] width 128 height 23
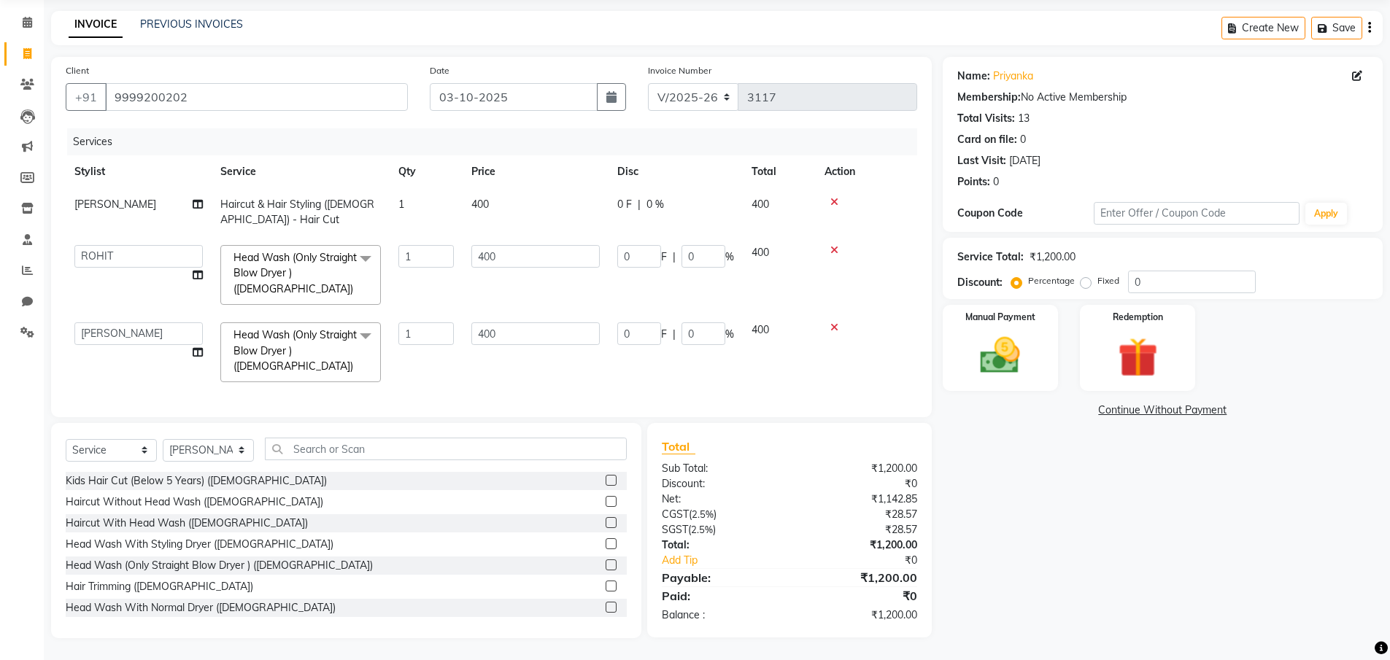
scroll to position [34, 0]
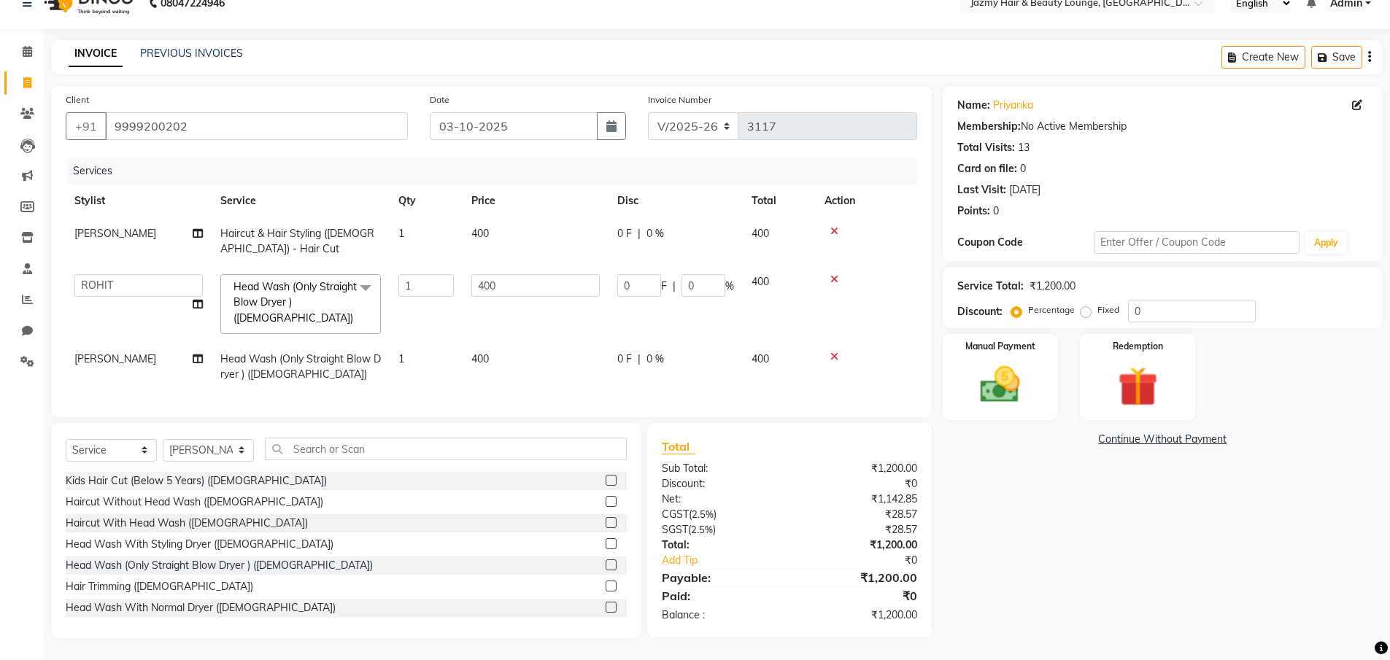
drag, startPoint x: 1366, startPoint y: 384, endPoint x: 1391, endPoint y: 384, distance: 25.5
click at [1390, 384] on html "08047224946 Select Location × Jazmy Hair & Beauty Lounge, New Delhi English ENG…" at bounding box center [695, 307] width 1390 height 660
click at [80, 352] on span "[PERSON_NAME]" at bounding box center [115, 358] width 82 height 13
select select "46712"
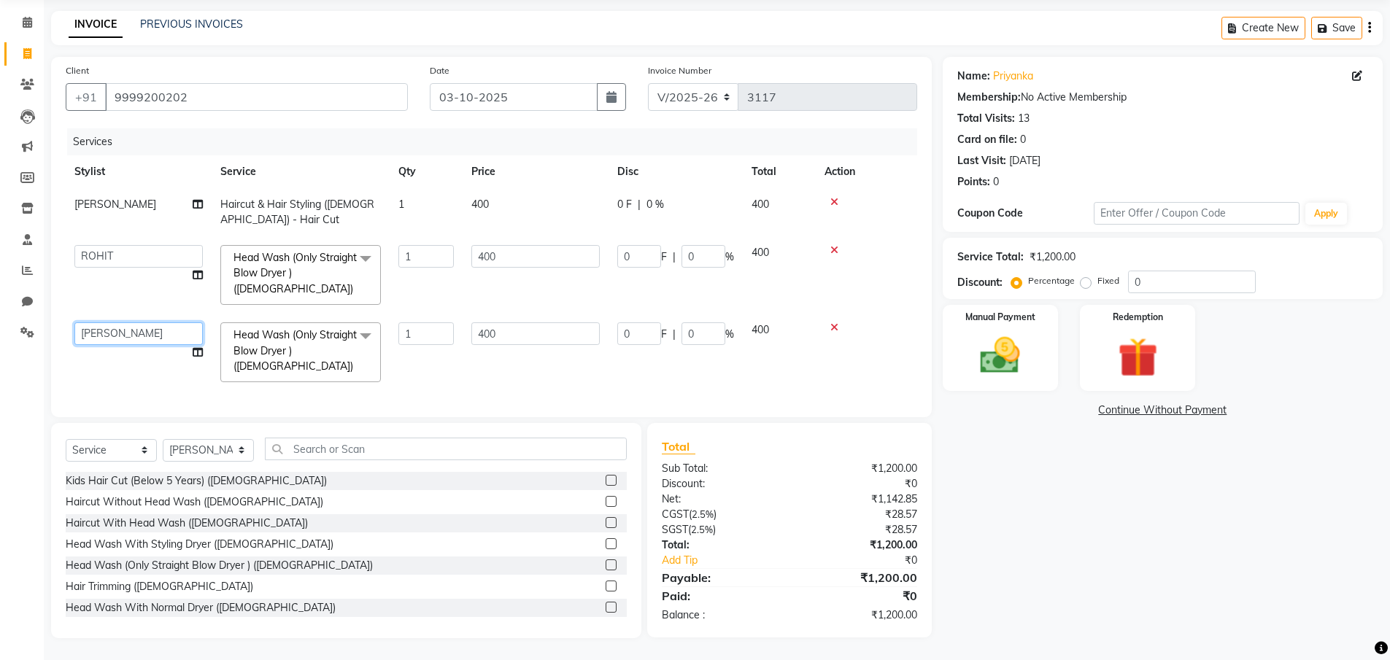
click at [99, 324] on select "AMIT [PERSON_NAME] [PERSON_NAME] CHASHIKA [PERSON_NAME] [PERSON_NAME] [PERSON_N…" at bounding box center [138, 333] width 128 height 23
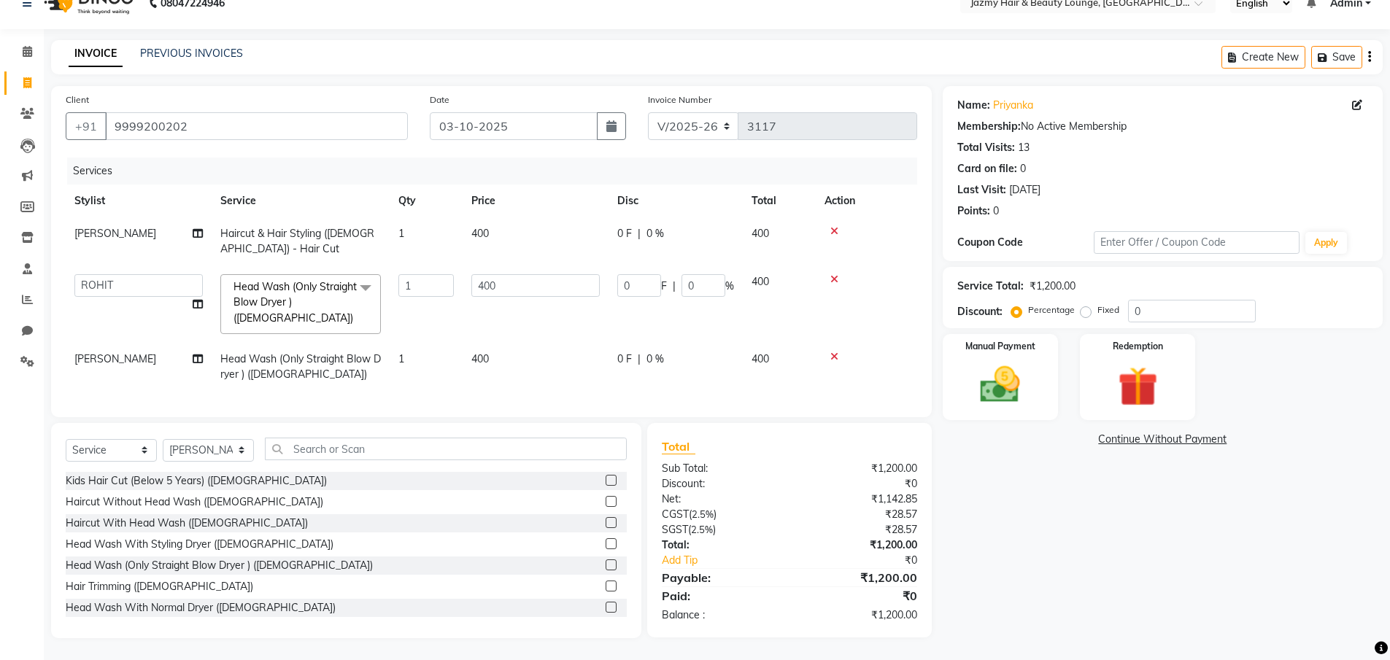
scroll to position [34, 0]
click at [97, 353] on span "[PERSON_NAME]" at bounding box center [115, 358] width 82 height 13
select select "46712"
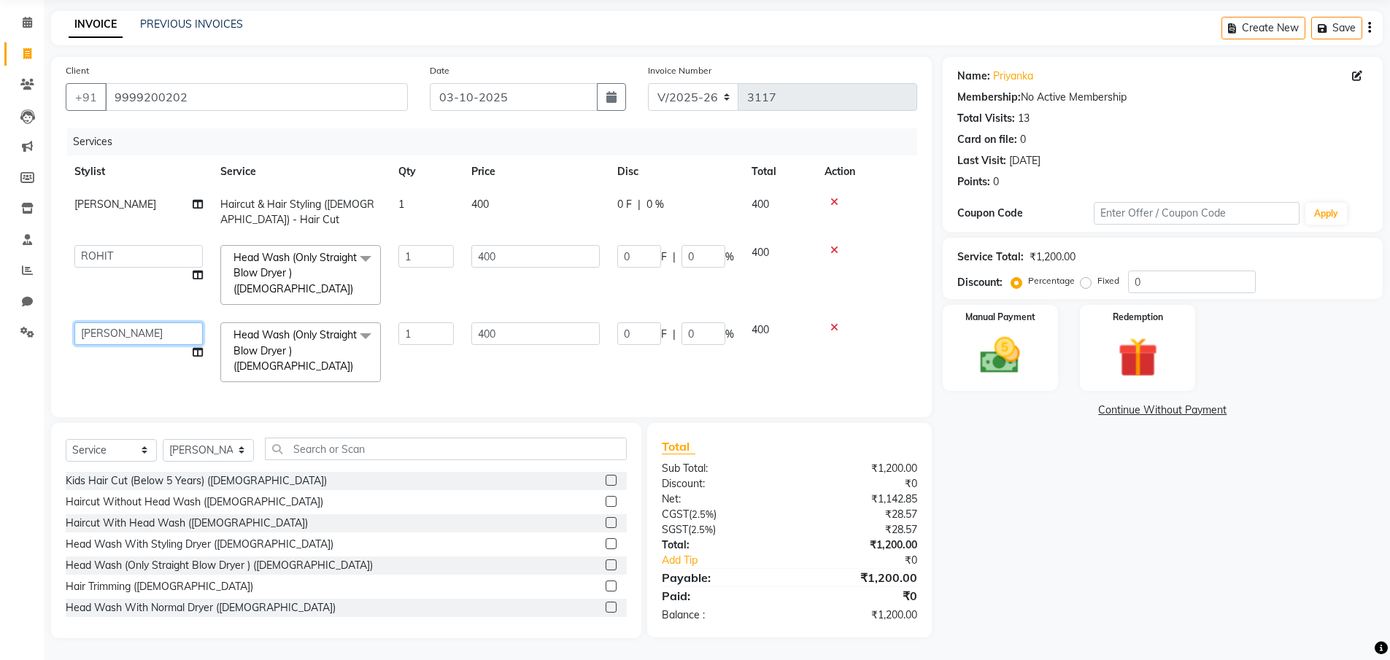
click at [104, 327] on select "AMIT [PERSON_NAME] [PERSON_NAME] CHASHIKA [PERSON_NAME] [PERSON_NAME] [PERSON_N…" at bounding box center [138, 333] width 128 height 23
select select "92281"
click at [1133, 271] on input "0" at bounding box center [1192, 282] width 128 height 23
type input "20"
type input "80"
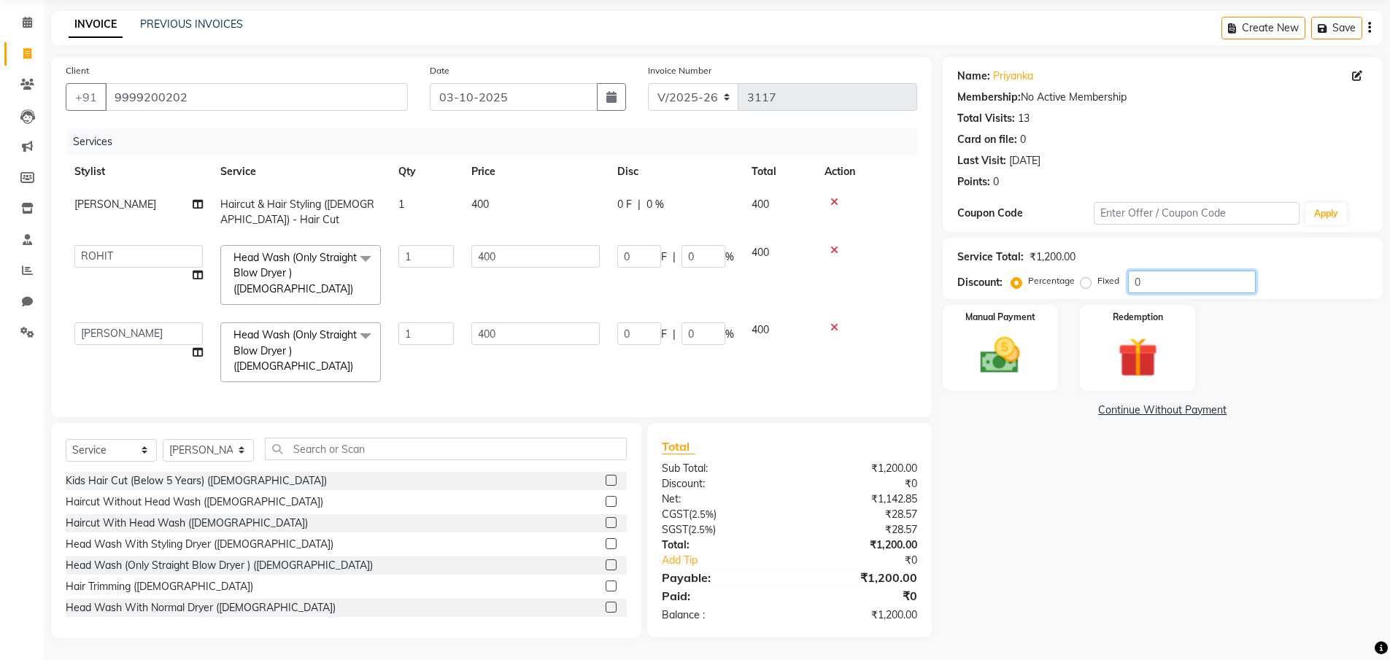
type input "20"
type input "80"
type input "20"
click at [1004, 350] on img at bounding box center [1000, 355] width 67 height 47
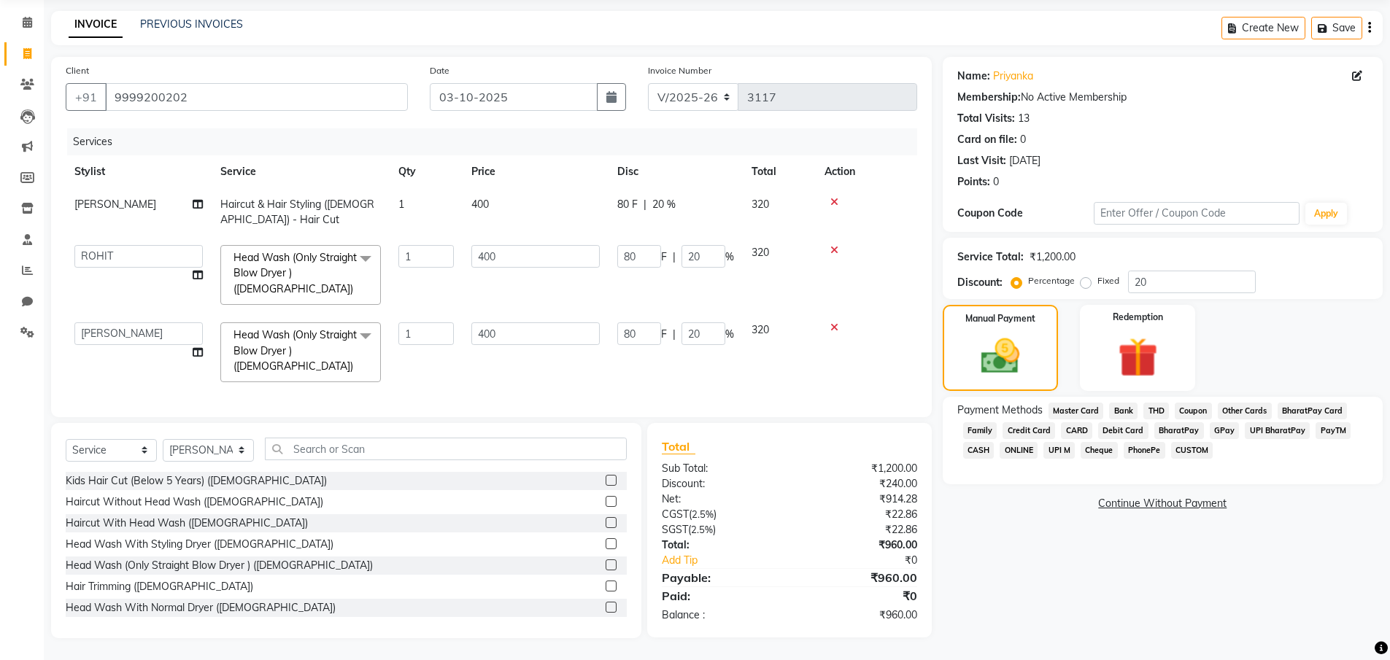
click at [989, 442] on span "CASH" at bounding box center [978, 450] width 31 height 17
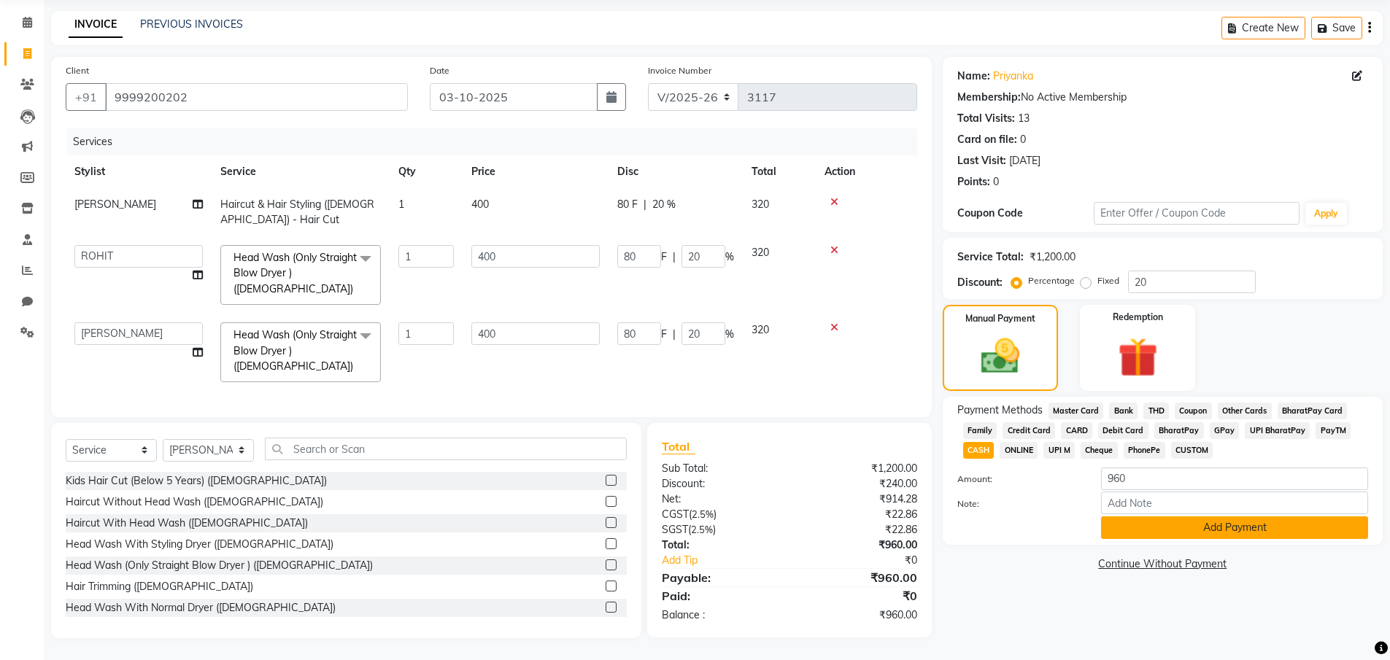
click at [1201, 517] on button "Add Payment" at bounding box center [1234, 528] width 267 height 23
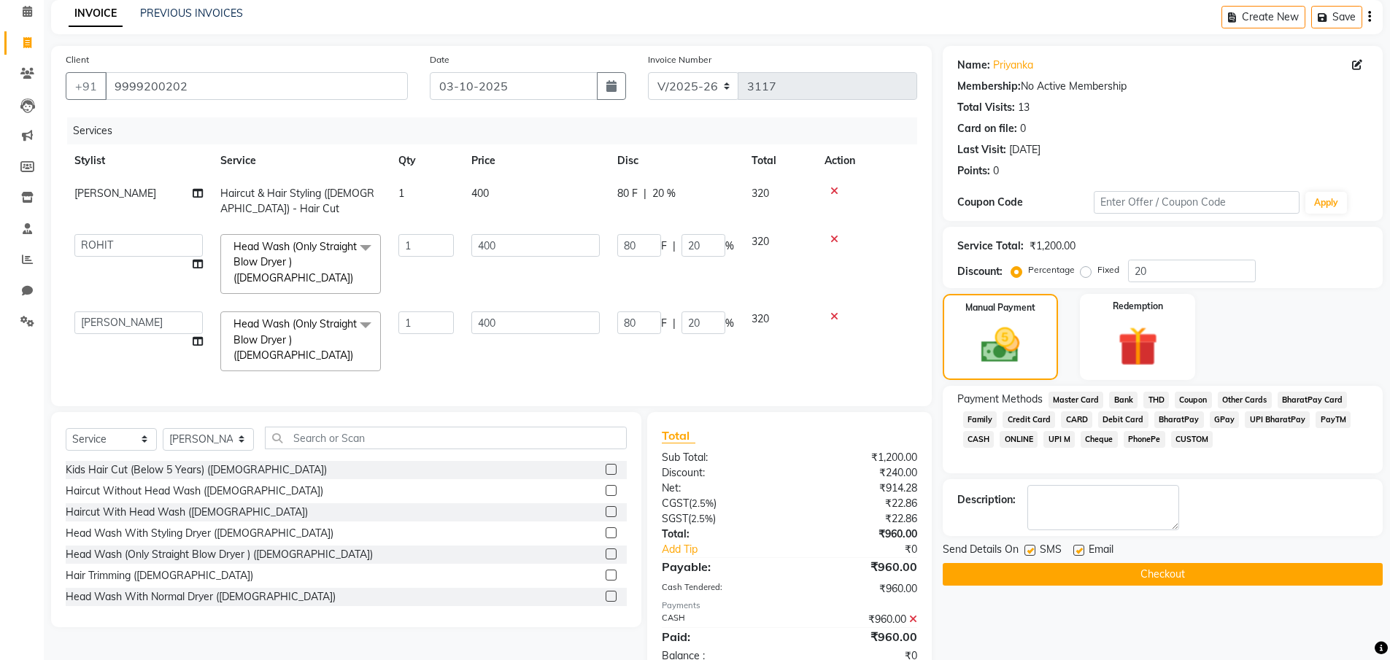
click at [1194, 568] on button "Checkout" at bounding box center [1163, 574] width 440 height 23
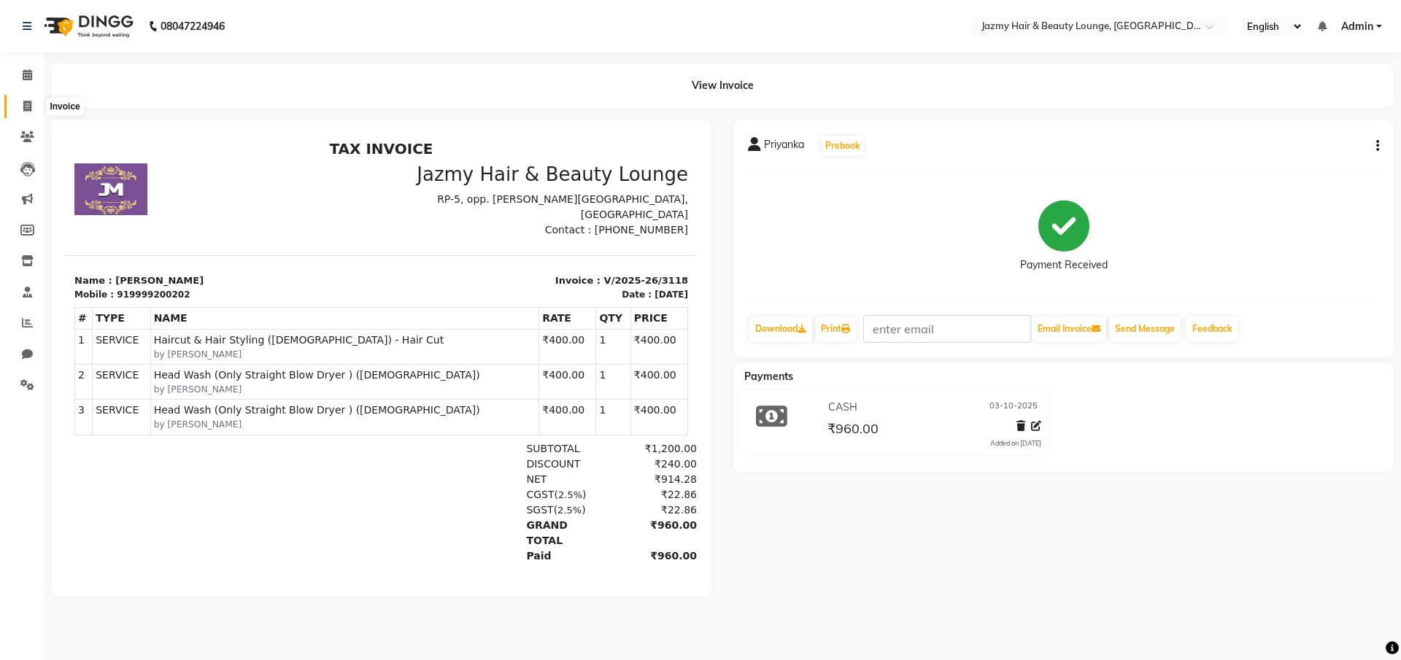
click at [22, 110] on span at bounding box center [28, 106] width 26 height 17
select select "service"
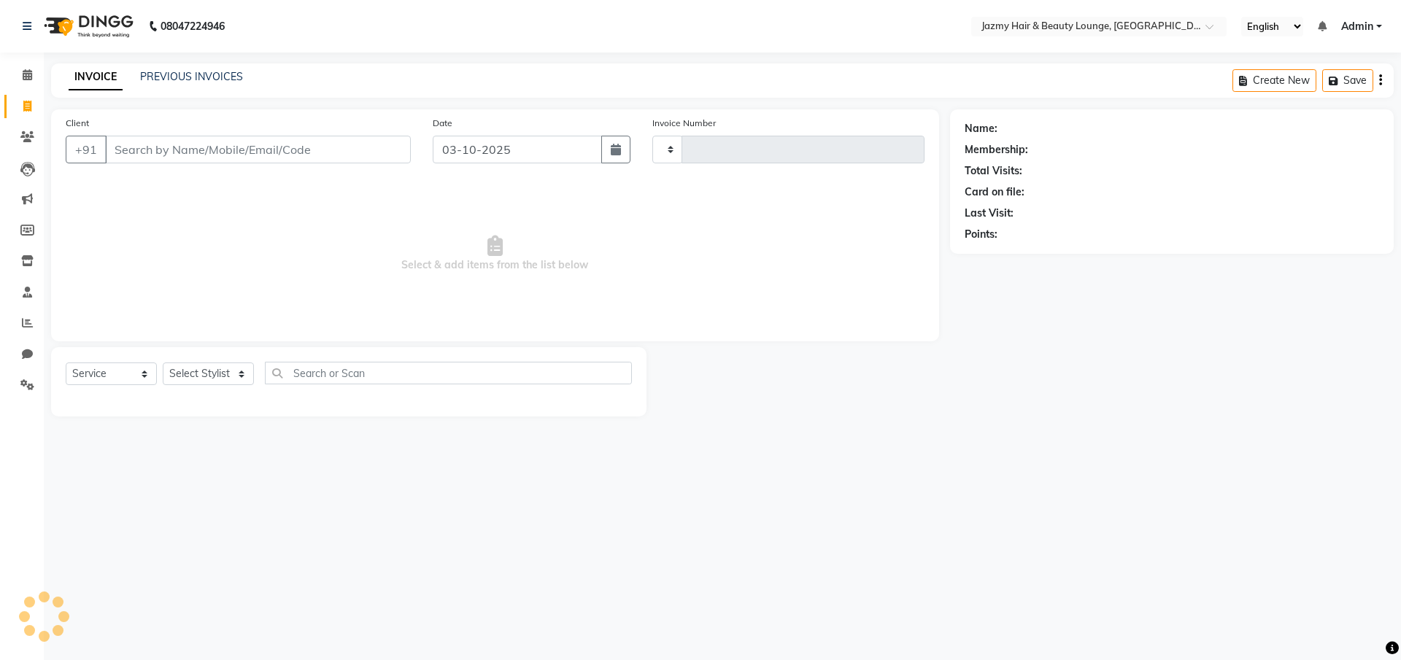
type input "3119"
select select "759"
click at [197, 81] on link "PREVIOUS INVOICES" at bounding box center [191, 76] width 103 height 13
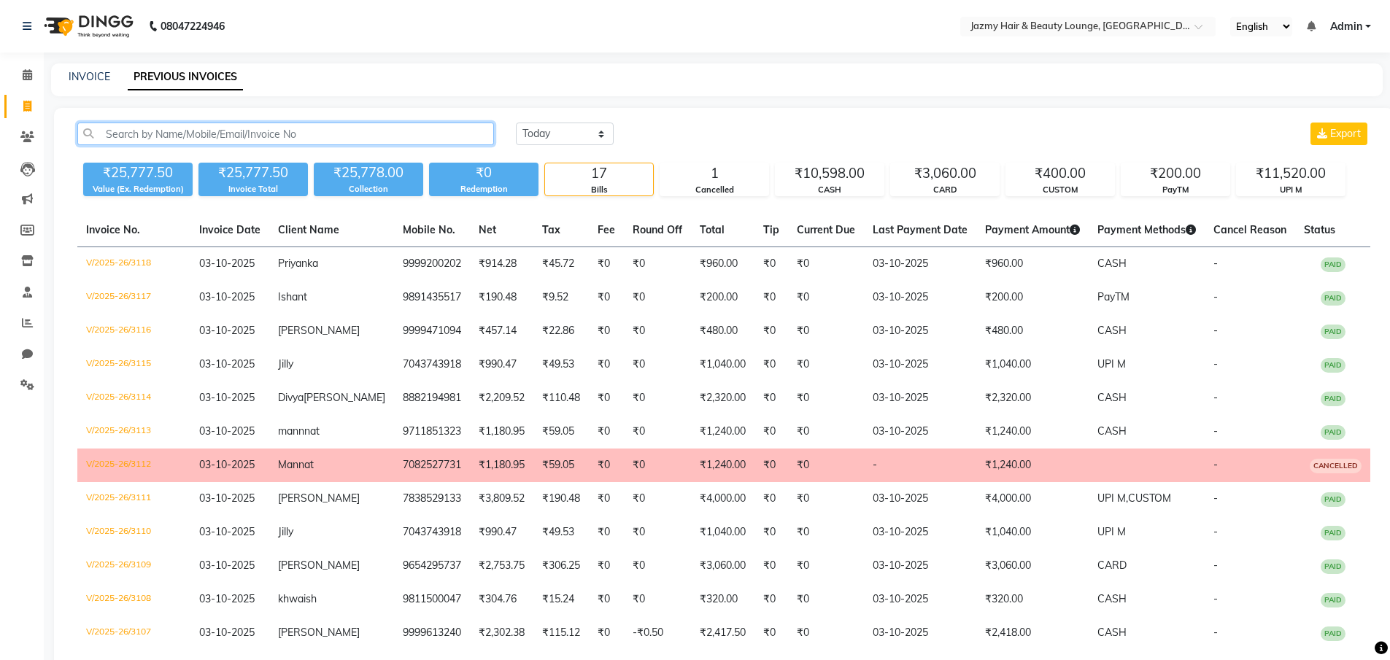
click at [210, 131] on input "text" at bounding box center [285, 134] width 417 height 23
click at [74, 75] on link "INVOICE" at bounding box center [90, 76] width 42 height 13
select select "service"
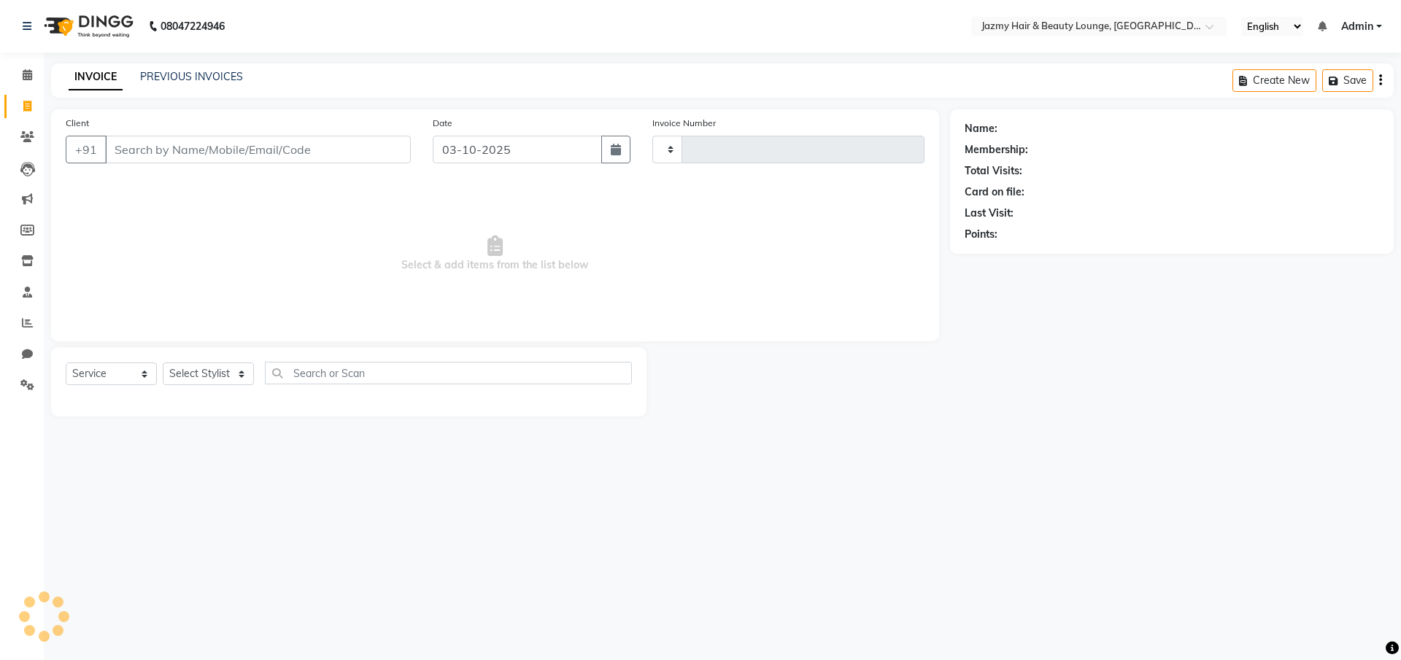
type input "3119"
select select "759"
click at [147, 372] on select "Select Service Product Membership Package Voucher Prepaid Gift Card" at bounding box center [111, 374] width 91 height 23
select select "product"
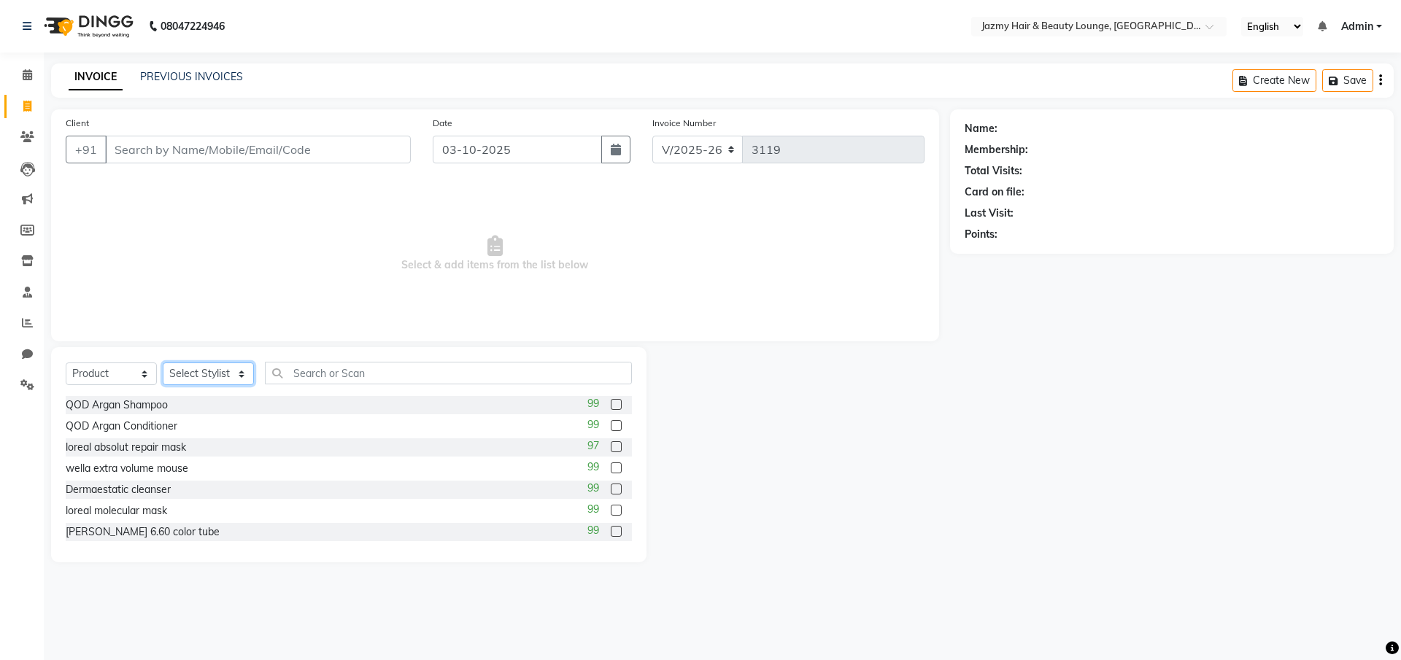
click at [223, 369] on select "Select Stylist AMIT [PERSON_NAME] [PERSON_NAME] CHASHIKA [PERSON_NAME] [PERSON_…" at bounding box center [208, 374] width 91 height 23
select select "12533"
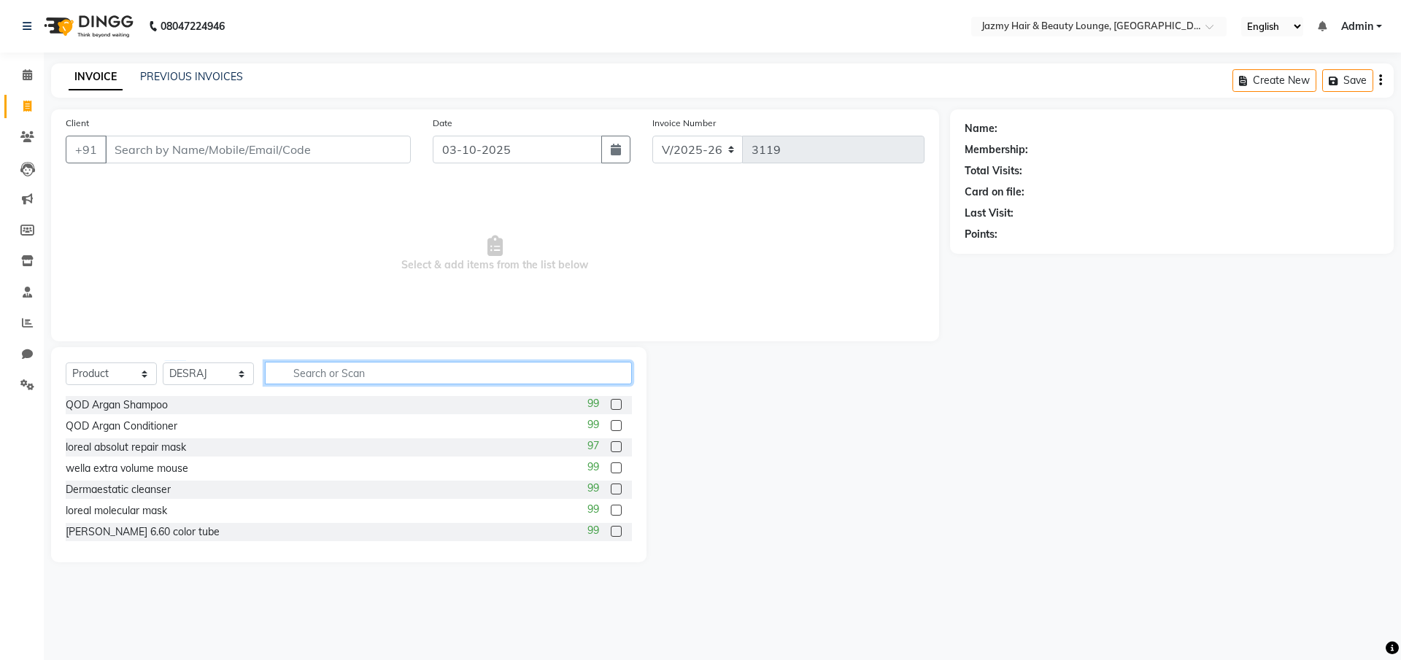
click at [296, 379] on input "text" at bounding box center [448, 373] width 367 height 23
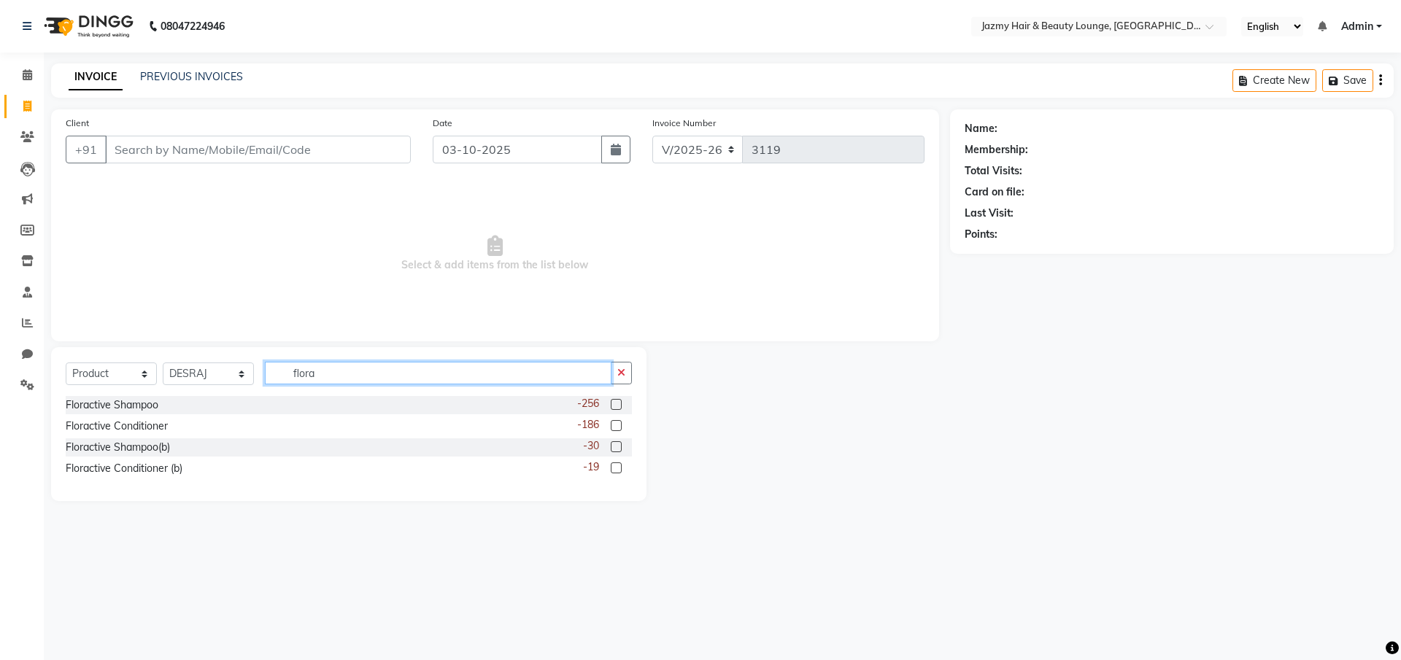
type input "flora"
click at [614, 404] on label at bounding box center [616, 404] width 11 height 11
click at [614, 404] on input "checkbox" at bounding box center [615, 405] width 9 height 9
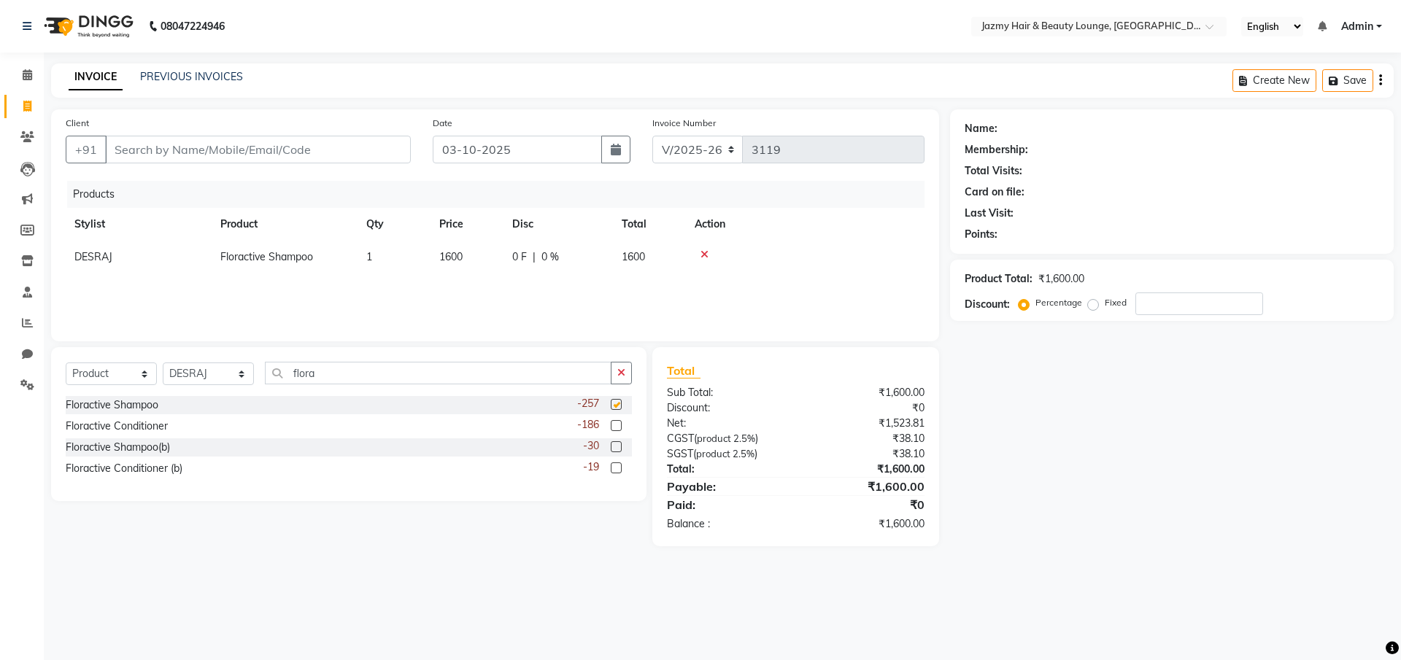
checkbox input "false"
click at [616, 422] on label at bounding box center [616, 425] width 11 height 11
click at [616, 422] on input "checkbox" at bounding box center [615, 426] width 9 height 9
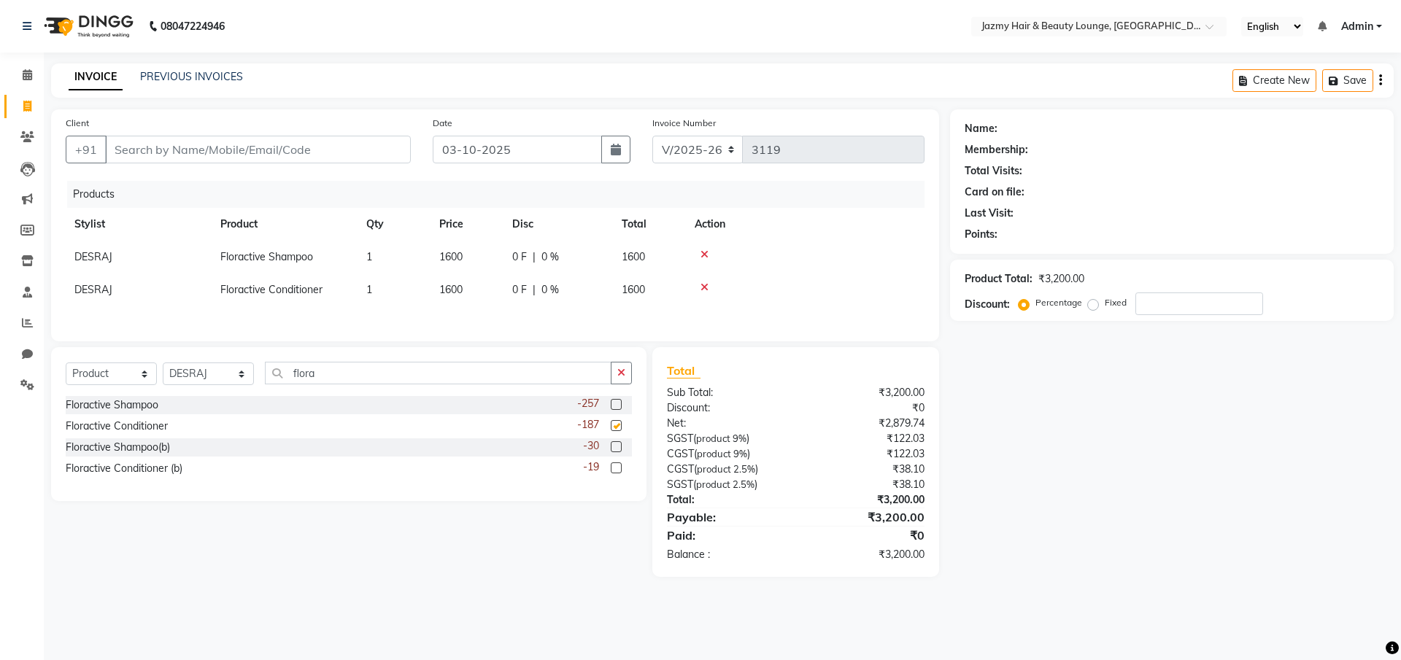
checkbox input "false"
click at [450, 252] on span "1600" at bounding box center [450, 256] width 23 height 13
select select "12533"
click at [460, 262] on input "1600" at bounding box center [466, 260] width 55 height 23
type input "1700"
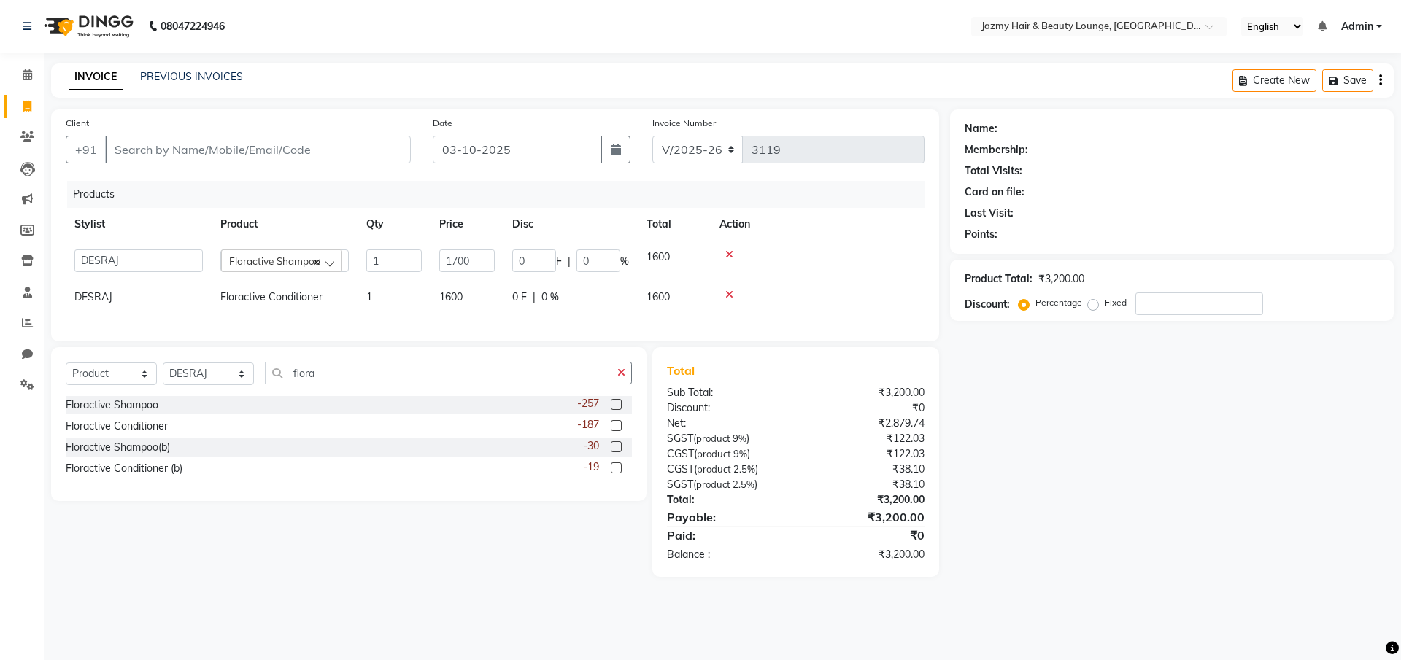
click at [449, 287] on td "1600" at bounding box center [466, 297] width 73 height 33
select select "12533"
click at [459, 294] on input "1600" at bounding box center [466, 293] width 55 height 23
type input "1700"
click at [1188, 501] on div "Name: Membership: Total Visits: Card on file: Last Visit: Points: Product Total…" at bounding box center [1177, 343] width 454 height 468
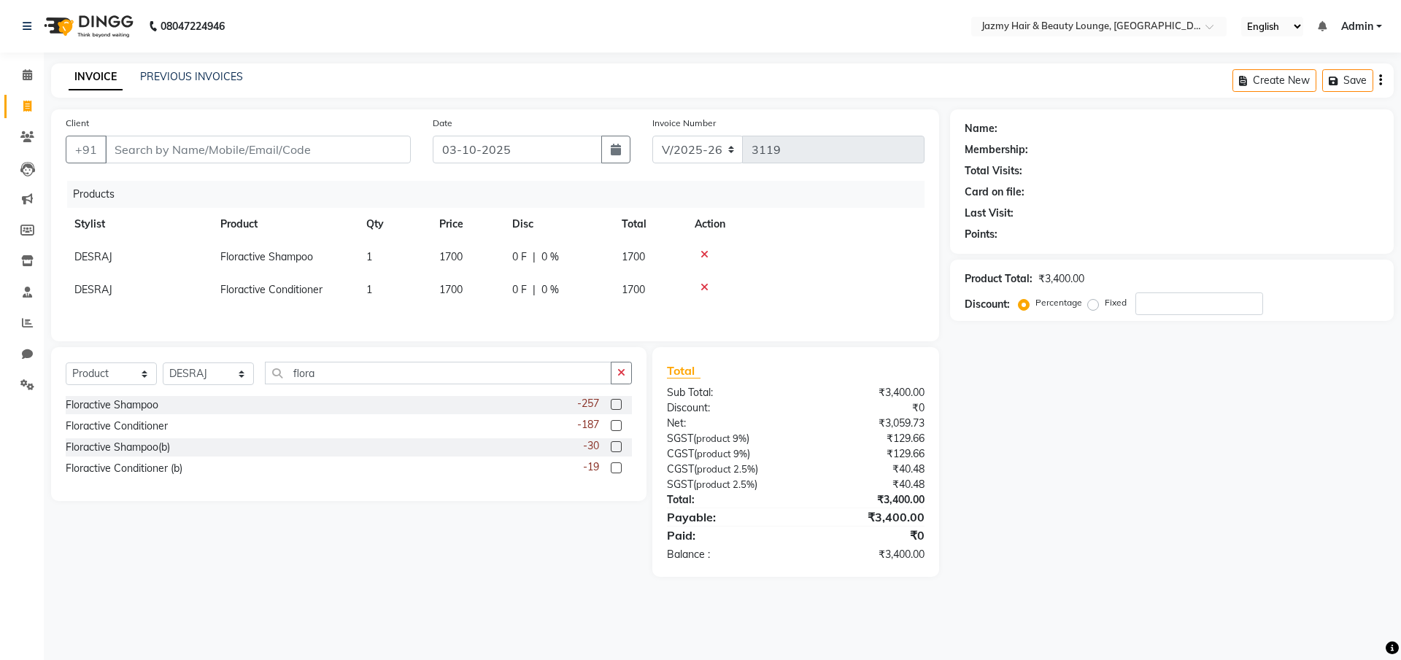
click at [1131, 301] on div "Percentage Fixed" at bounding box center [1078, 303] width 114 height 19
click at [387, 147] on input "Client" at bounding box center [258, 150] width 306 height 28
type input "9"
type input "0"
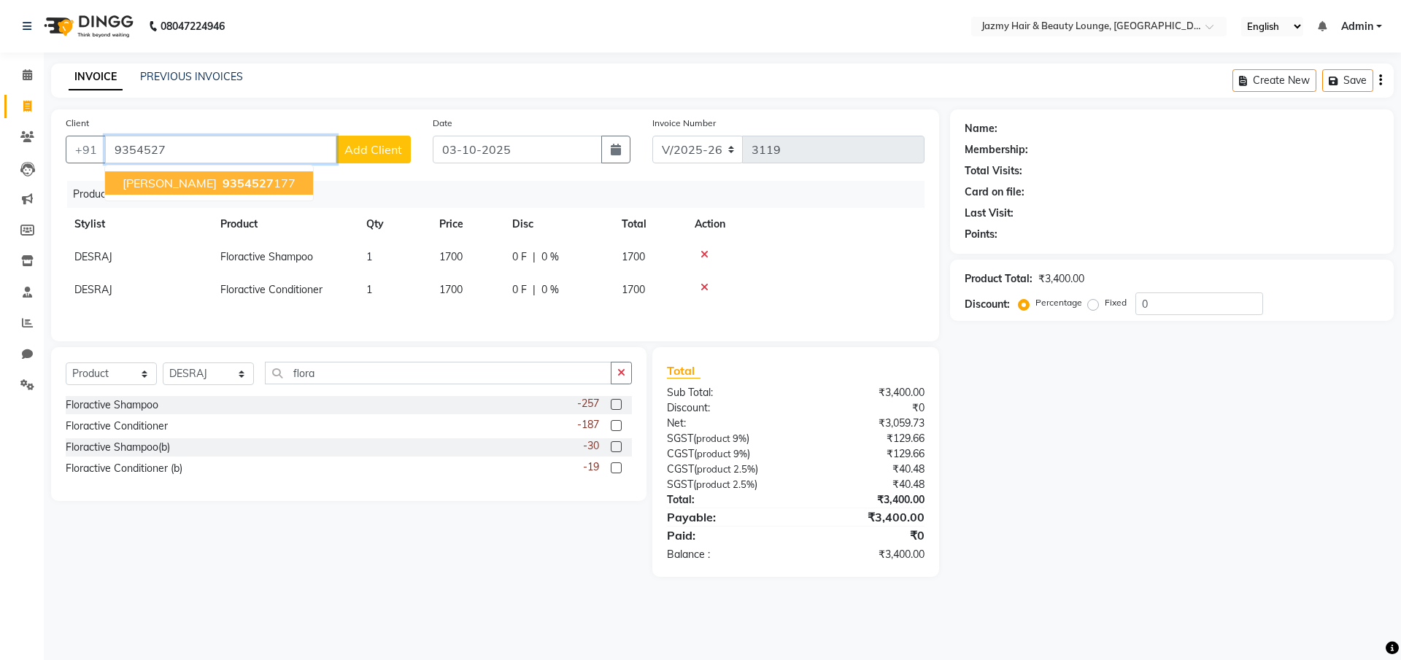
click at [220, 183] on ngb-highlight "9354527 177" at bounding box center [258, 183] width 76 height 15
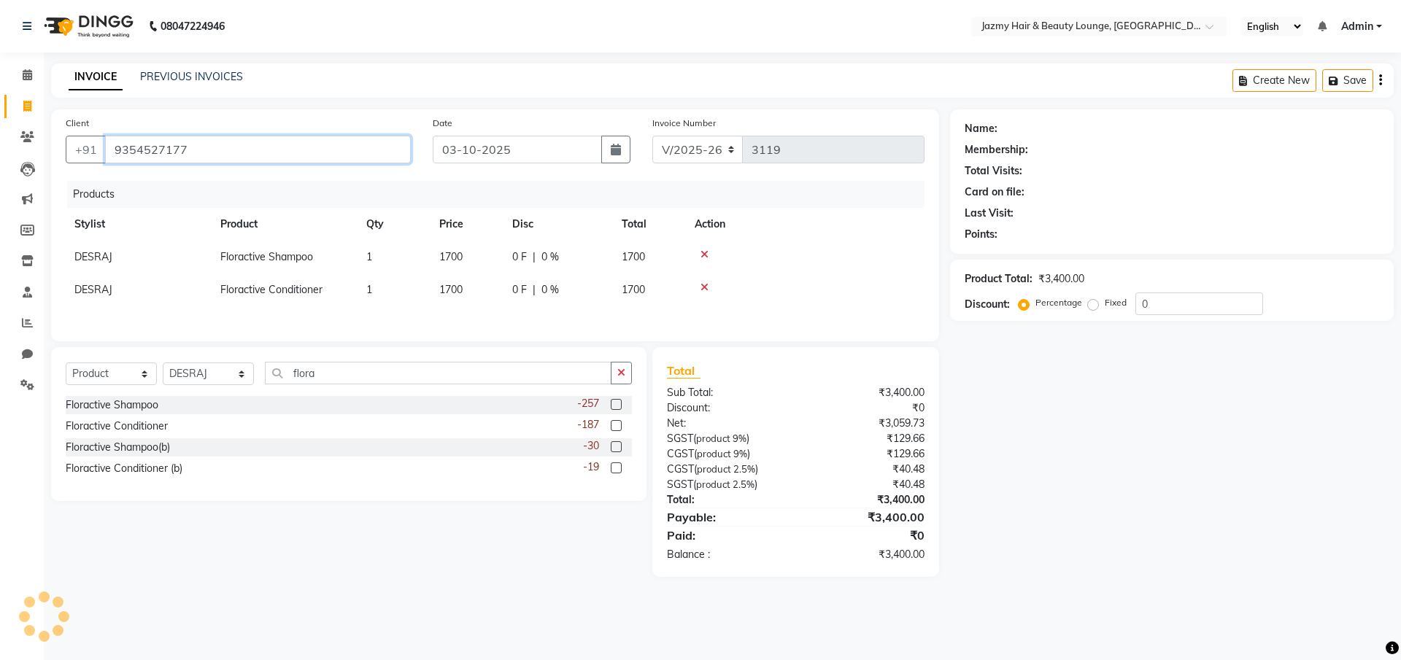
type input "9354527177"
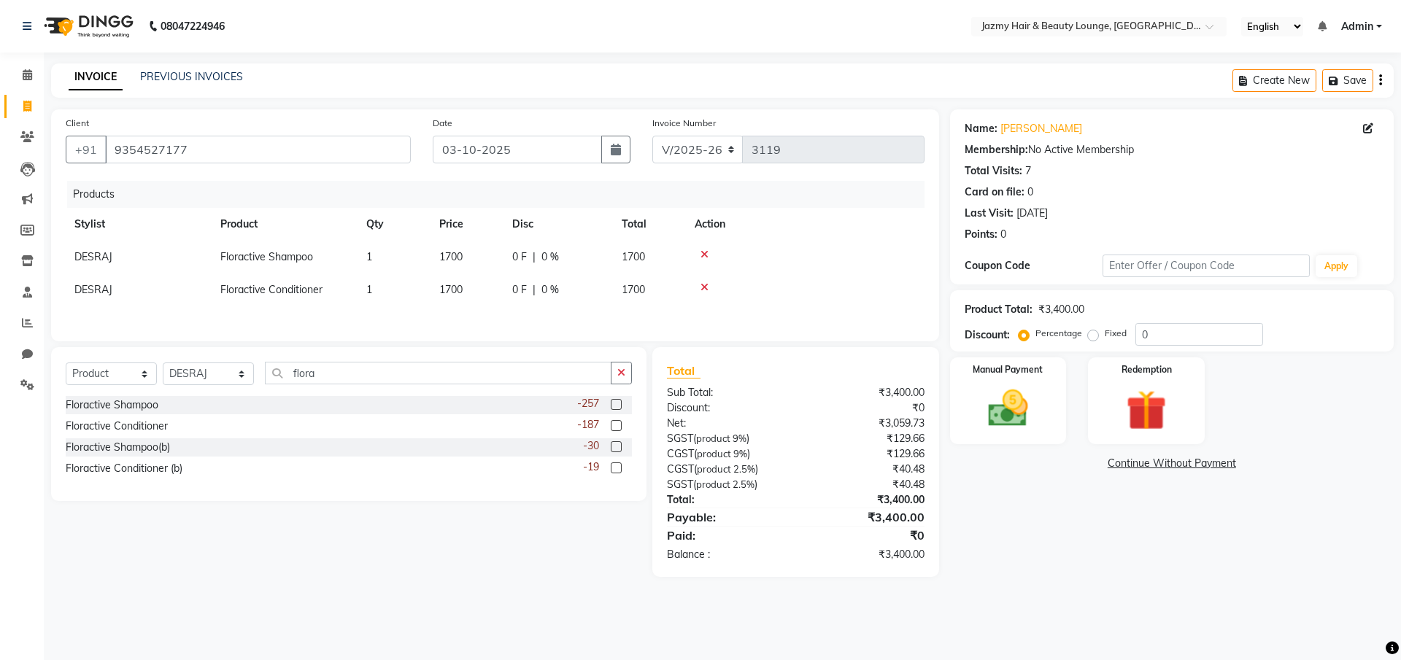
click at [1132, 333] on div "Percentage Fixed" at bounding box center [1078, 334] width 114 height 19
click at [1138, 331] on input "0" at bounding box center [1199, 334] width 128 height 23
type input "20"
click at [1026, 404] on img at bounding box center [1008, 408] width 68 height 48
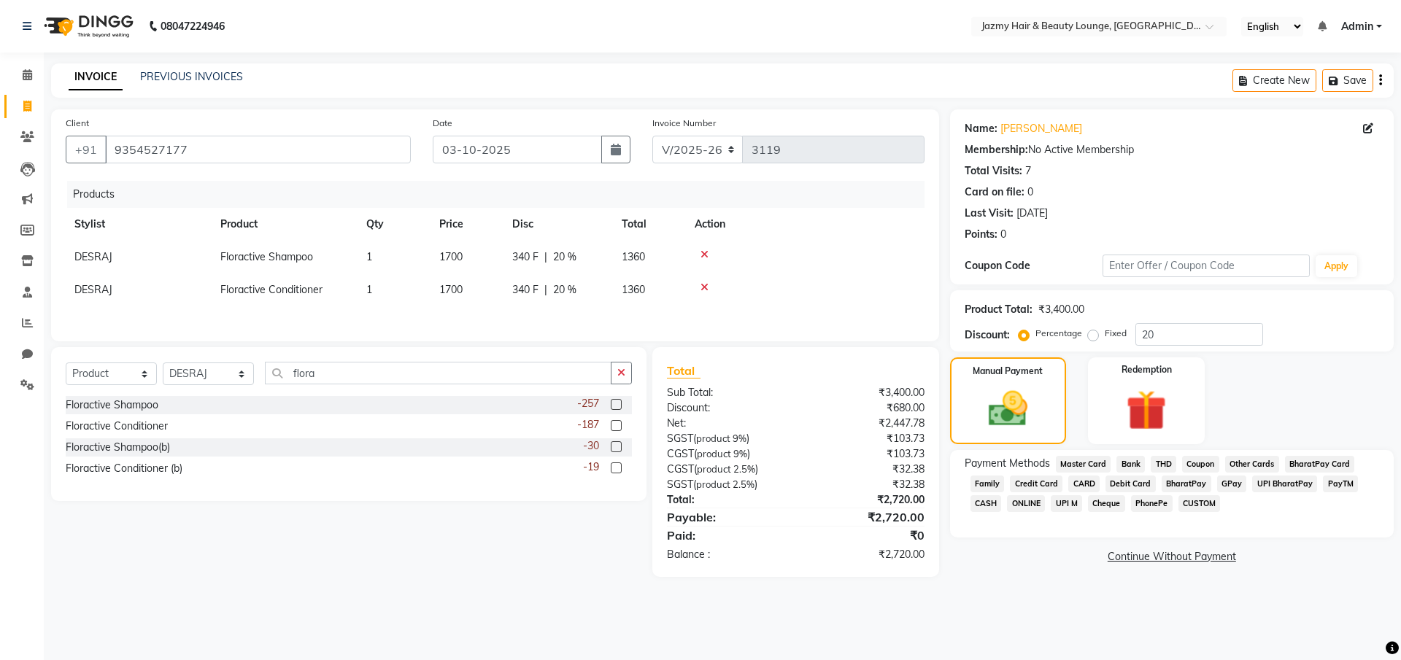
click at [1070, 501] on span "UPI M" at bounding box center [1066, 503] width 31 height 17
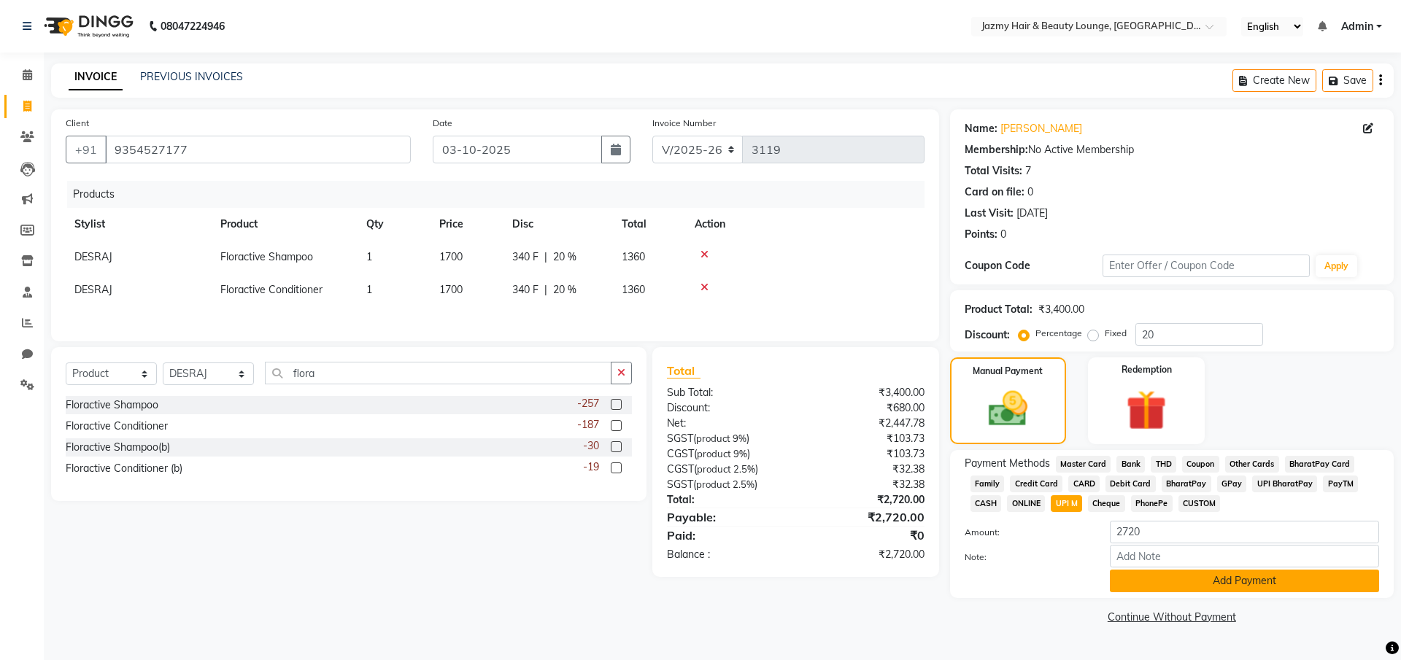
click at [1260, 581] on button "Add Payment" at bounding box center [1244, 581] width 269 height 23
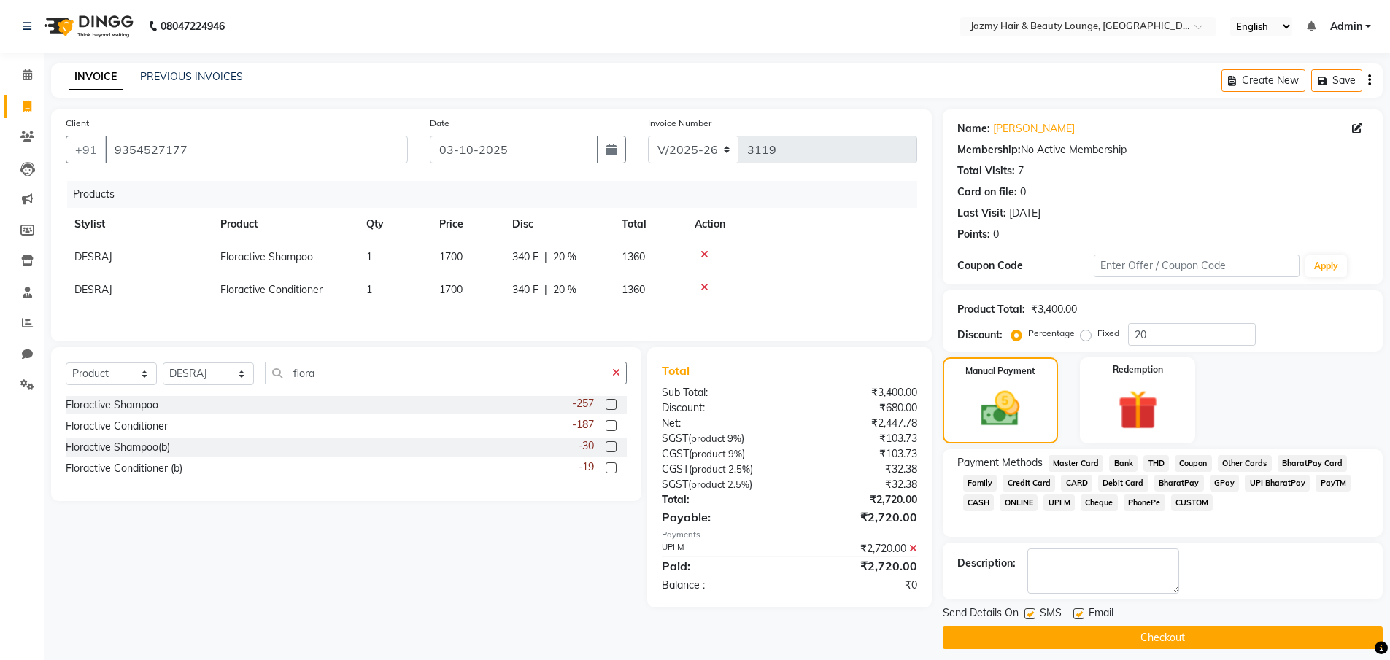
click at [1255, 638] on button "Checkout" at bounding box center [1163, 638] width 440 height 23
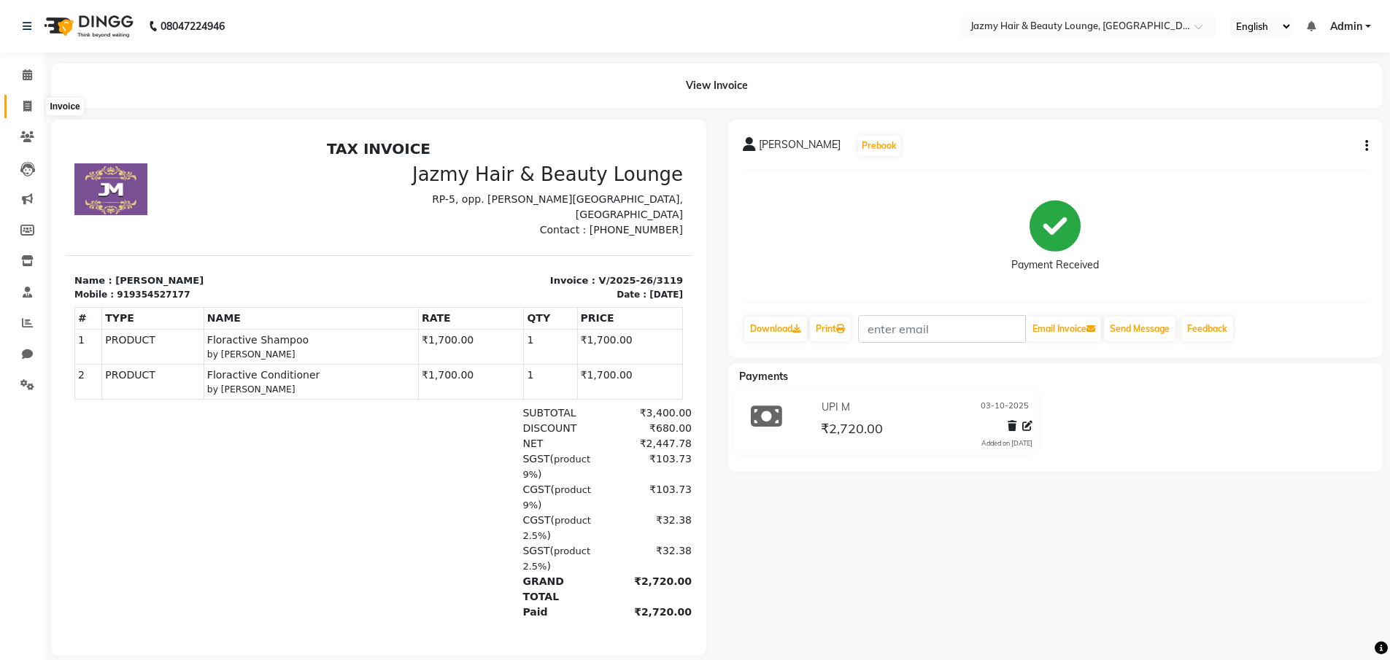
click at [24, 107] on icon at bounding box center [27, 106] width 8 height 11
select select "service"
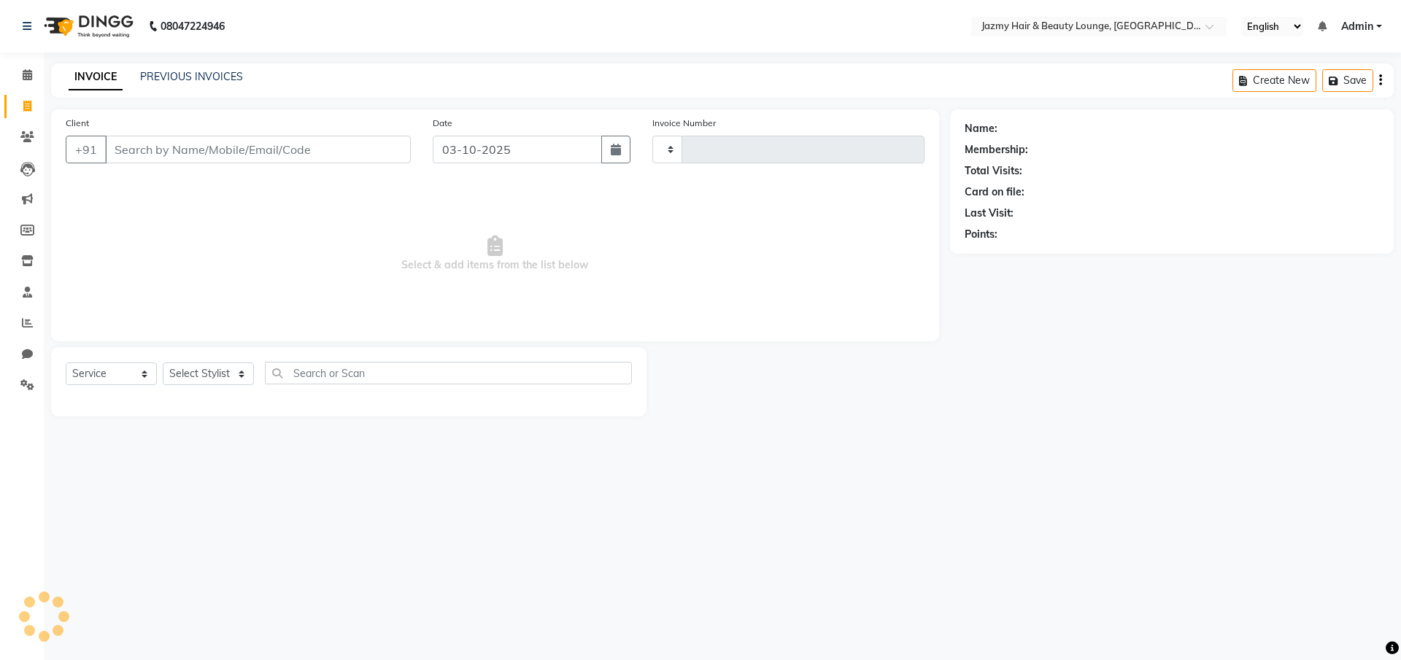
type input "3120"
select select "759"
click at [166, 75] on link "PREVIOUS INVOICES" at bounding box center [191, 76] width 103 height 13
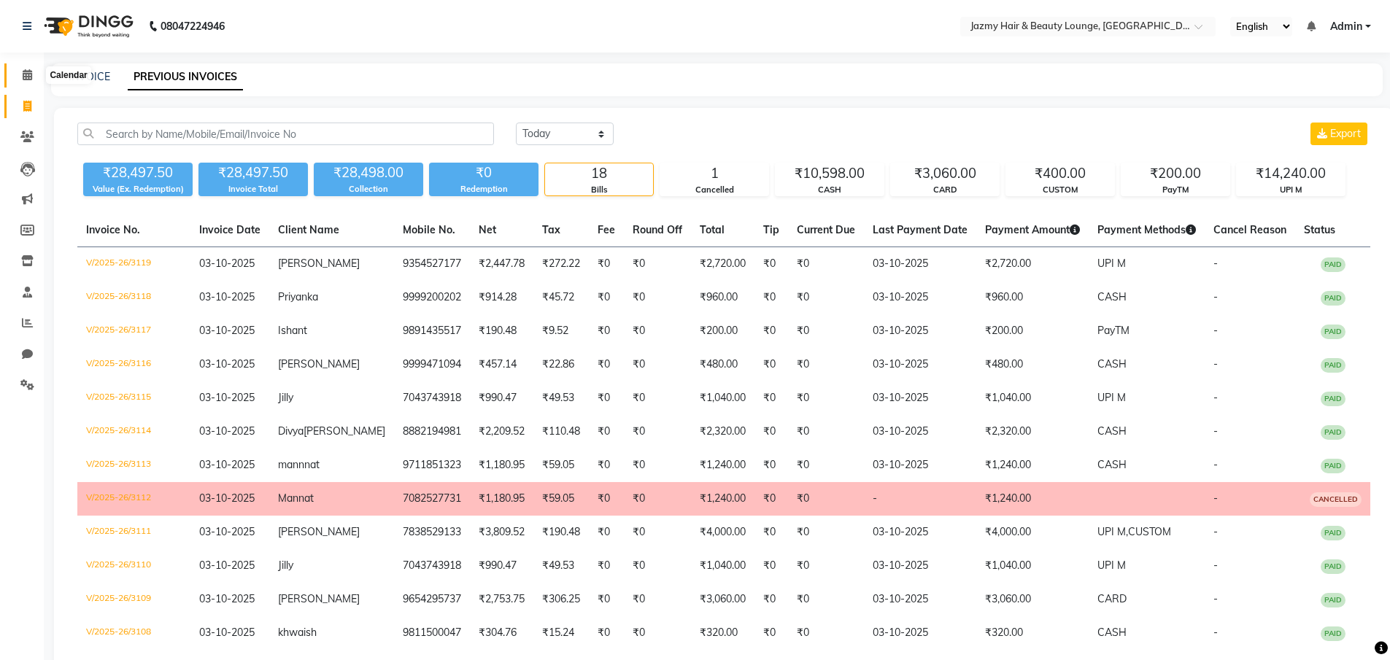
click at [36, 75] on span at bounding box center [28, 75] width 26 height 17
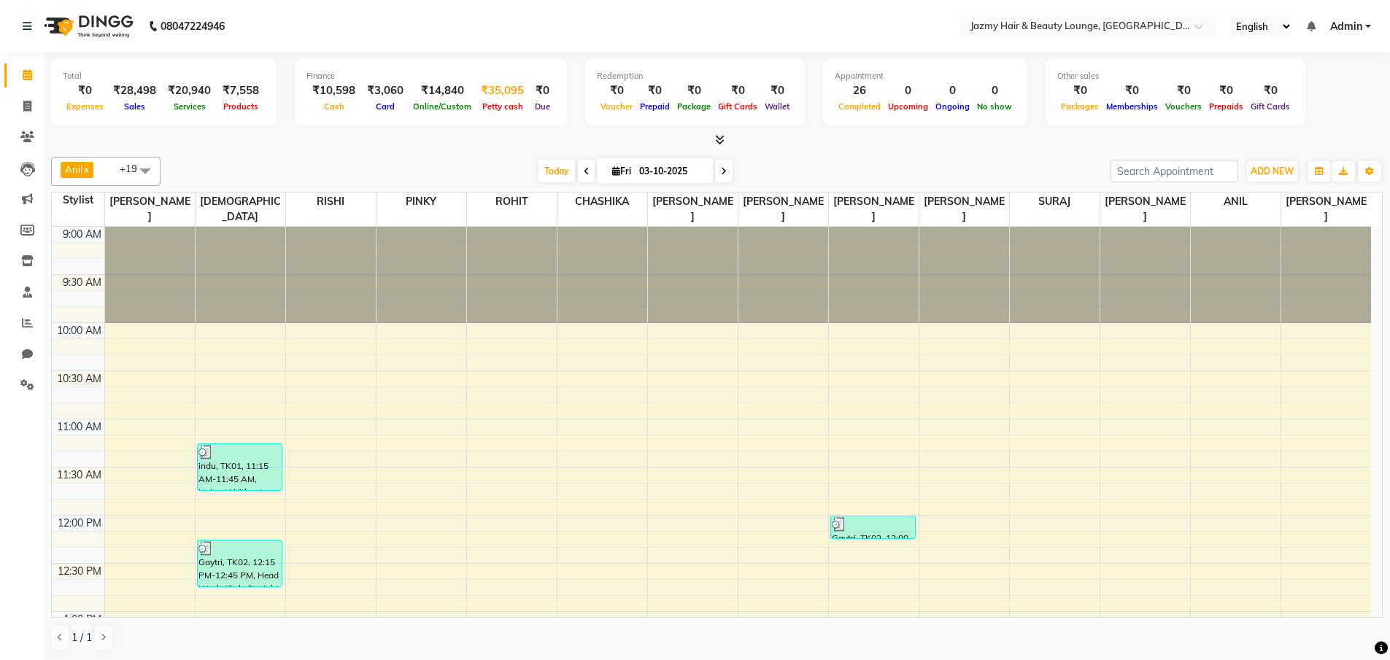
click at [486, 89] on div "₹35,095" at bounding box center [502, 90] width 55 height 17
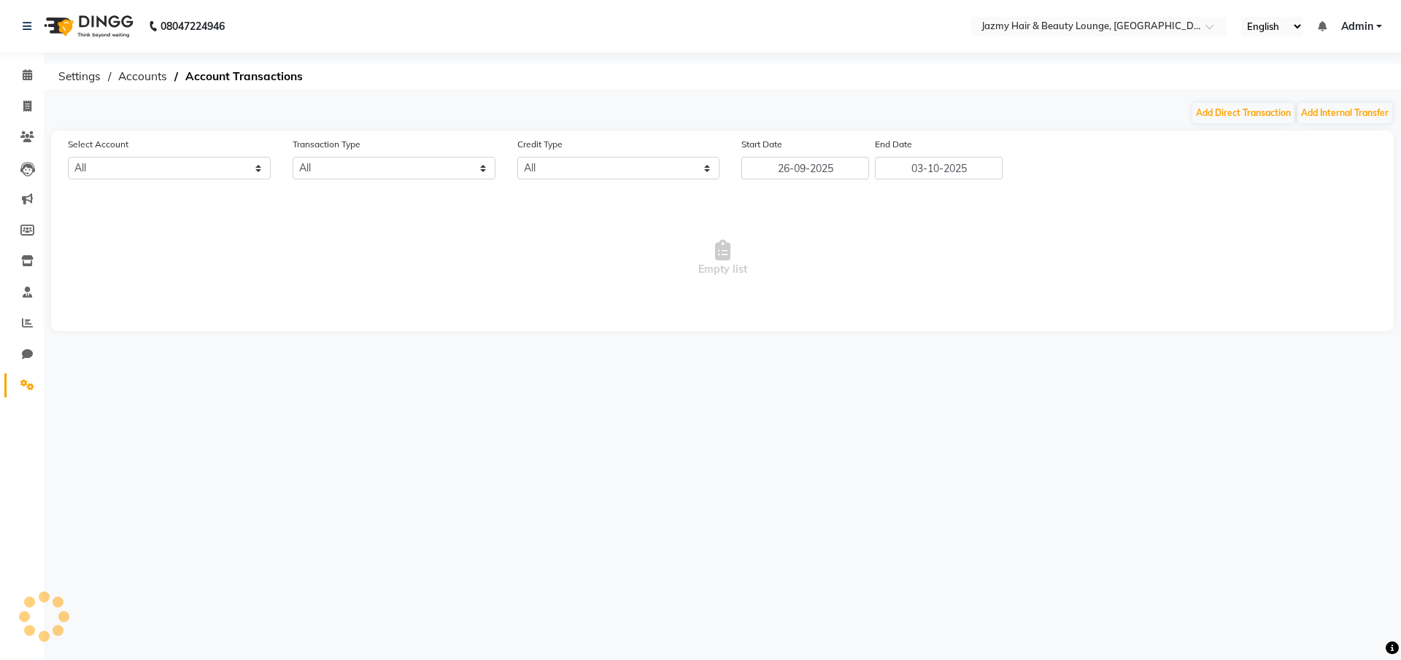
select select "2354"
click at [1250, 112] on button "Add Direct Transaction" at bounding box center [1243, 113] width 102 height 20
select select "direct"
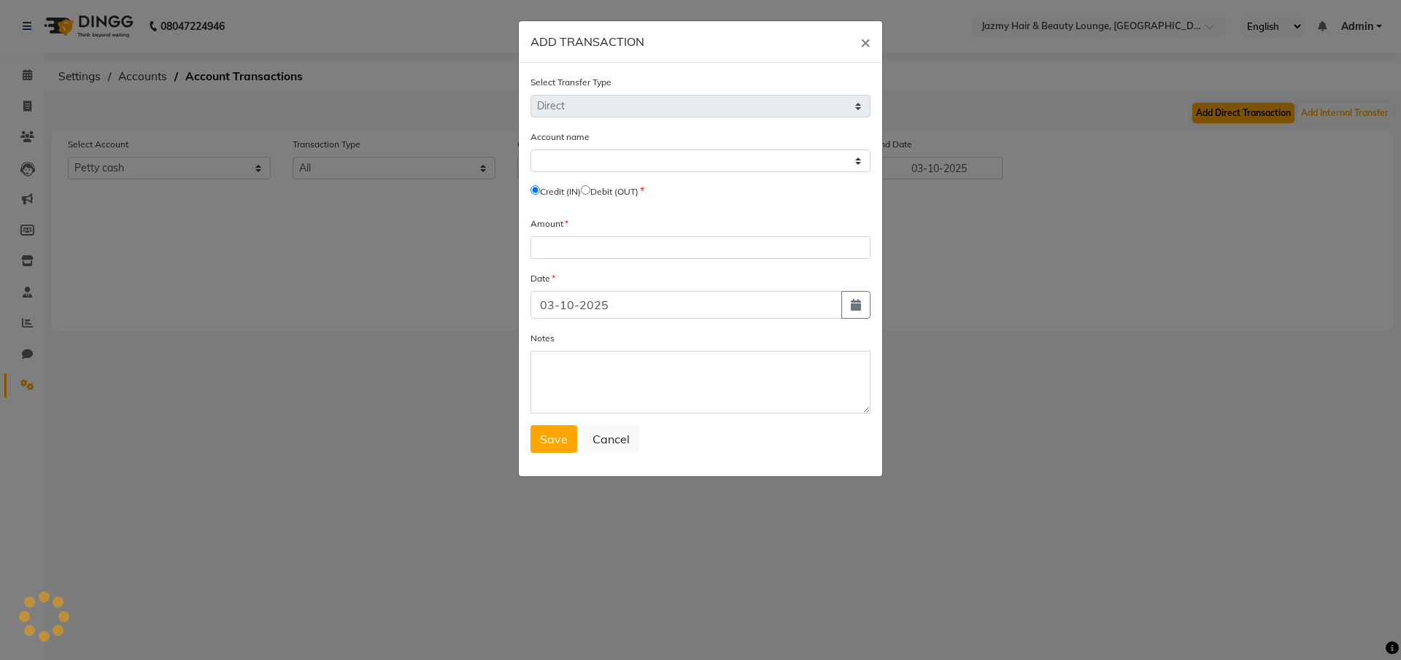
select select "2354"
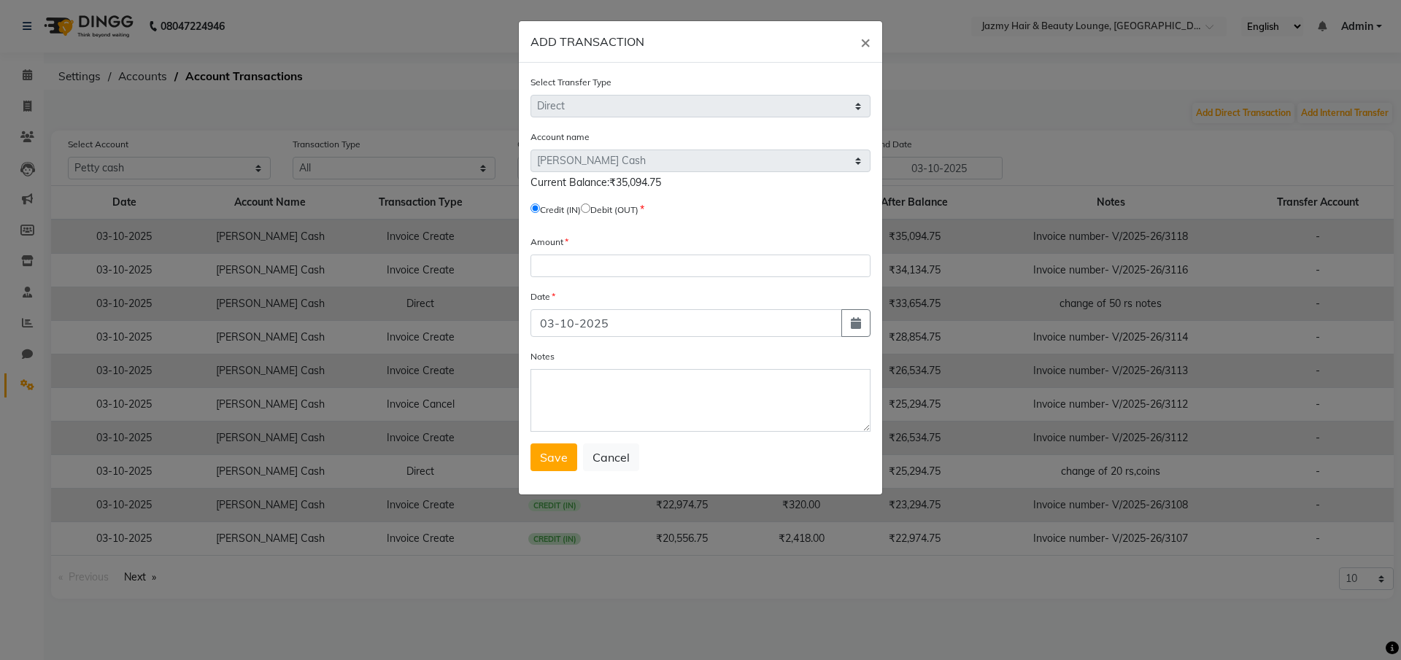
click at [1021, 94] on ngb-modal-window "ADD TRANSACTION × Select Transfer Type Select Direct Internal Account name Sele…" at bounding box center [700, 330] width 1401 height 660
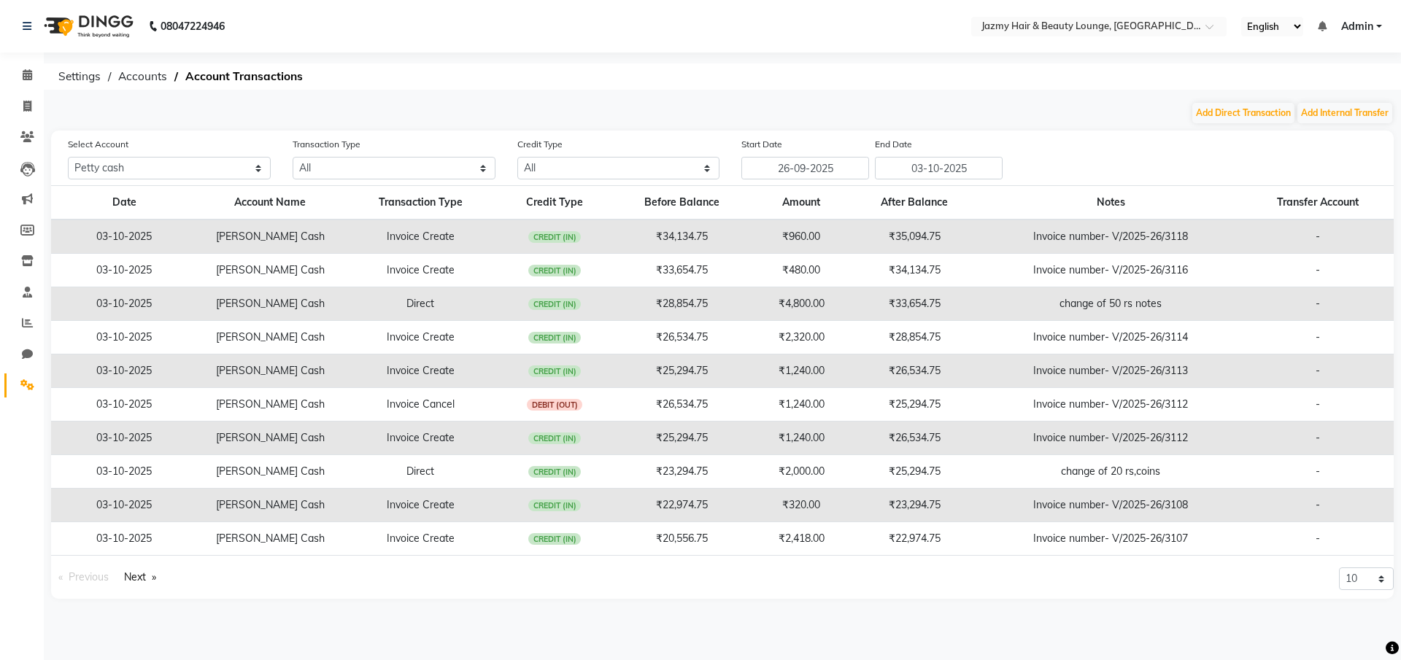
drag, startPoint x: 1393, startPoint y: 385, endPoint x: 1390, endPoint y: 460, distance: 74.5
click at [1390, 460] on main "Add Direct Transaction Add Internal Transfer Select Account All Default account…" at bounding box center [722, 360] width 1357 height 519
click at [162, 576] on link "Next page" at bounding box center [140, 578] width 47 height 20
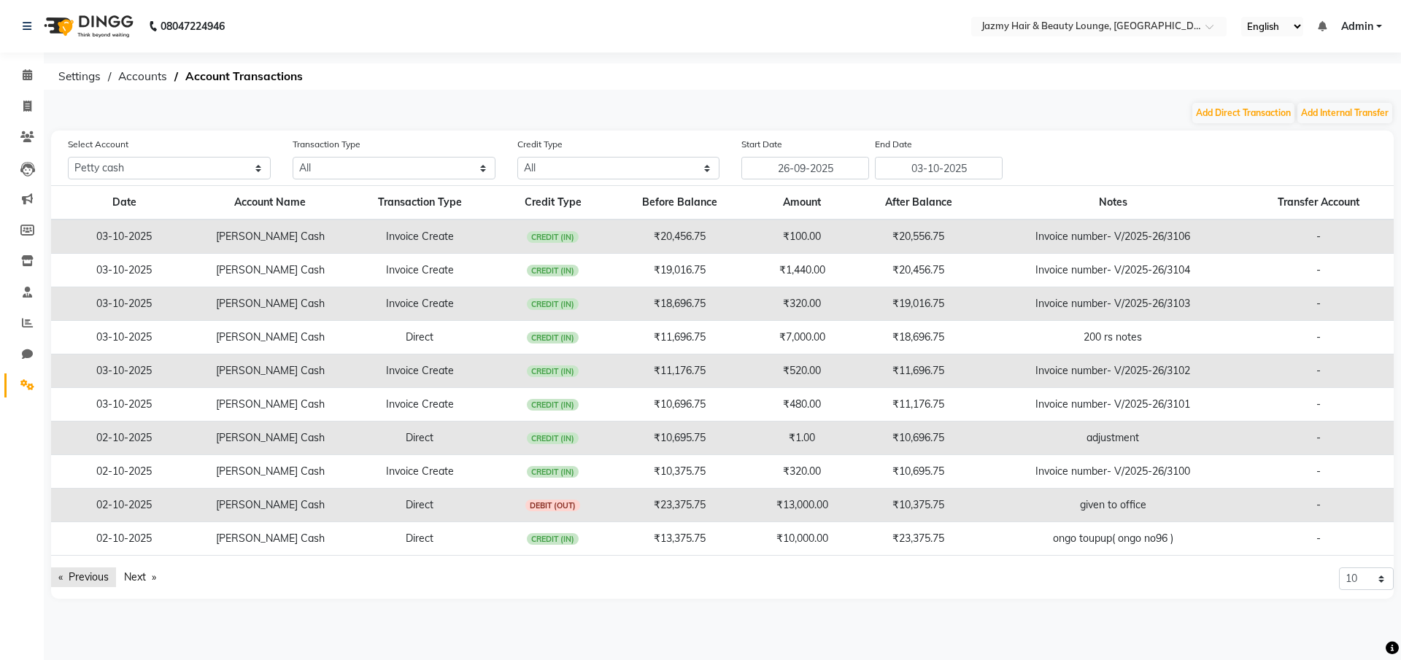
click at [69, 579] on link "Previous page" at bounding box center [83, 578] width 65 height 20
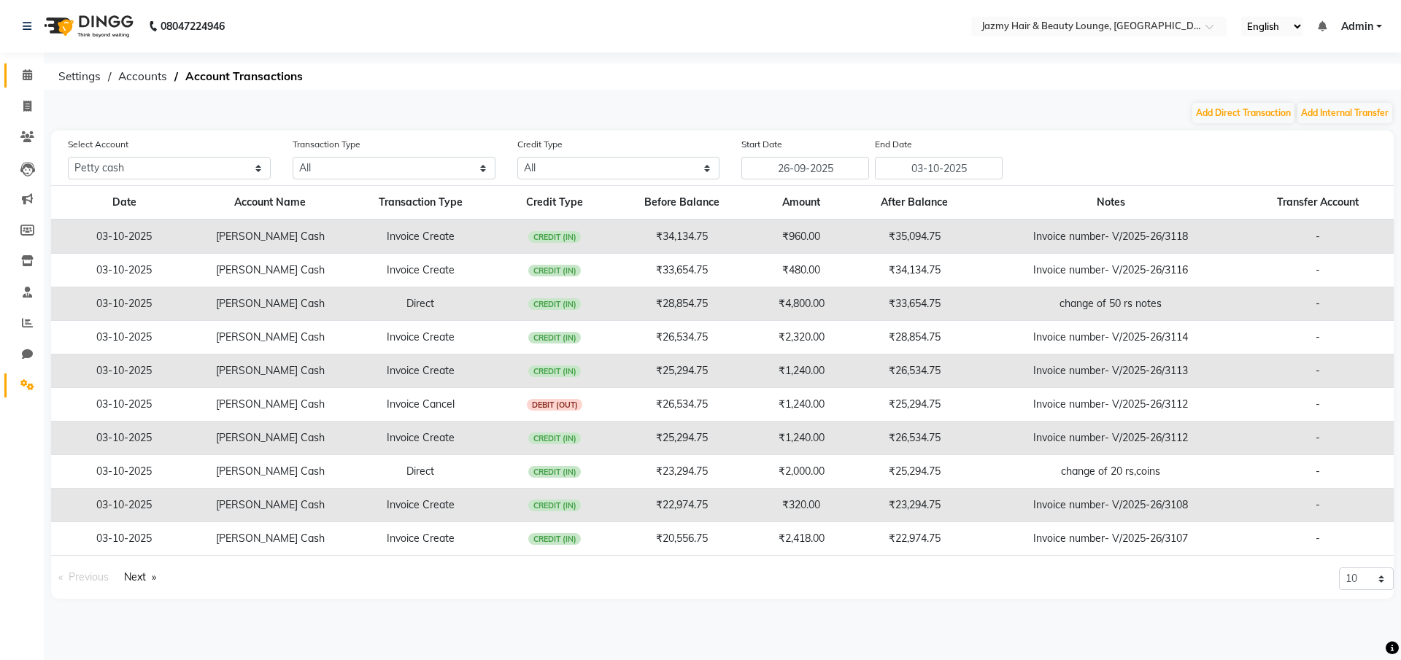
click at [31, 72] on icon at bounding box center [27, 74] width 9 height 11
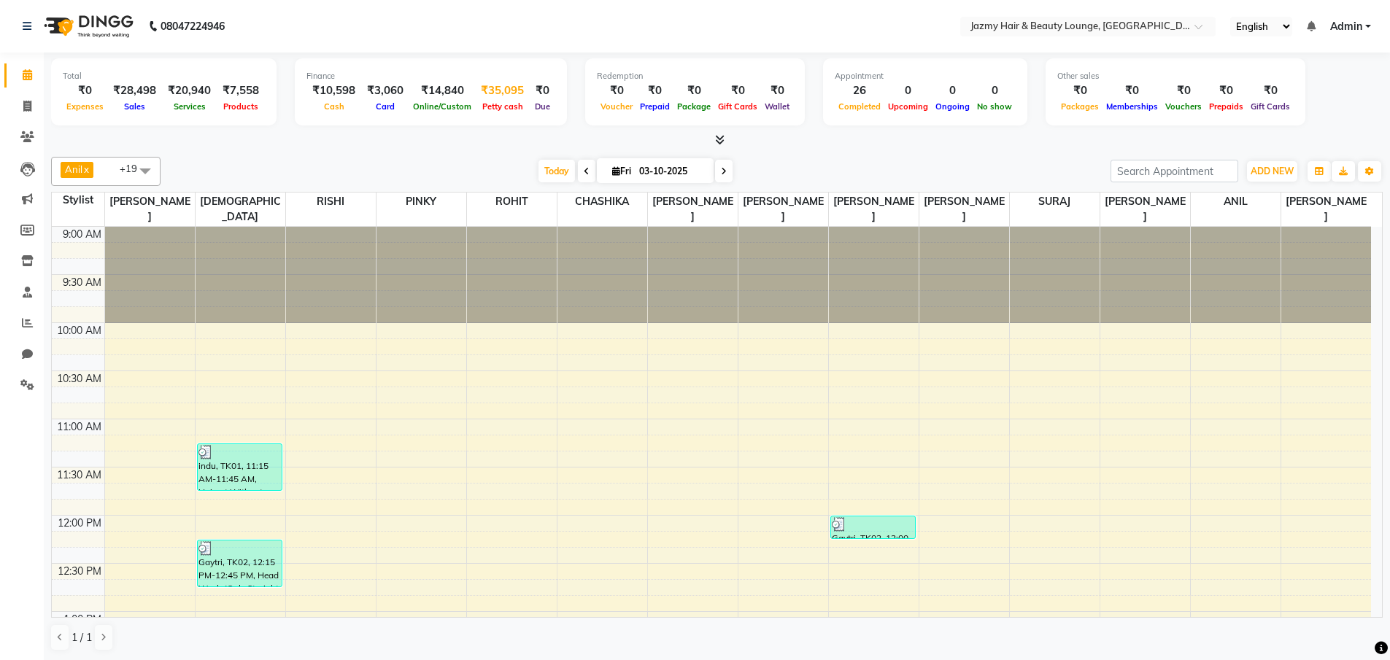
click at [497, 99] on div "Petty cash" at bounding box center [502, 105] width 55 height 15
click at [498, 93] on div "₹35,095" at bounding box center [502, 90] width 55 height 17
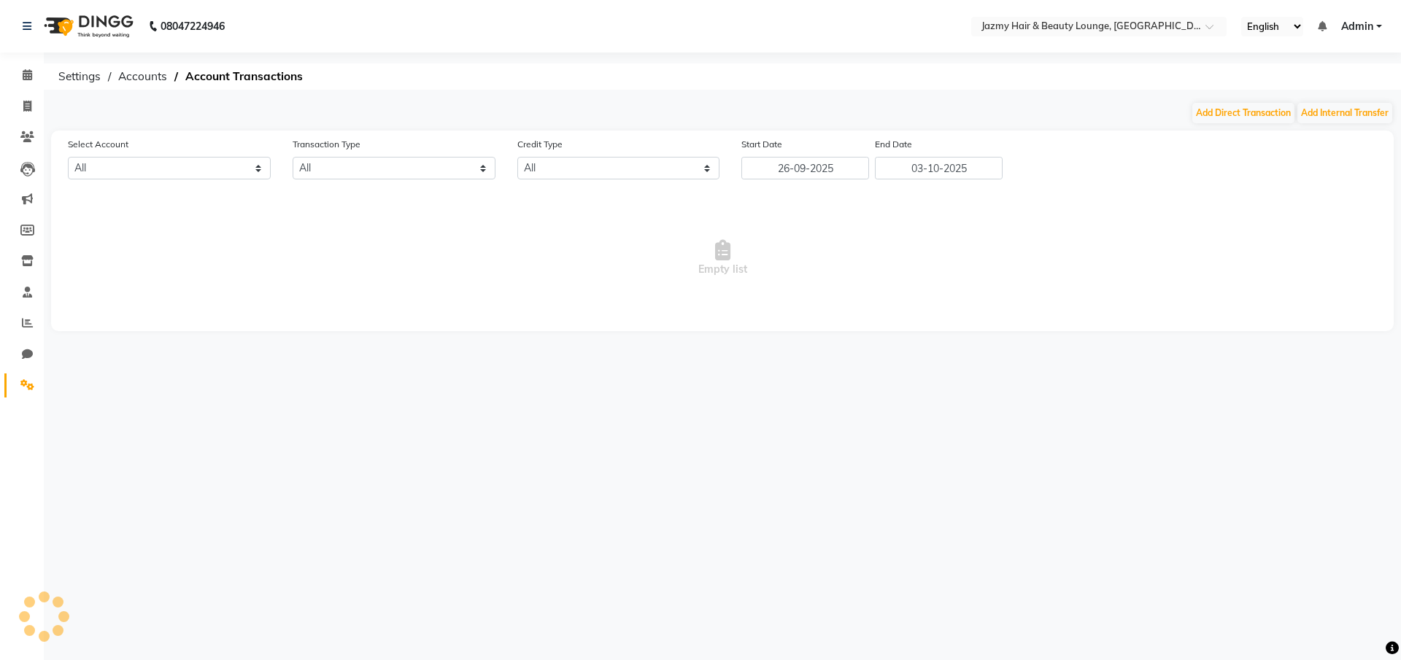
select select "2354"
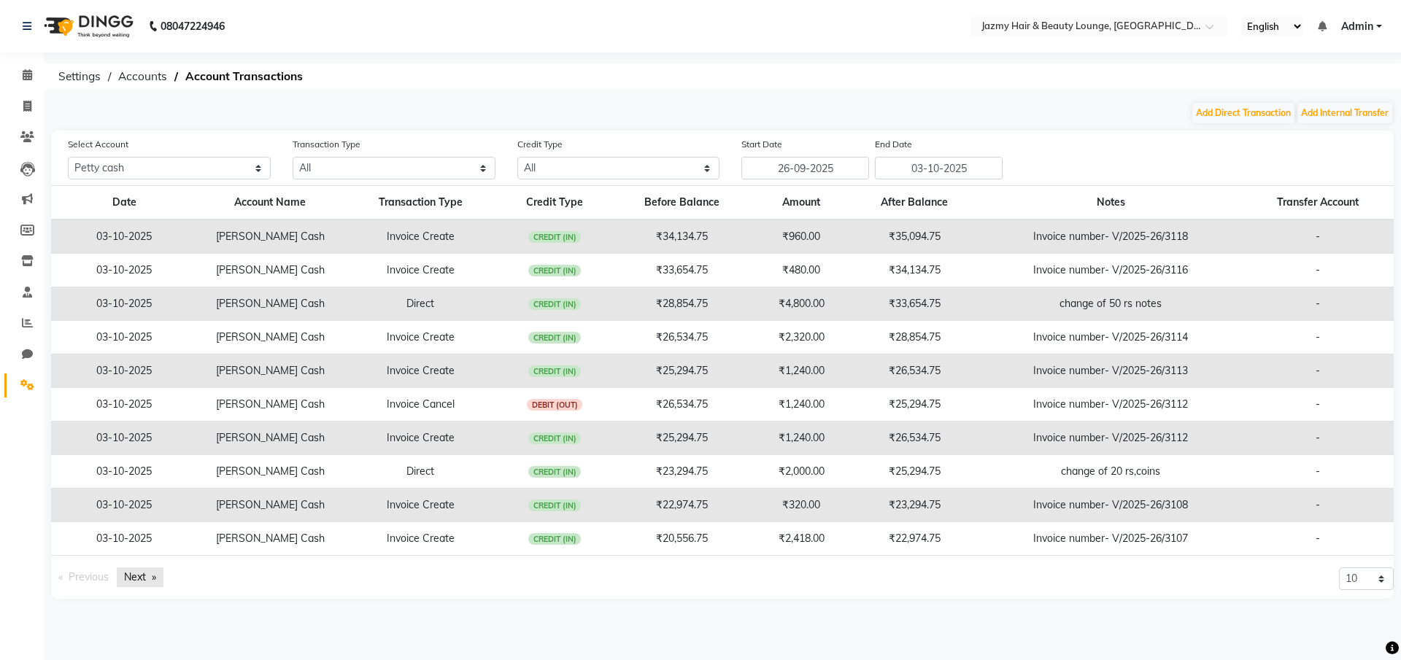
click at [160, 576] on link "Next page" at bounding box center [140, 578] width 47 height 20
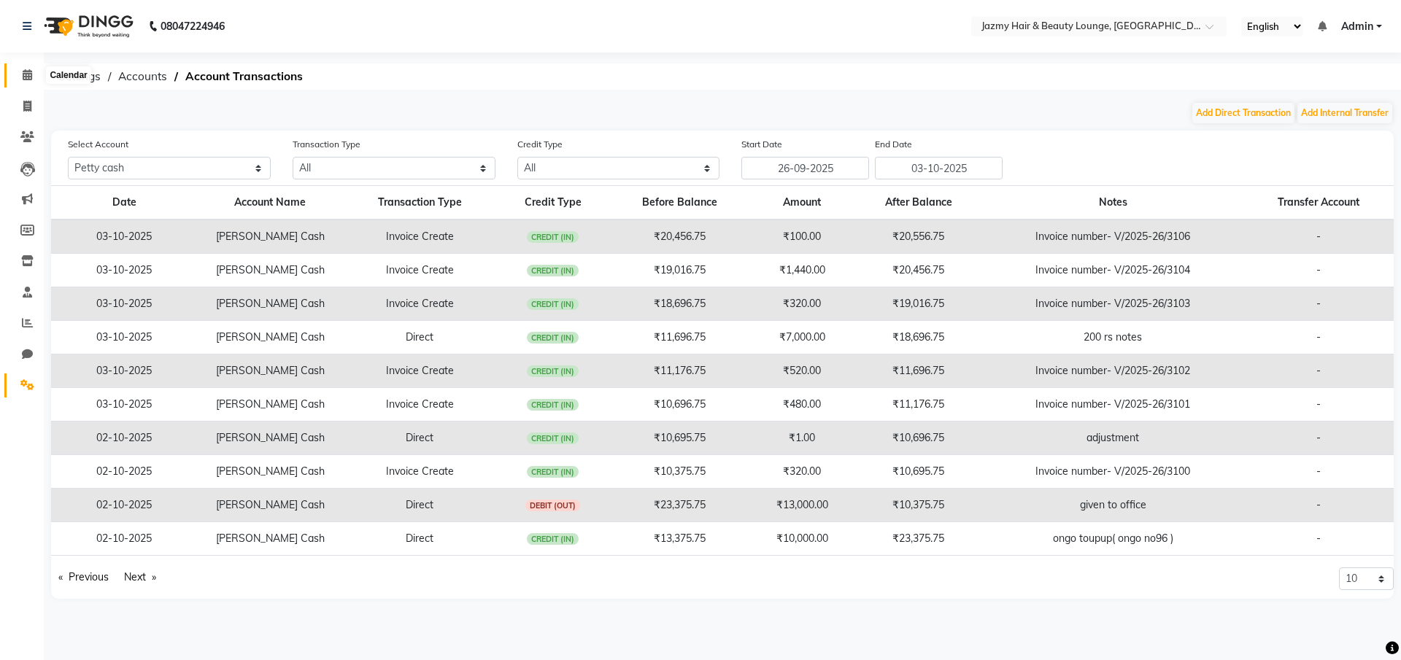
click at [26, 76] on icon at bounding box center [27, 74] width 9 height 11
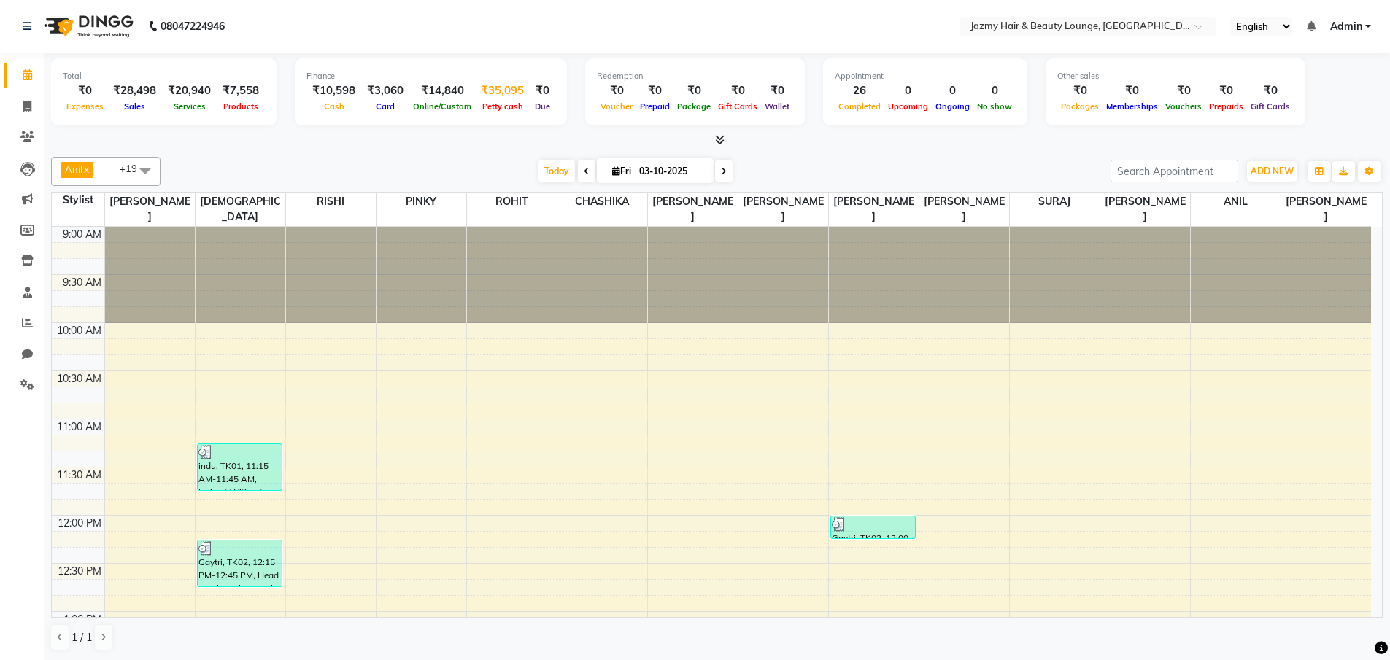
click at [498, 90] on div "₹35,095" at bounding box center [502, 90] width 55 height 17
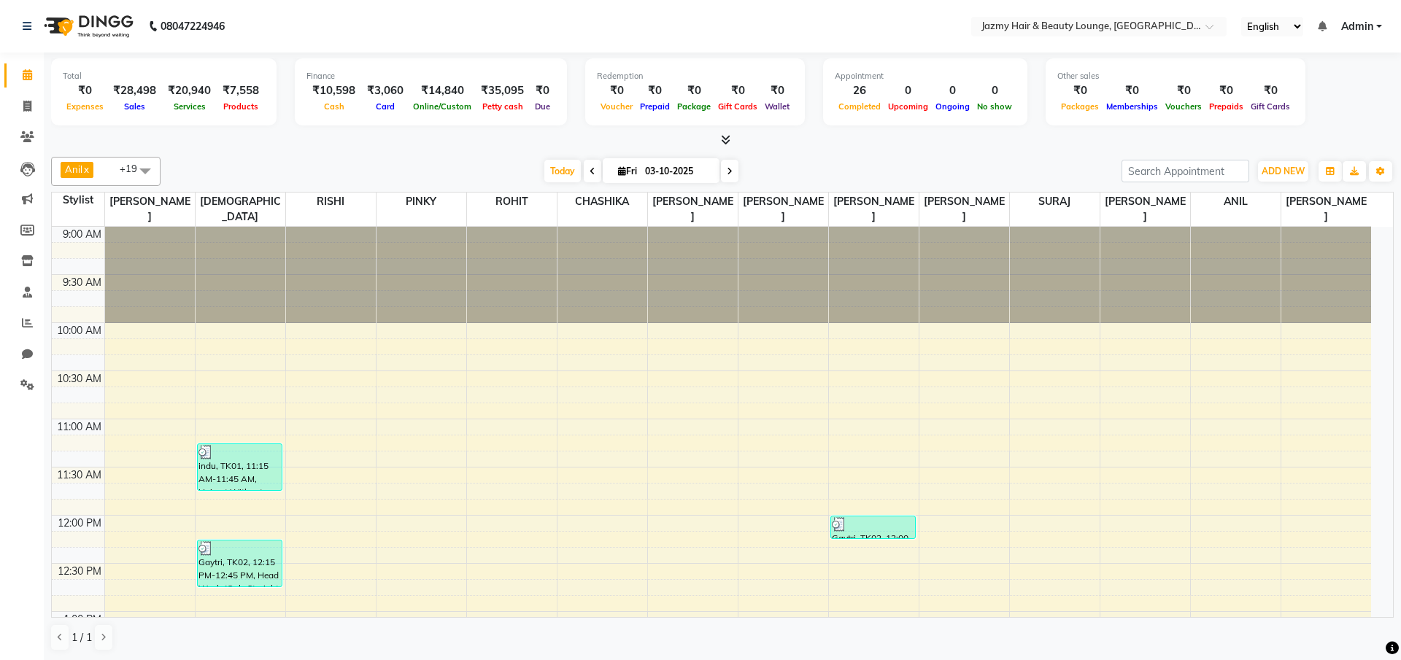
select select "2354"
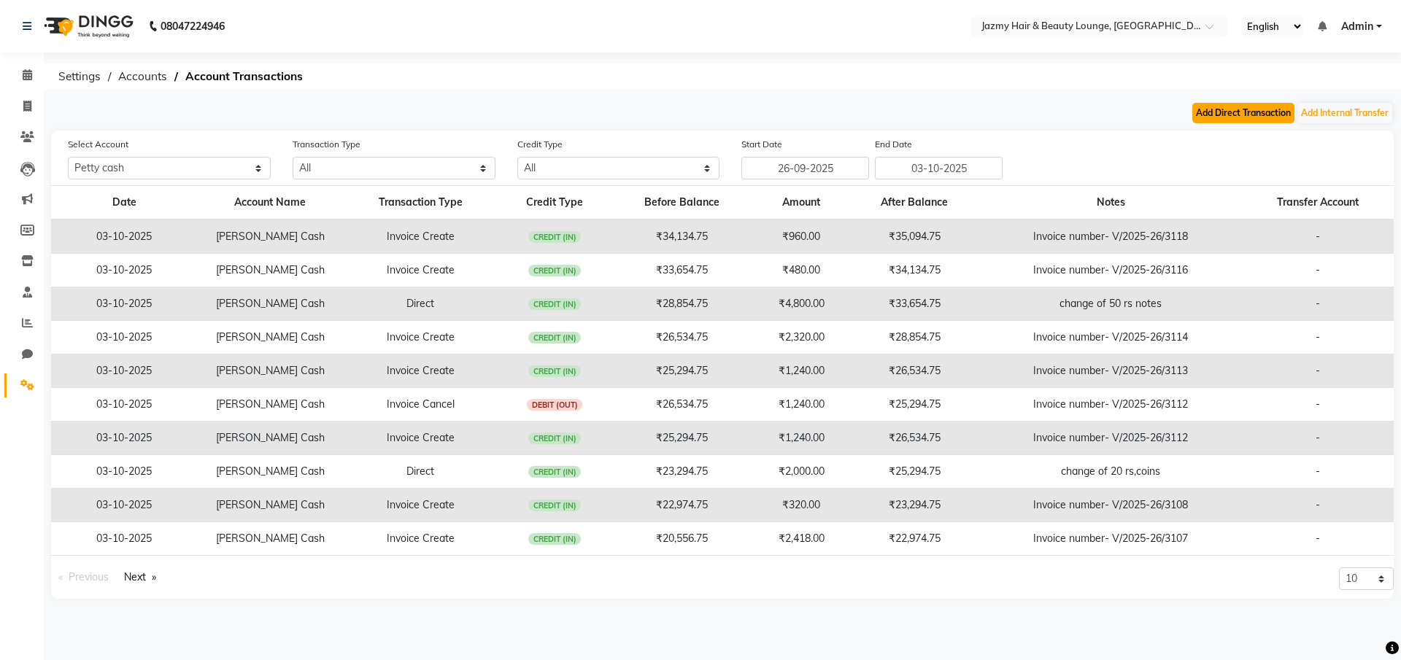
click at [1227, 115] on button "Add Direct Transaction" at bounding box center [1243, 113] width 102 height 20
select select "direct"
select select "2354"
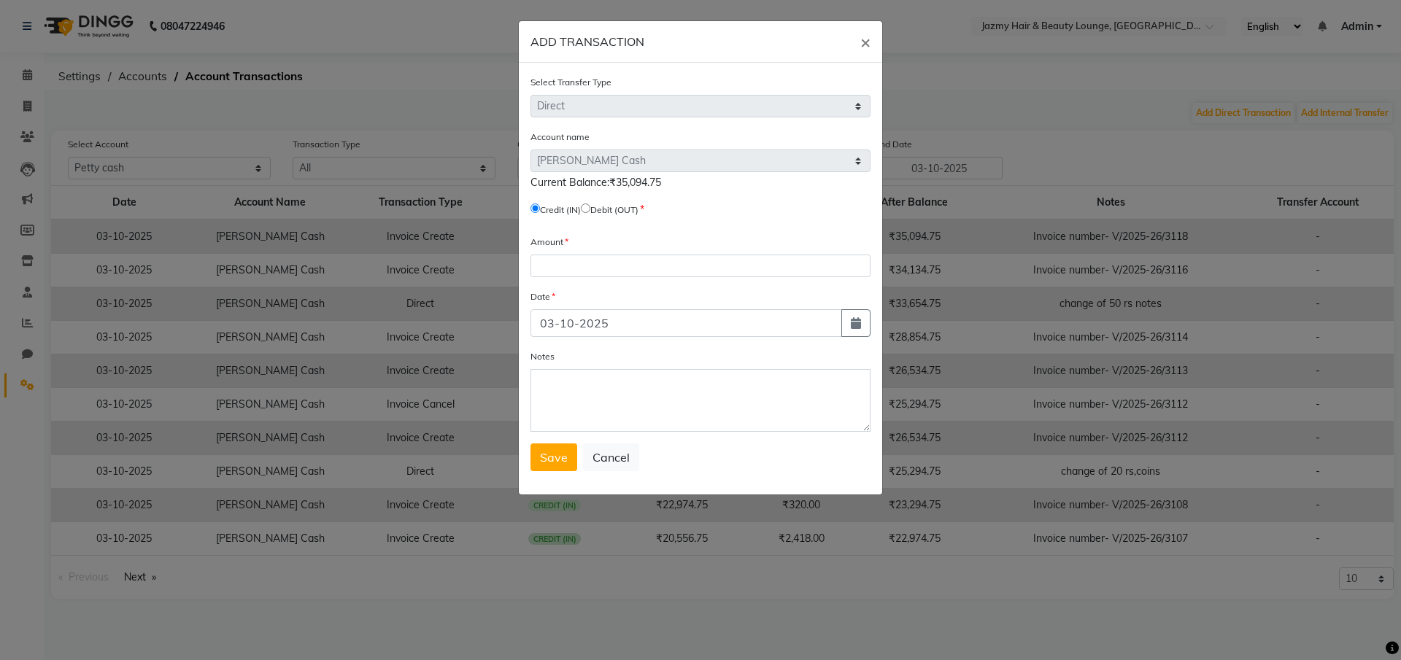
click at [590, 205] on input "radio" at bounding box center [585, 208] width 9 height 9
radio input "true"
click at [551, 277] on form "Select Transfer Type Select Direct Internal Account name Select Default Account…" at bounding box center [700, 272] width 340 height 397
click at [562, 273] on input "number" at bounding box center [700, 266] width 340 height 23
type input "40"
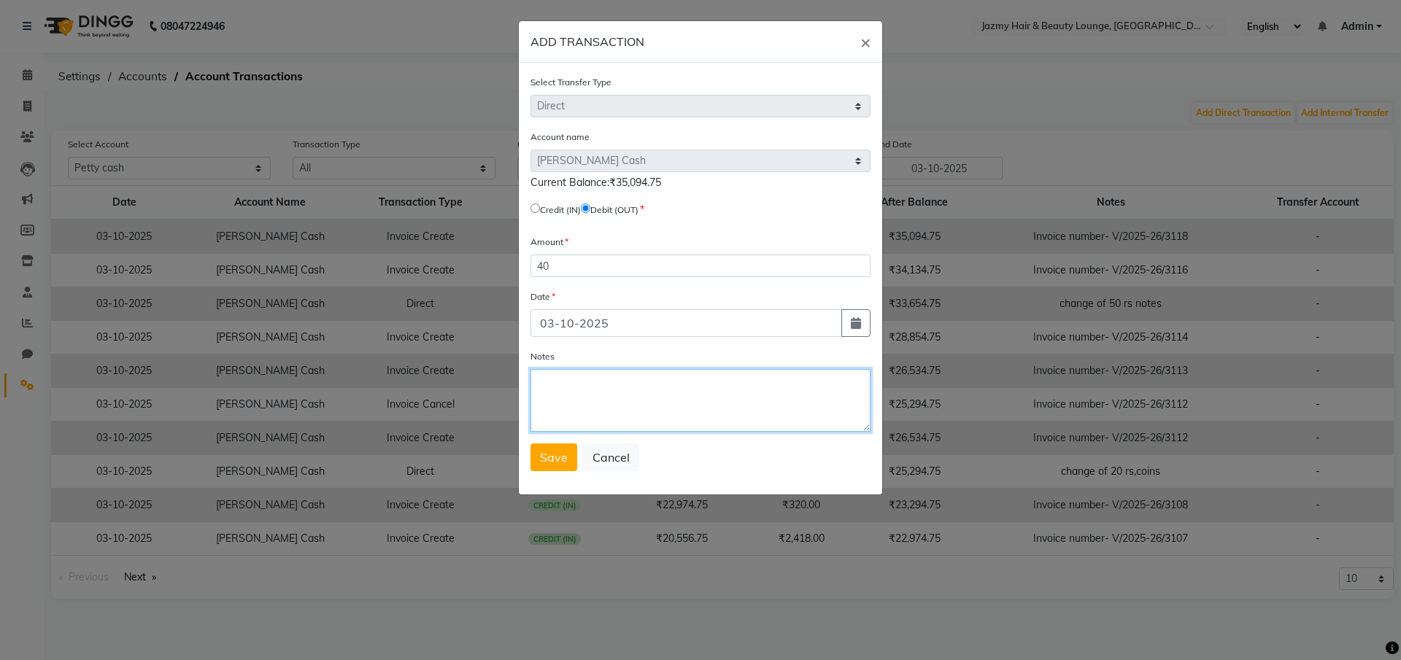
click at [589, 378] on textarea "Notes" at bounding box center [700, 400] width 340 height 63
type textarea "medicine"
click at [559, 465] on button "Save" at bounding box center [553, 458] width 47 height 28
click at [23, 75] on ngb-modal-window "ADD TRANSACTION × Select Transfer Type Select Direct Internal Account name Sele…" at bounding box center [700, 330] width 1401 height 660
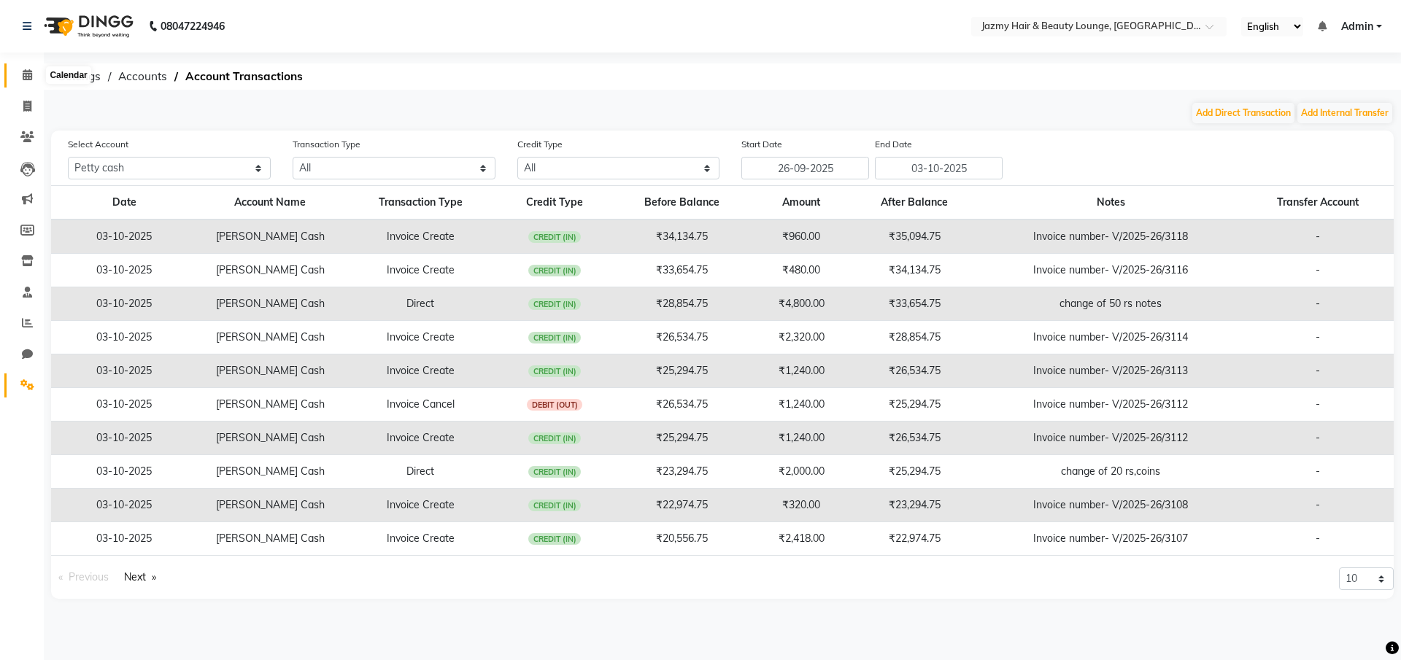
click at [23, 75] on icon at bounding box center [27, 74] width 9 height 11
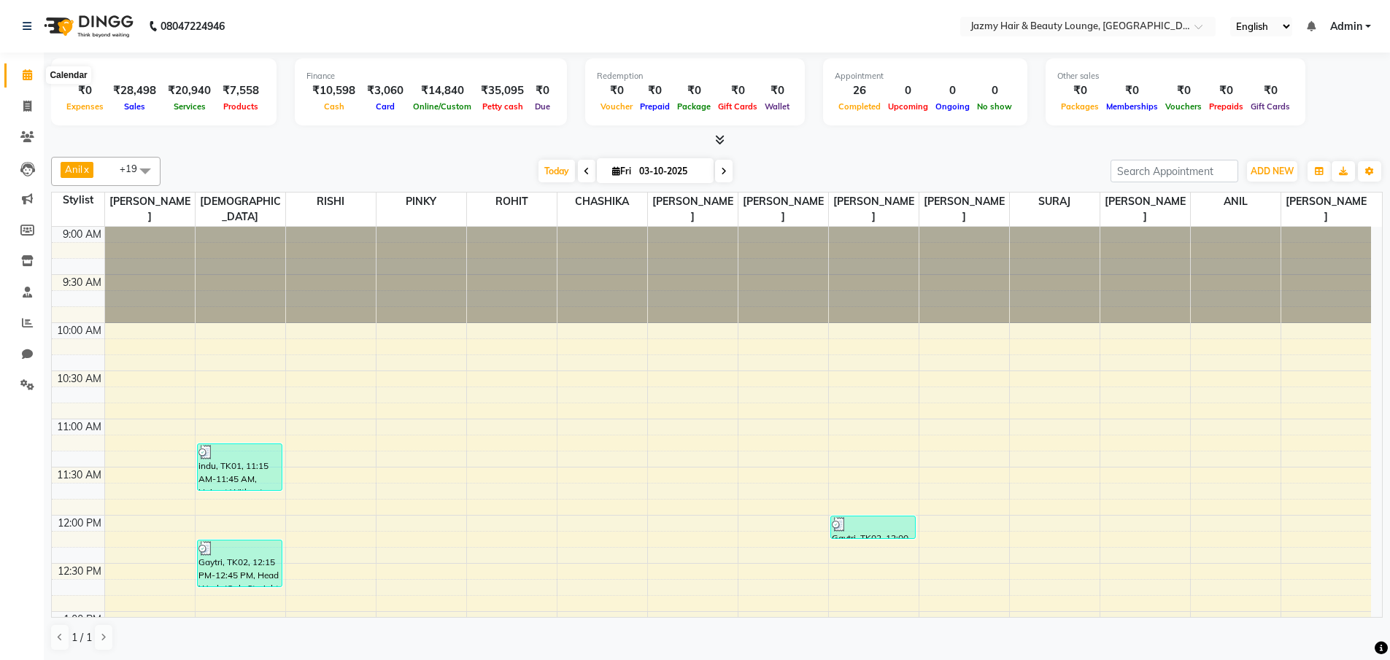
click at [31, 68] on span at bounding box center [28, 75] width 26 height 17
click at [22, 58] on div "Calendar Invoice Clients Leads Marketing Members Inventory Staff Reports Chat S…" at bounding box center [98, 340] width 197 height 597
click at [26, 71] on icon at bounding box center [27, 74] width 9 height 11
click at [31, 77] on icon at bounding box center [27, 74] width 9 height 11
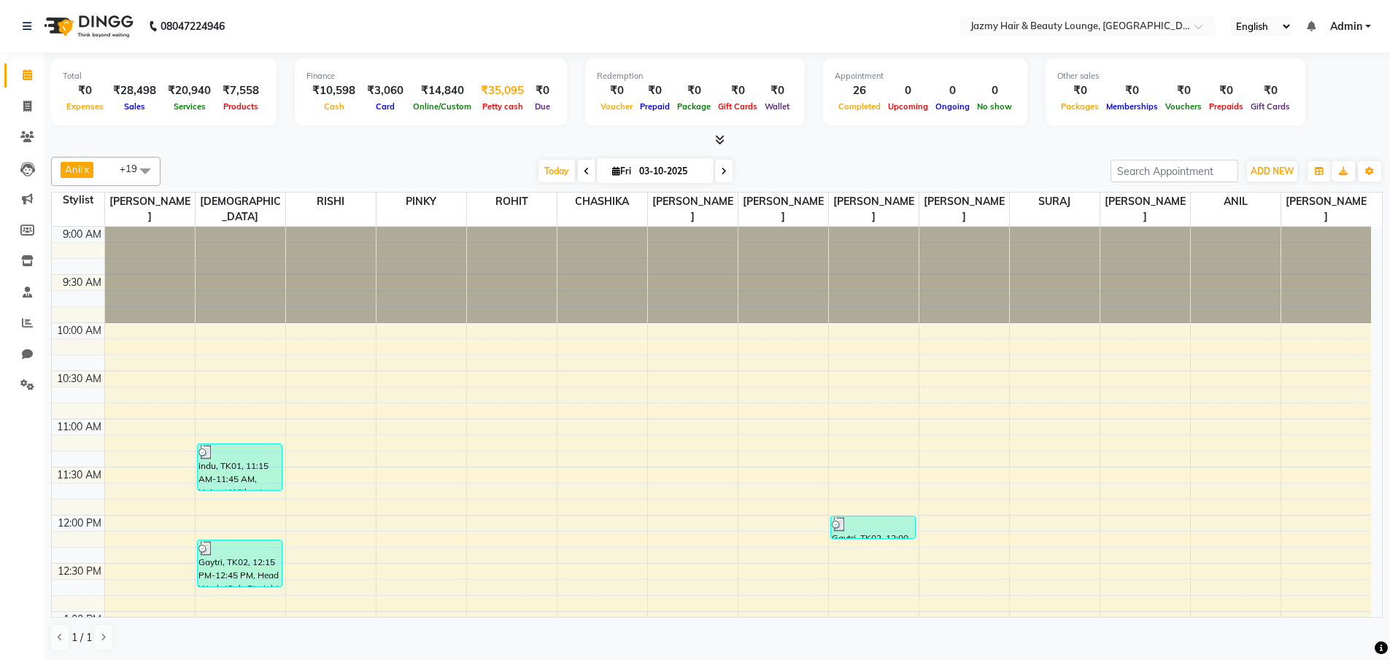
click at [492, 96] on div "₹35,095" at bounding box center [502, 90] width 55 height 17
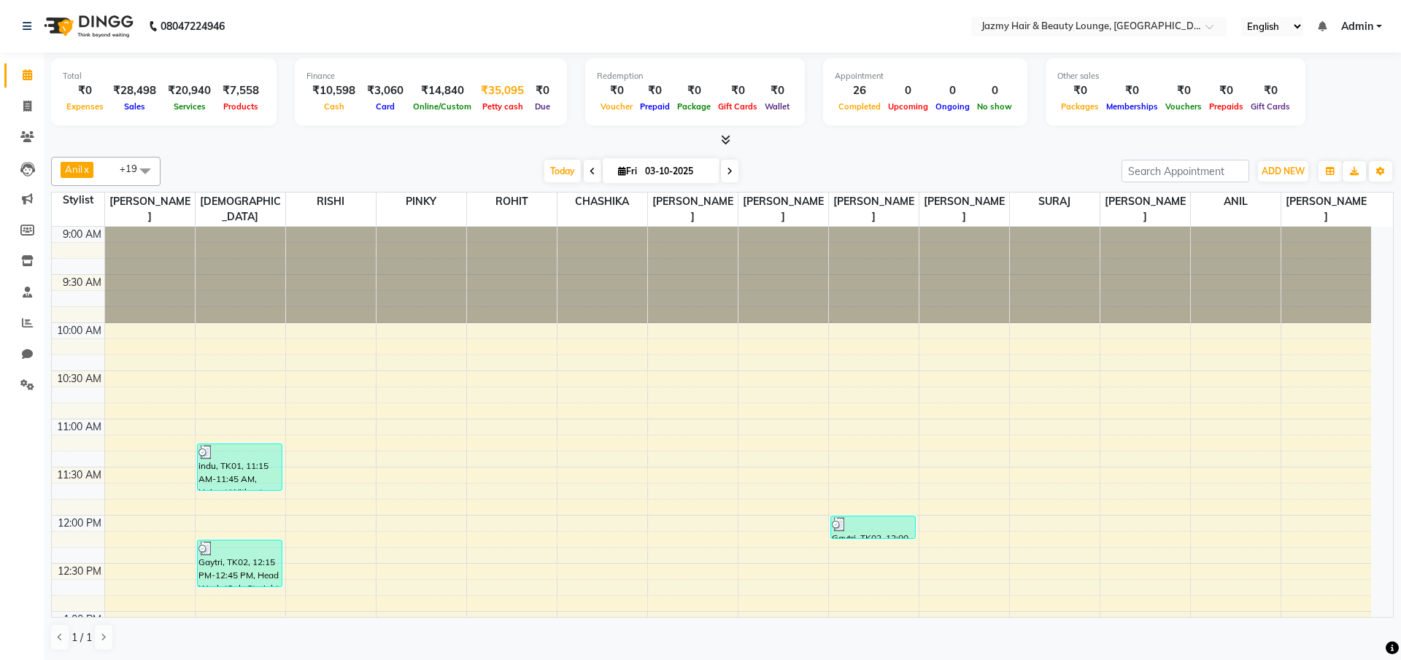
select select "2354"
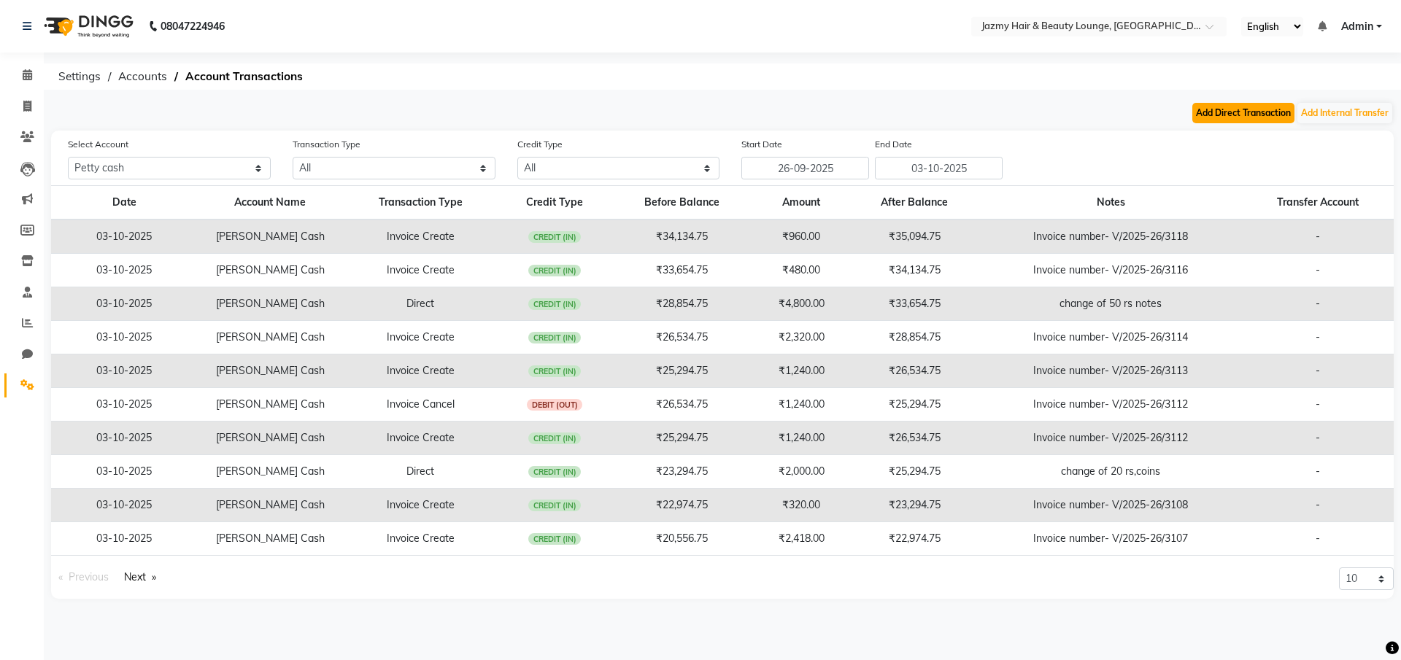
click at [1222, 109] on button "Add Direct Transaction" at bounding box center [1243, 113] width 102 height 20
select select "direct"
select select "2354"
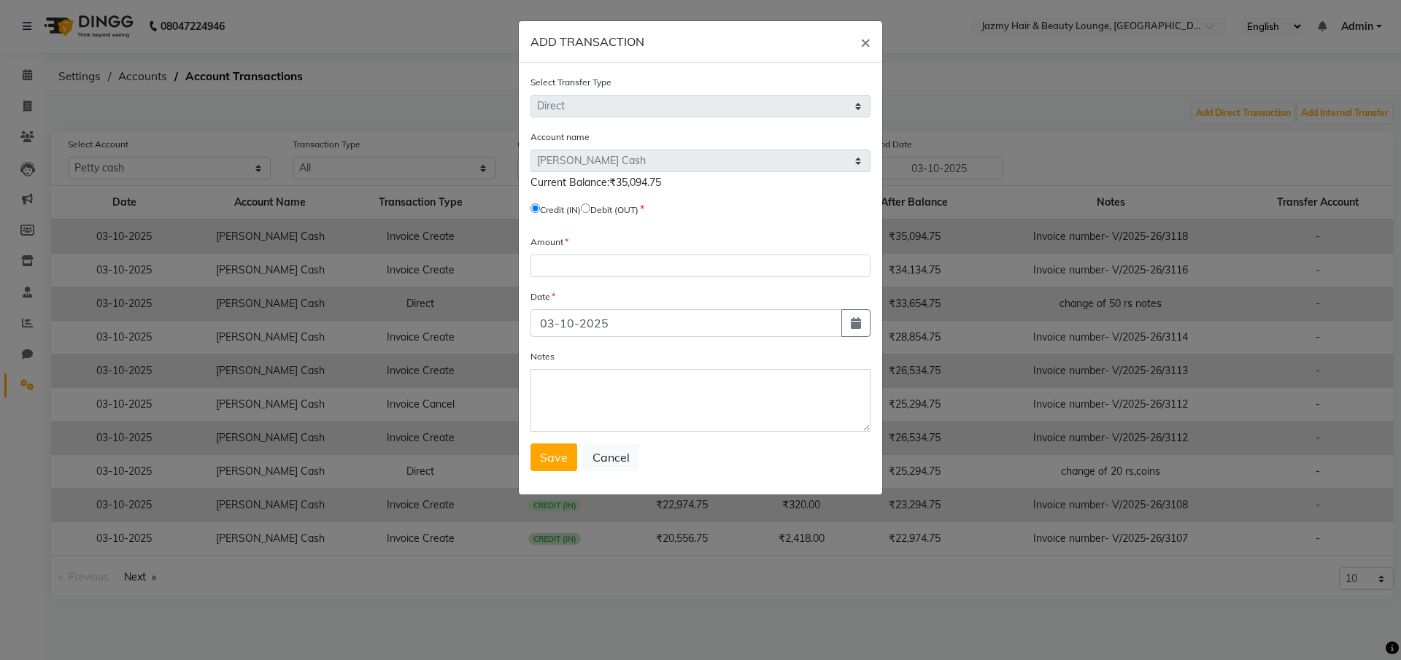
drag, startPoint x: 1026, startPoint y: 104, endPoint x: 1000, endPoint y: 117, distance: 29.7
click at [1026, 104] on ngb-modal-window "ADD TRANSACTION × Select Transfer Type Select Direct Internal Account name Sele…" at bounding box center [700, 330] width 1401 height 660
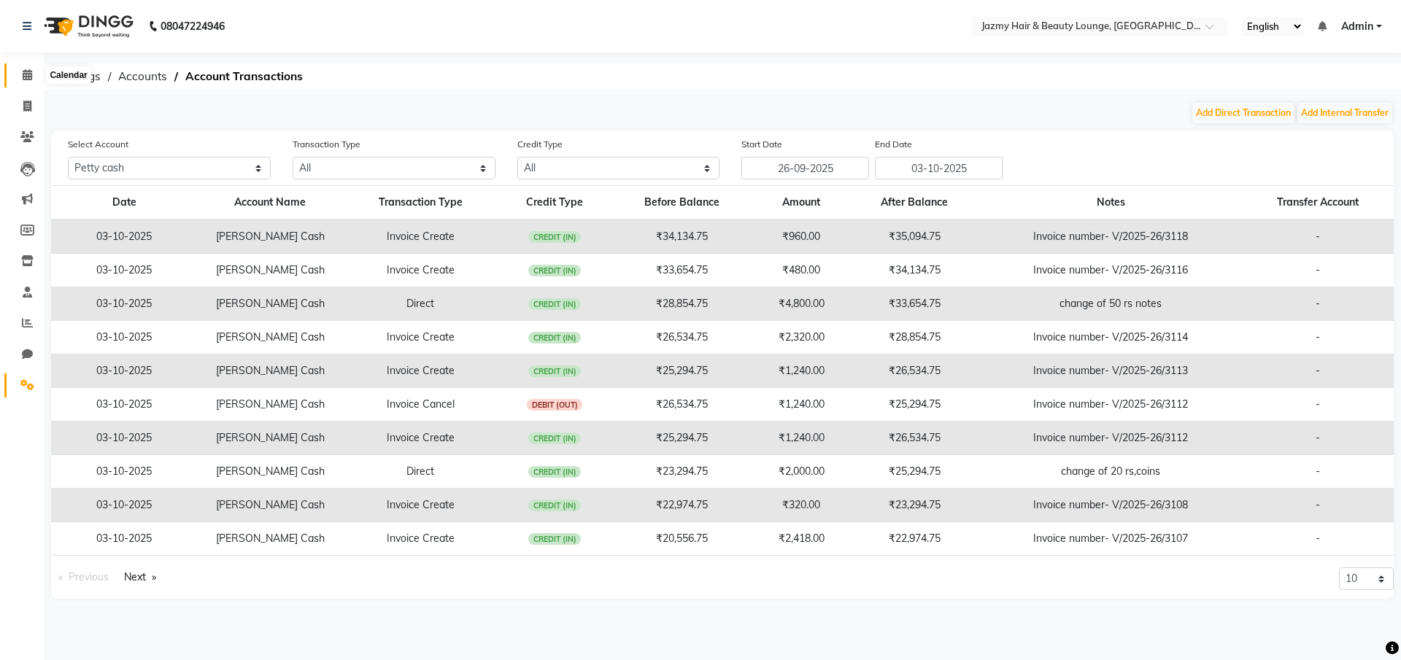
click at [25, 73] on icon at bounding box center [27, 74] width 9 height 11
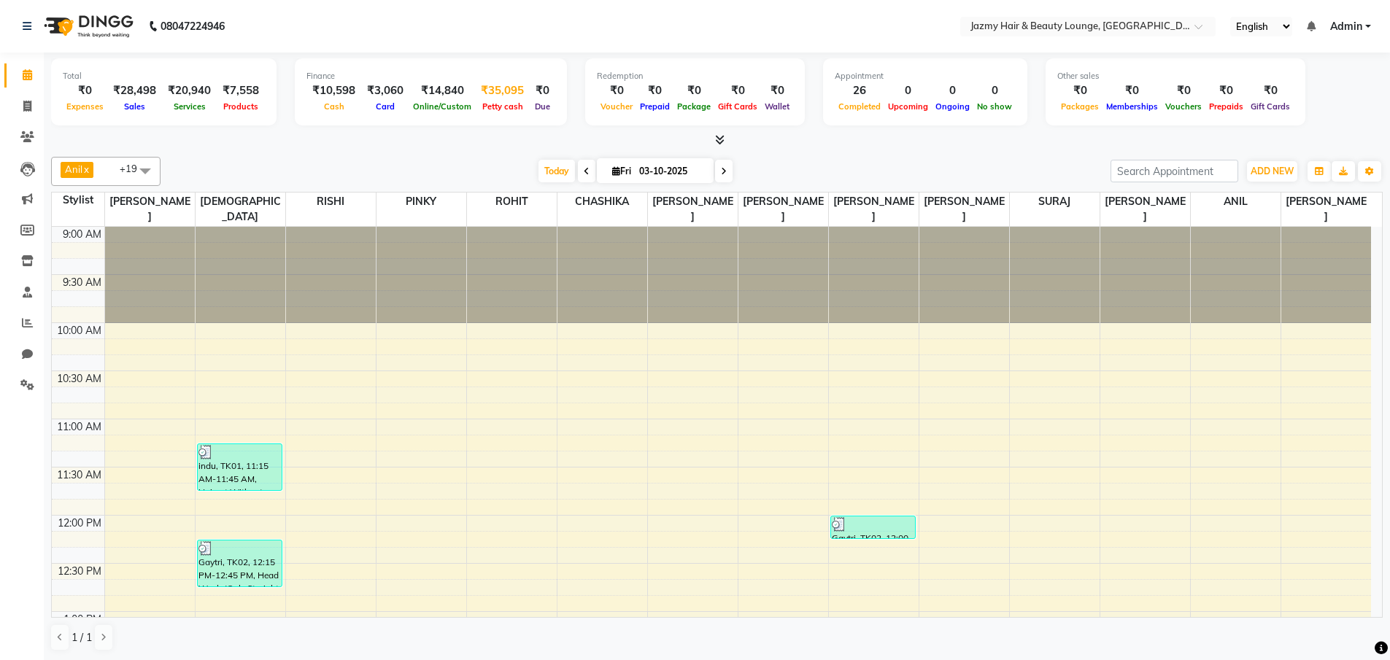
click at [507, 93] on div "₹35,095" at bounding box center [502, 90] width 55 height 17
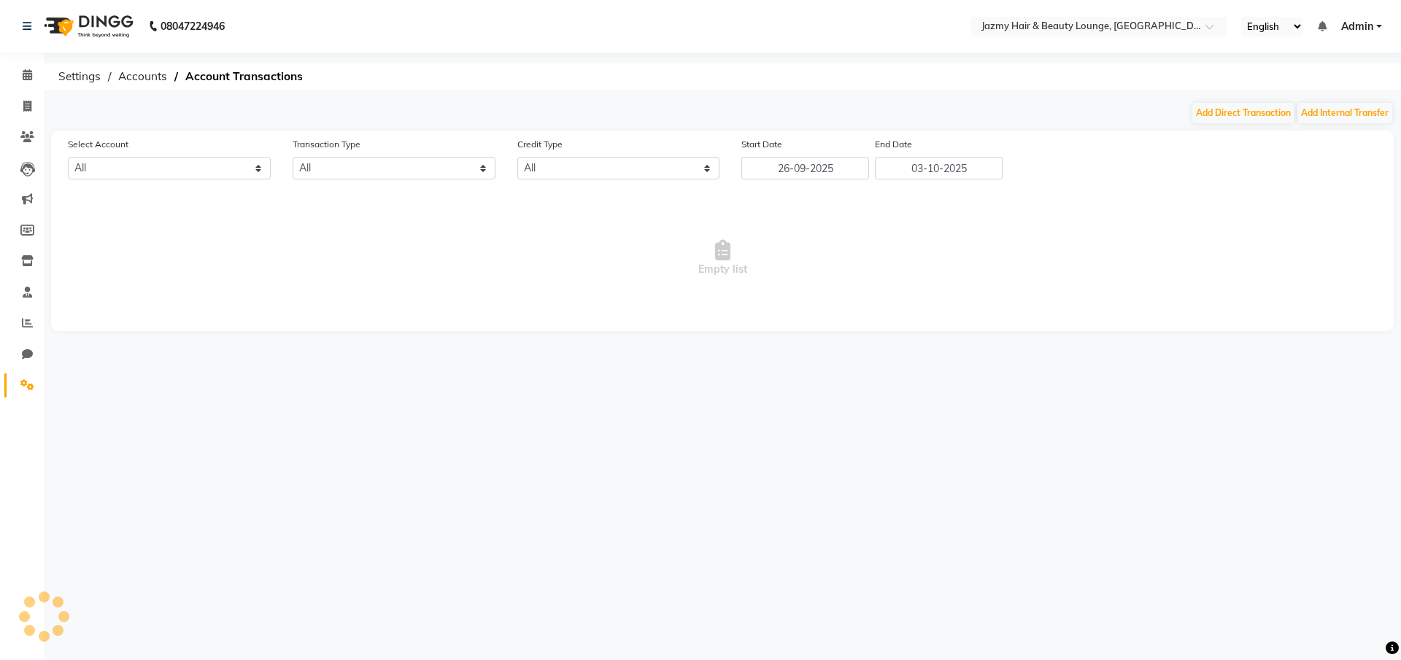
select select "2354"
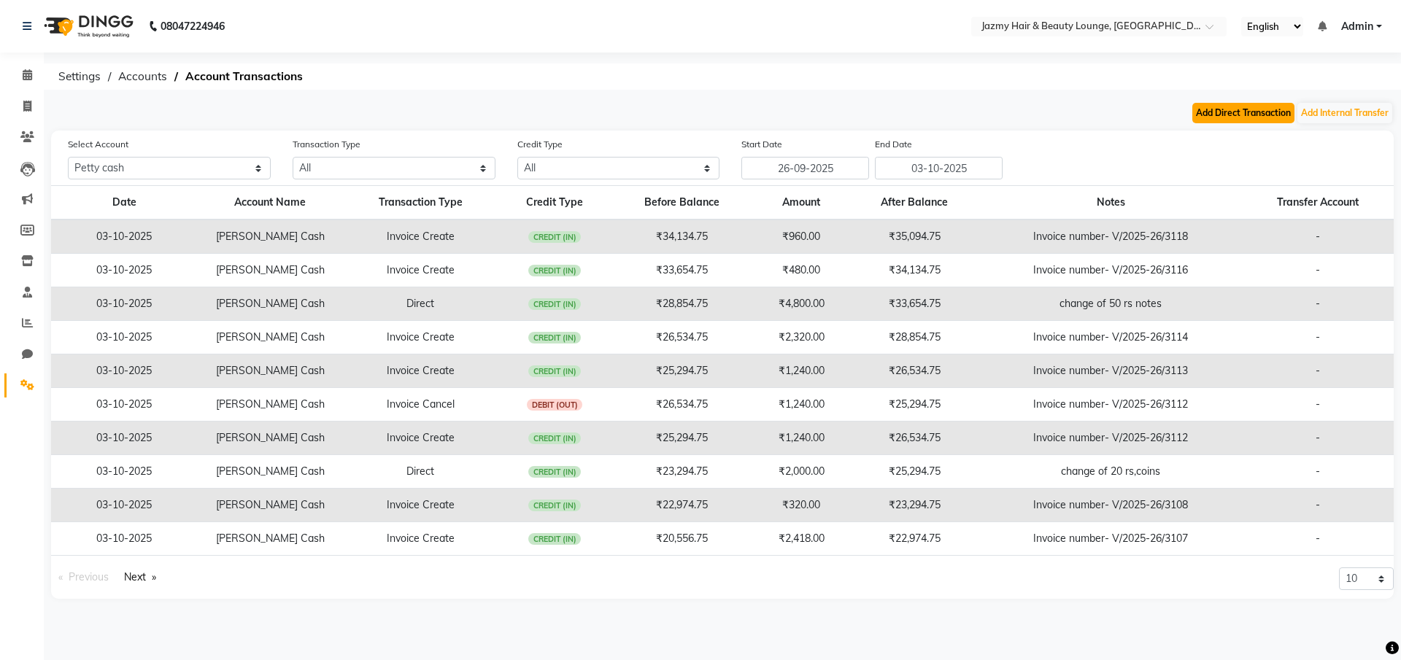
click at [1231, 115] on button "Add Direct Transaction" at bounding box center [1243, 113] width 102 height 20
select select "direct"
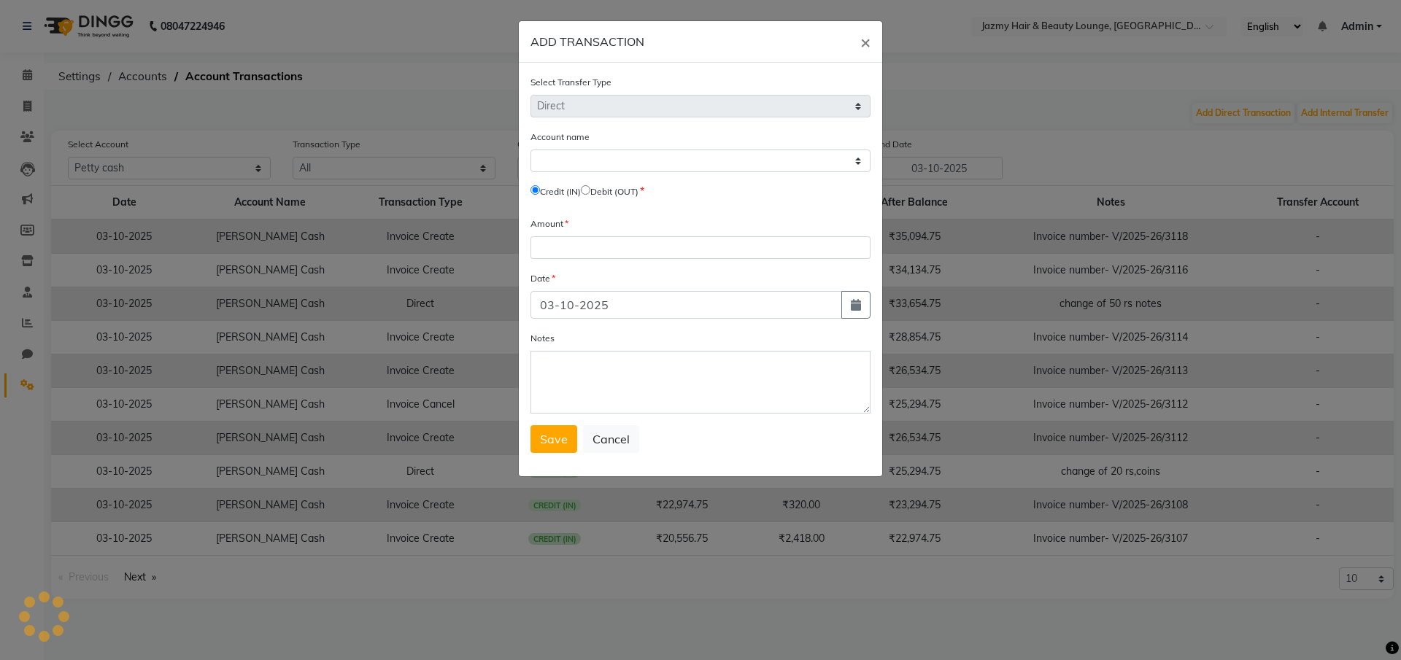
select select "2354"
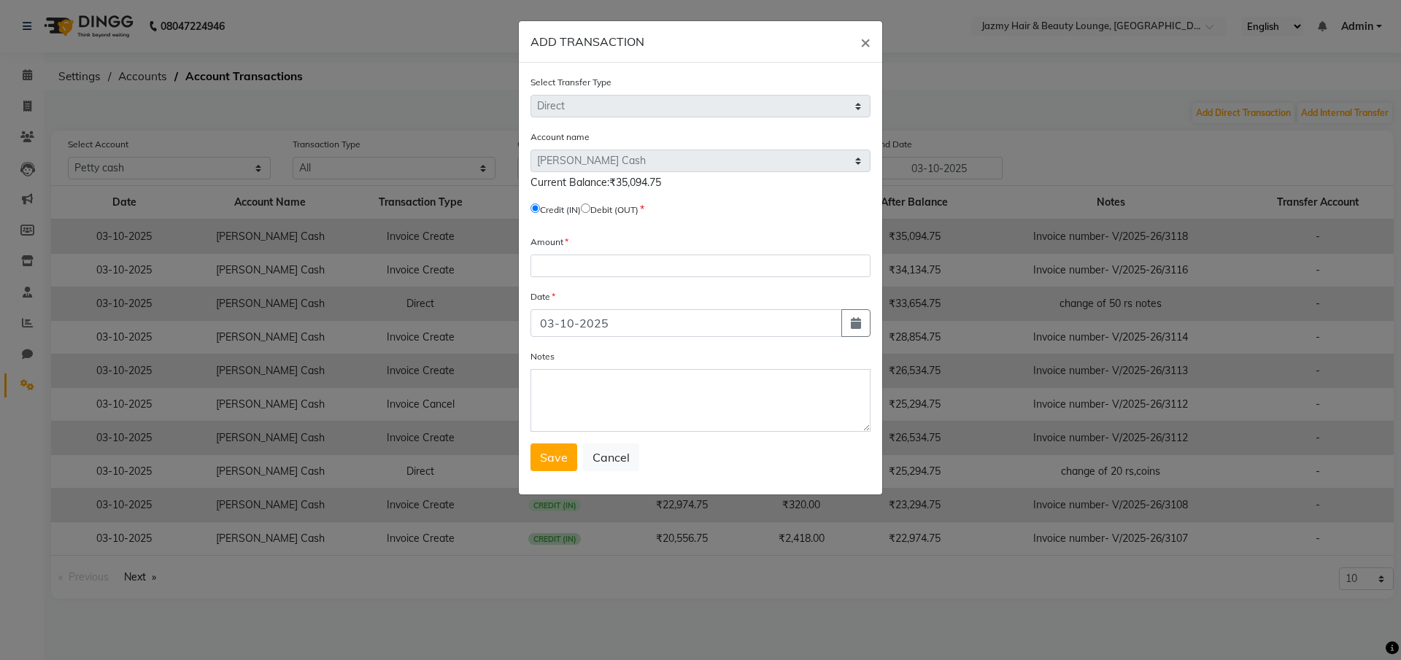
click at [590, 207] on input "radio" at bounding box center [585, 208] width 9 height 9
radio input "true"
click at [574, 264] on input "number" at bounding box center [700, 266] width 340 height 23
type input "40"
click at [566, 379] on textarea "Notes" at bounding box center [700, 400] width 340 height 63
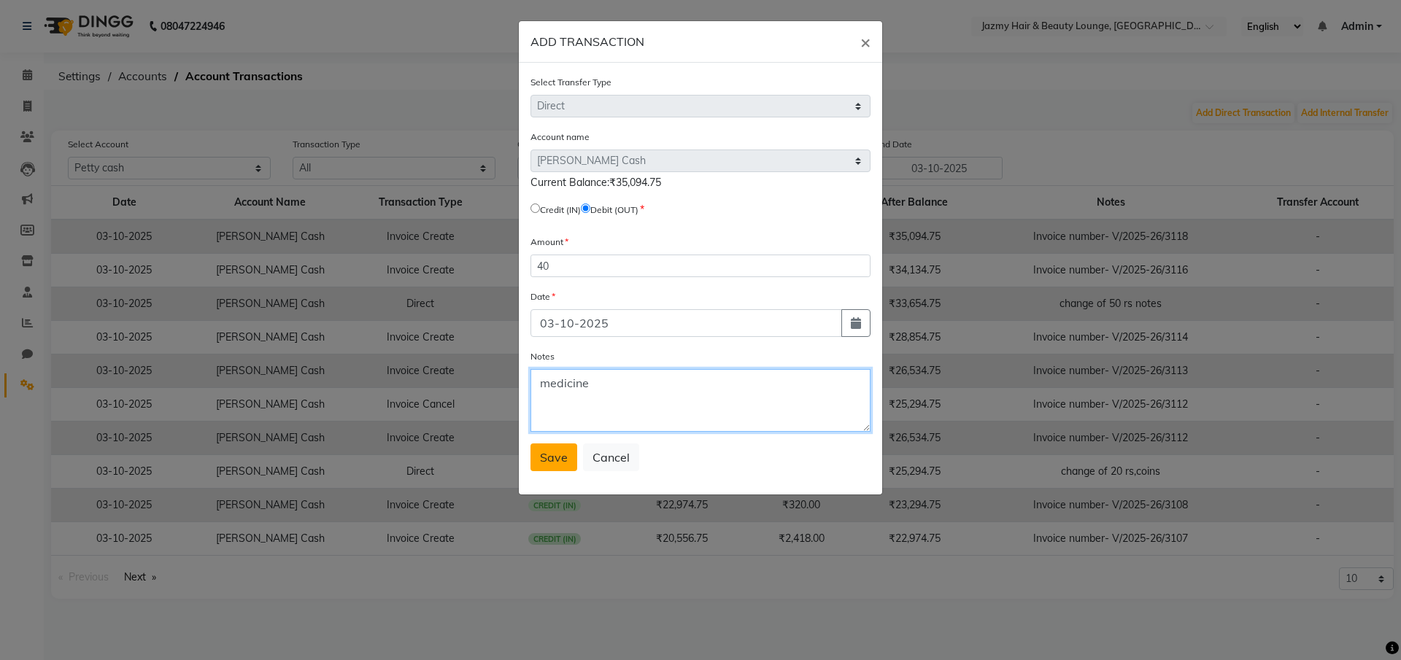
type textarea "medicine"
click at [538, 465] on button "Save" at bounding box center [553, 458] width 47 height 28
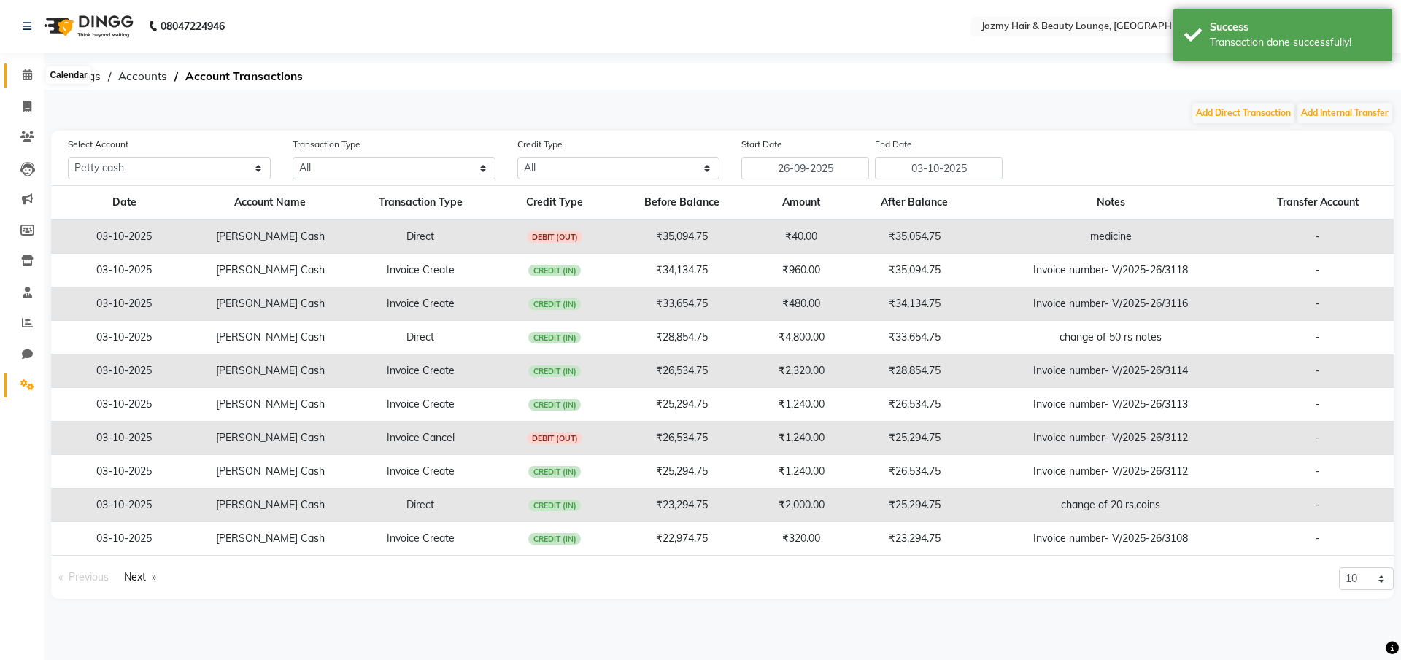
click at [25, 69] on icon at bounding box center [27, 74] width 9 height 11
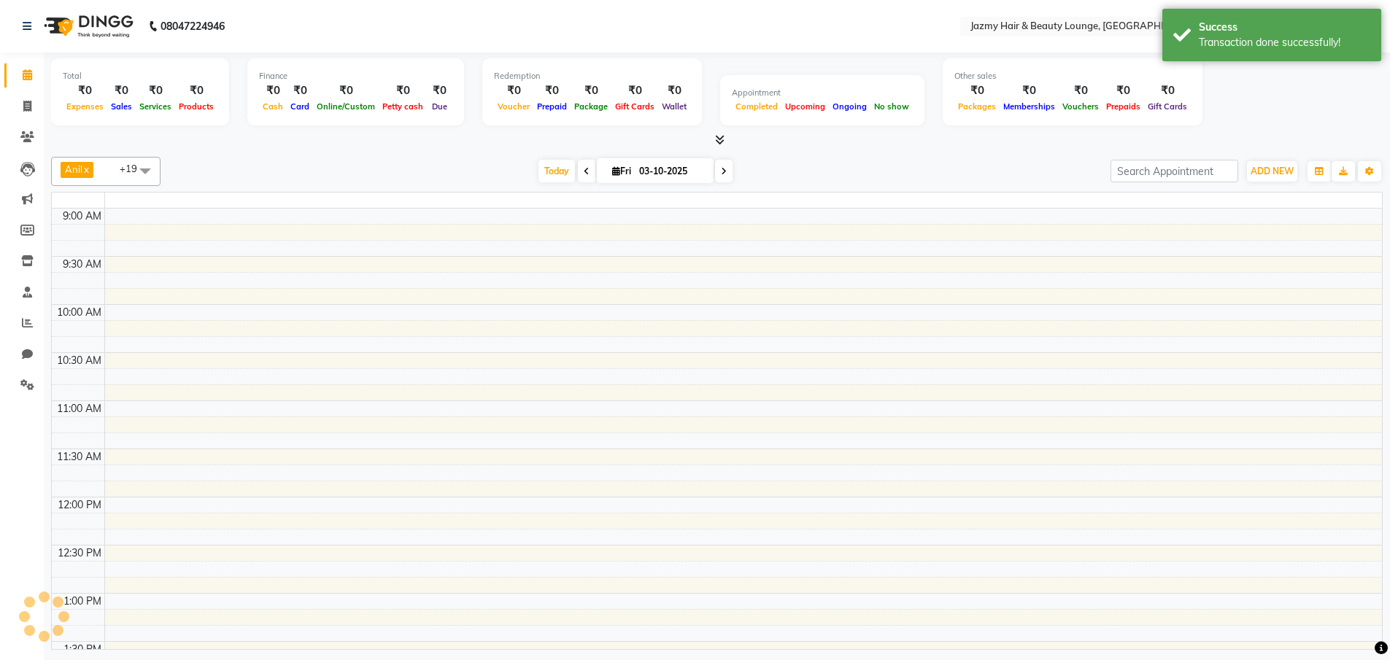
scroll to position [722, 0]
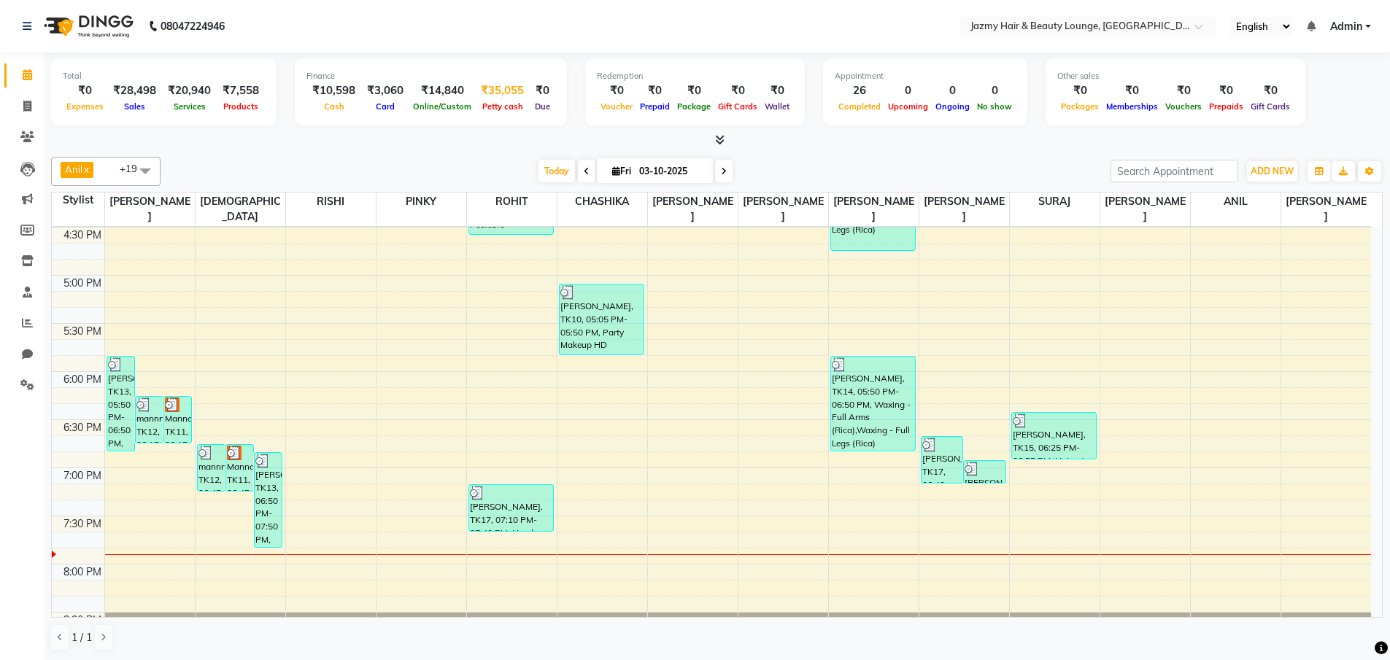
click at [495, 90] on div "₹35,055" at bounding box center [502, 90] width 55 height 17
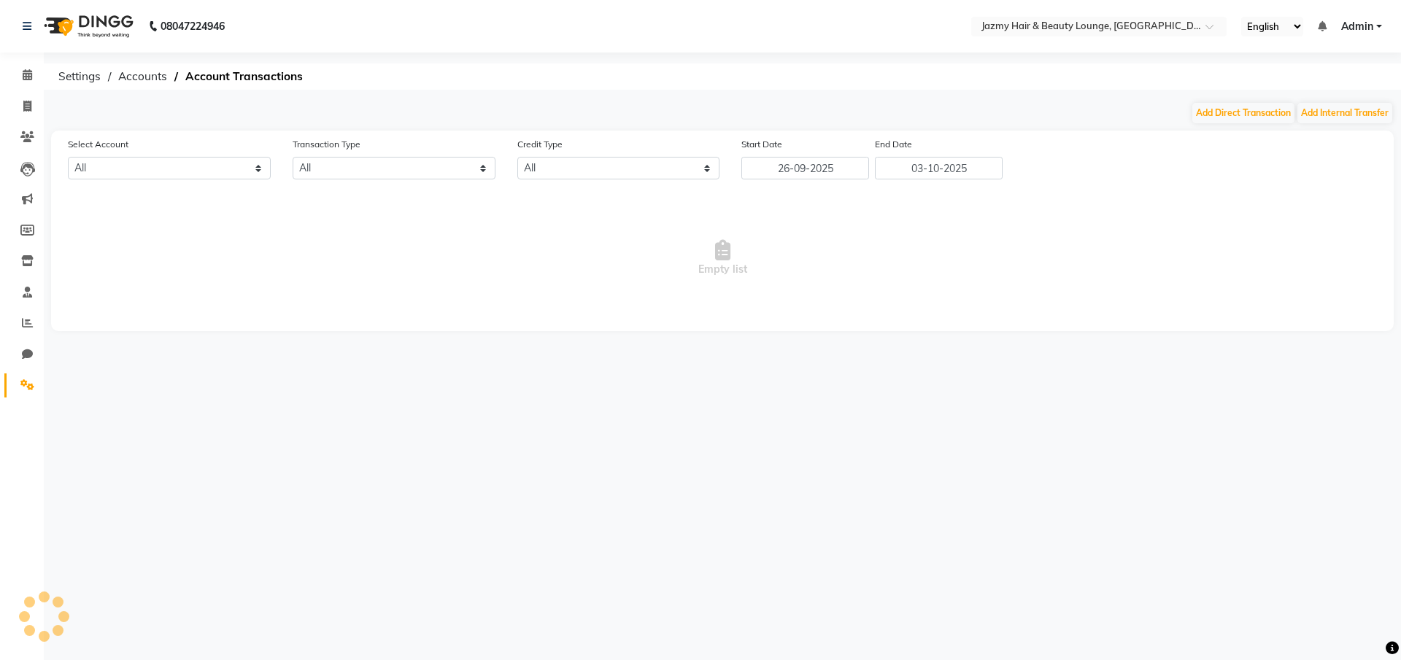
select select "2354"
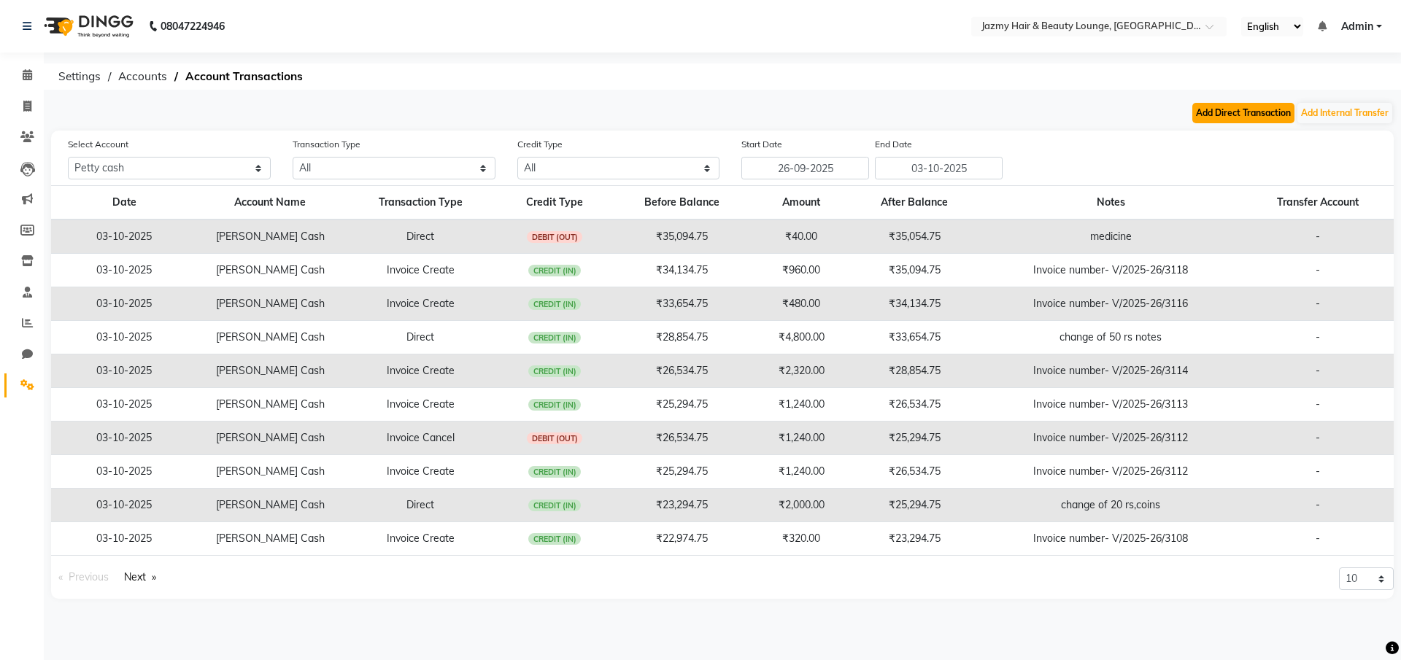
click at [1195, 104] on button "Add Direct Transaction" at bounding box center [1243, 113] width 102 height 20
select select "direct"
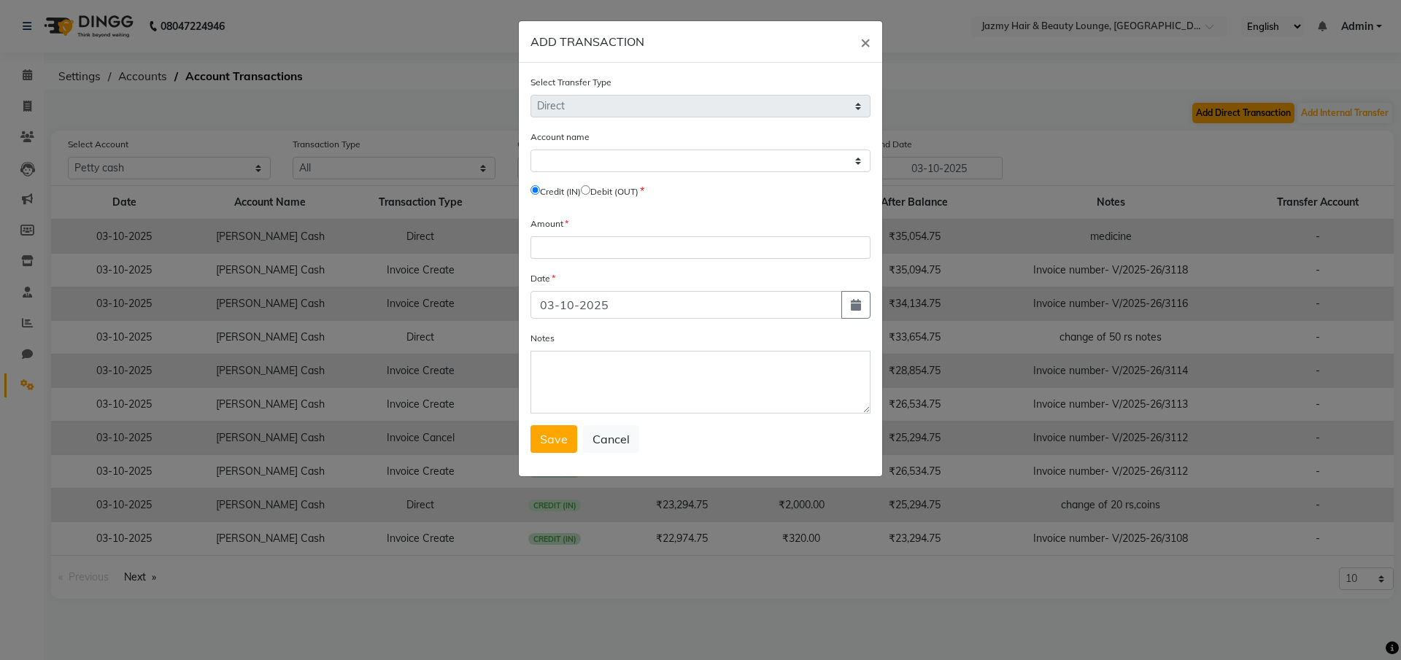
select select "2354"
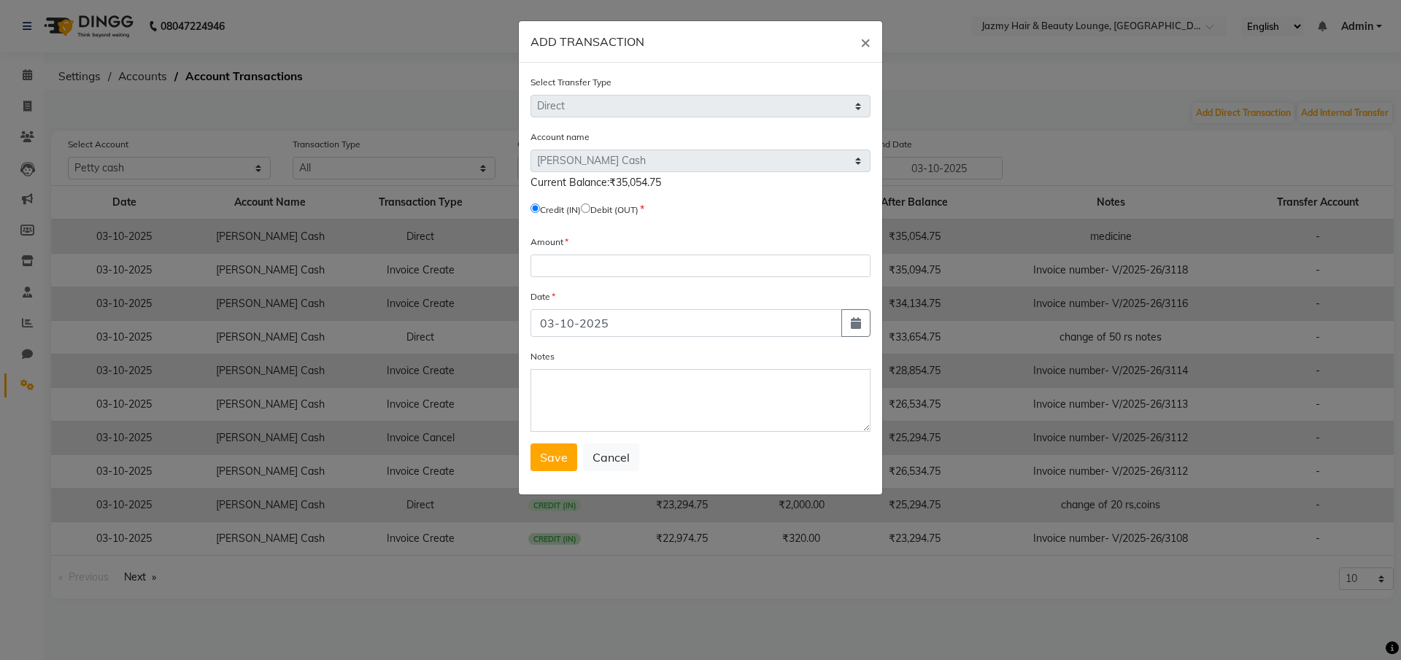
drag, startPoint x: 597, startPoint y: 209, endPoint x: 589, endPoint y: 274, distance: 66.1
click at [590, 209] on input "radio" at bounding box center [585, 208] width 9 height 9
radio input "true"
click at [589, 275] on input "number" at bounding box center [700, 266] width 340 height 23
type input "12500"
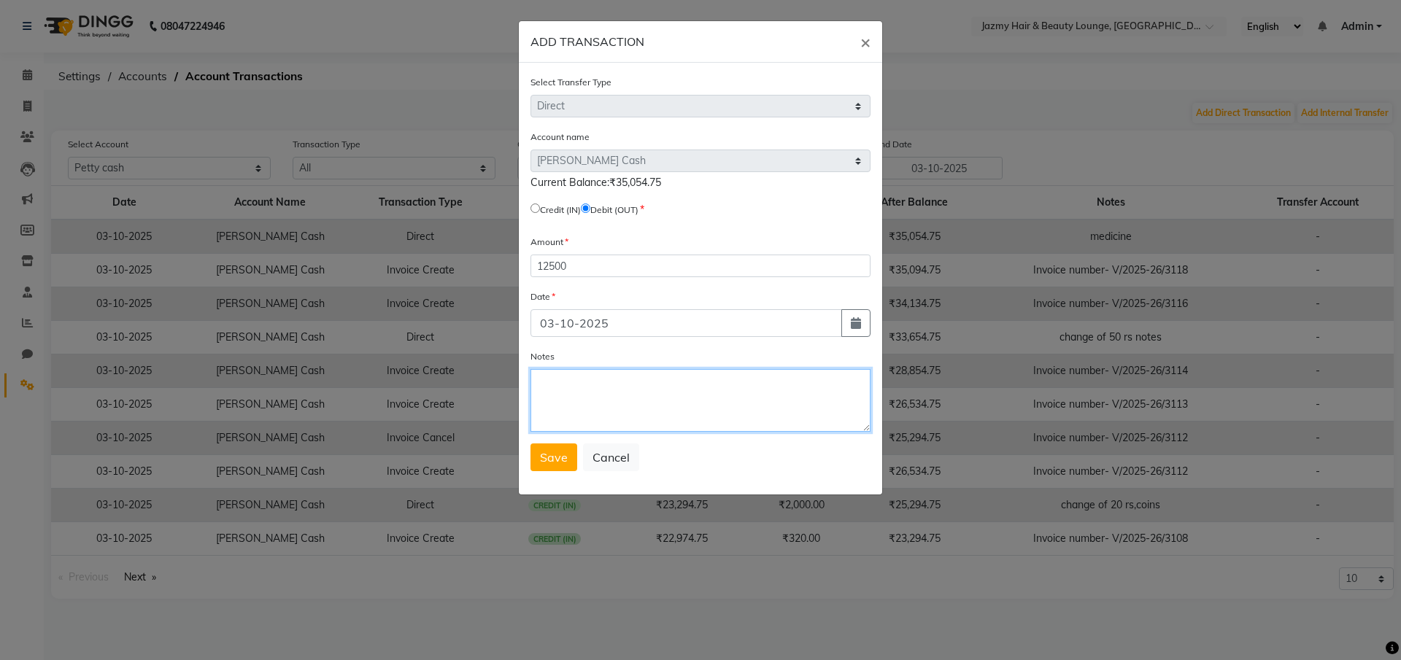
click at [554, 405] on textarea "Notes" at bounding box center [700, 400] width 340 height 63
type textarea "given to office"
click at [554, 462] on span "Save" at bounding box center [554, 457] width 28 height 15
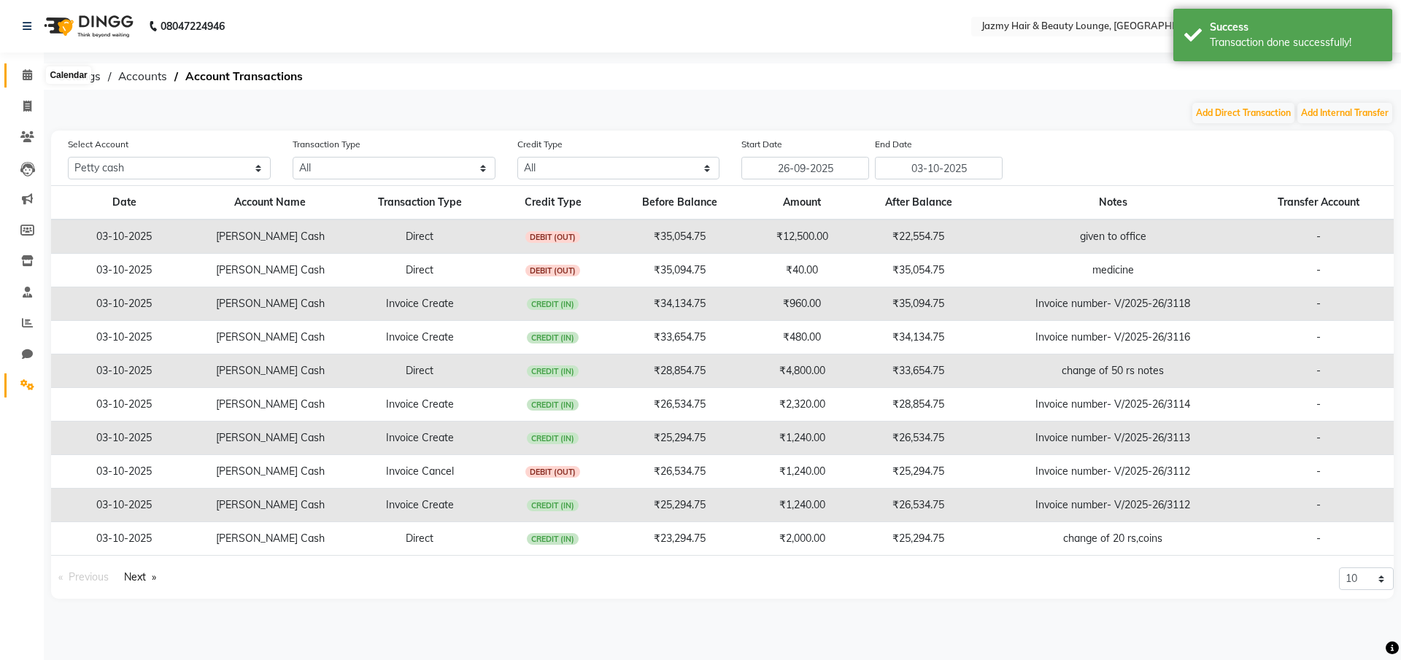
click at [27, 73] on icon at bounding box center [27, 74] width 9 height 11
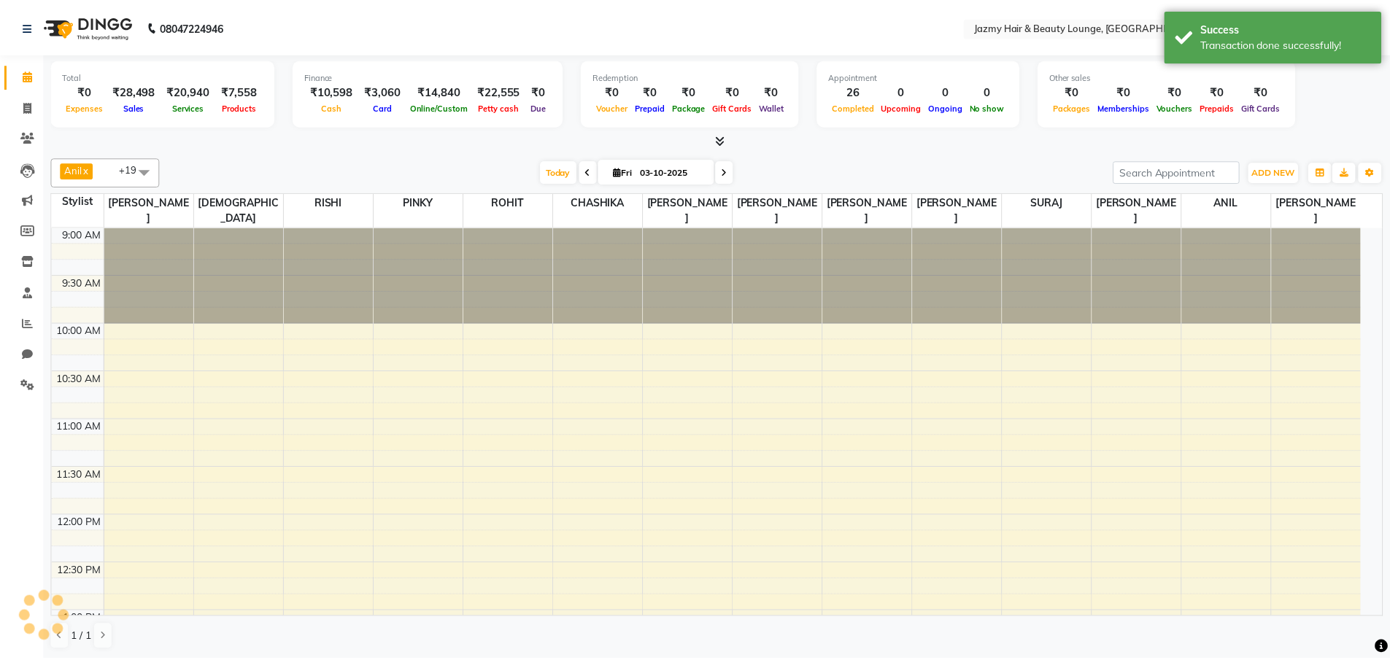
scroll to position [722, 0]
